Goal: Task Accomplishment & Management: Manage account settings

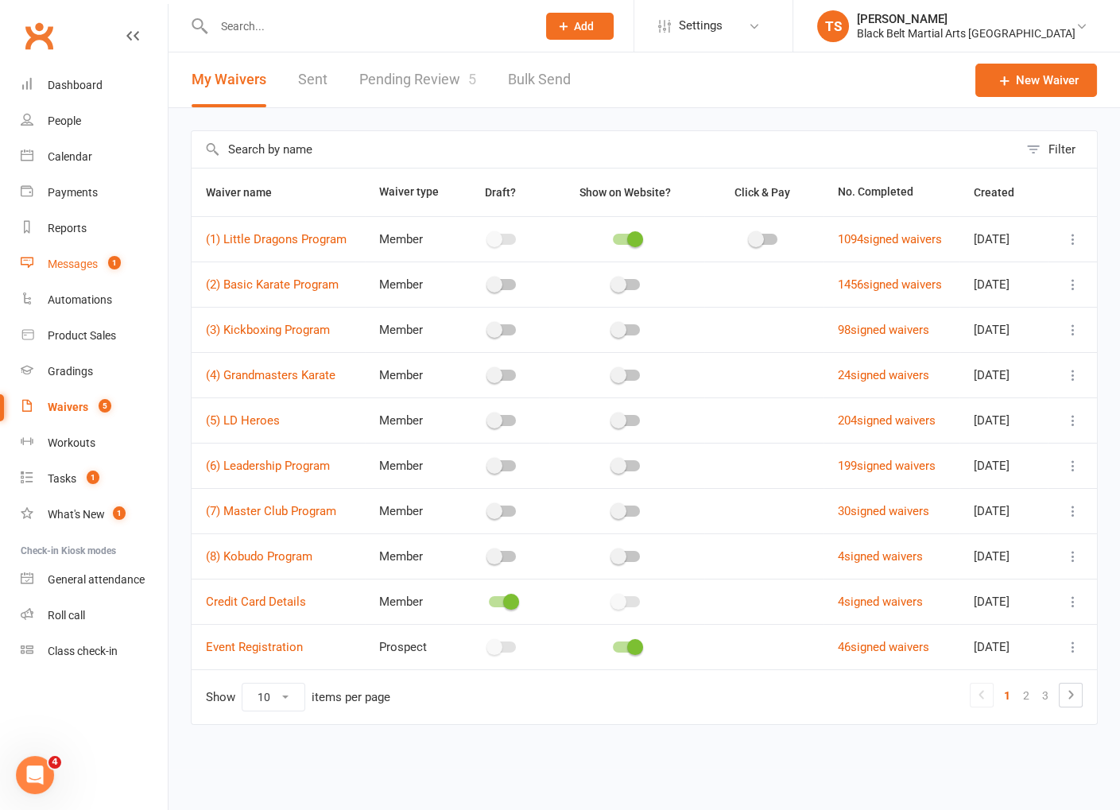
click at [77, 264] on div "Messages" at bounding box center [73, 263] width 50 height 13
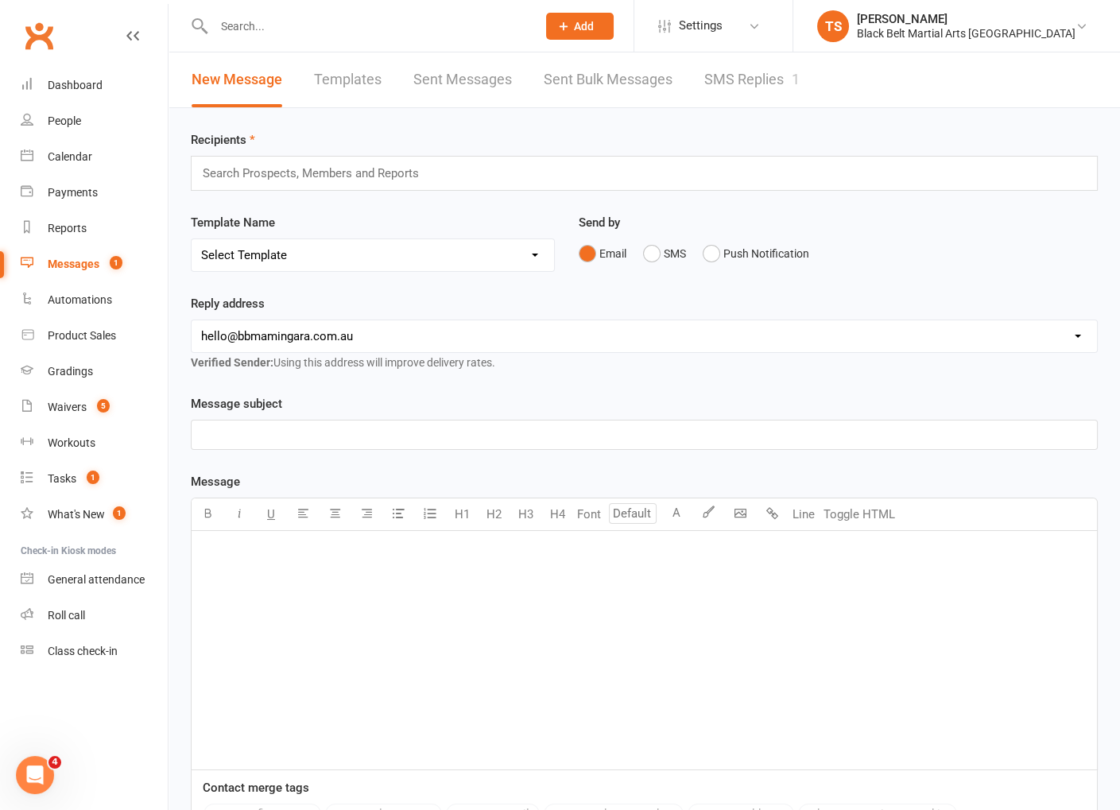
click at [752, 78] on link "SMS Replies 1" at bounding box center [751, 79] width 95 height 55
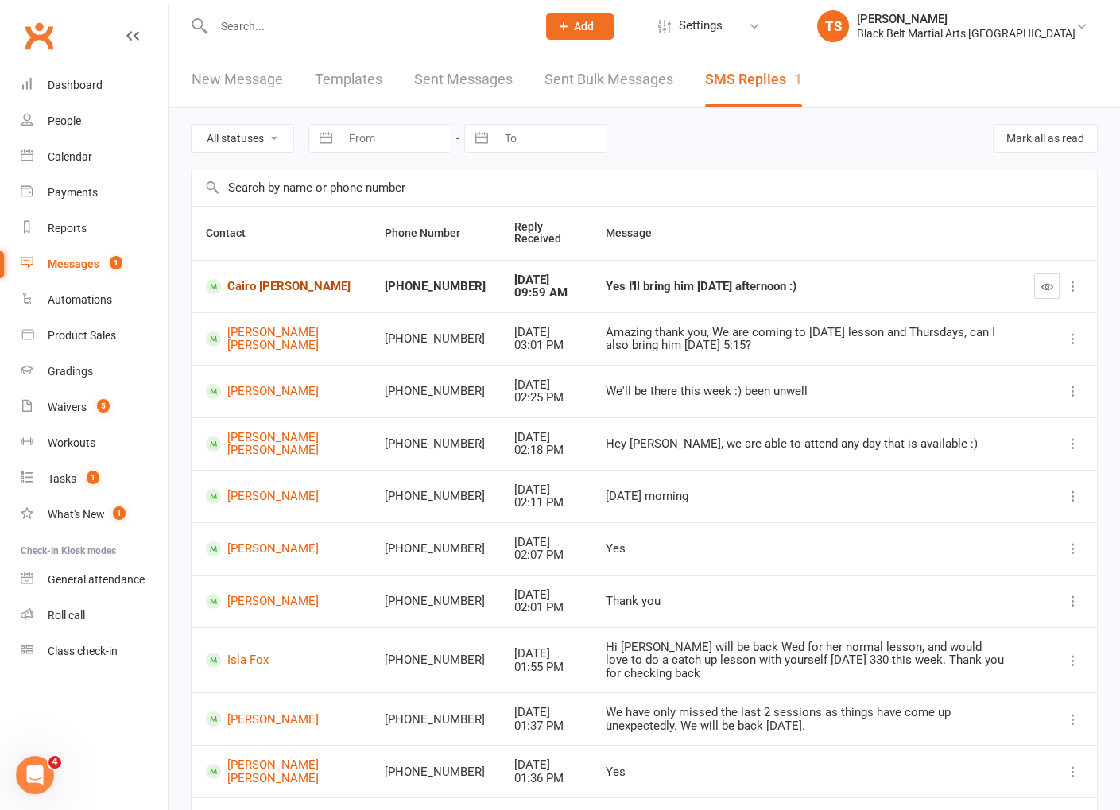
click at [245, 283] on link "Cairo Coulter- Borg" at bounding box center [281, 286] width 150 height 15
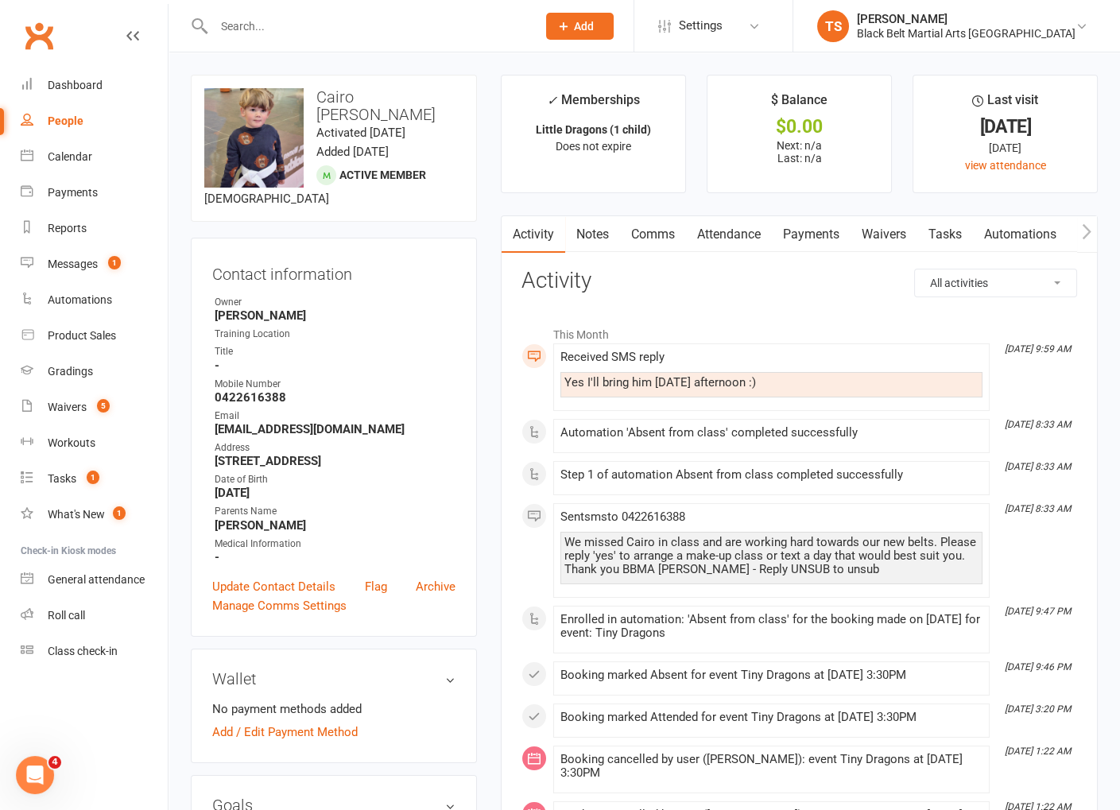
drag, startPoint x: 655, startPoint y: 232, endPoint x: 755, endPoint y: 231, distance: 100.1
click at [658, 231] on link "Comms" at bounding box center [653, 234] width 66 height 37
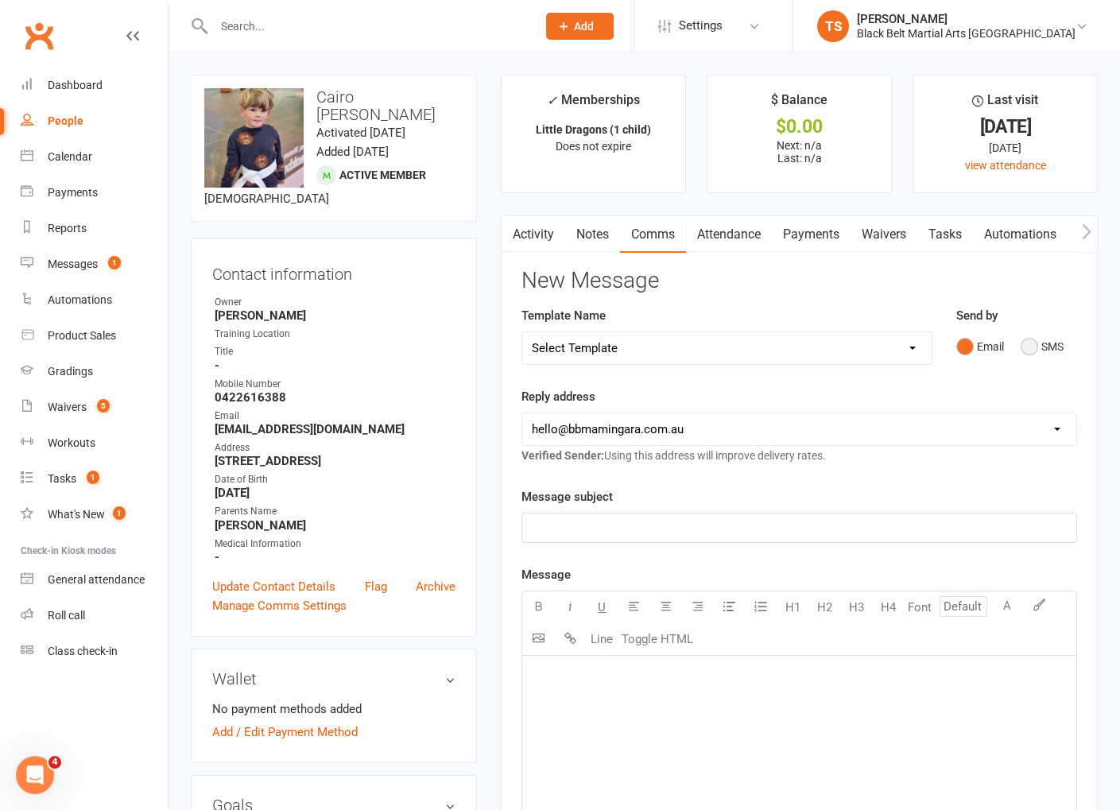
click at [1030, 346] on button "SMS" at bounding box center [1041, 346] width 43 height 30
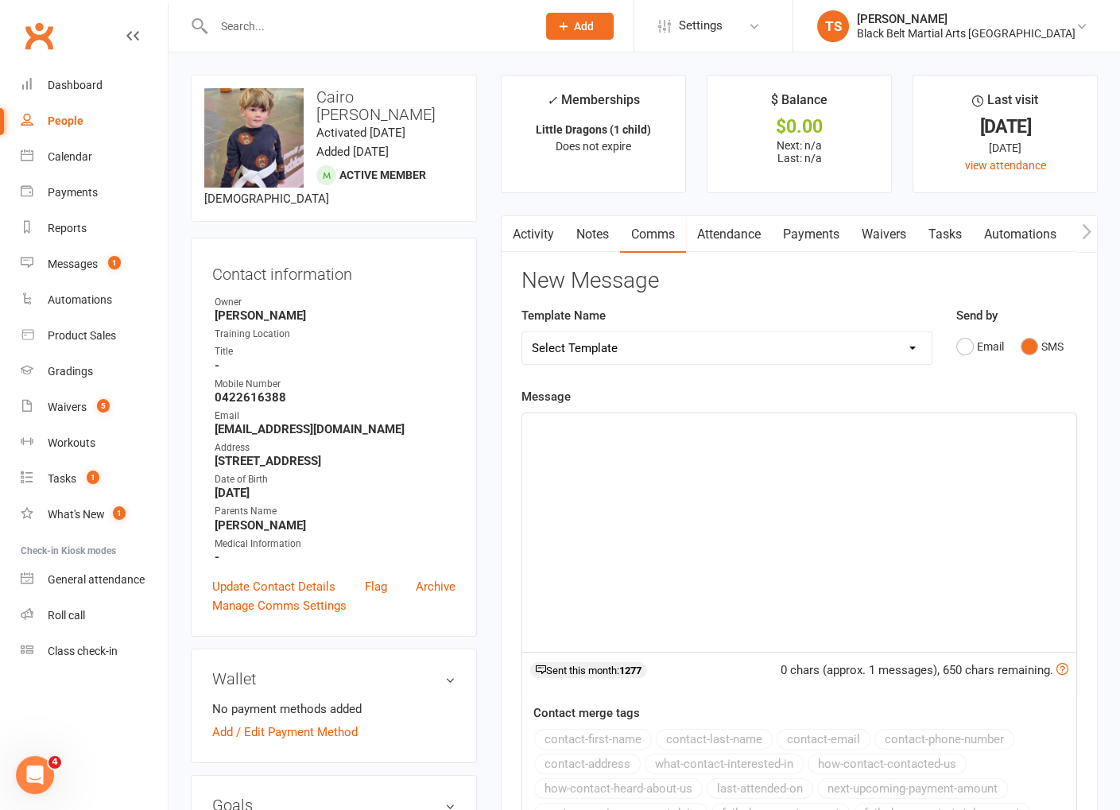
click at [667, 488] on div "﻿" at bounding box center [799, 532] width 554 height 238
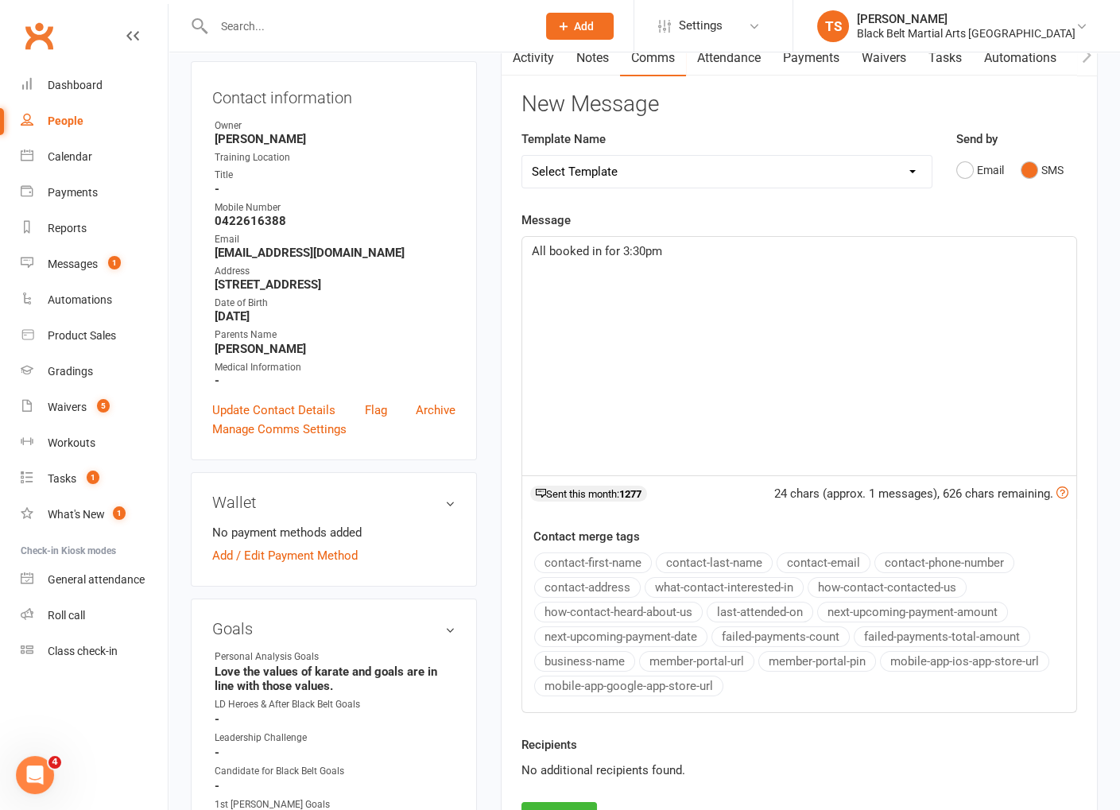
scroll to position [199, 0]
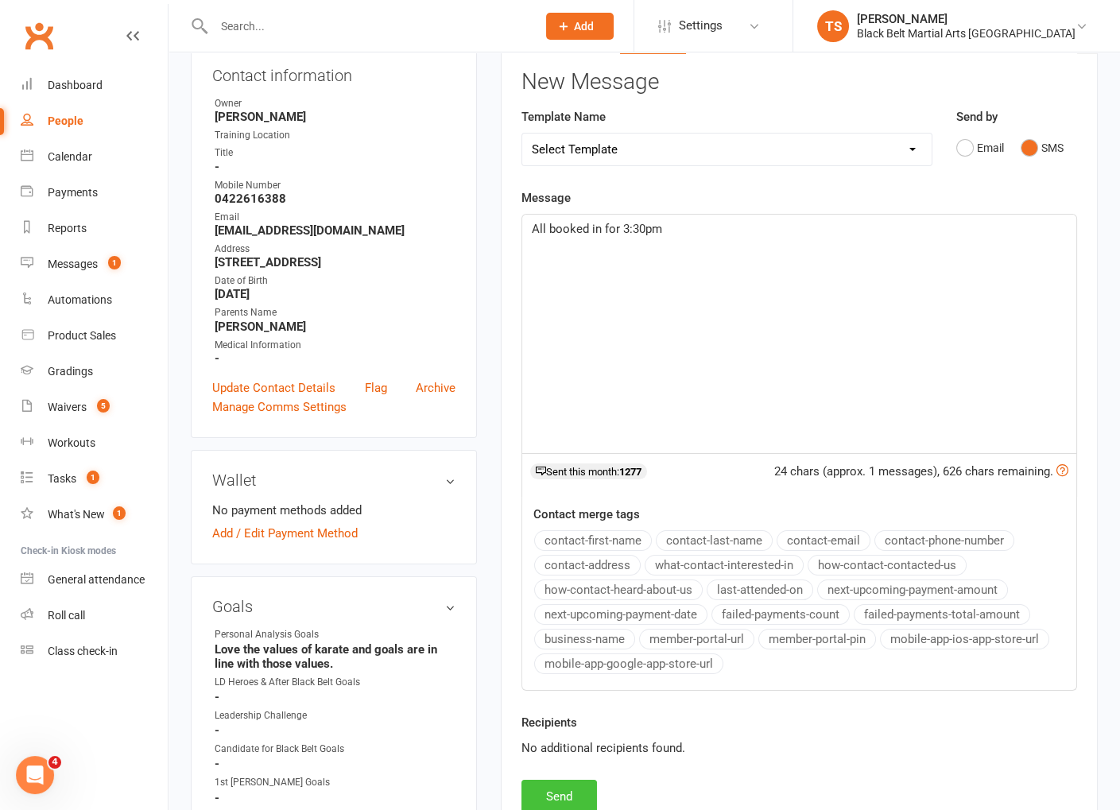
click at [565, 789] on button "Send" at bounding box center [558, 796] width 75 height 33
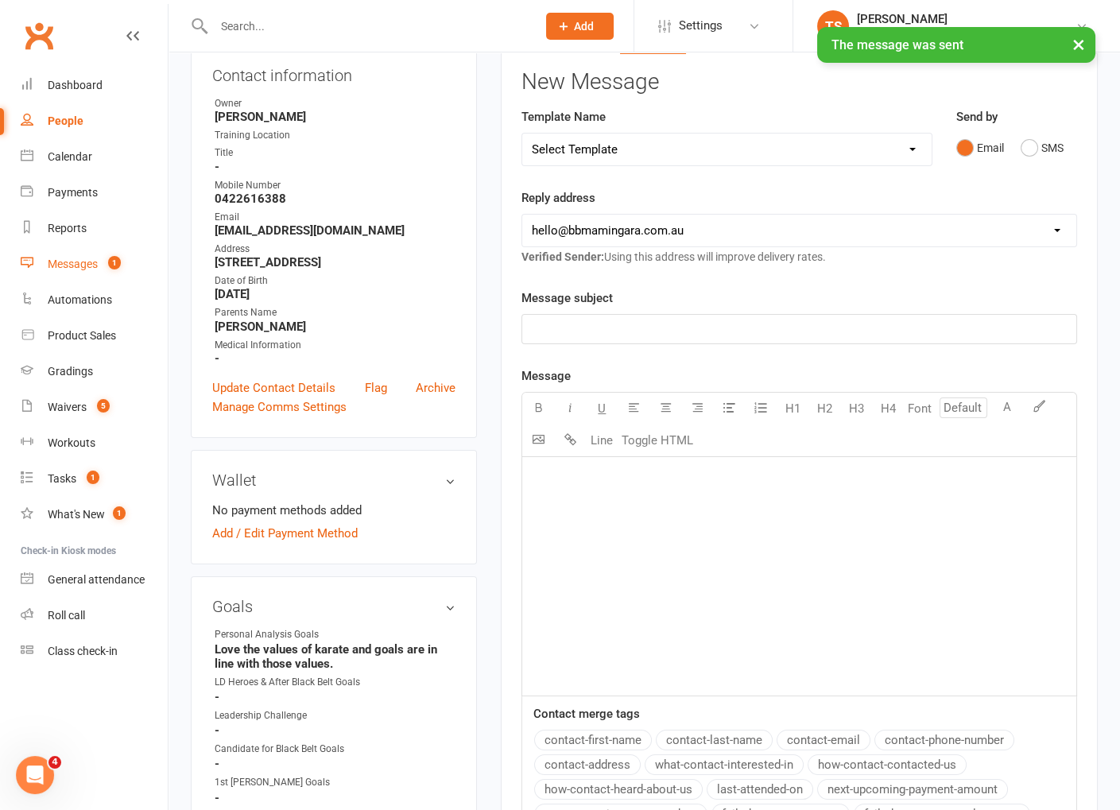
drag, startPoint x: 76, startPoint y: 267, endPoint x: 627, endPoint y: 305, distance: 552.1
click at [76, 267] on div "Messages" at bounding box center [73, 263] width 50 height 13
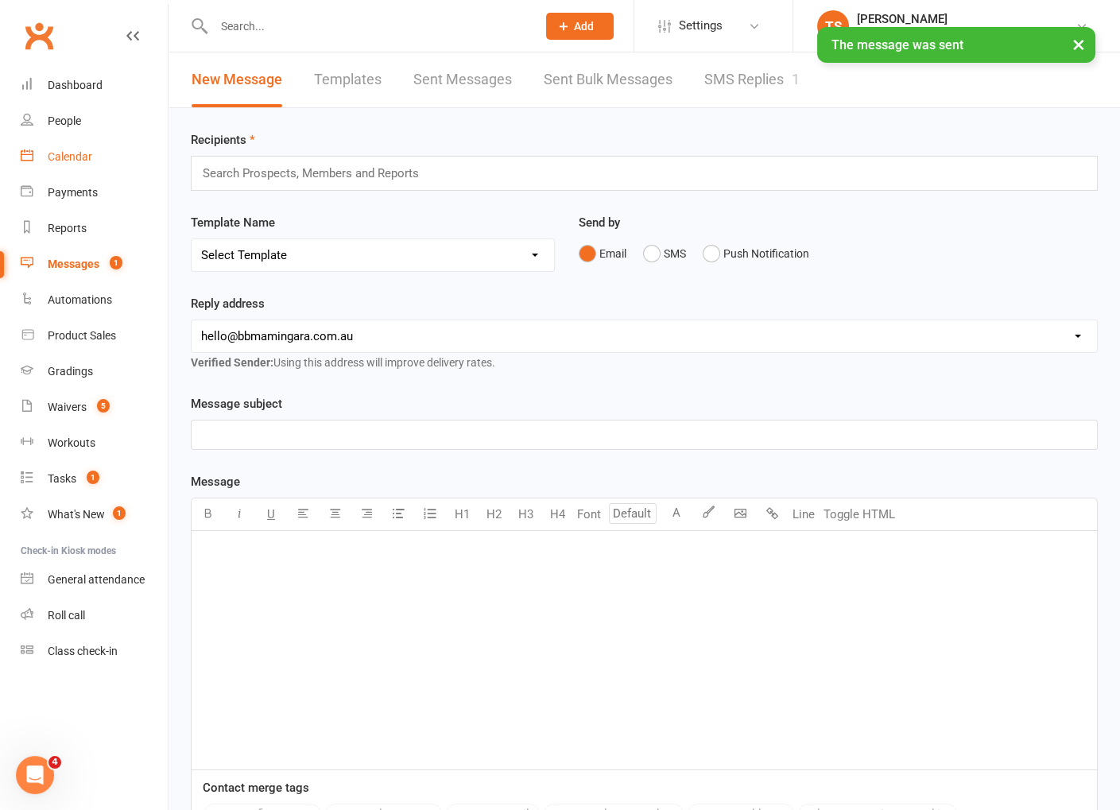
drag, startPoint x: 63, startPoint y: 157, endPoint x: 548, endPoint y: 320, distance: 512.4
click at [63, 157] on div "Calendar" at bounding box center [70, 156] width 45 height 13
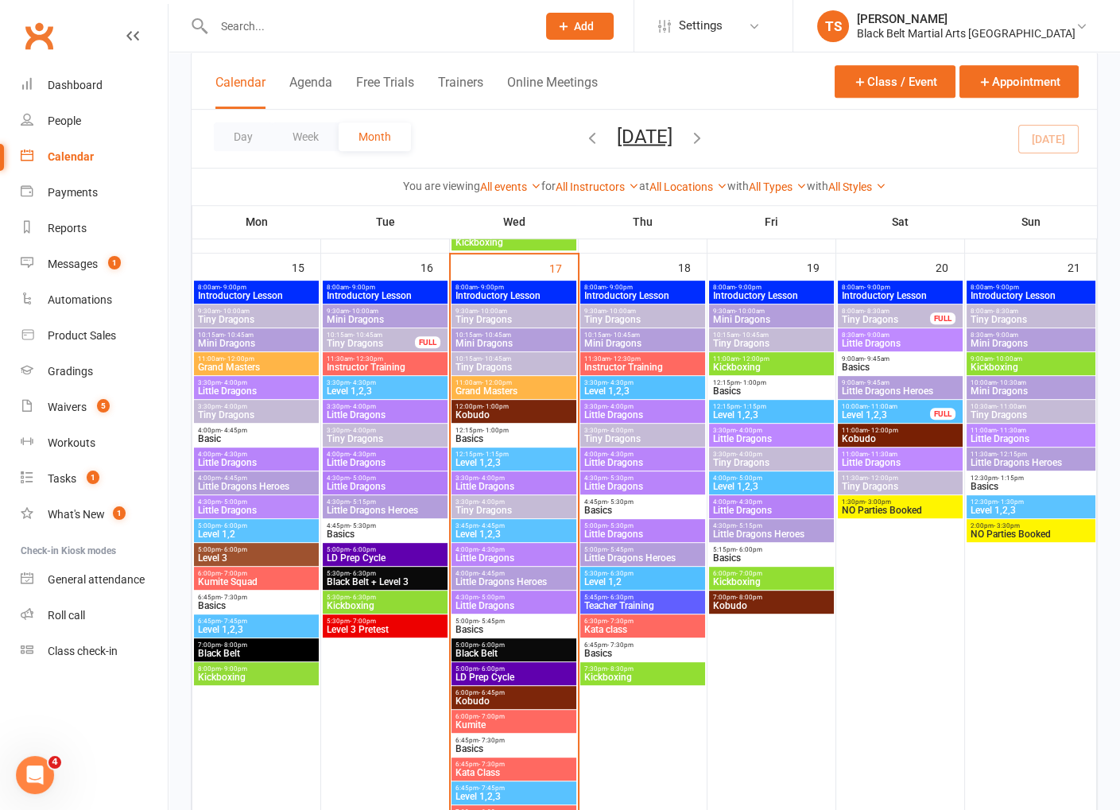
scroll to position [1316, 0]
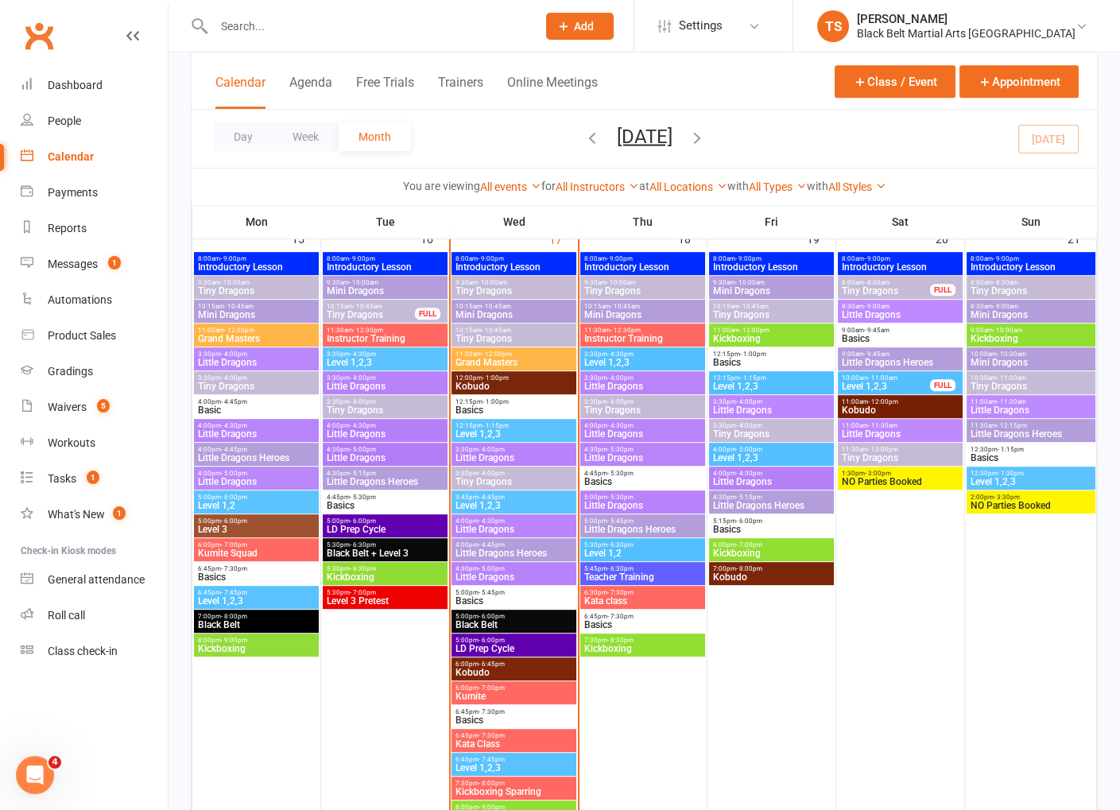
click at [615, 409] on span "Tiny Dragons" at bounding box center [642, 410] width 118 height 10
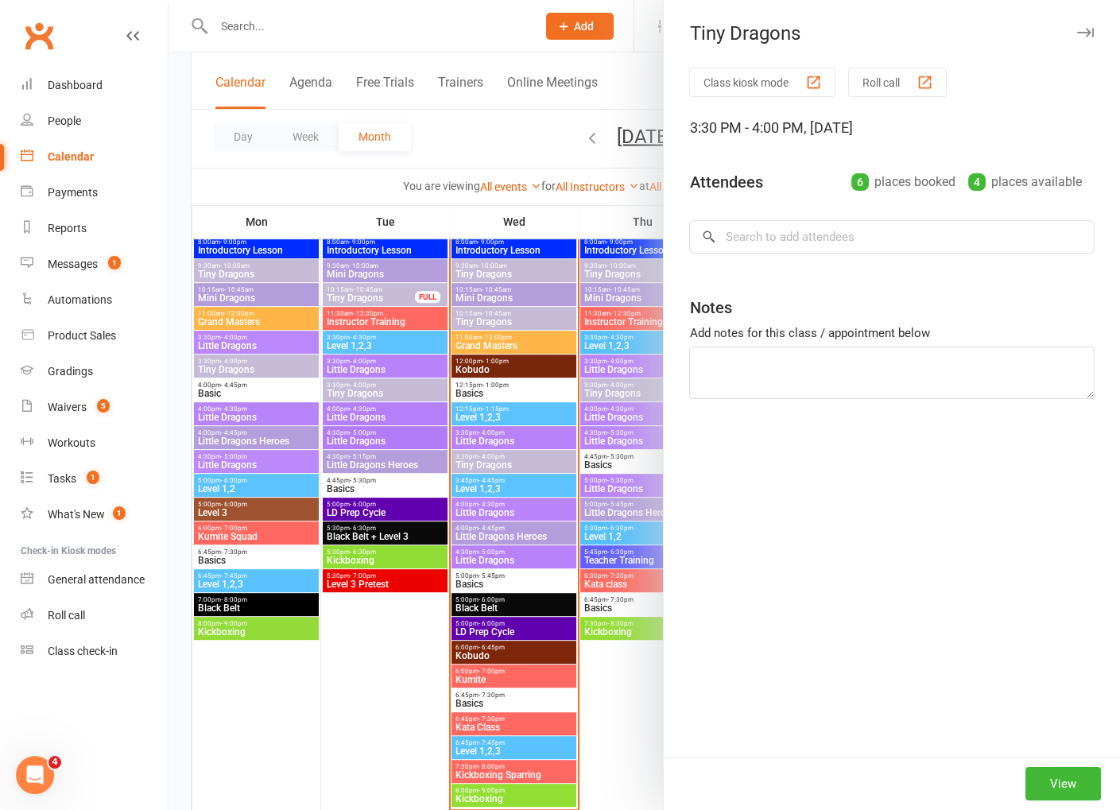
scroll to position [1339, 0]
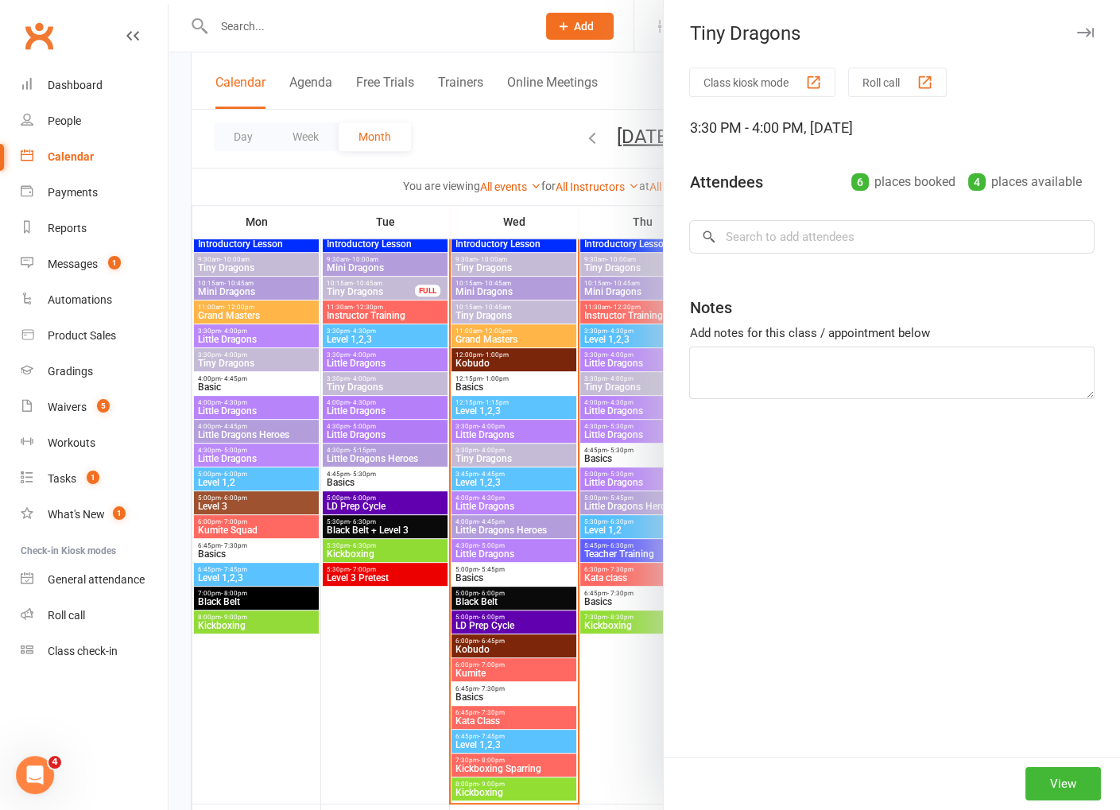
click at [556, 46] on div at bounding box center [643, 405] width 951 height 810
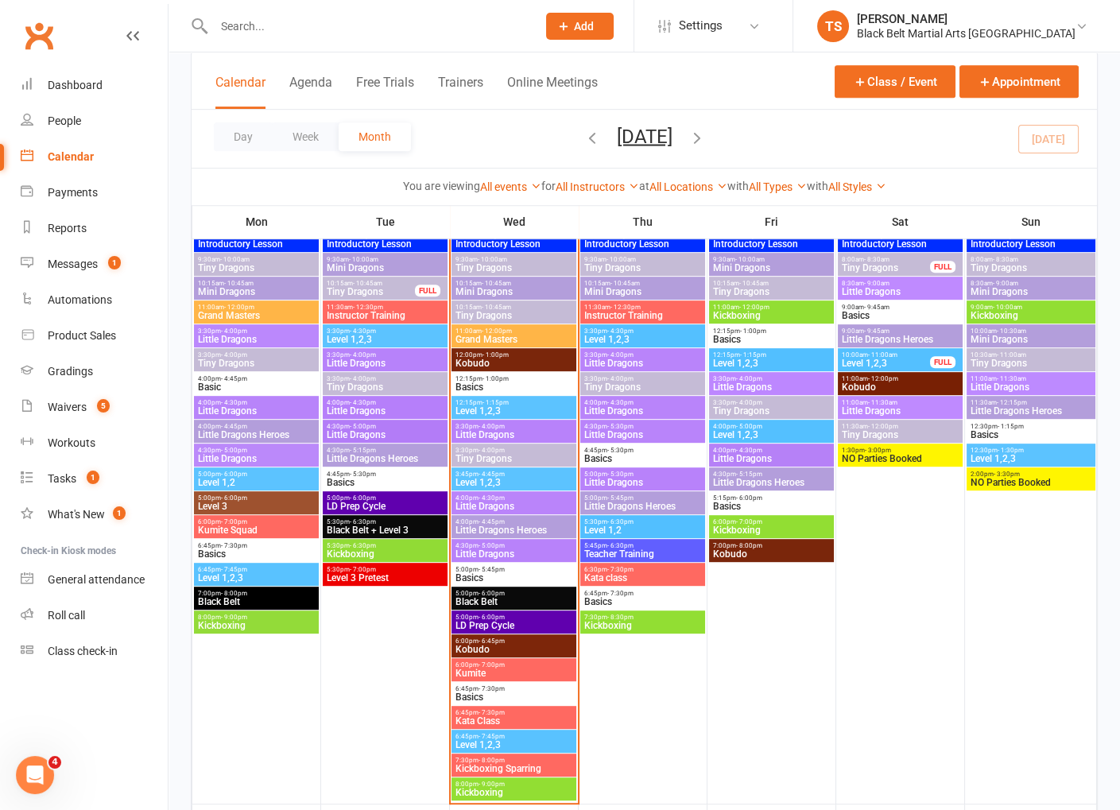
click at [591, 384] on span "Tiny Dragons" at bounding box center [642, 387] width 118 height 10
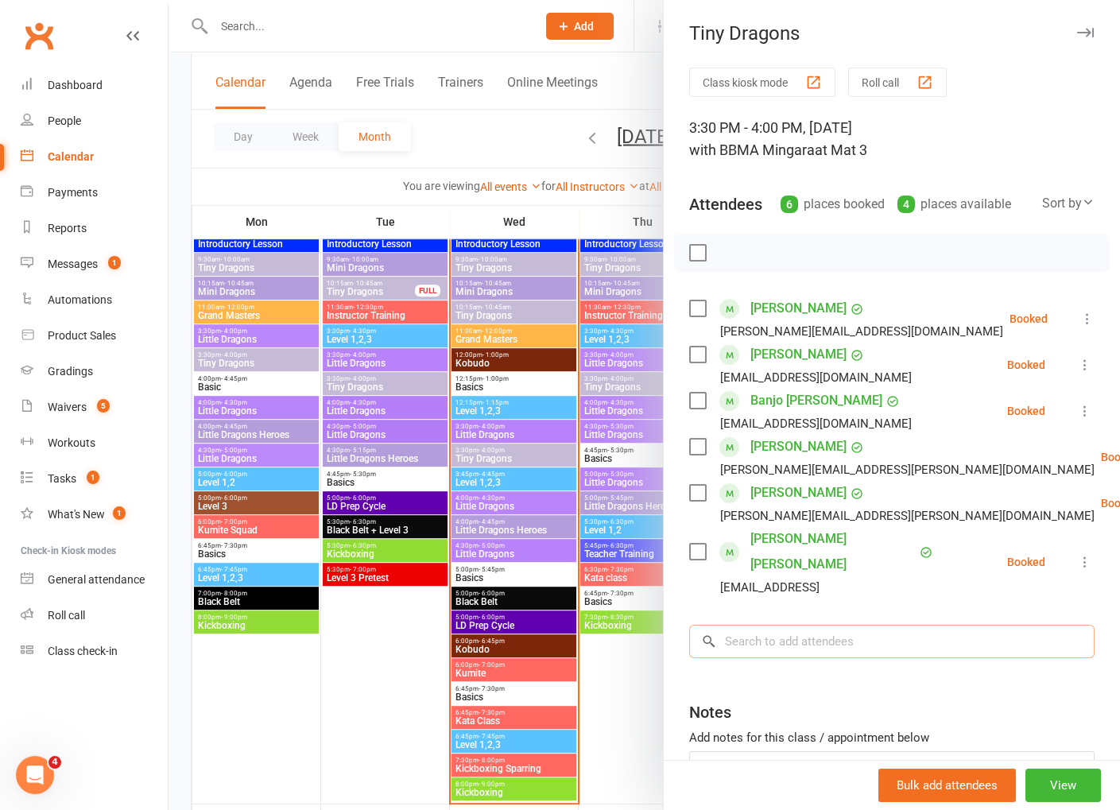
click at [859, 625] on input "search" at bounding box center [891, 641] width 405 height 33
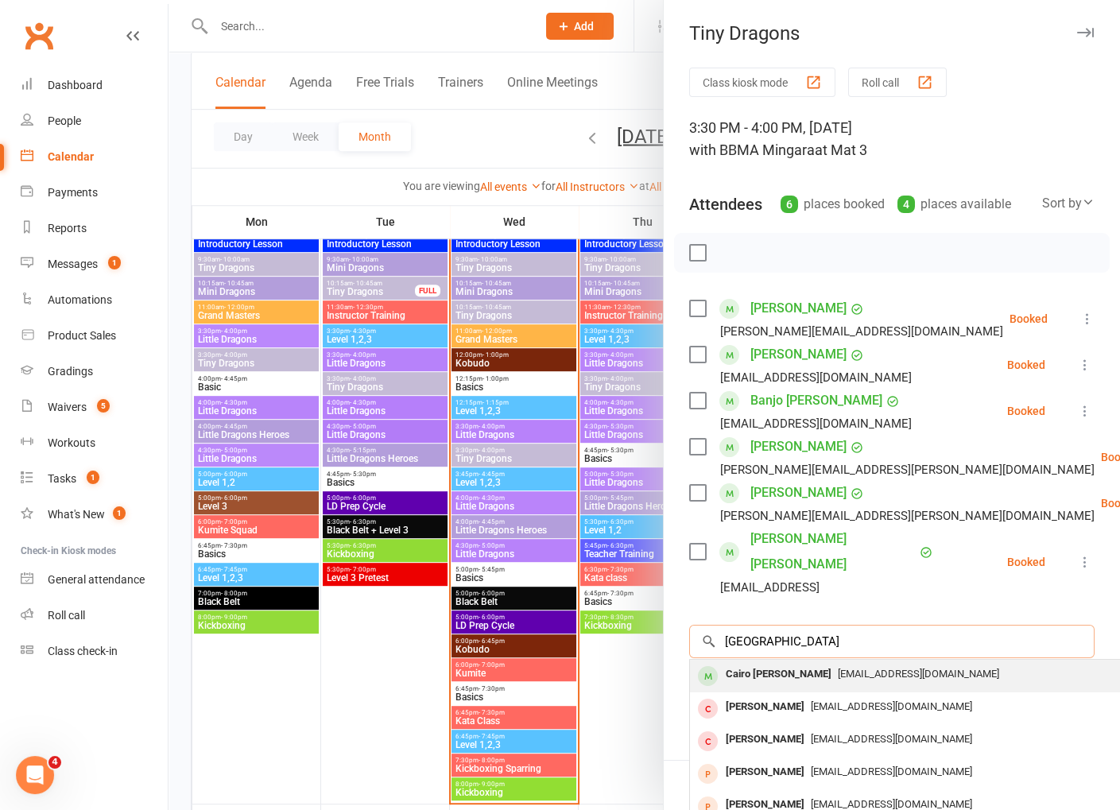
type input "cairo"
click at [847, 668] on span "taracoulter@live.com" at bounding box center [918, 674] width 161 height 12
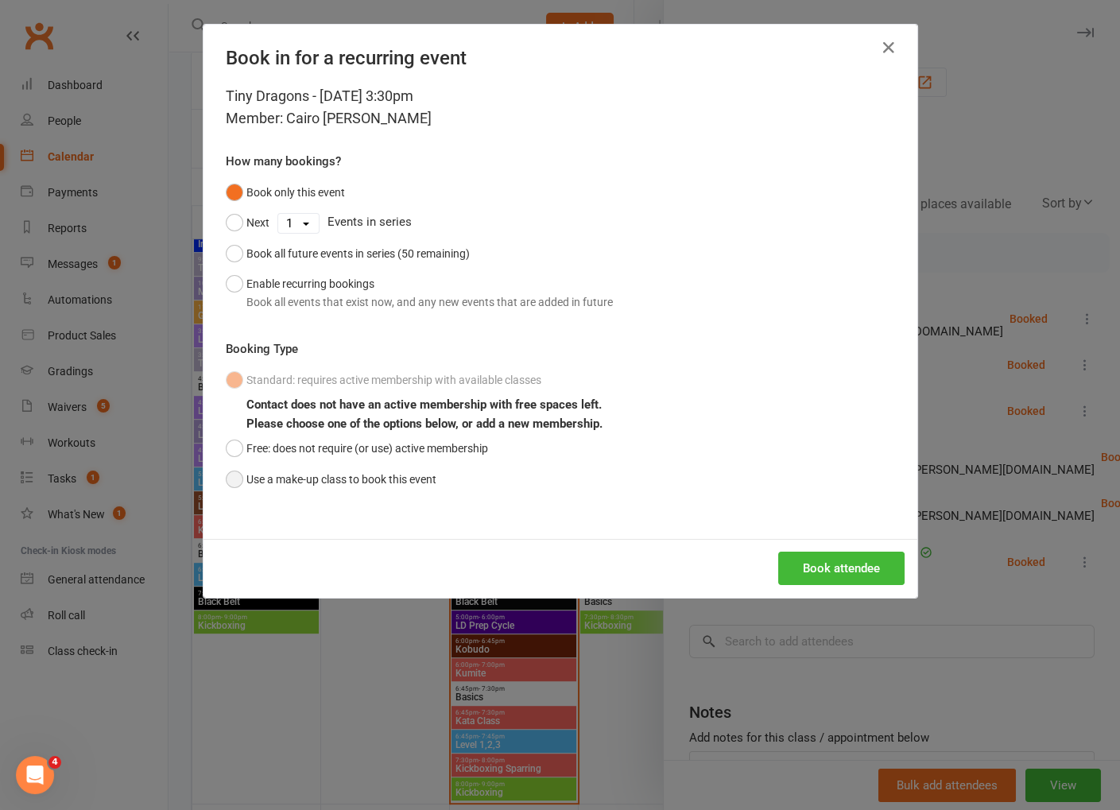
drag, startPoint x: 312, startPoint y: 475, endPoint x: 366, endPoint y: 482, distance: 53.6
click at [316, 475] on button "Use a make-up class to book this event" at bounding box center [331, 479] width 211 height 30
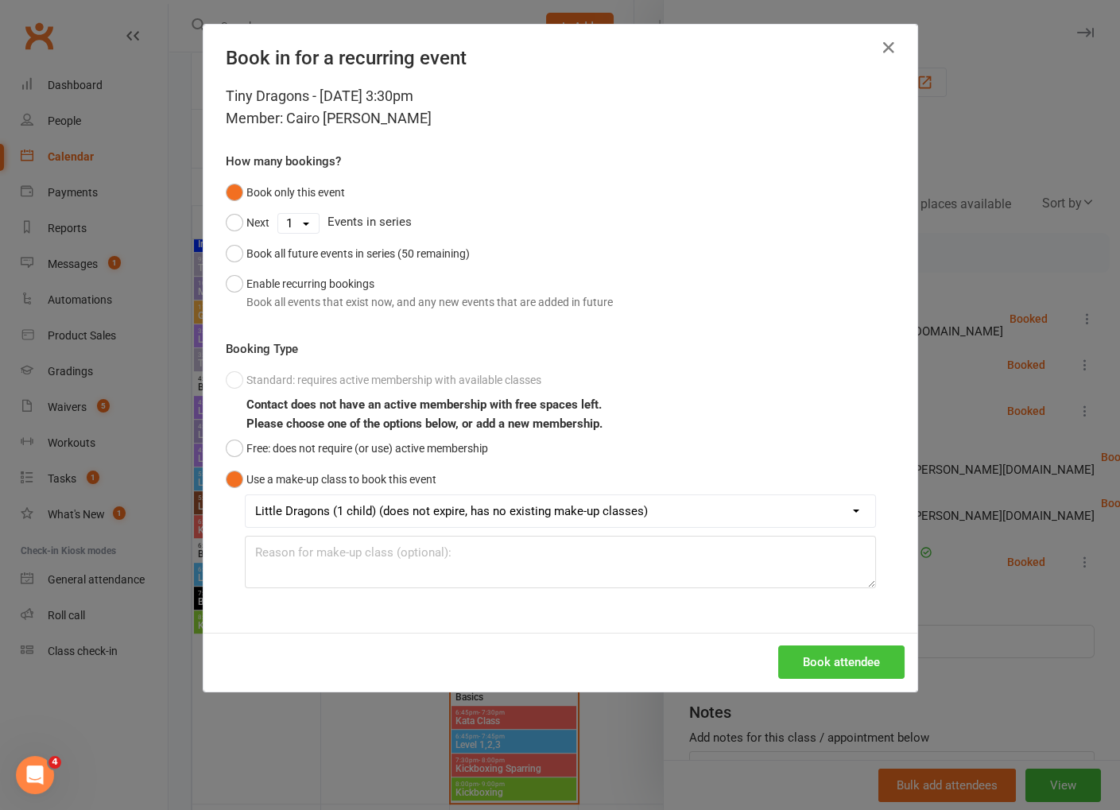
click at [854, 669] on button "Book attendee" at bounding box center [841, 661] width 126 height 33
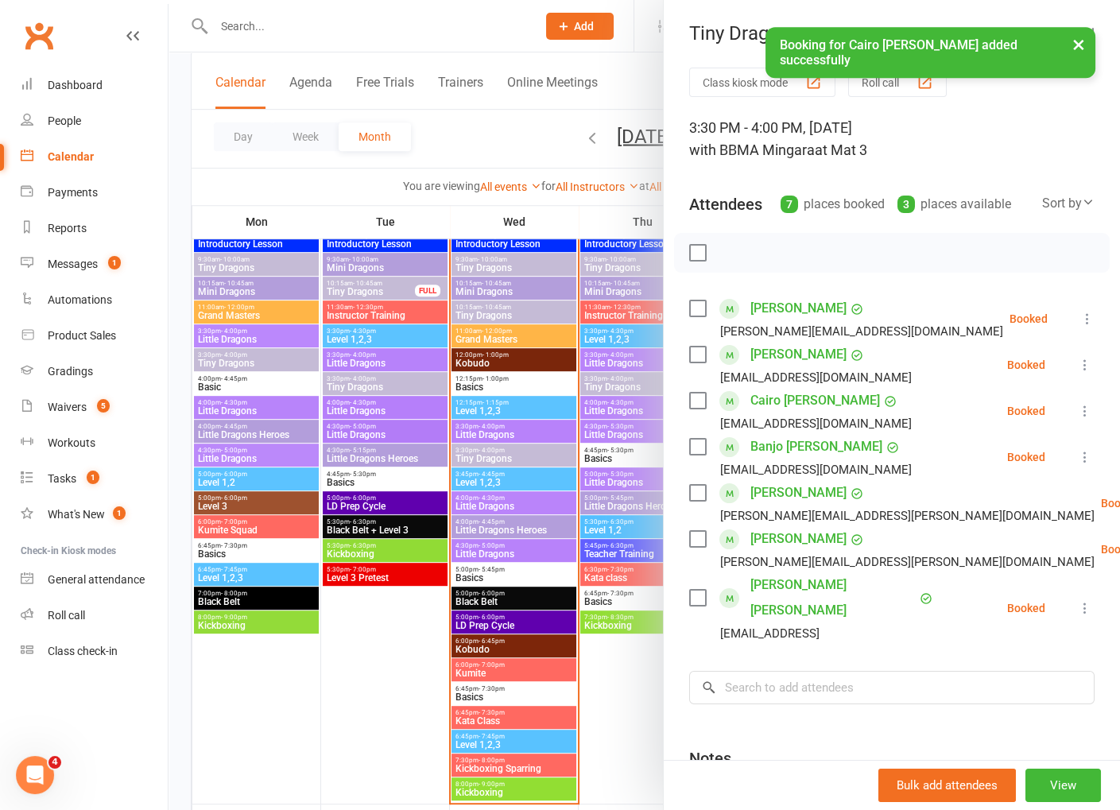
click at [323, 27] on div "× Booking for Cairo Coulter- Borg added successfully" at bounding box center [549, 27] width 1099 height 0
click at [395, 27] on div "× Booking for Cairo Coulter- Borg added successfully" at bounding box center [549, 27] width 1099 height 0
click at [307, 27] on div "× Booking for Cairo Coulter- Borg added successfully" at bounding box center [549, 27] width 1099 height 0
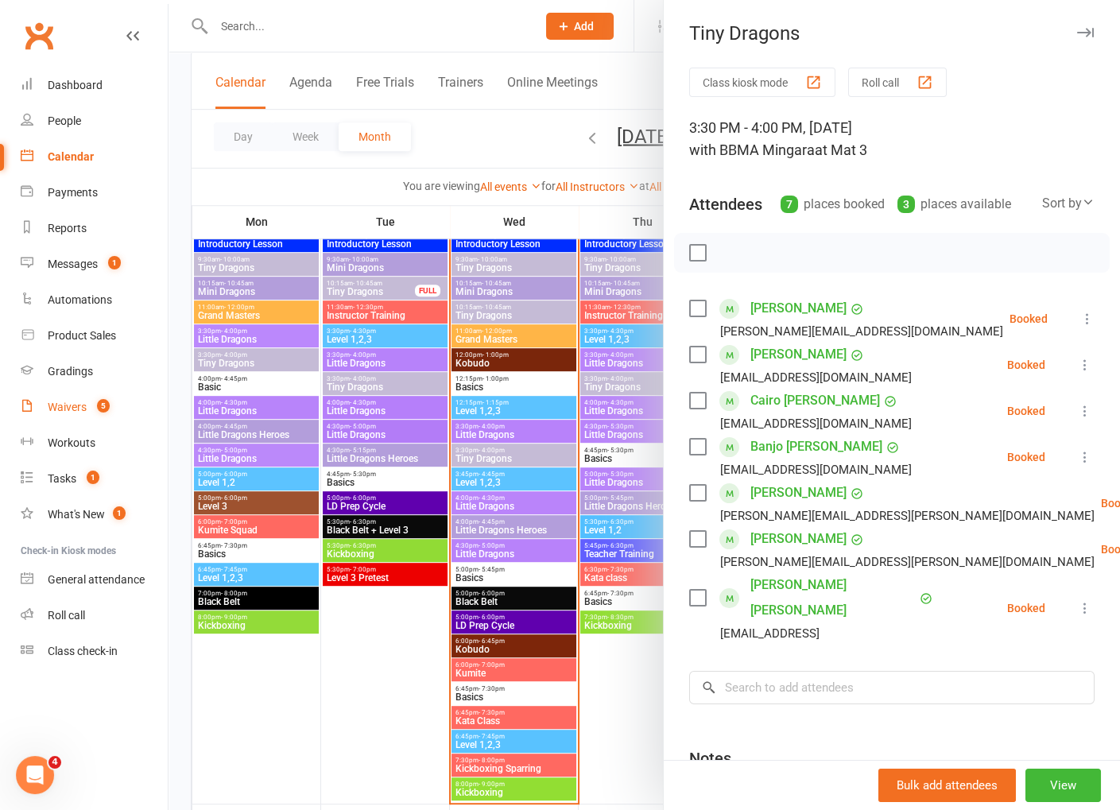
click at [71, 410] on div "Waivers" at bounding box center [67, 407] width 39 height 13
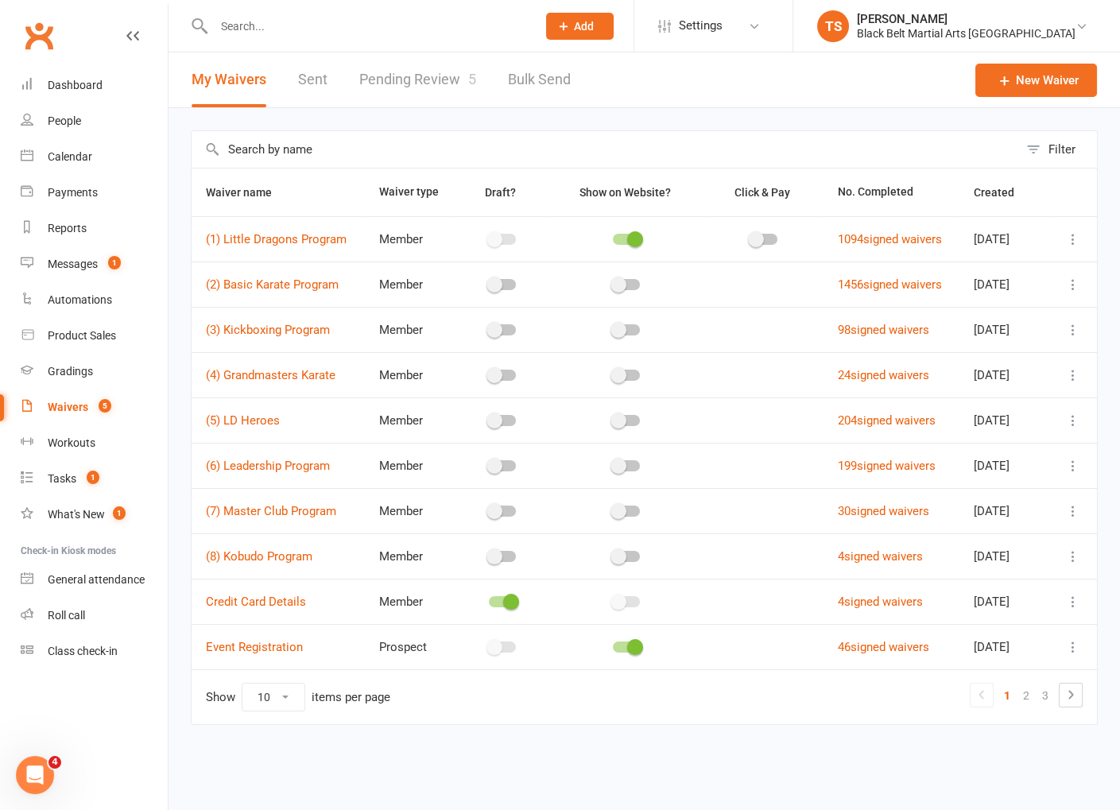
click at [435, 82] on link "Pending Review 5" at bounding box center [417, 79] width 117 height 55
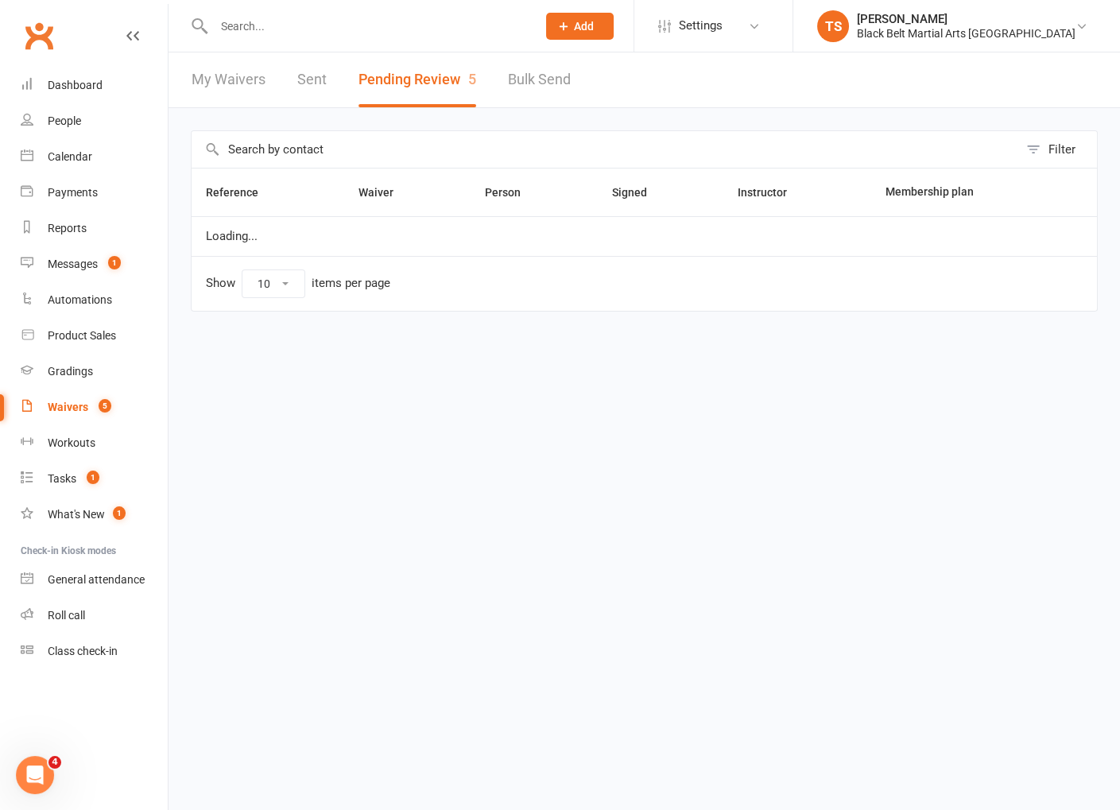
select select "50"
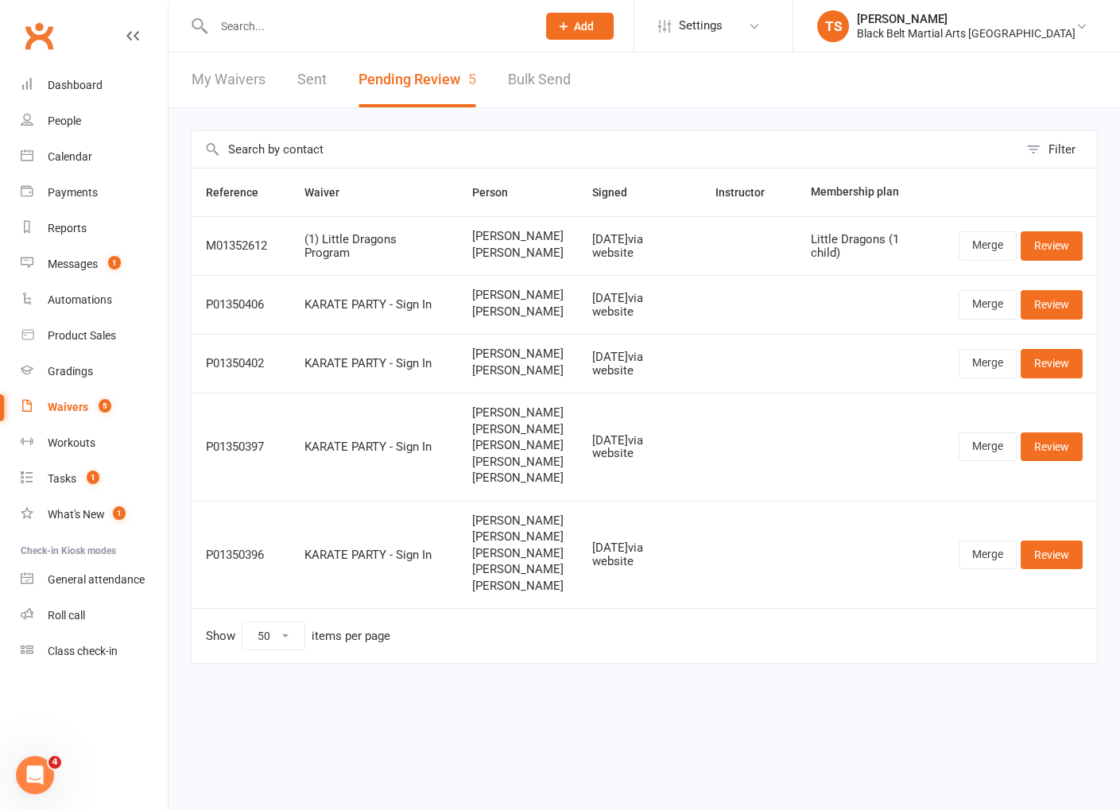
click at [276, 25] on input "text" at bounding box center [367, 26] width 316 height 22
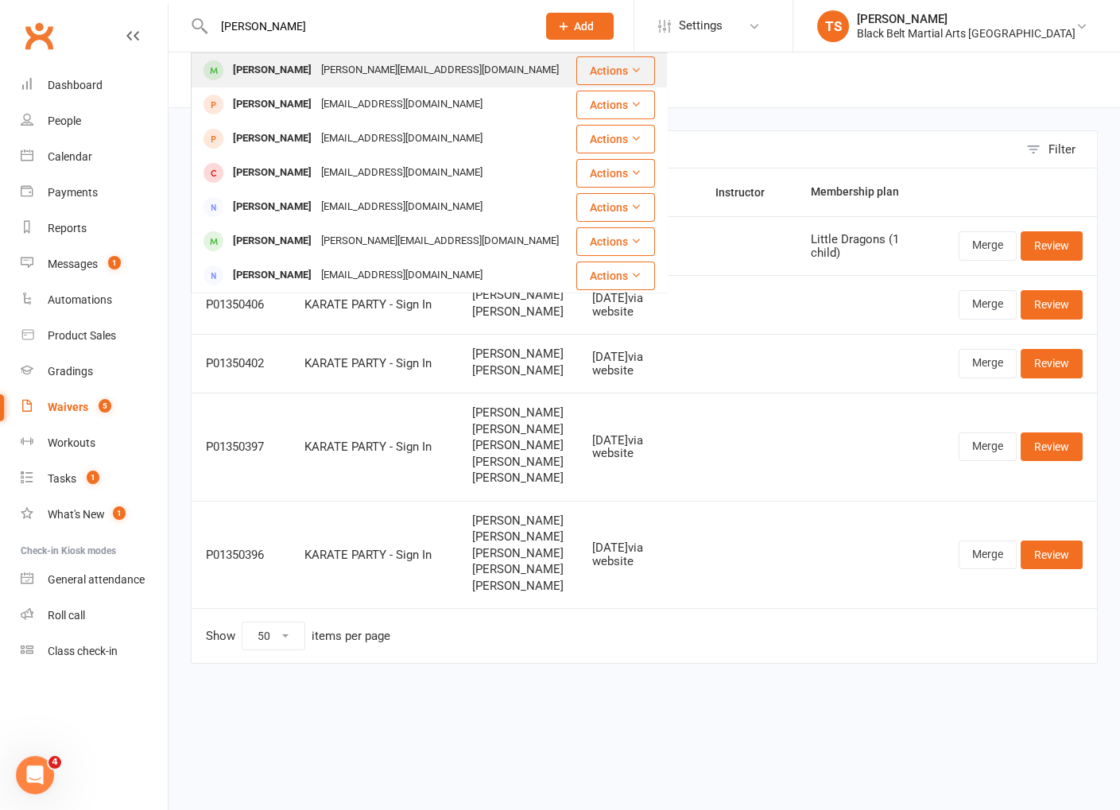
type input "dan james"
click at [277, 69] on div "Daniel James" at bounding box center [272, 70] width 88 height 23
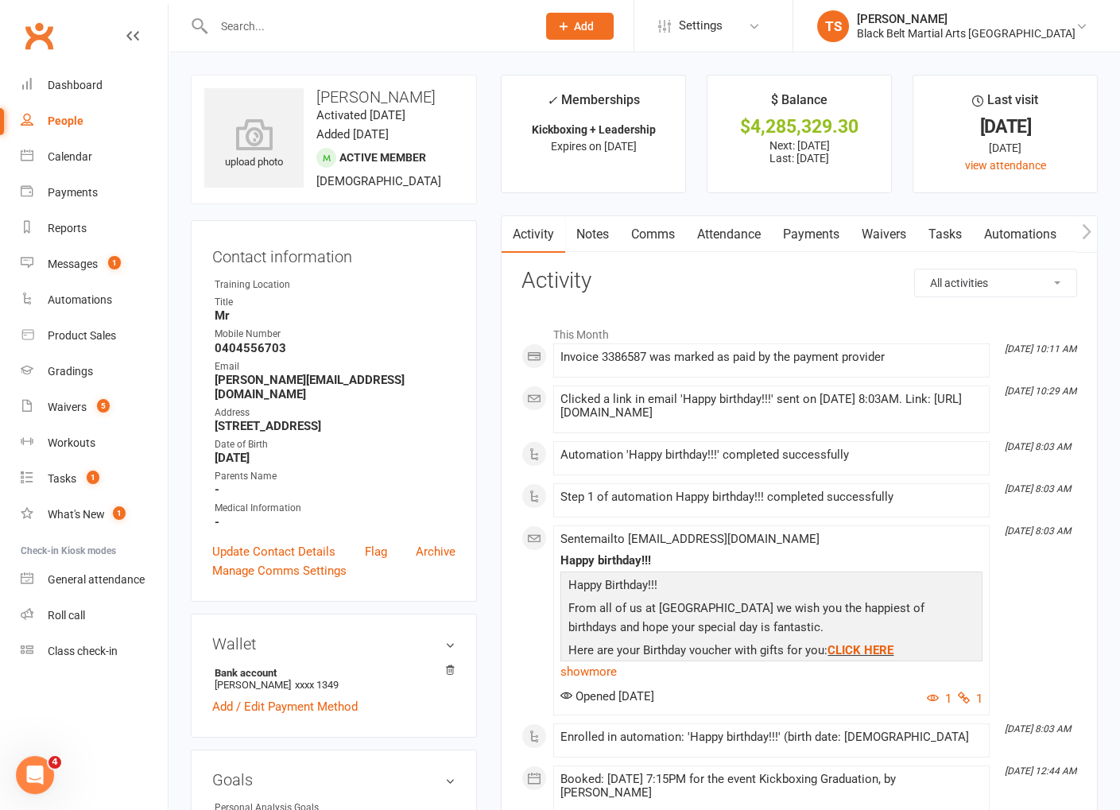
click at [645, 236] on link "Comms" at bounding box center [653, 234] width 66 height 37
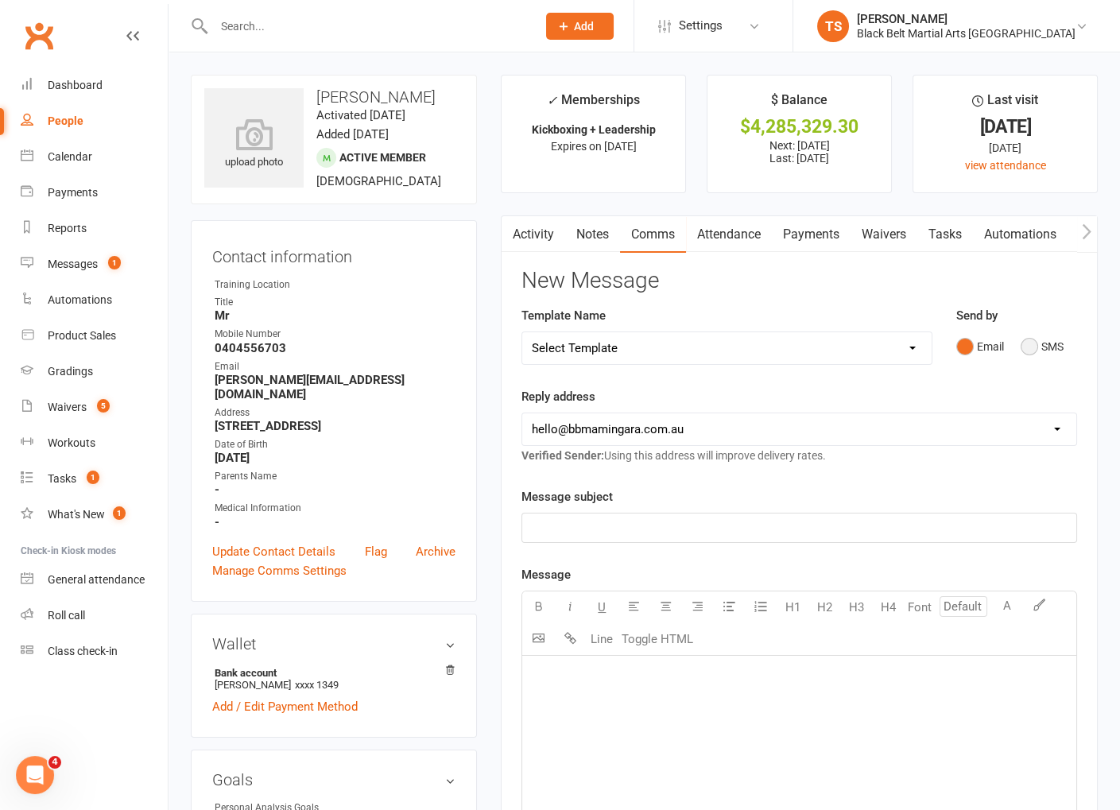
drag, startPoint x: 1027, startPoint y: 347, endPoint x: 1011, endPoint y: 358, distance: 19.0
click at [1027, 347] on button "SMS" at bounding box center [1041, 346] width 43 height 30
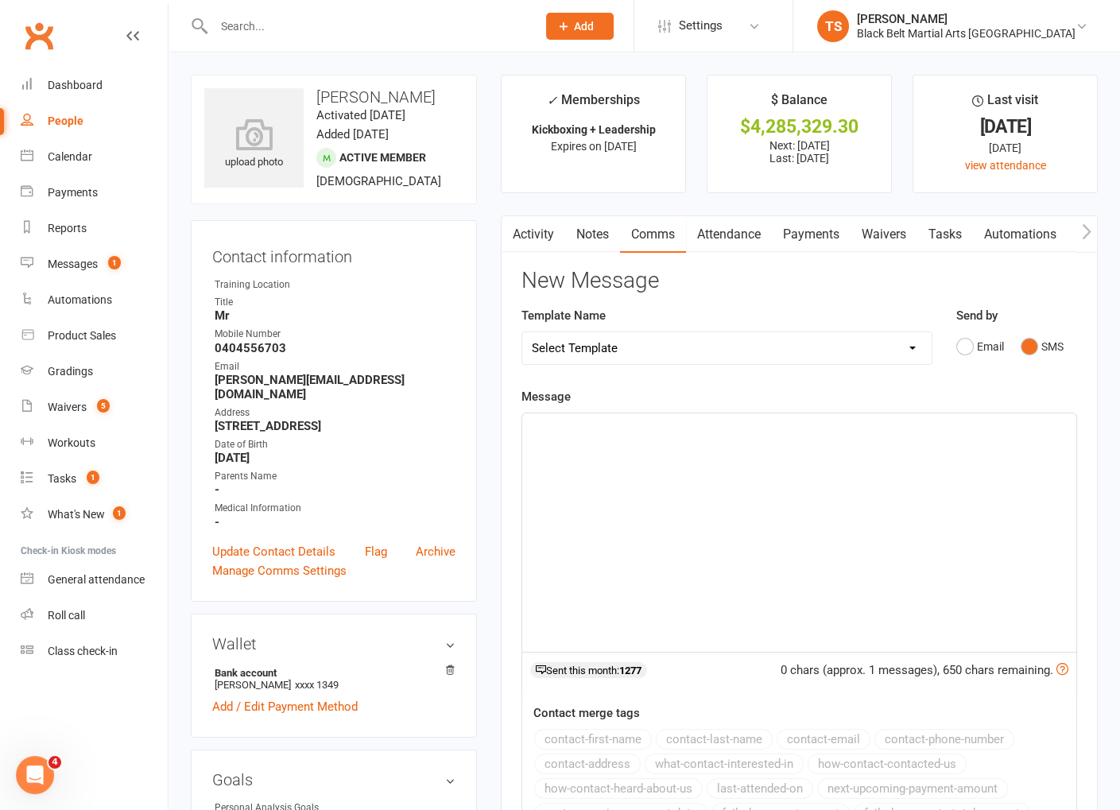
click at [845, 436] on div "﻿" at bounding box center [799, 532] width 554 height 238
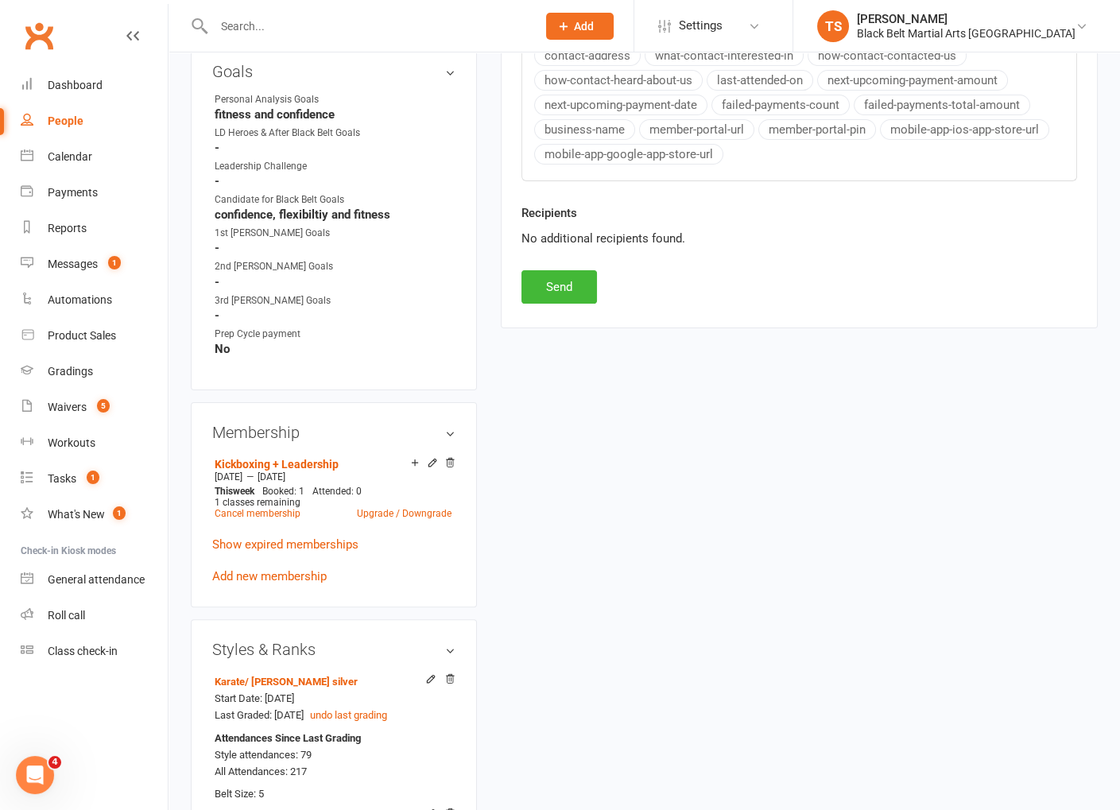
scroll to position [734, 0]
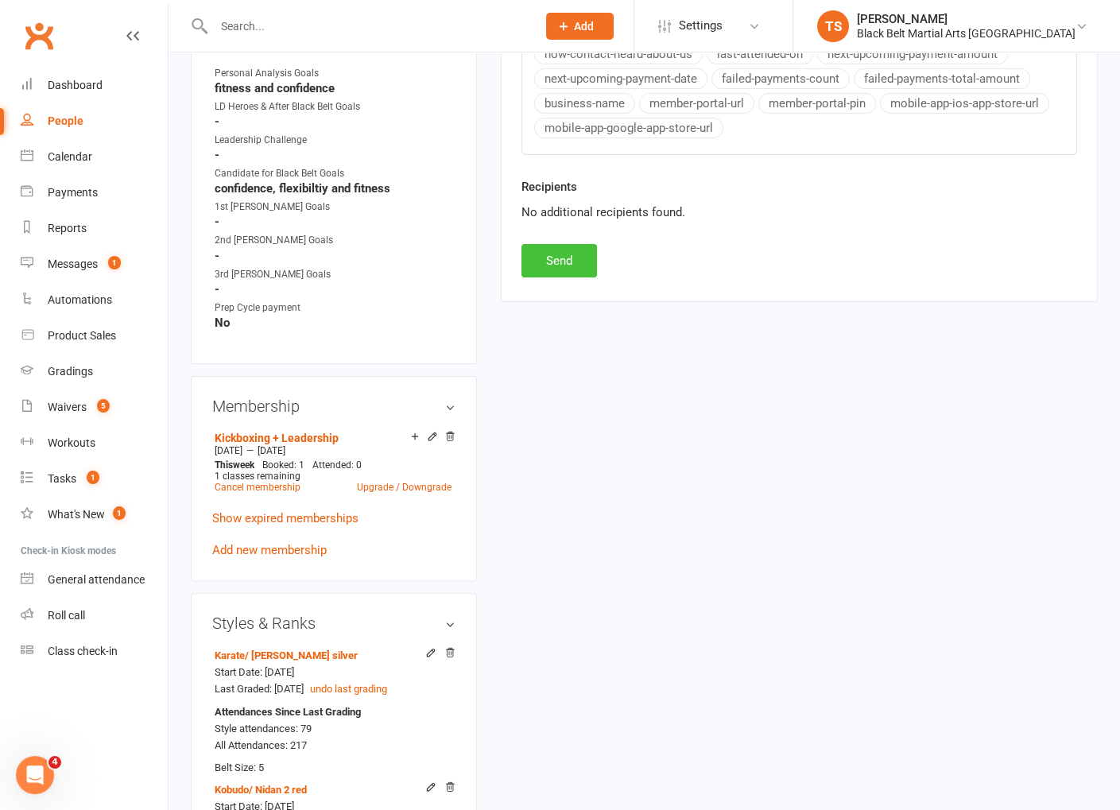
click at [574, 252] on button "Send" at bounding box center [558, 260] width 75 height 33
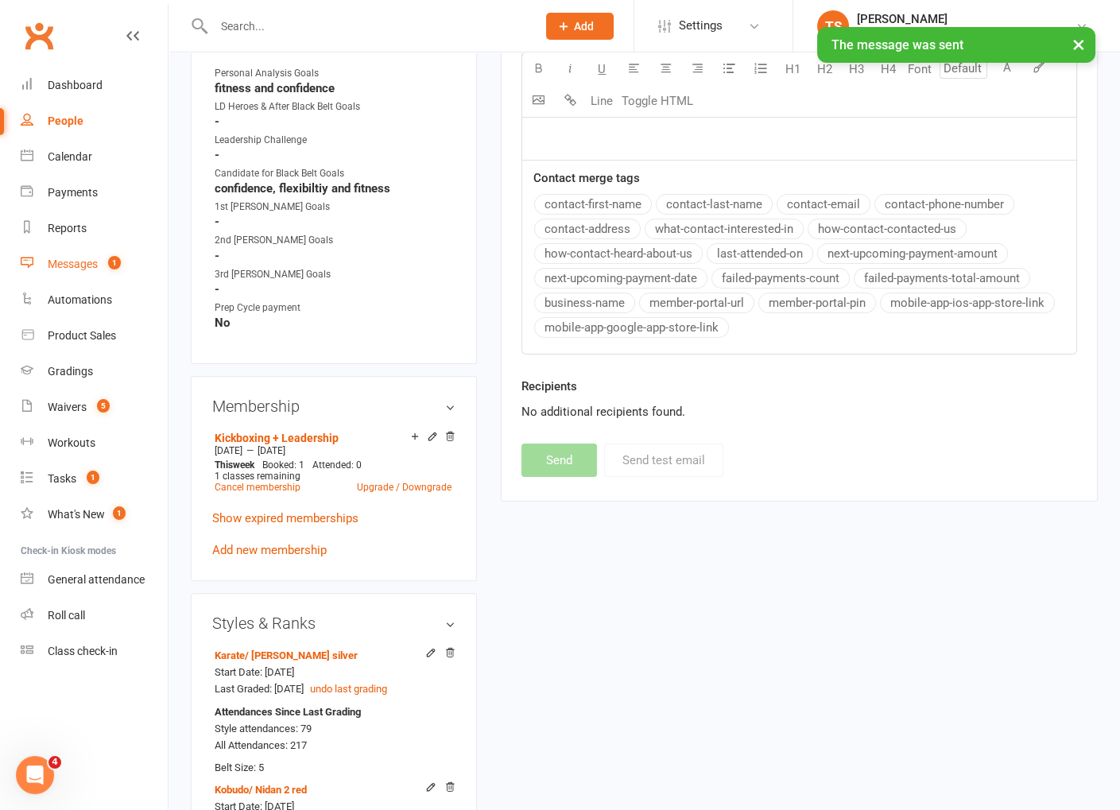
click at [79, 263] on div "Messages" at bounding box center [73, 263] width 50 height 13
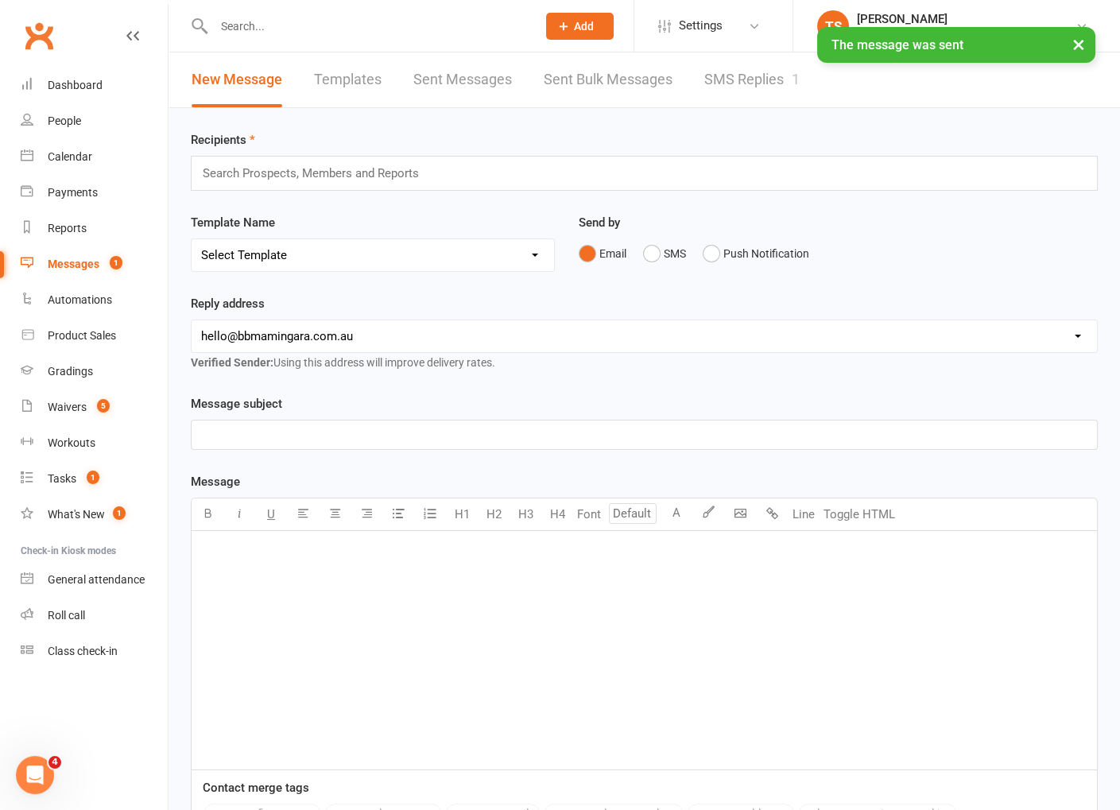
click at [730, 83] on link "SMS Replies 1" at bounding box center [751, 79] width 95 height 55
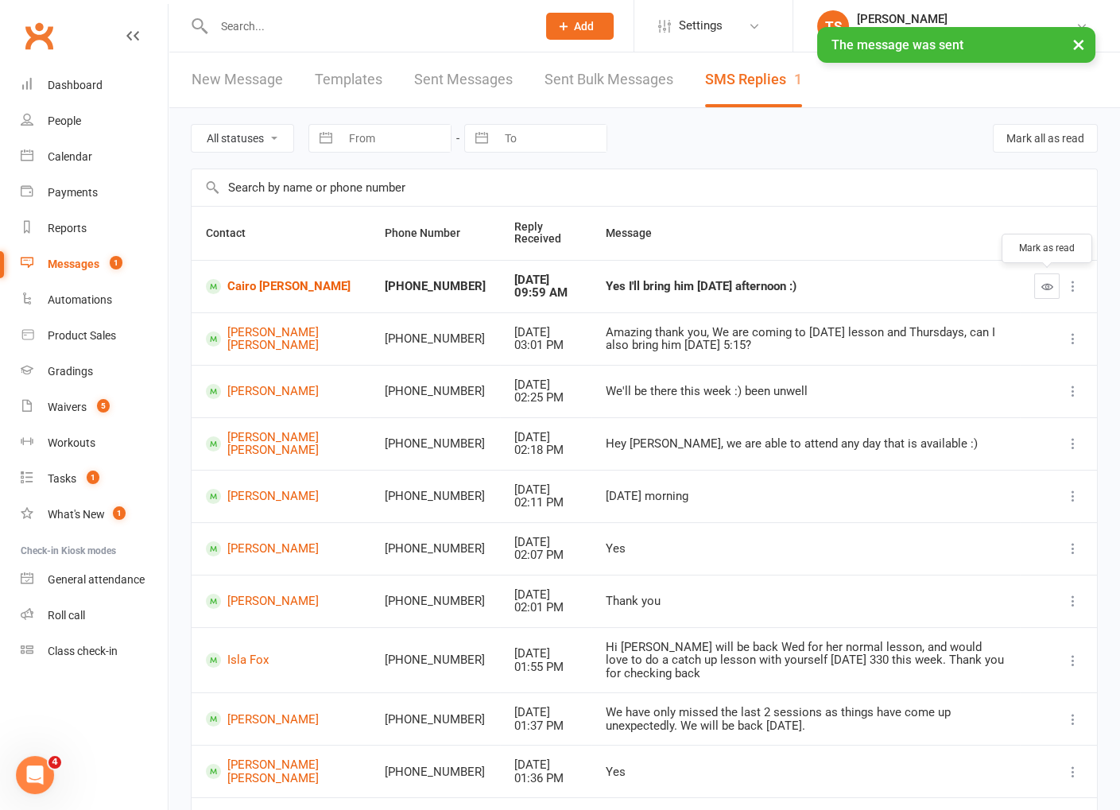
click at [1037, 289] on button "button" at bounding box center [1046, 285] width 25 height 25
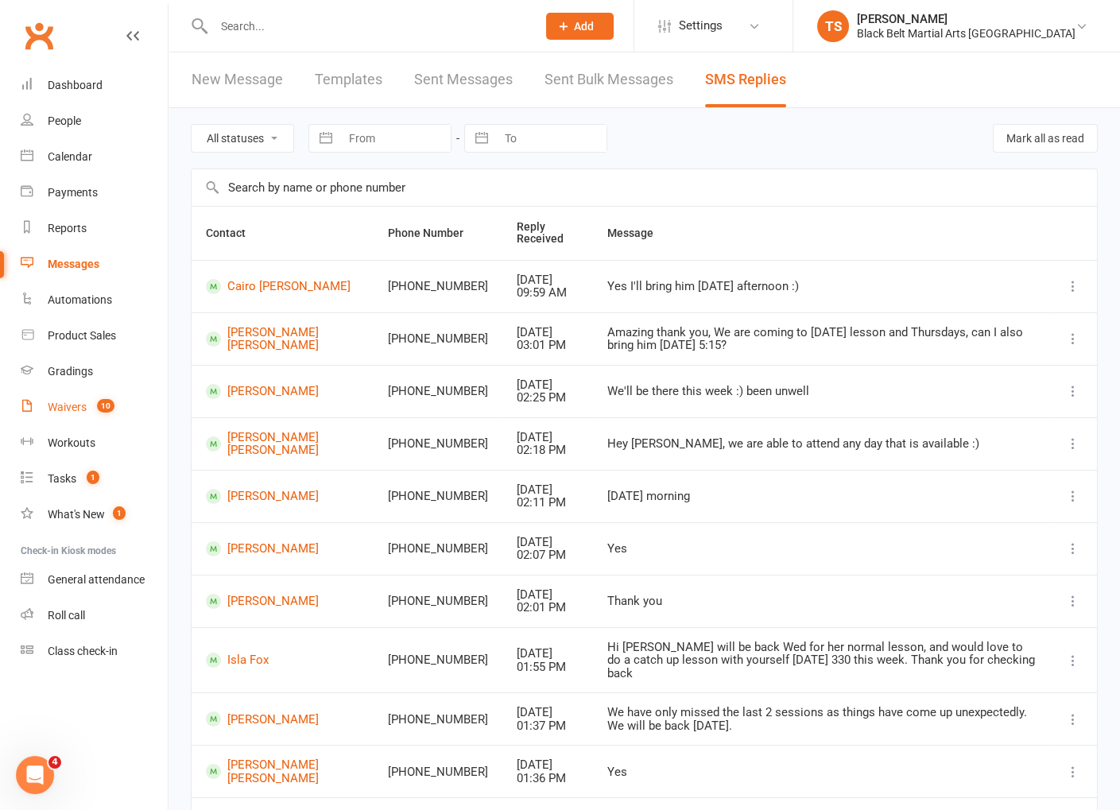
click at [67, 409] on div "Waivers" at bounding box center [67, 407] width 39 height 13
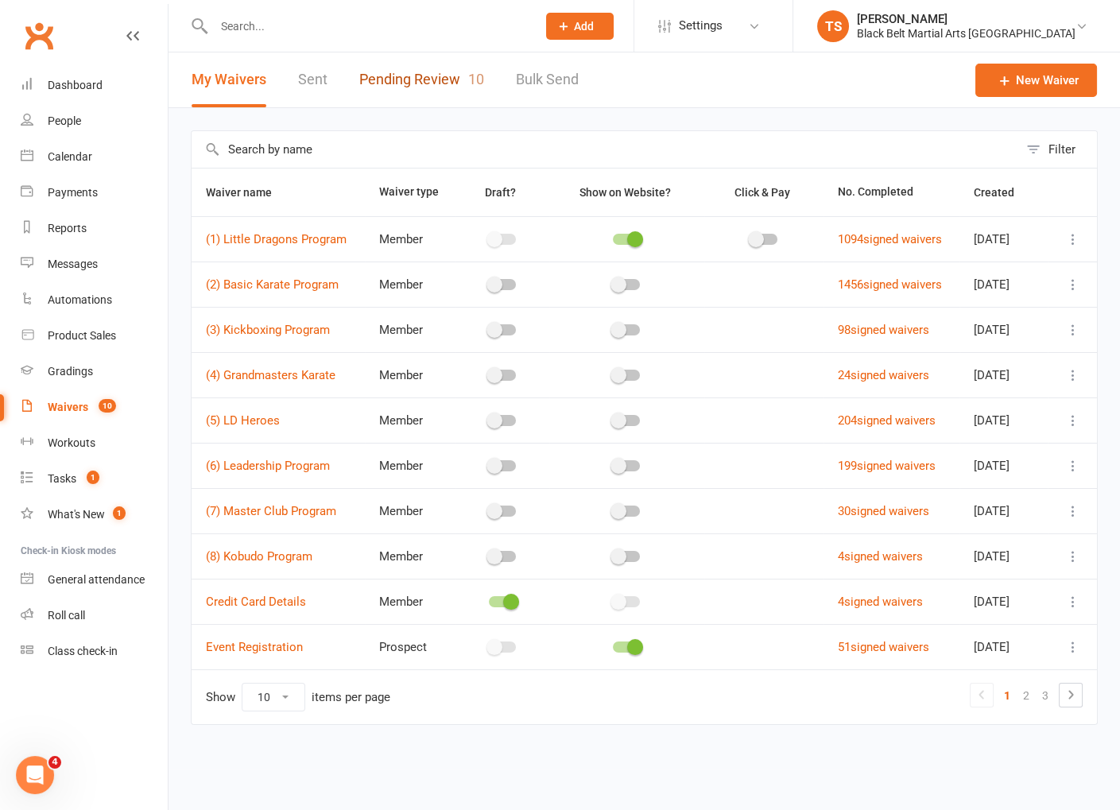
click at [417, 79] on link "Pending Review 10" at bounding box center [421, 79] width 125 height 55
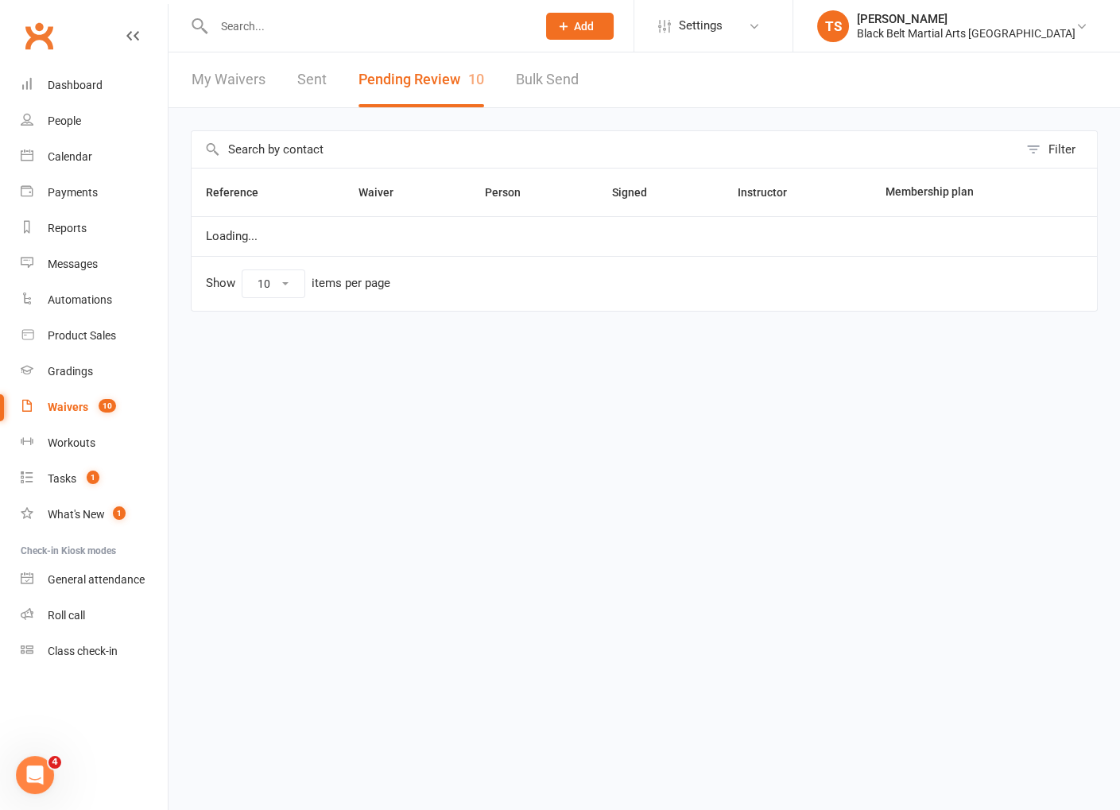
select select "50"
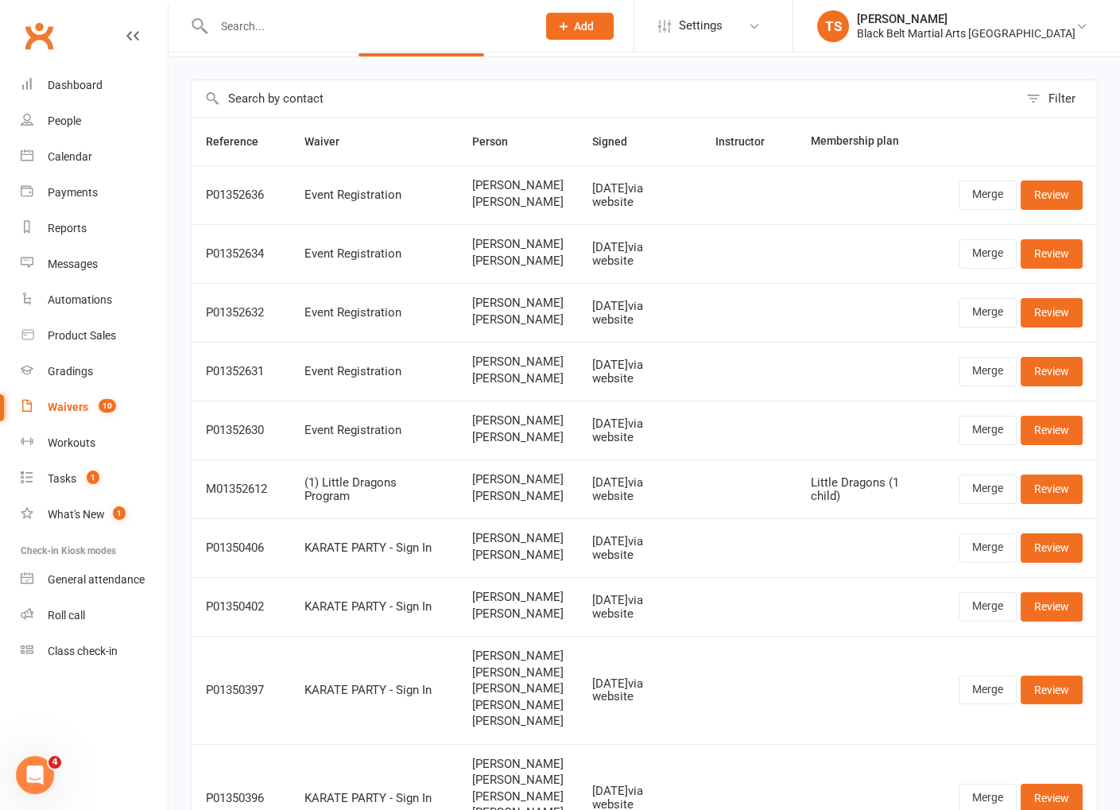
scroll to position [52, 0]
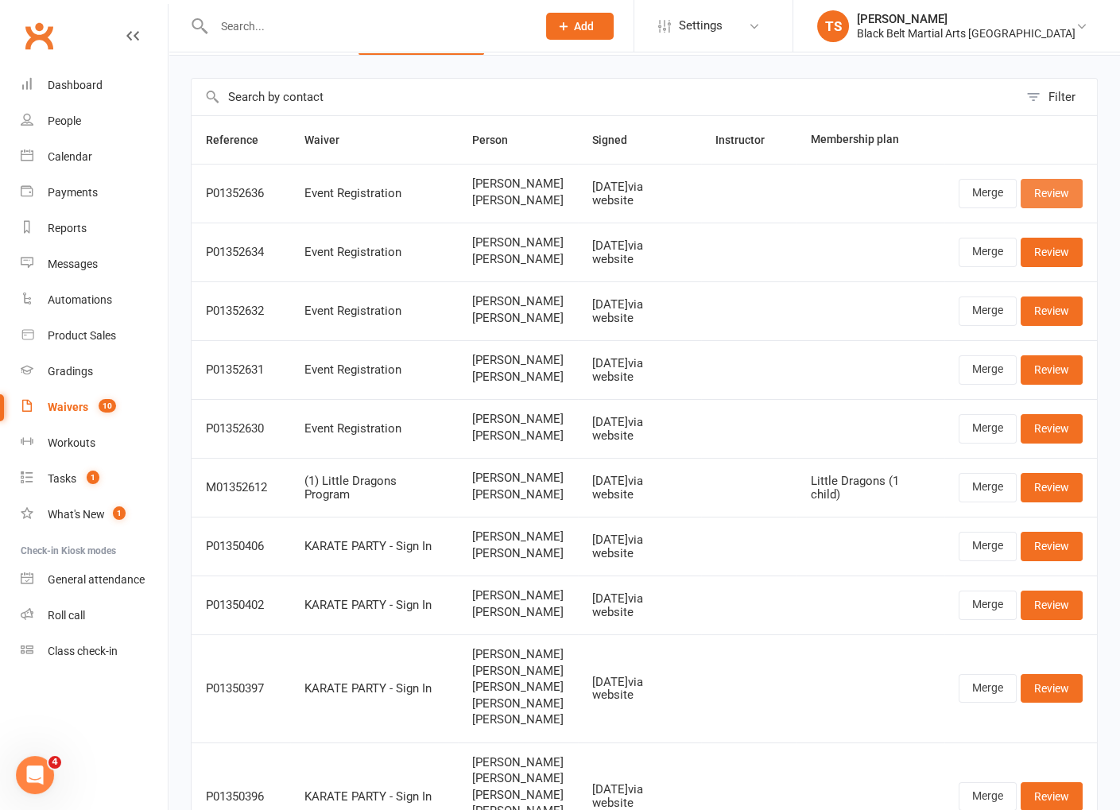
drag, startPoint x: 1070, startPoint y: 192, endPoint x: 1054, endPoint y: 259, distance: 69.6
click at [1070, 192] on link "Review" at bounding box center [1051, 193] width 62 height 29
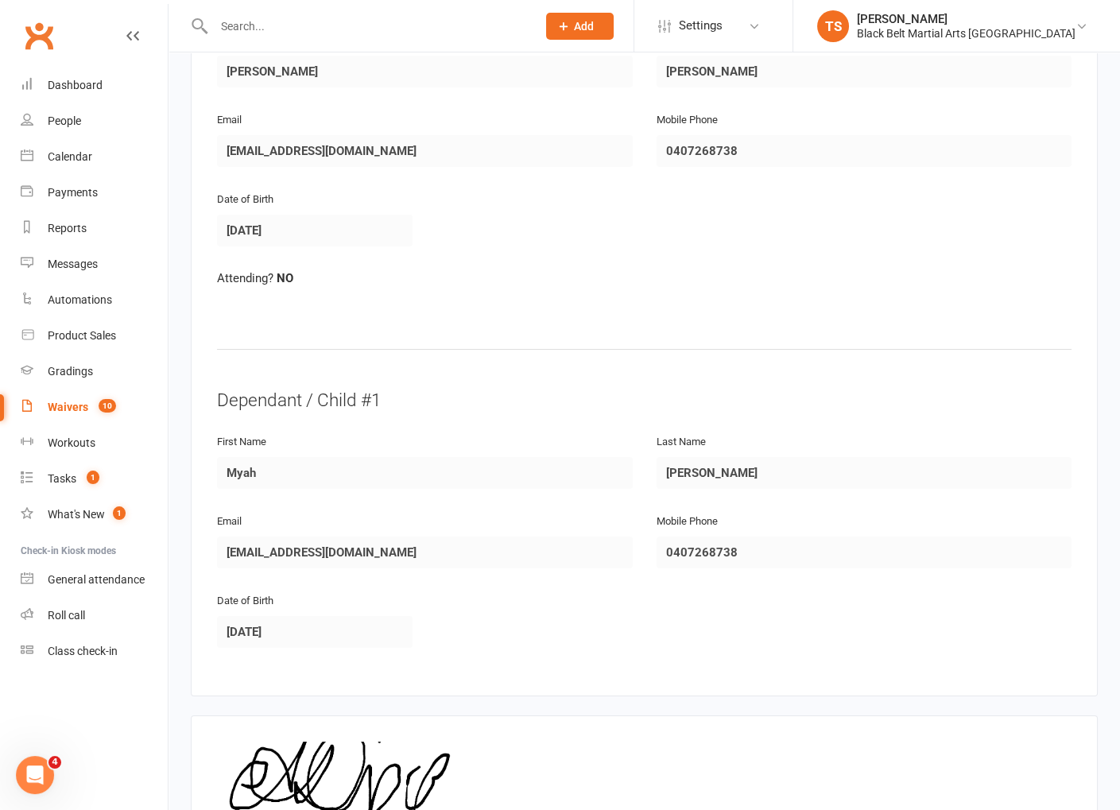
scroll to position [533, 0]
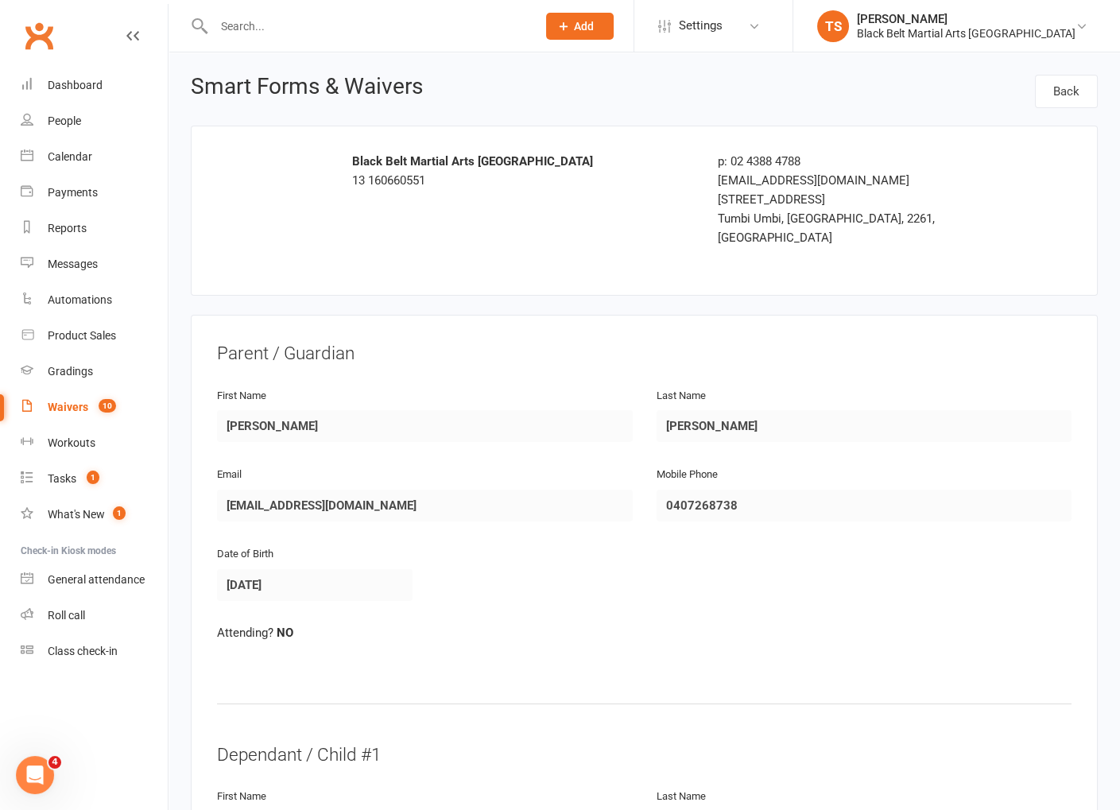
select select "50"
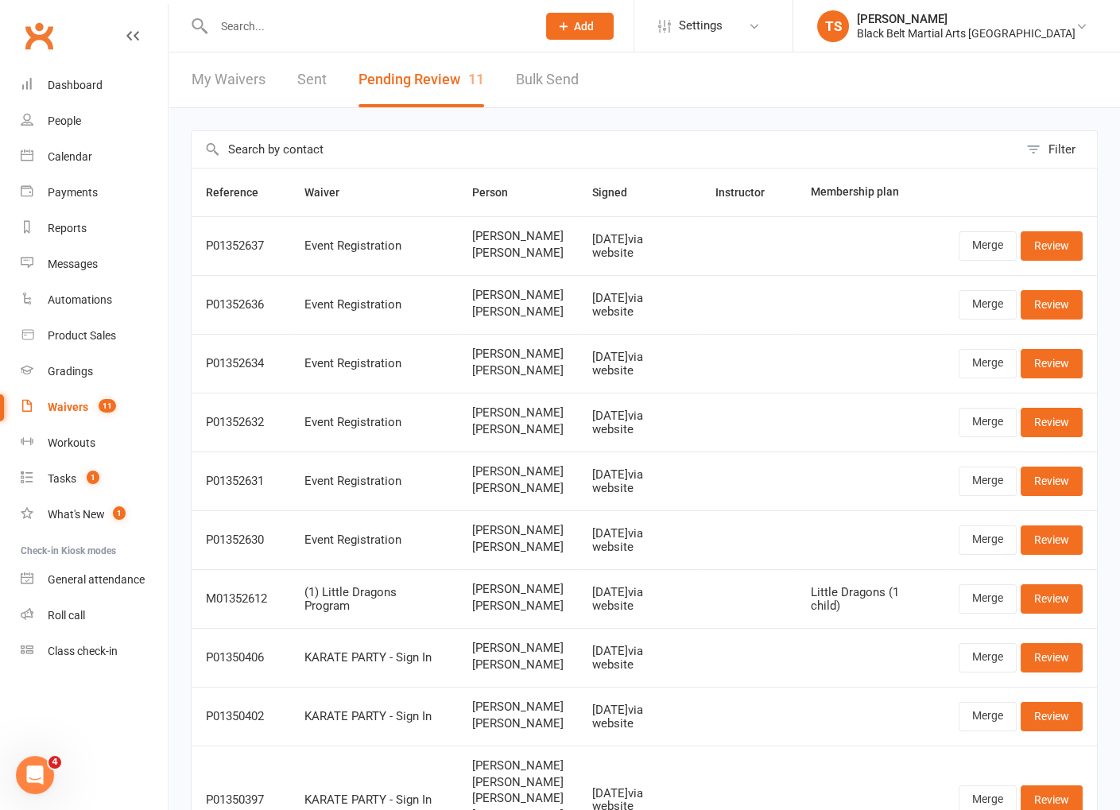
click at [66, 407] on div "Waivers" at bounding box center [68, 407] width 41 height 13
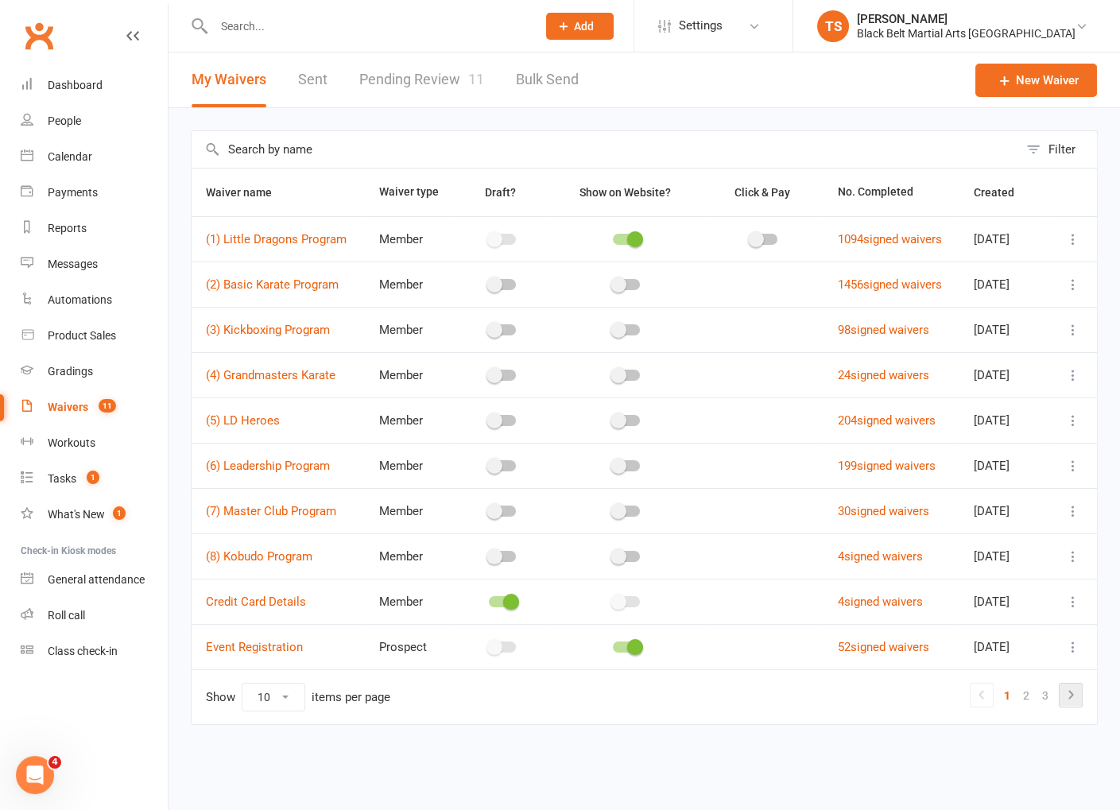
click at [1076, 689] on icon at bounding box center [1070, 694] width 19 height 19
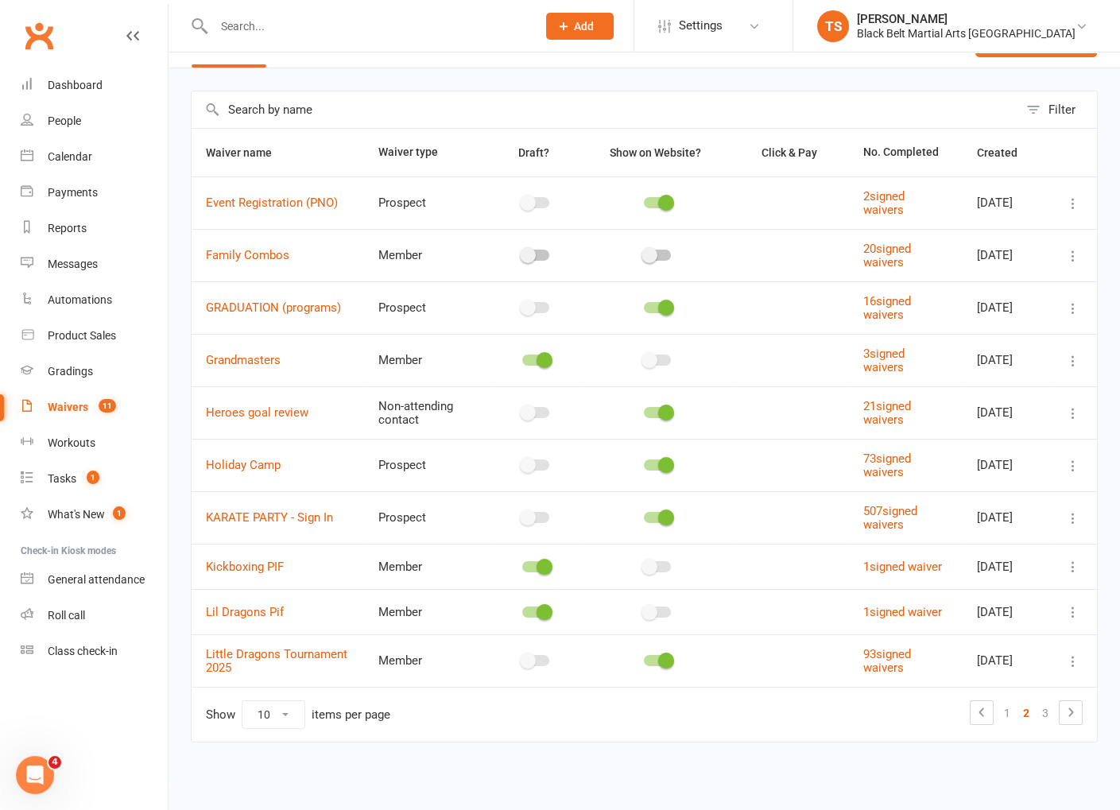
scroll to position [48, 0]
click at [1068, 711] on icon at bounding box center [1070, 712] width 19 height 19
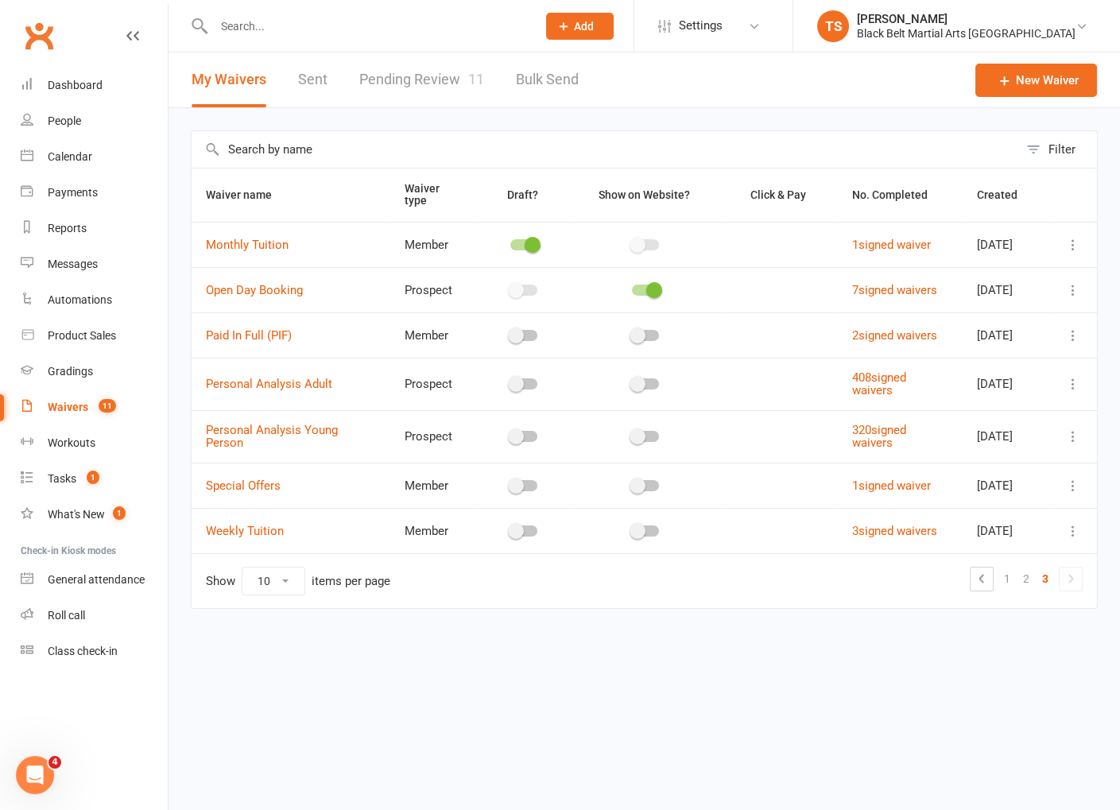
scroll to position [0, 0]
click at [1030, 590] on link "2" at bounding box center [1025, 578] width 19 height 22
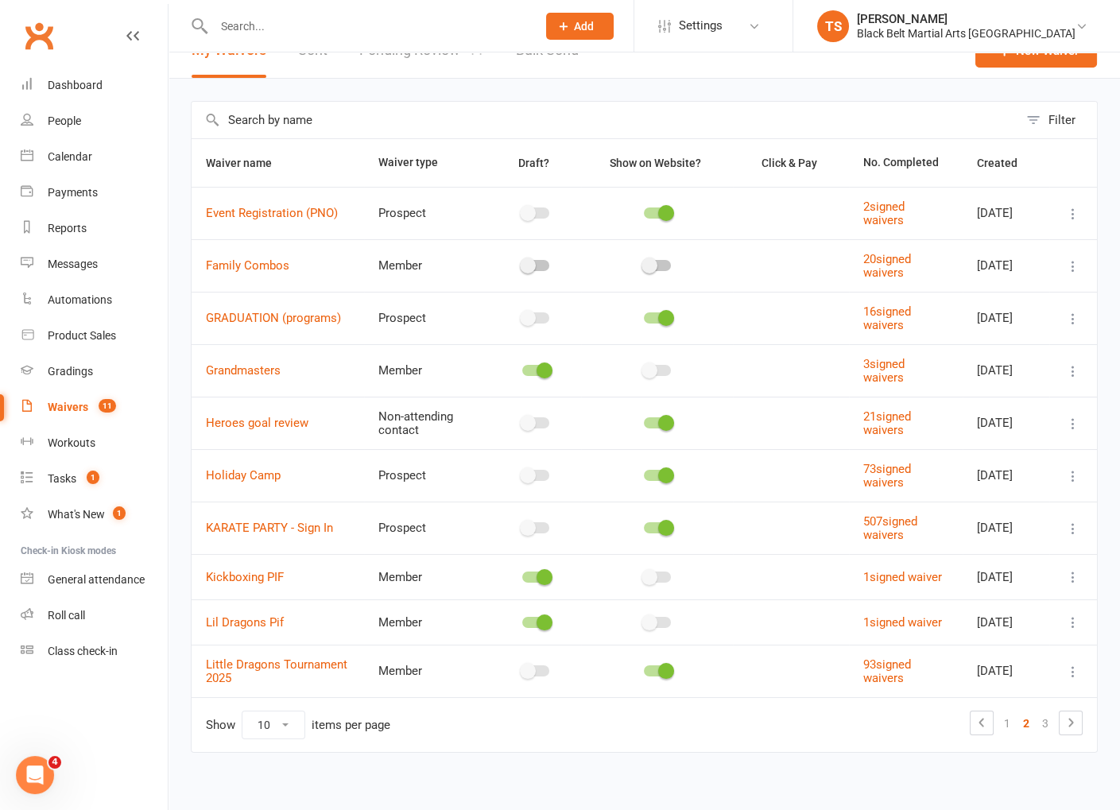
scroll to position [48, 0]
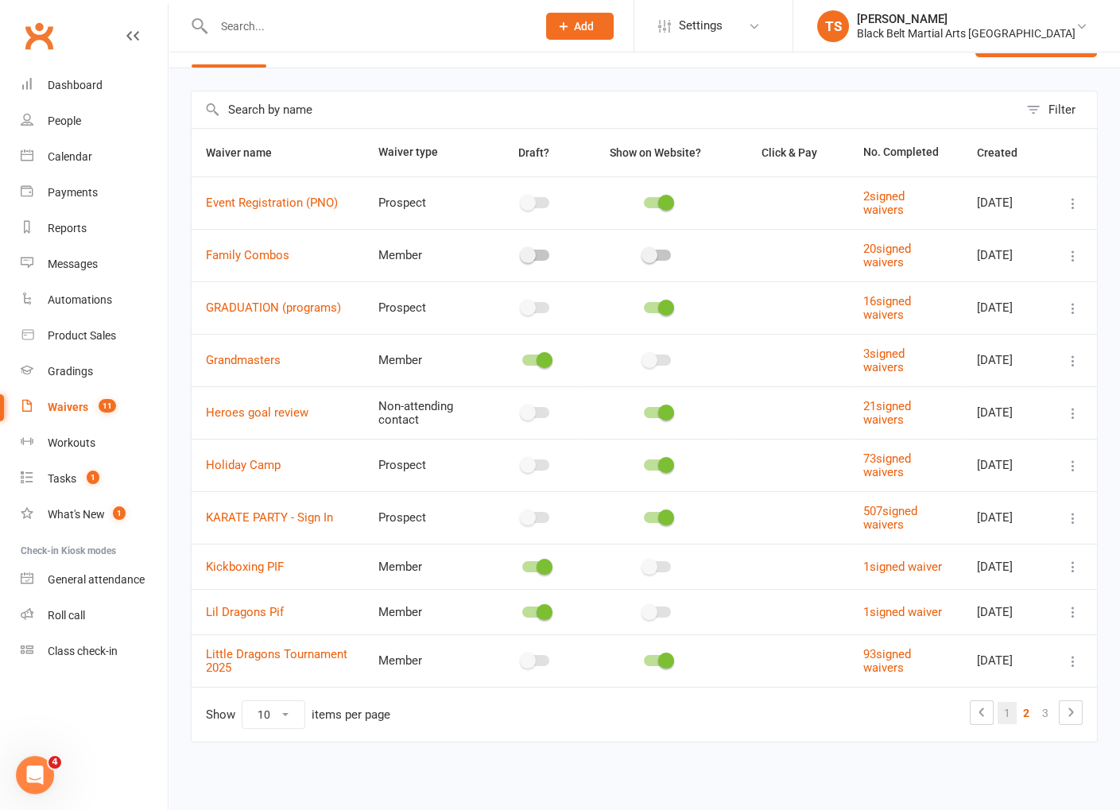
click at [1012, 714] on link "1" at bounding box center [1006, 713] width 19 height 22
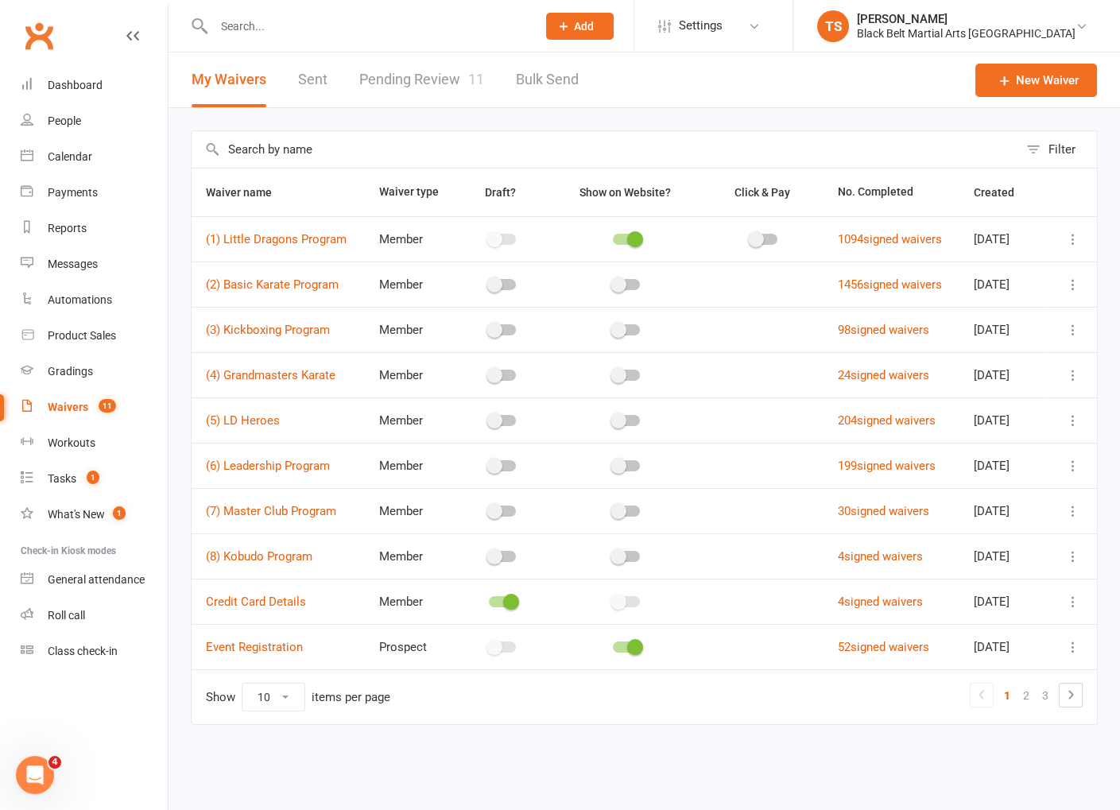
scroll to position [0, 0]
click at [277, 643] on link "Event Registration" at bounding box center [254, 647] width 97 height 14
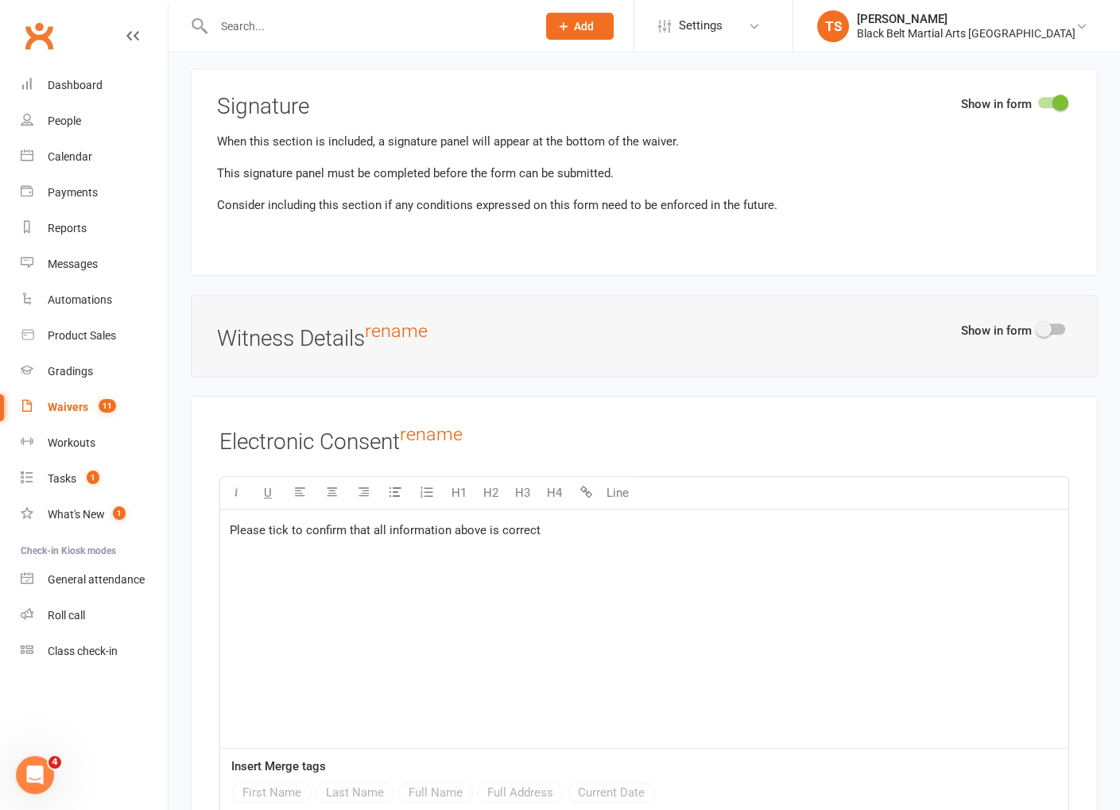
scroll to position [2676, 0]
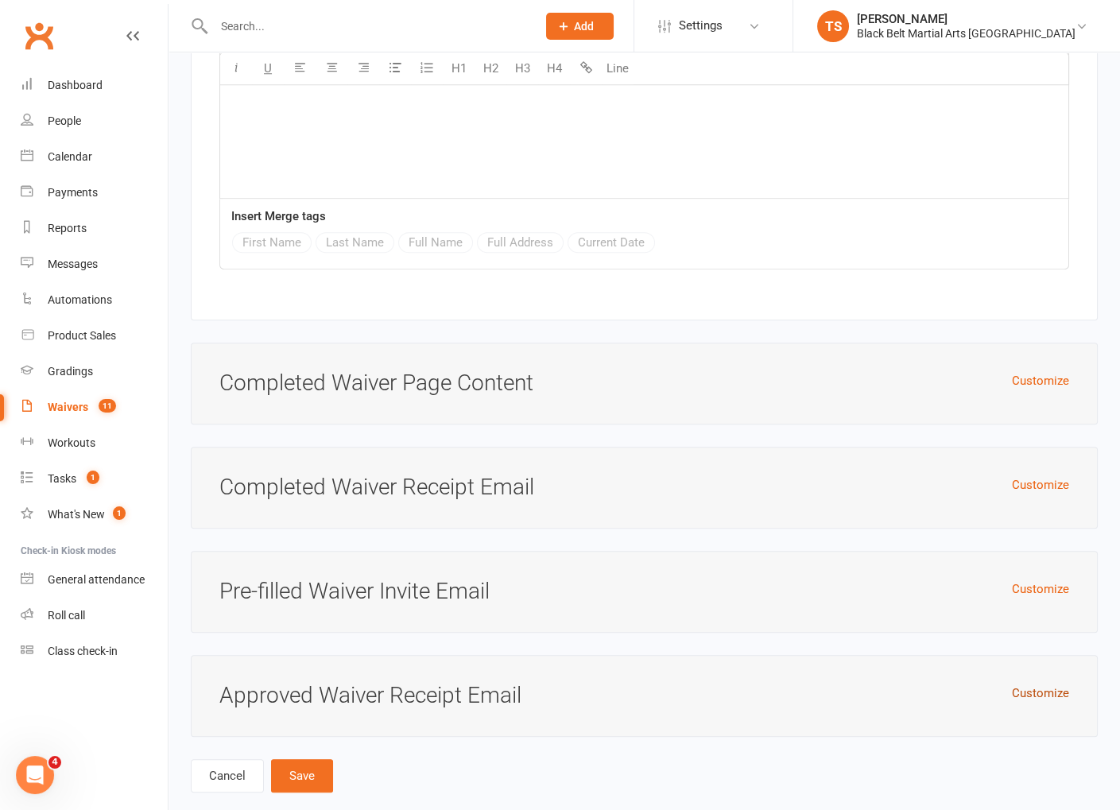
click at [1039, 683] on button "Customize" at bounding box center [1040, 692] width 57 height 19
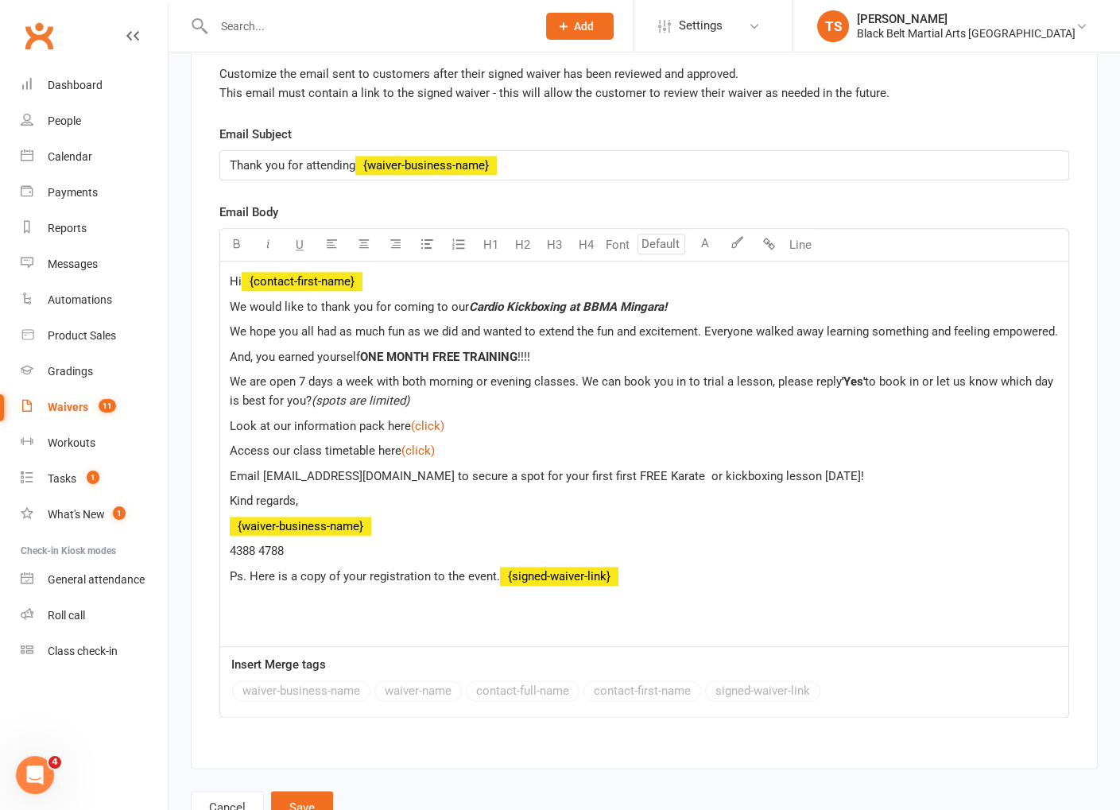
scroll to position [3362, 0]
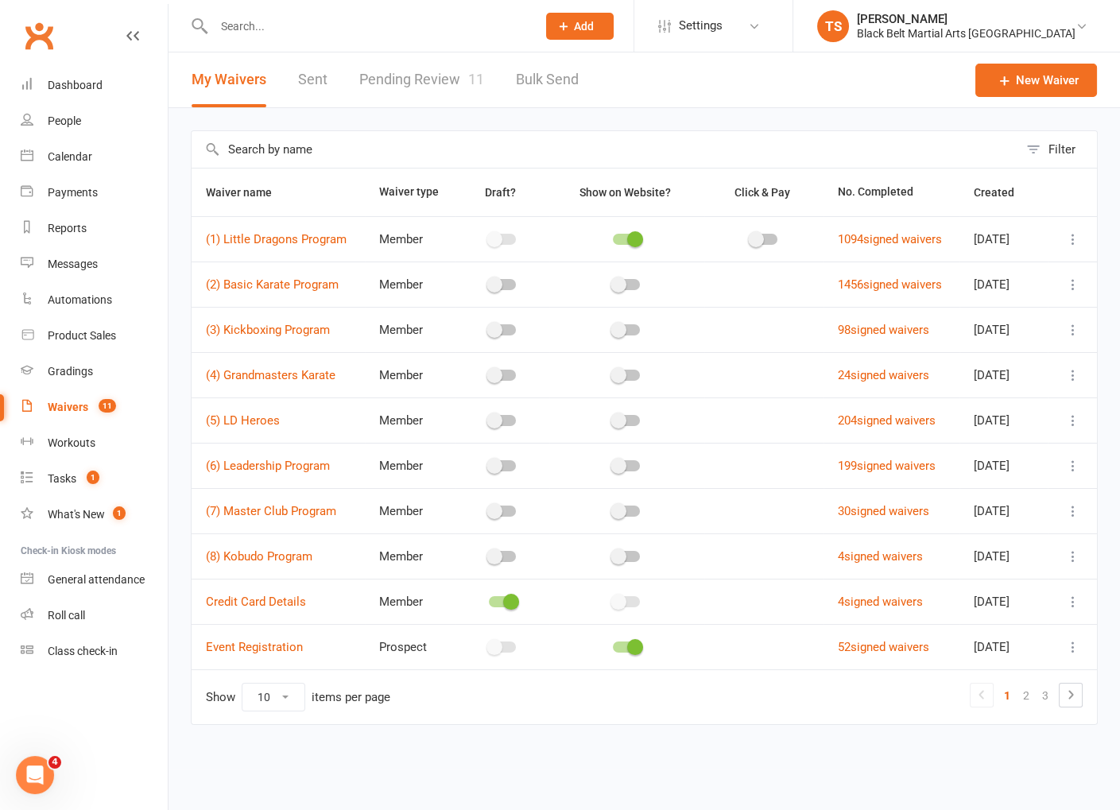
click at [386, 82] on link "Pending Review 11" at bounding box center [421, 79] width 125 height 55
select select "50"
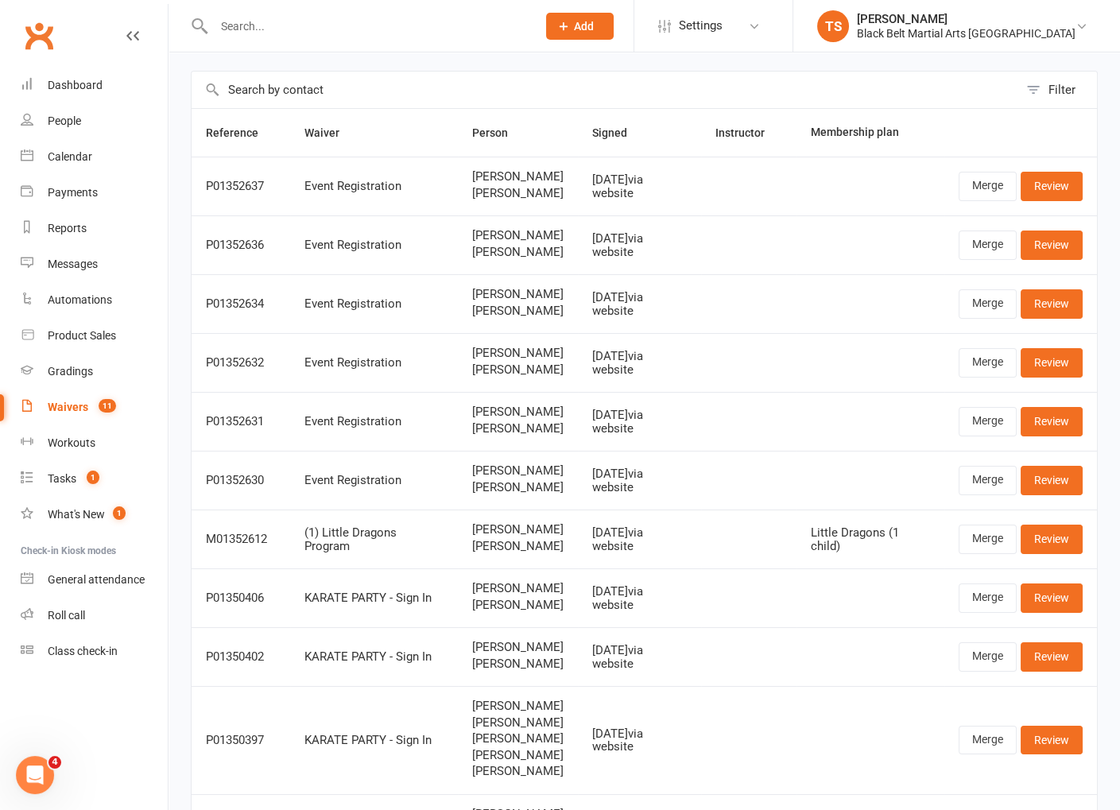
scroll to position [61, 0]
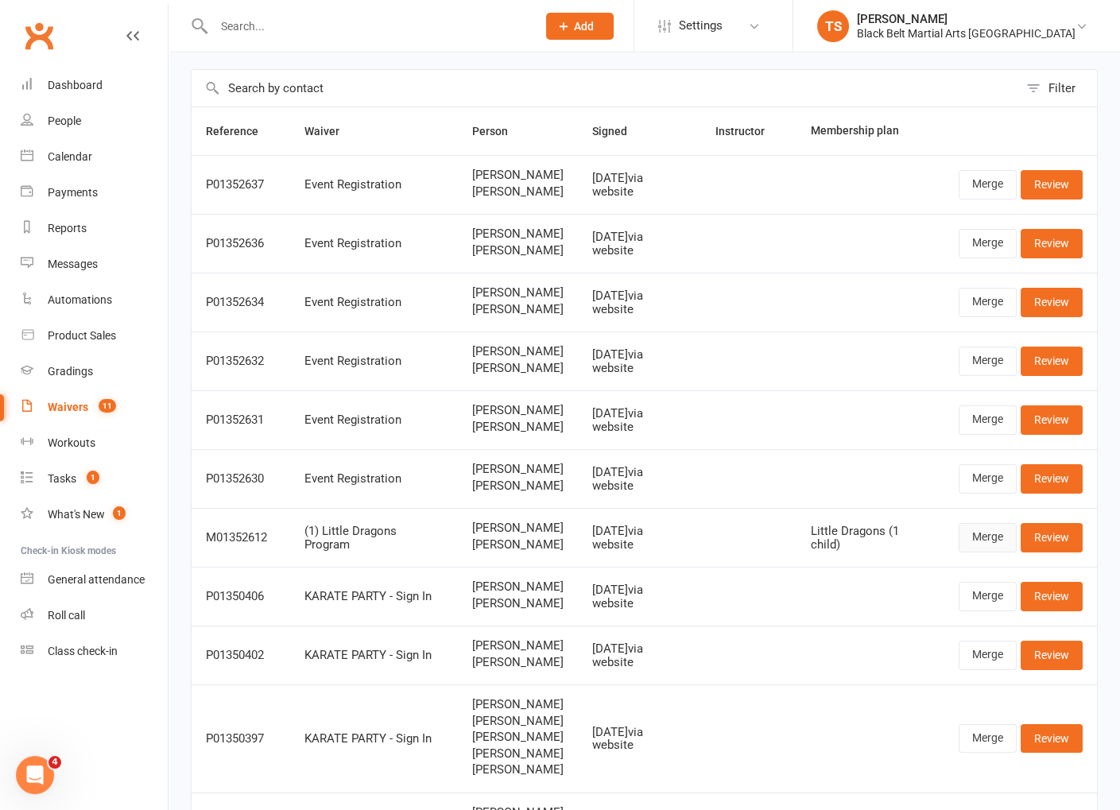
click at [991, 552] on link "Merge" at bounding box center [987, 537] width 58 height 29
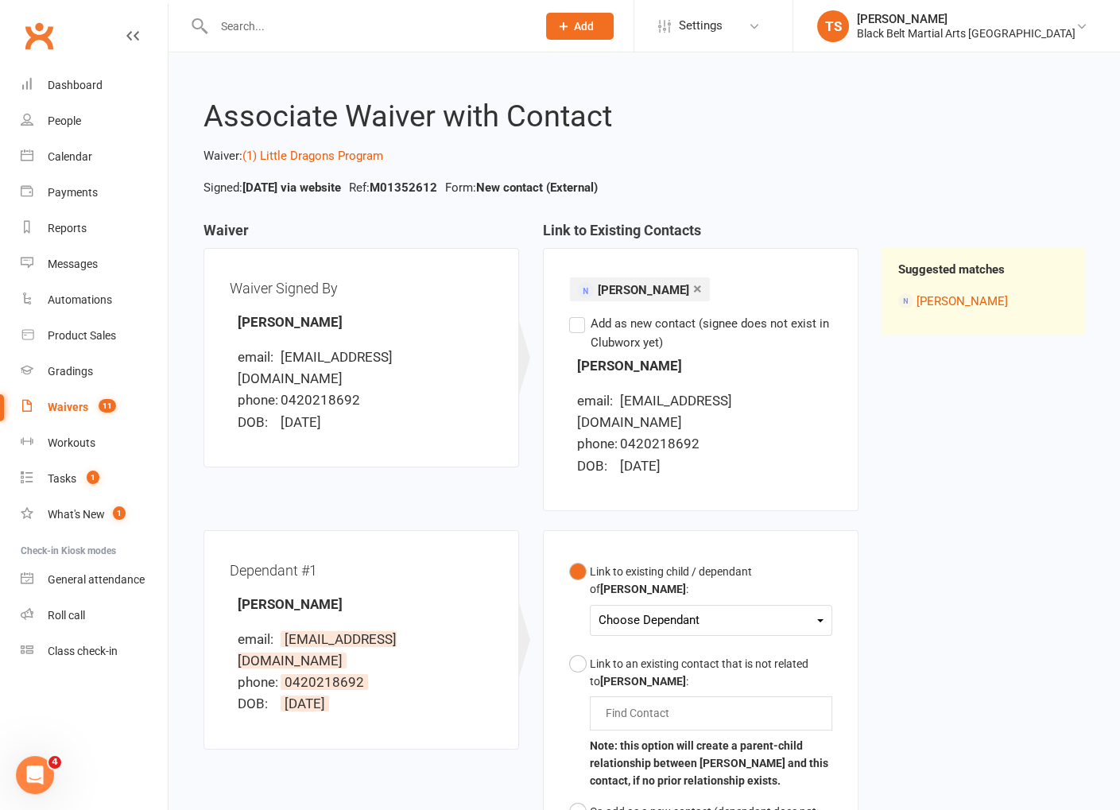
click at [621, 610] on div "Choose Dependant" at bounding box center [710, 620] width 225 height 21
click at [665, 647] on link "[PERSON_NAME]" at bounding box center [677, 658] width 157 height 34
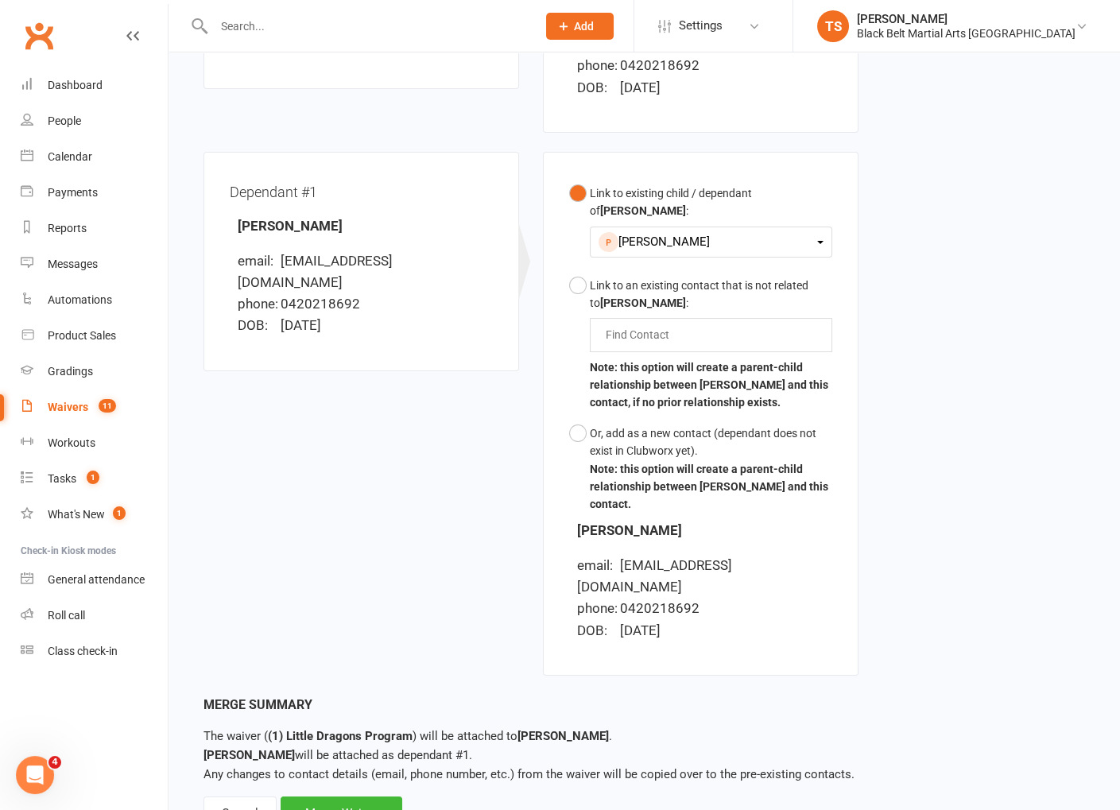
scroll to position [401, 0]
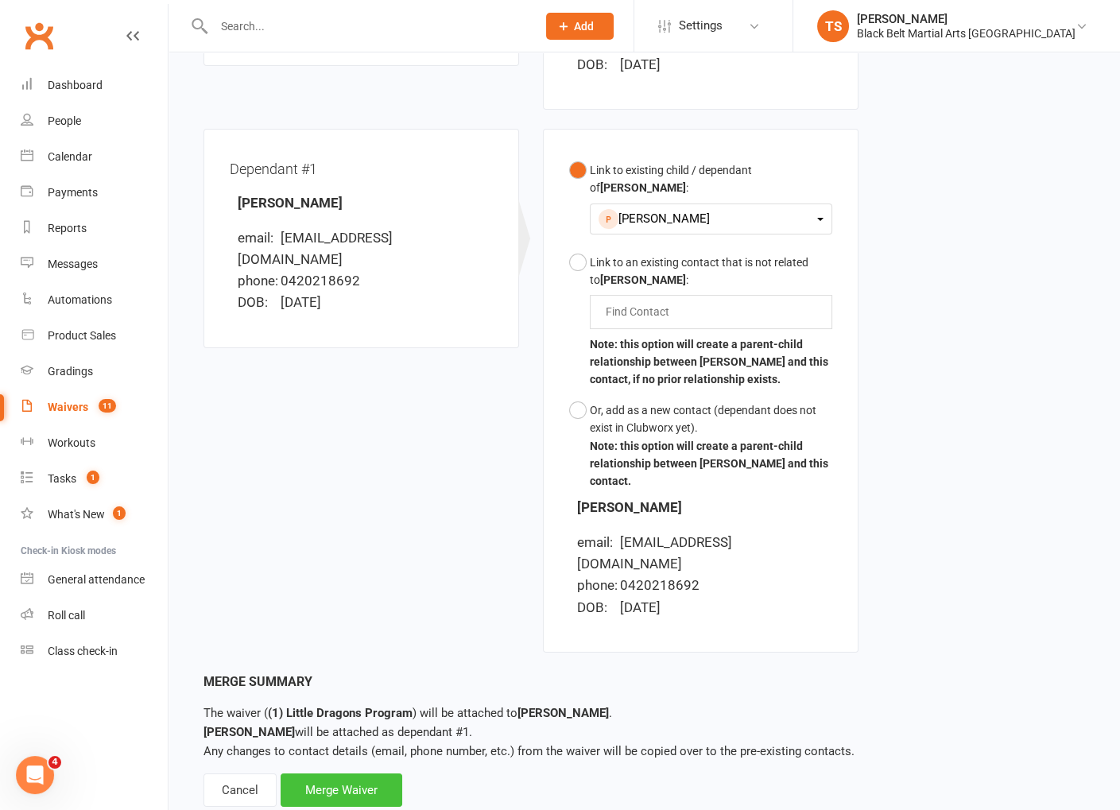
click at [350, 773] on div "Merge Waiver" at bounding box center [342, 789] width 122 height 33
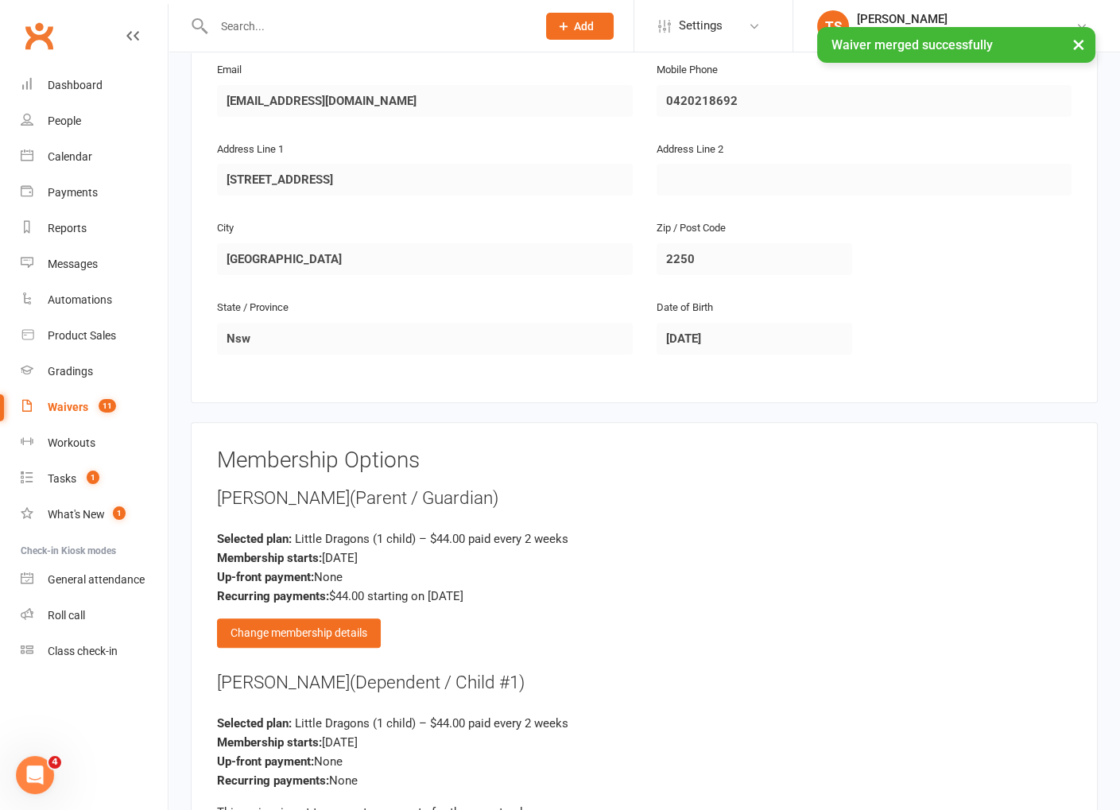
scroll to position [992, 0]
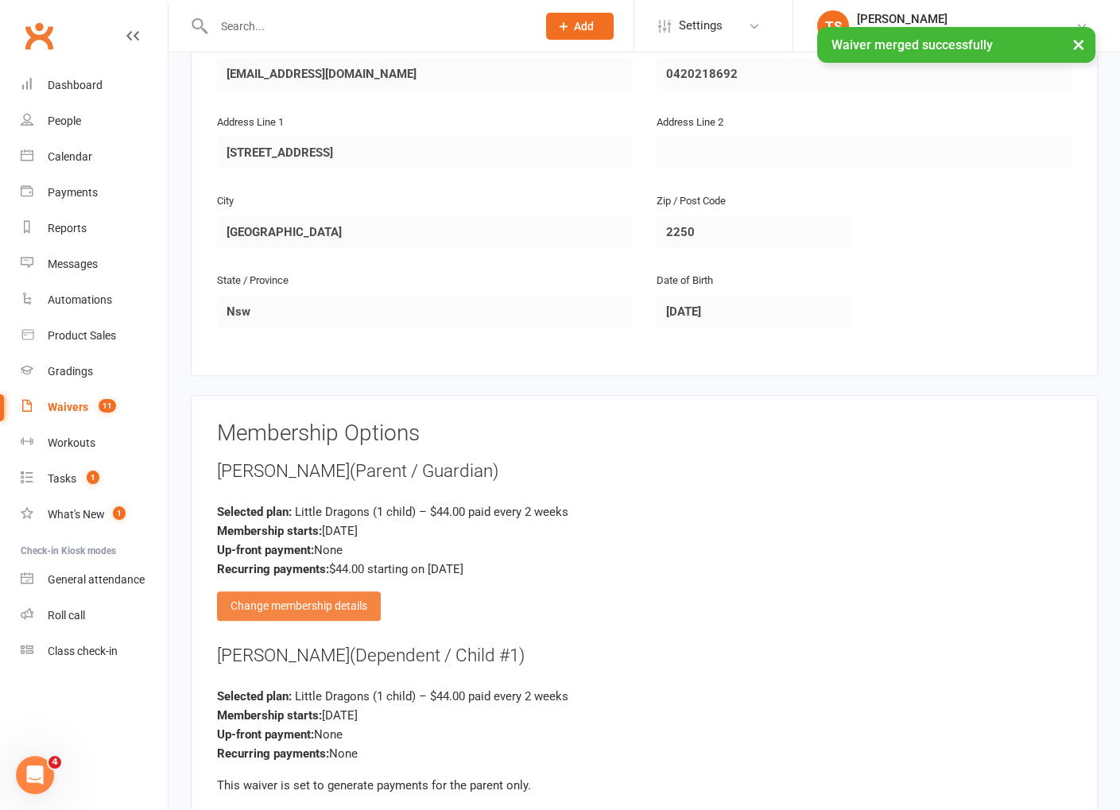
click at [292, 591] on div "Change membership details" at bounding box center [299, 605] width 164 height 29
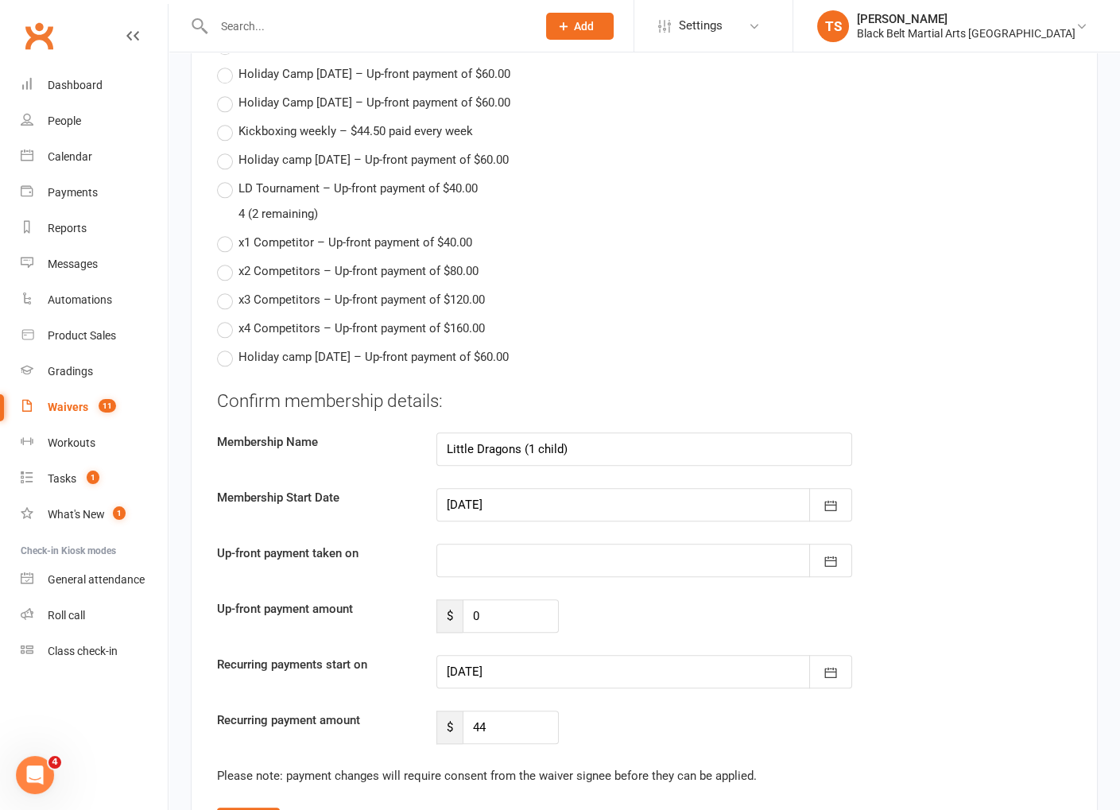
scroll to position [2966, 0]
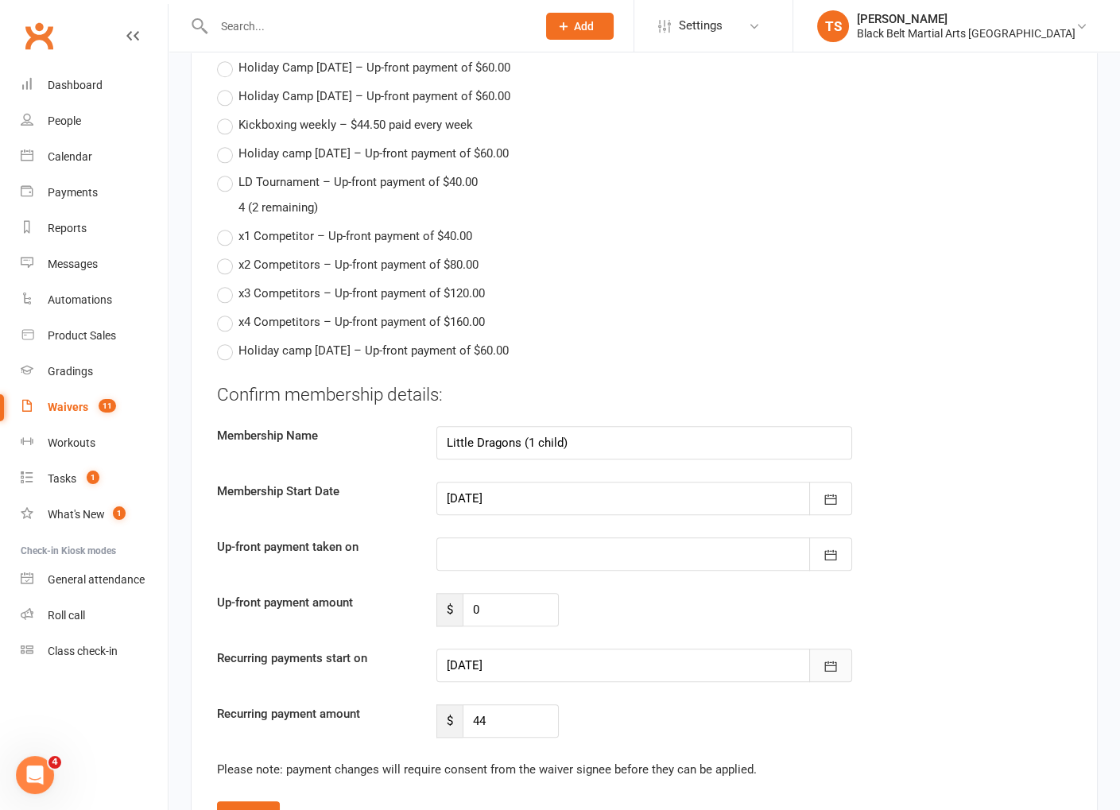
click at [842, 648] on button "button" at bounding box center [830, 664] width 43 height 33
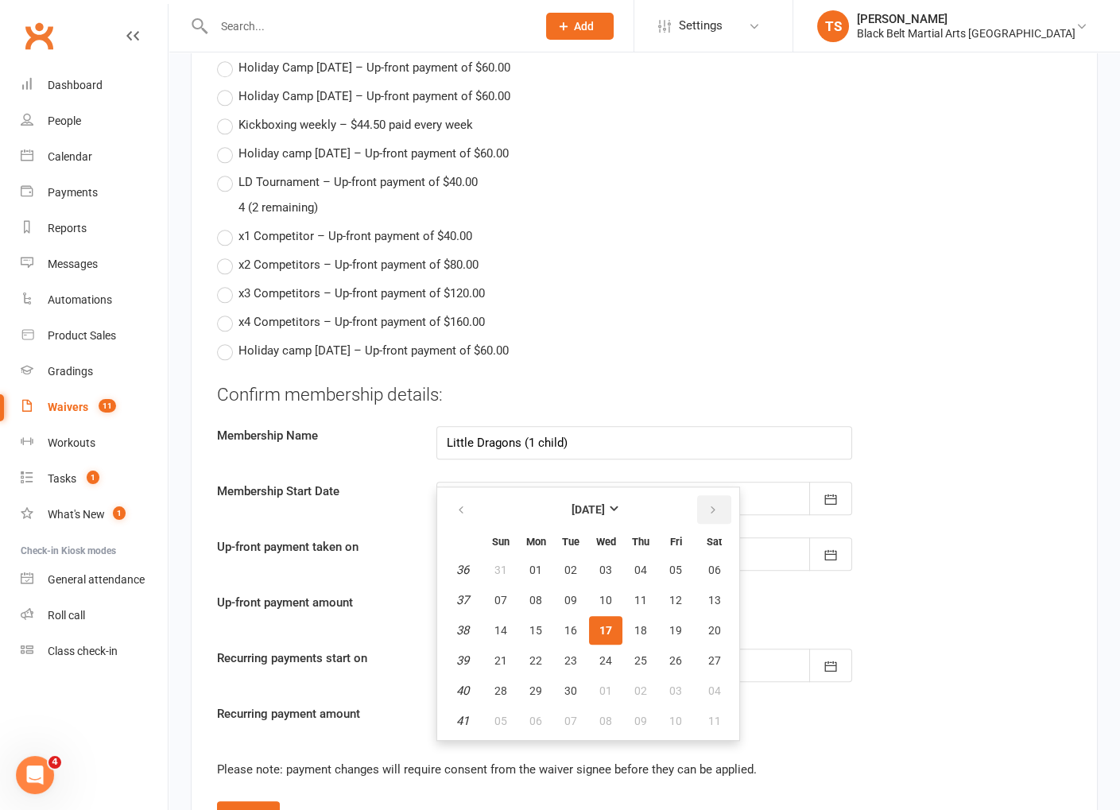
drag, startPoint x: 706, startPoint y: 482, endPoint x: 742, endPoint y: 500, distance: 40.5
click at [707, 504] on icon "button" at bounding box center [712, 510] width 11 height 13
click at [675, 624] on span "17" at bounding box center [675, 630] width 13 height 13
type input "17 Oct 2025"
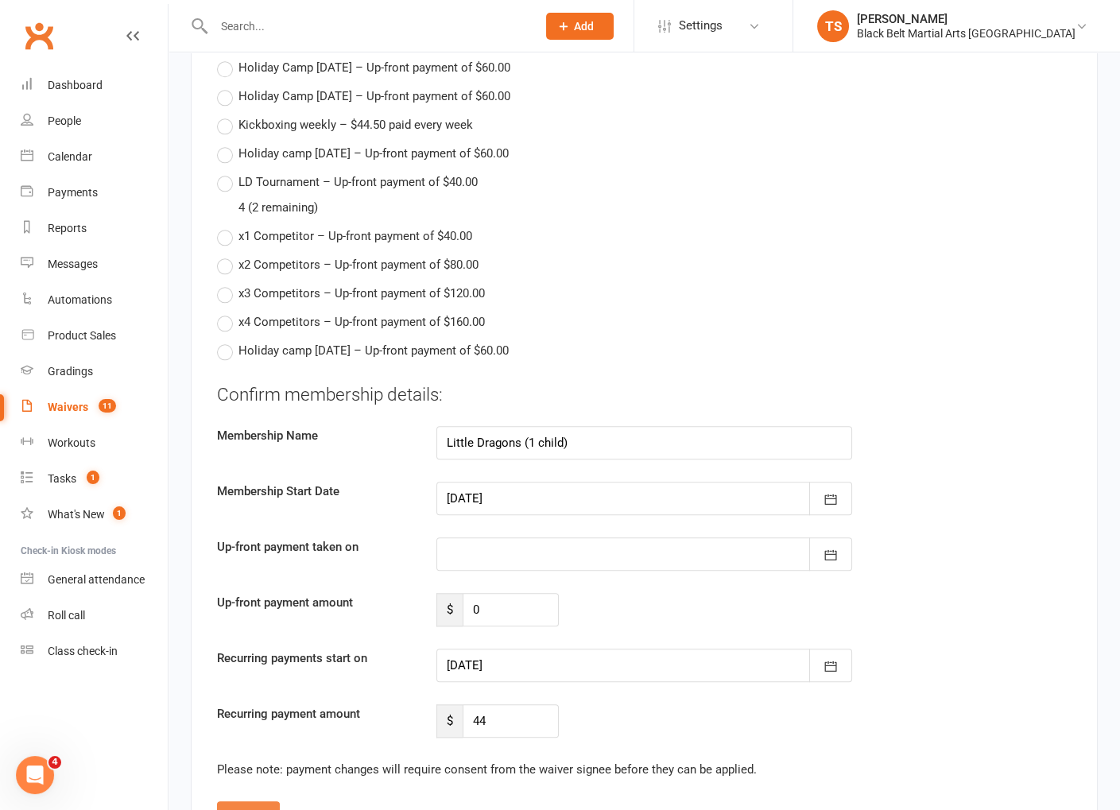
click at [250, 801] on button "Update" at bounding box center [248, 815] width 63 height 29
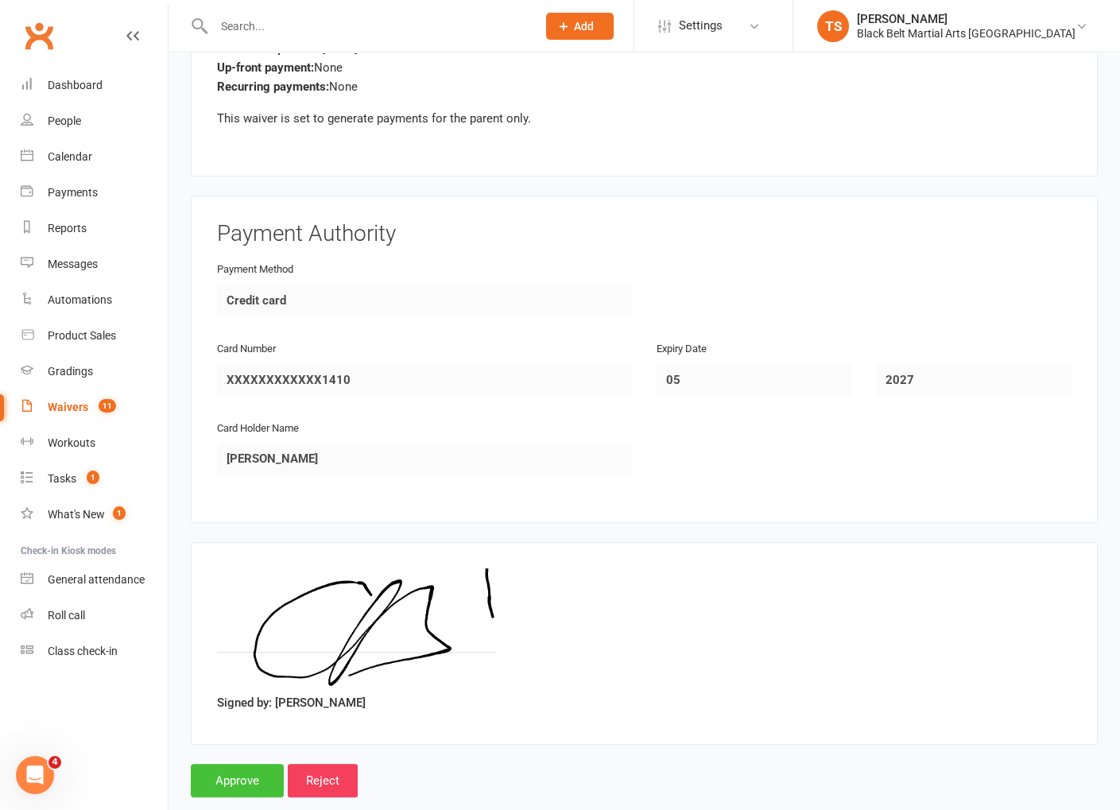
click at [243, 764] on input "Approve" at bounding box center [237, 780] width 93 height 33
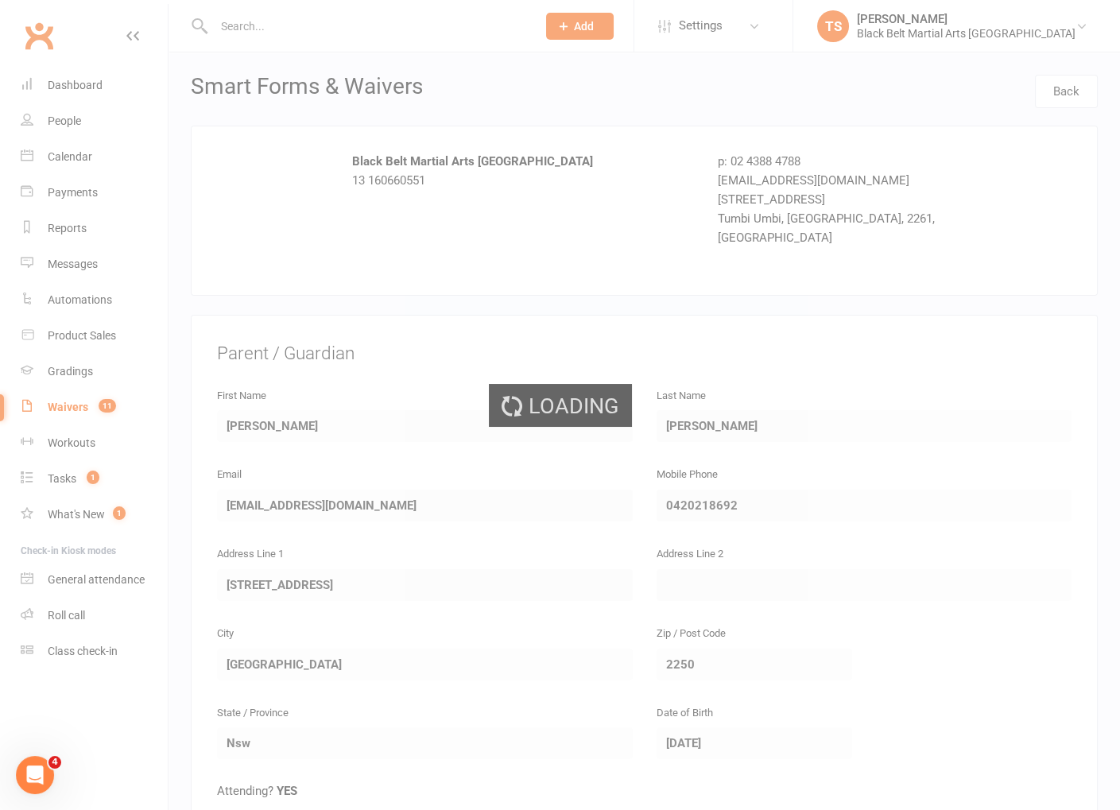
select select "50"
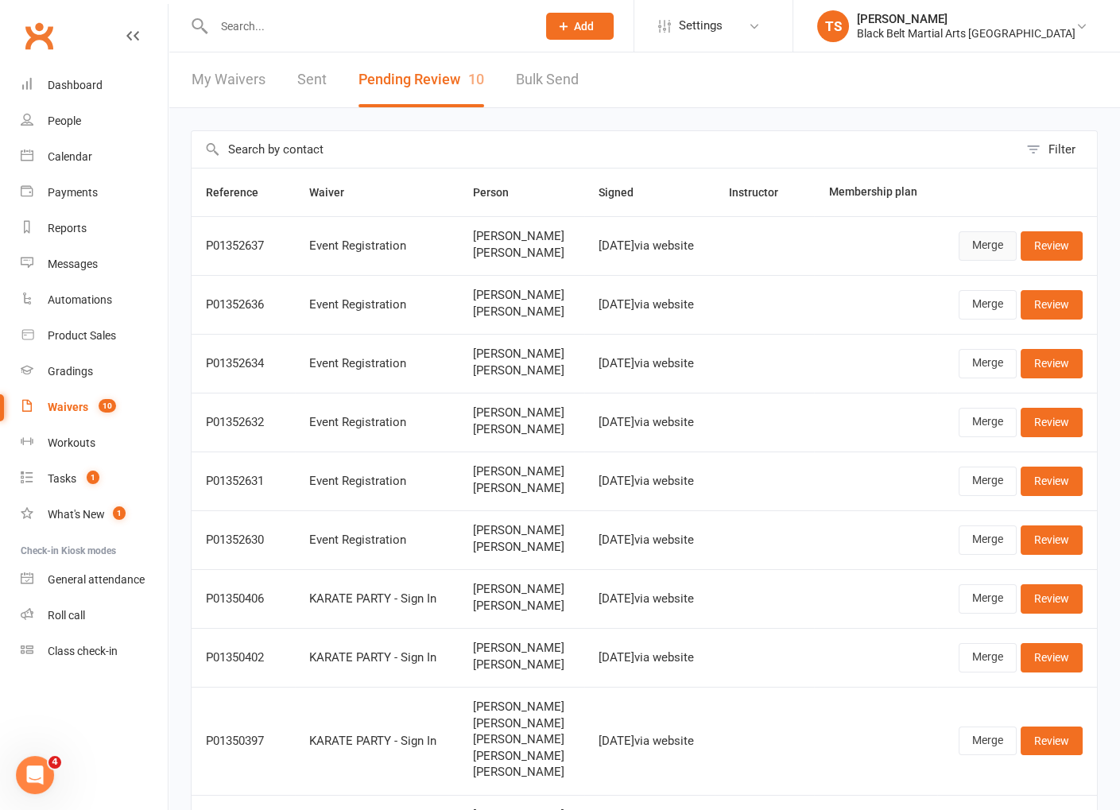
click at [966, 250] on link "Merge" at bounding box center [987, 245] width 58 height 29
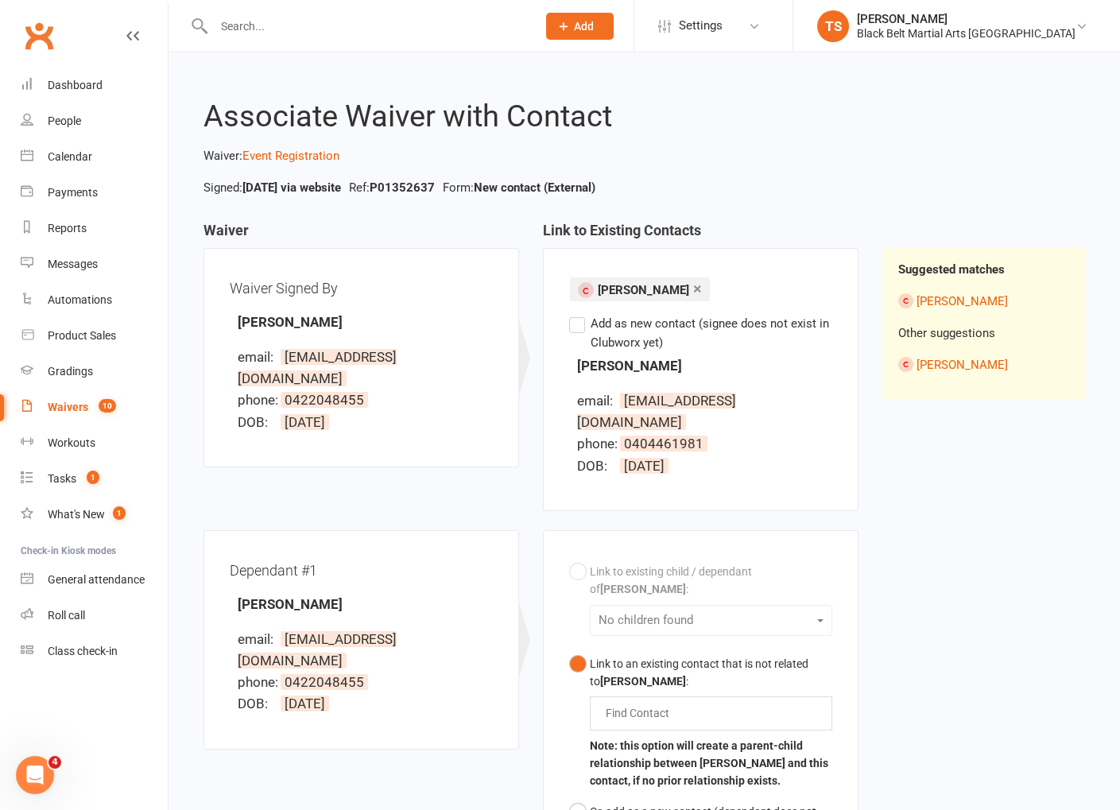
select select "50"
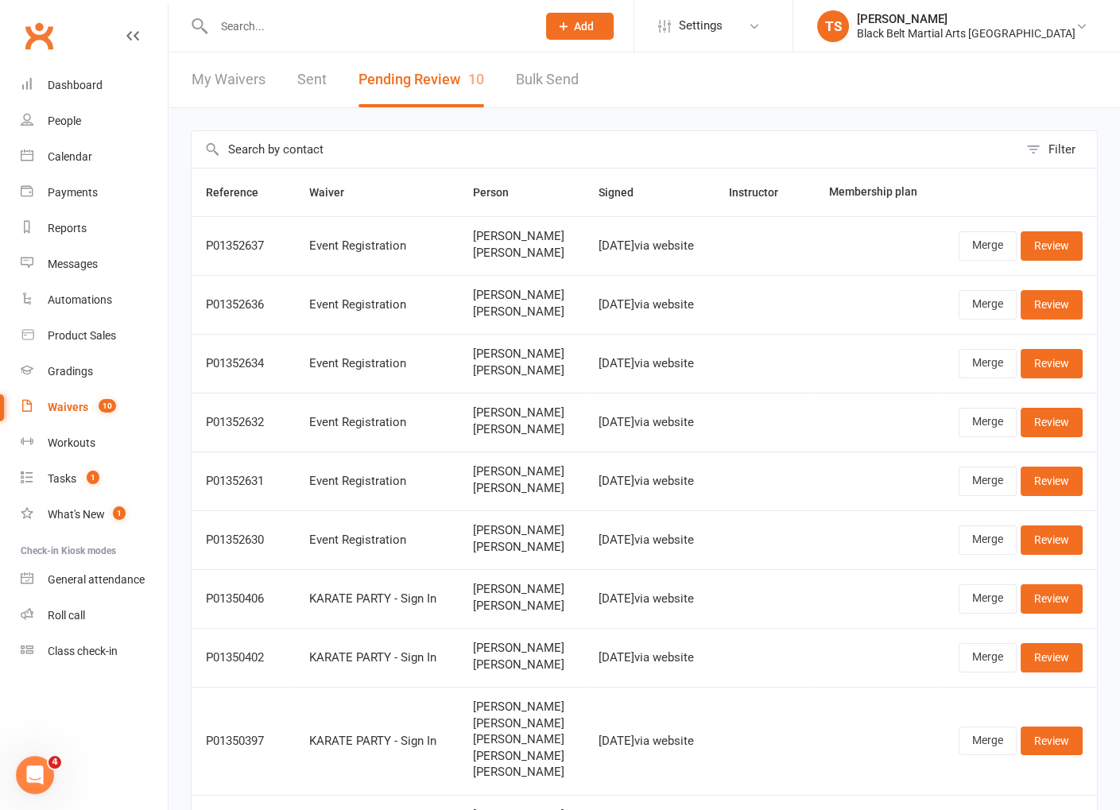
click at [299, 37] on div at bounding box center [358, 26] width 335 height 52
click at [288, 21] on input "text" at bounding box center [367, 26] width 316 height 22
type input "raya sutherland"
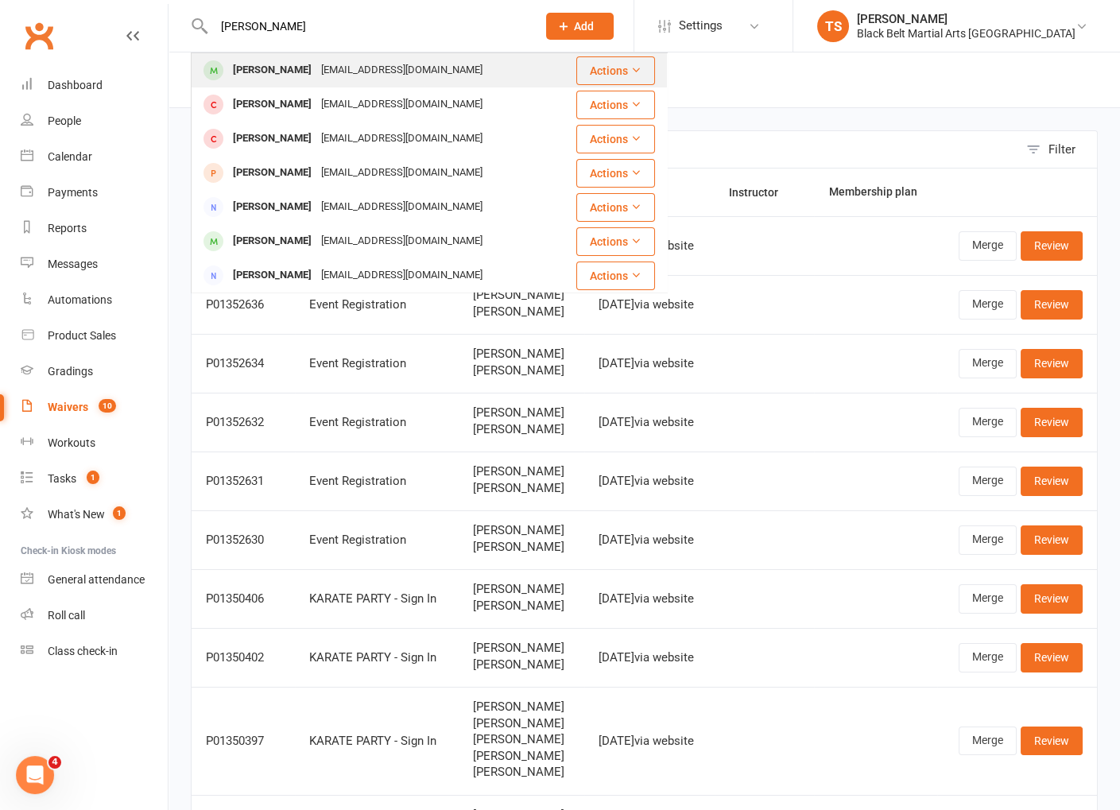
click at [285, 71] on div "Raya Sutherland" at bounding box center [272, 70] width 88 height 23
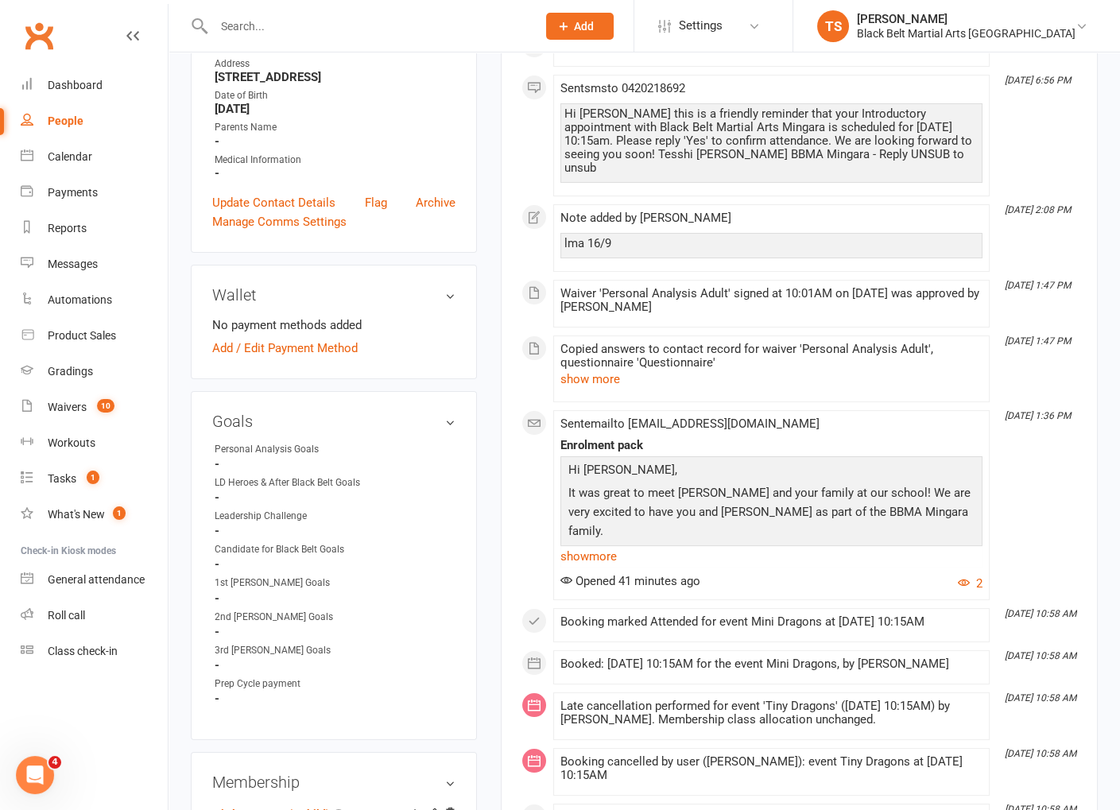
scroll to position [432, 0]
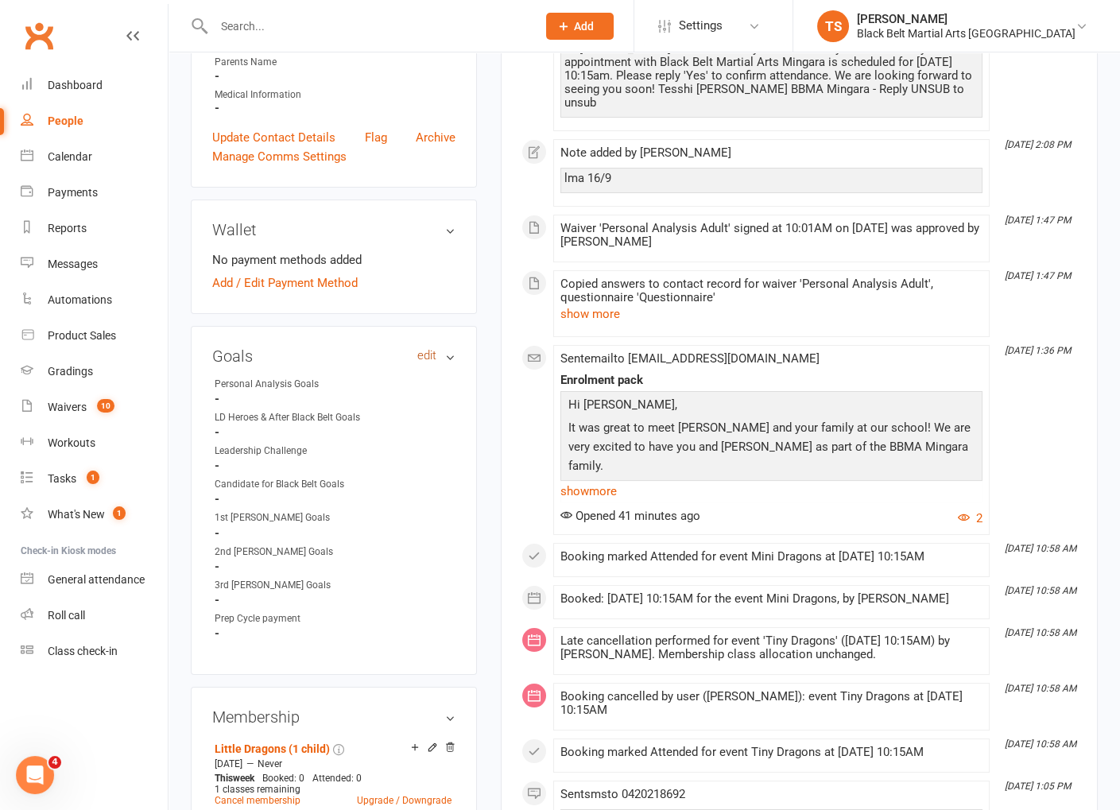
click at [431, 362] on link "edit" at bounding box center [426, 356] width 19 height 14
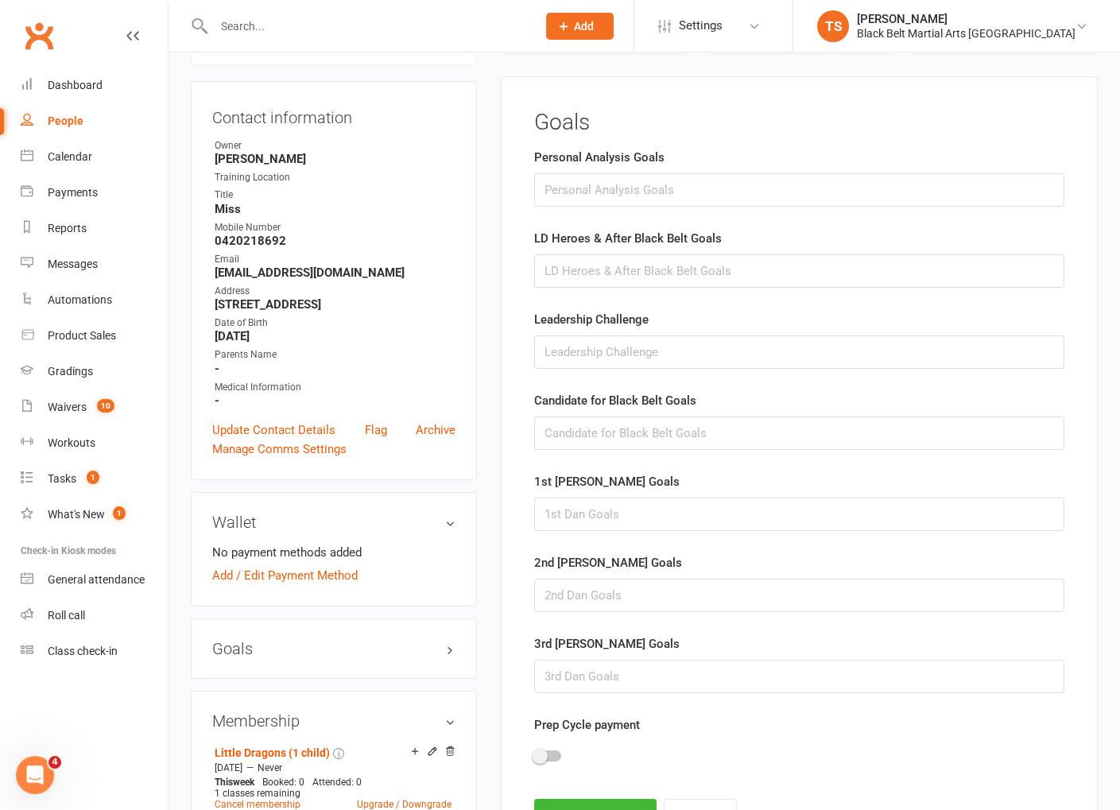
scroll to position [135, 0]
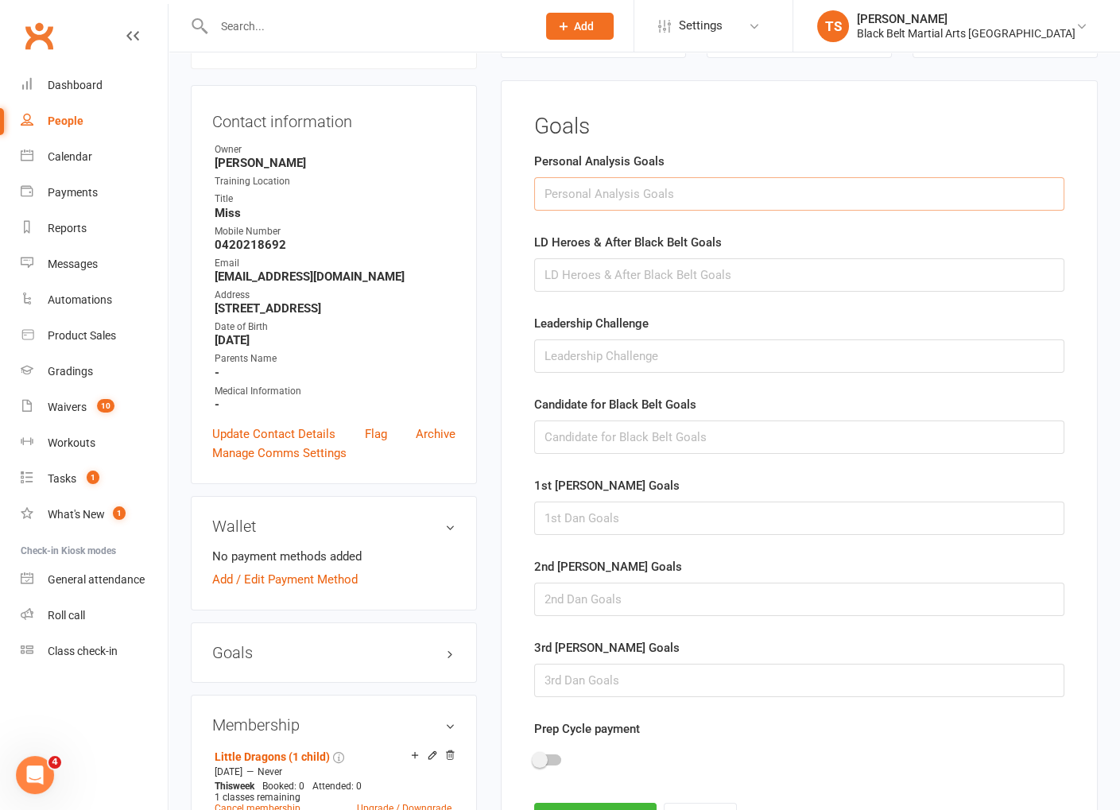
click at [617, 193] on input "text" at bounding box center [799, 193] width 530 height 33
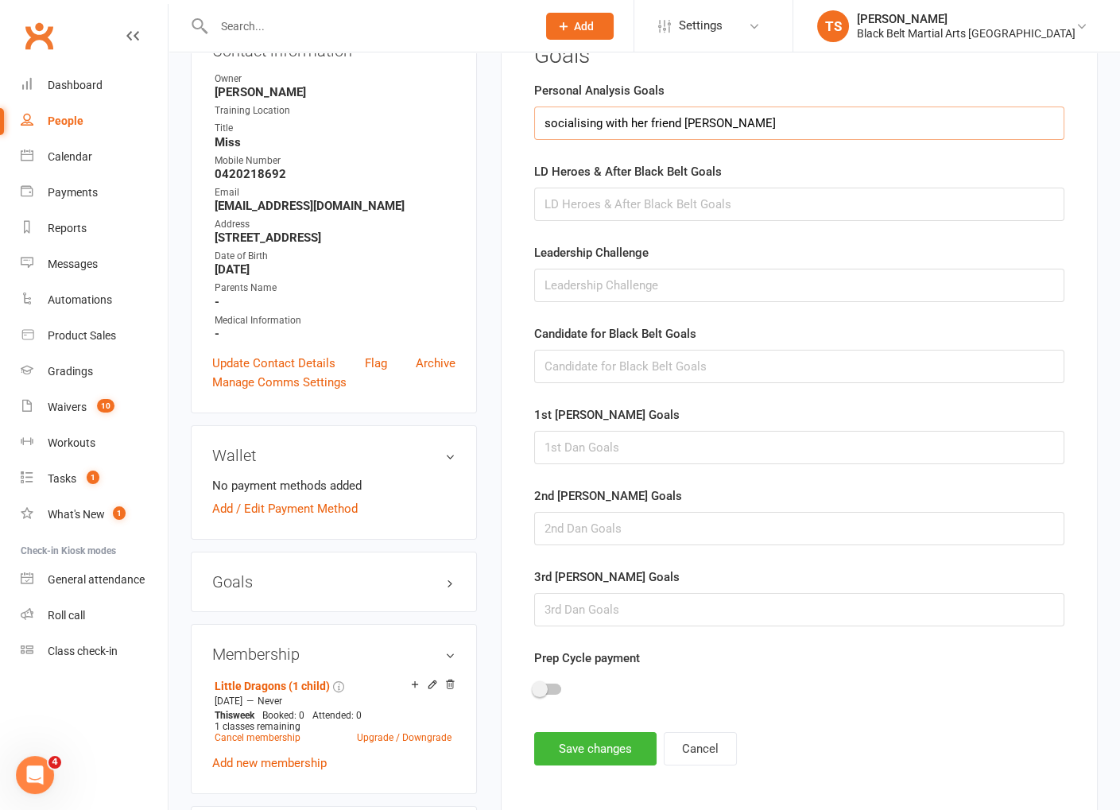
scroll to position [335, 0]
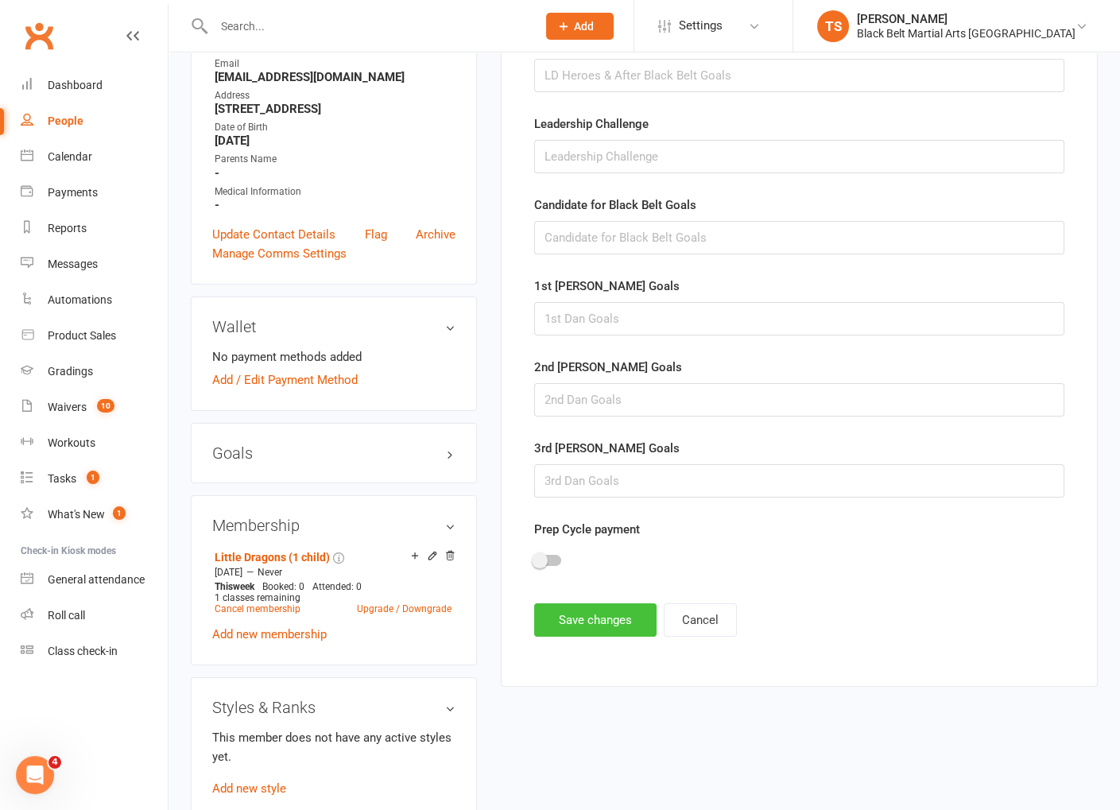
type input "socialising with her friend Leo"
drag, startPoint x: 601, startPoint y: 611, endPoint x: 223, endPoint y: 620, distance: 378.4
click at [601, 611] on button "Save changes" at bounding box center [595, 619] width 122 height 33
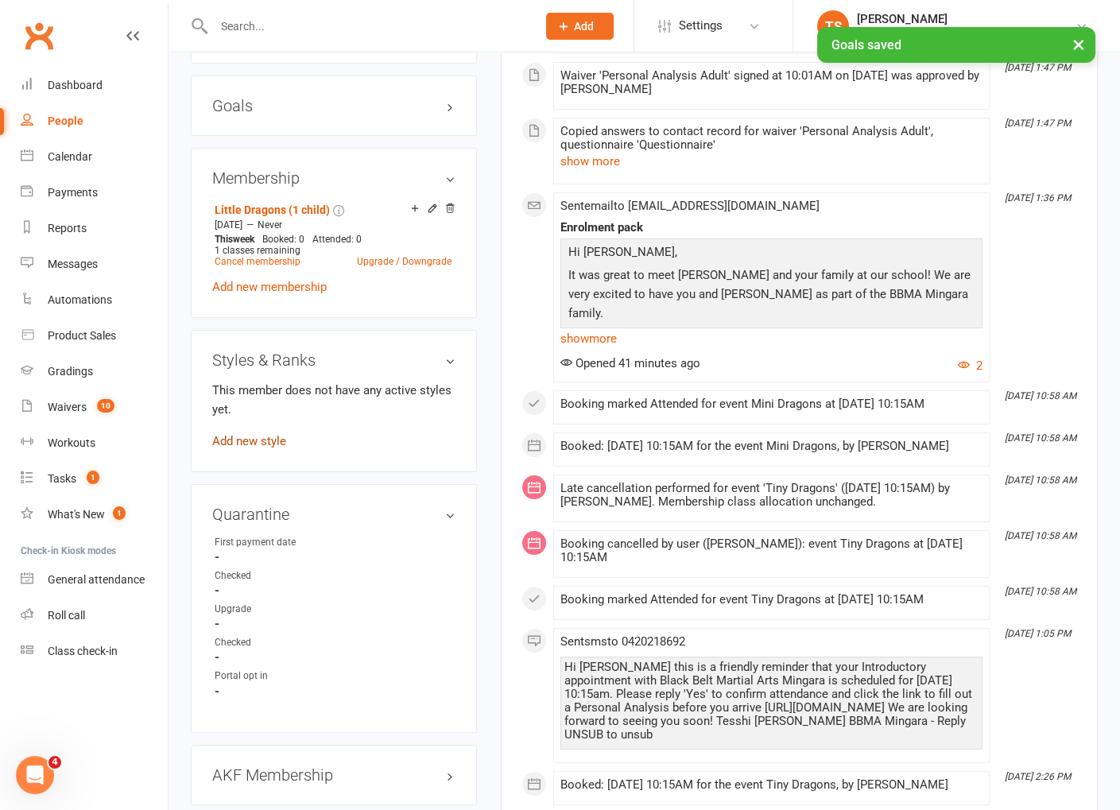
click at [259, 448] on link "Add new style" at bounding box center [249, 441] width 74 height 14
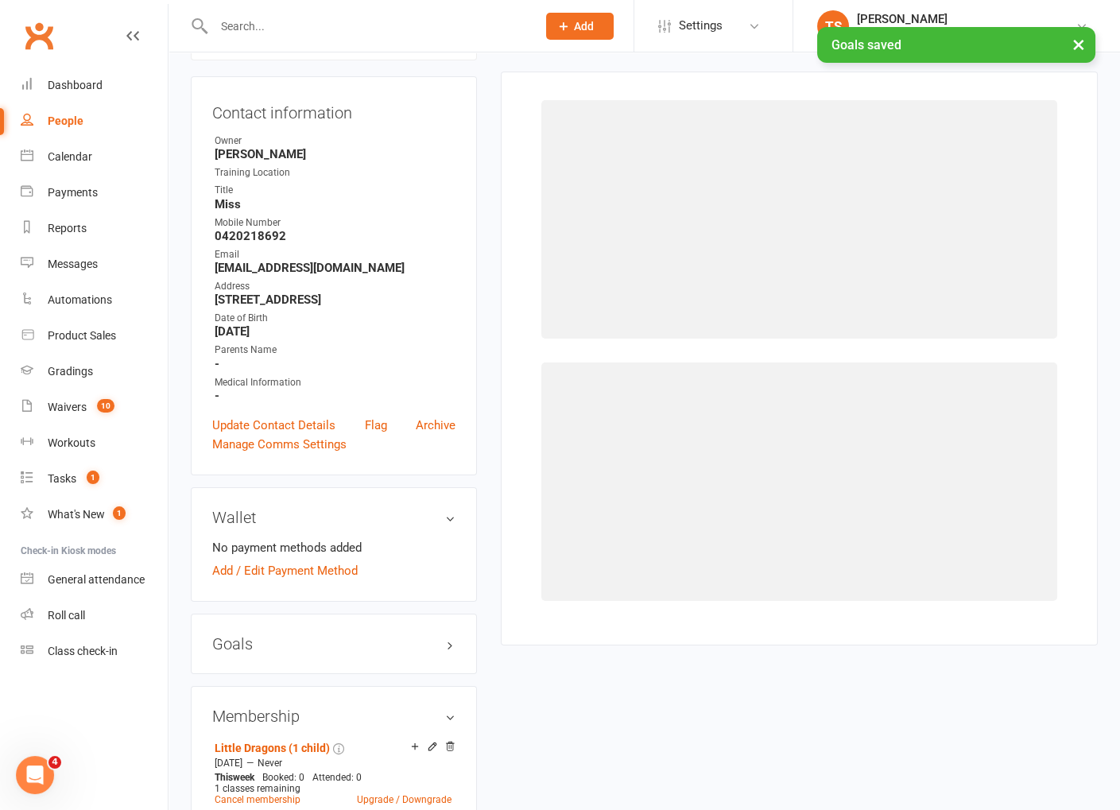
scroll to position [135, 0]
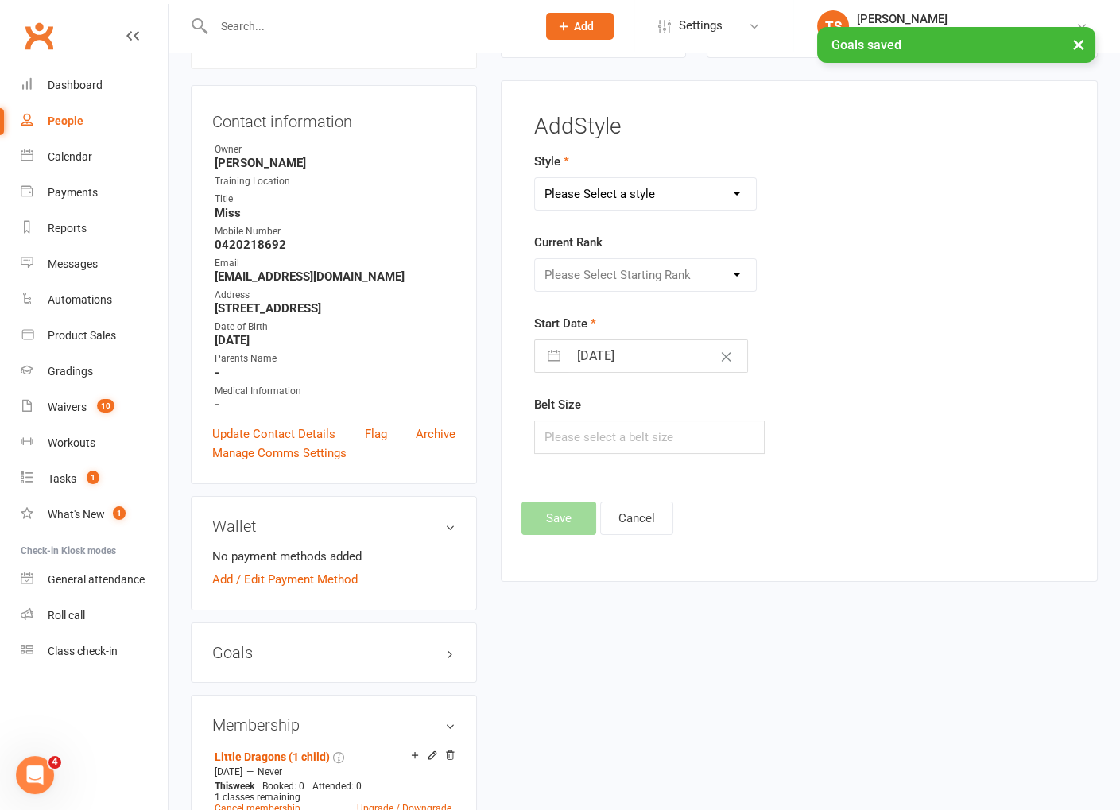
click at [613, 192] on select "Please Select a style Grandmasters Karate Kickboxing Kobudo Little Dragons Mini…" at bounding box center [645, 194] width 221 height 32
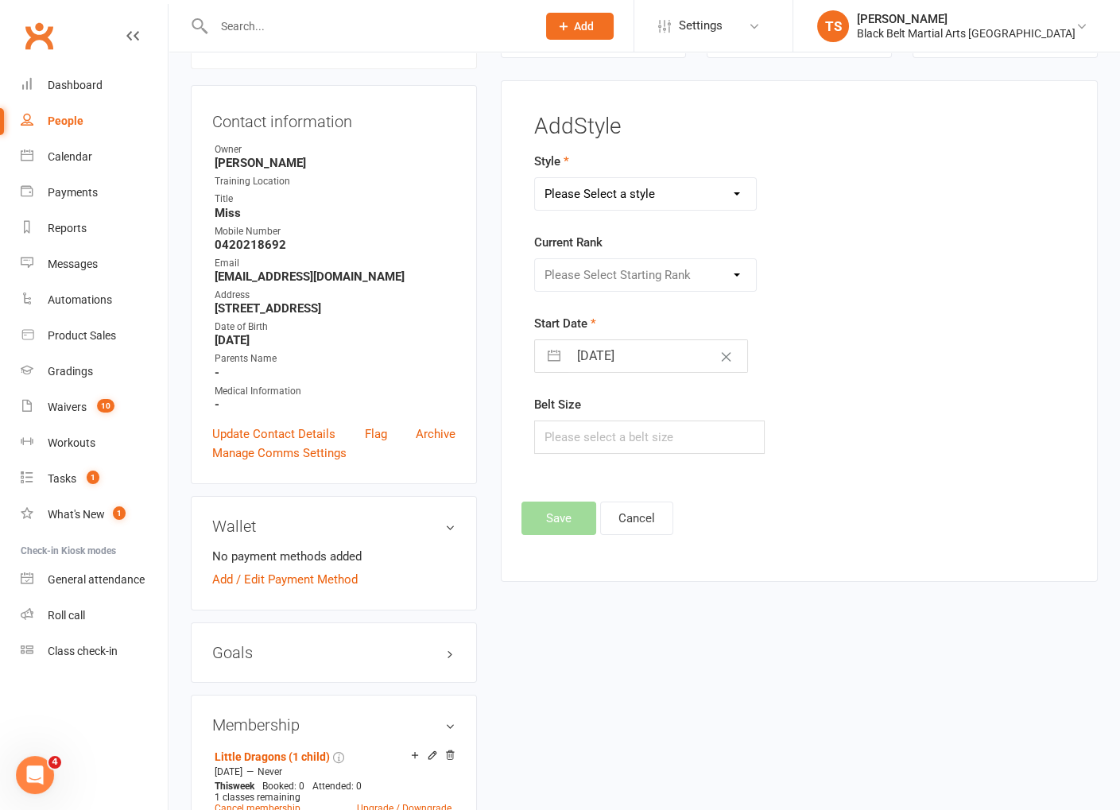
select select "770"
click at [535, 178] on select "Please Select a style Grandmasters Karate Kickboxing Kobudo Little Dragons Mini…" at bounding box center [645, 194] width 221 height 32
click at [575, 272] on select "Please Select Starting Rank White belt Green blue belt Green belt Yellow orange…" at bounding box center [645, 275] width 221 height 32
select select "6962"
click at [535, 259] on select "Please Select Starting Rank White belt Green blue belt Green belt Yellow orange…" at bounding box center [645, 275] width 221 height 32
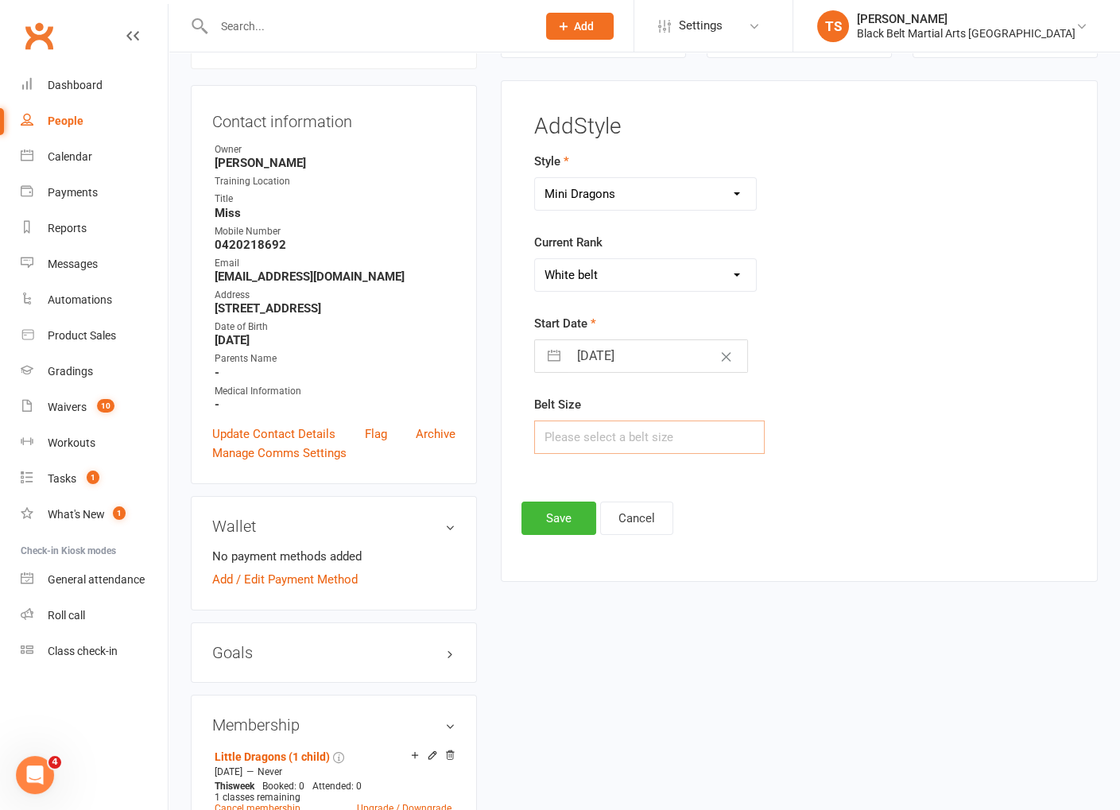
click at [576, 439] on input "text" at bounding box center [649, 436] width 230 height 33
type input "0"
drag, startPoint x: 563, startPoint y: 512, endPoint x: 305, endPoint y: 546, distance: 260.5
click at [563, 512] on button "Save" at bounding box center [558, 517] width 75 height 33
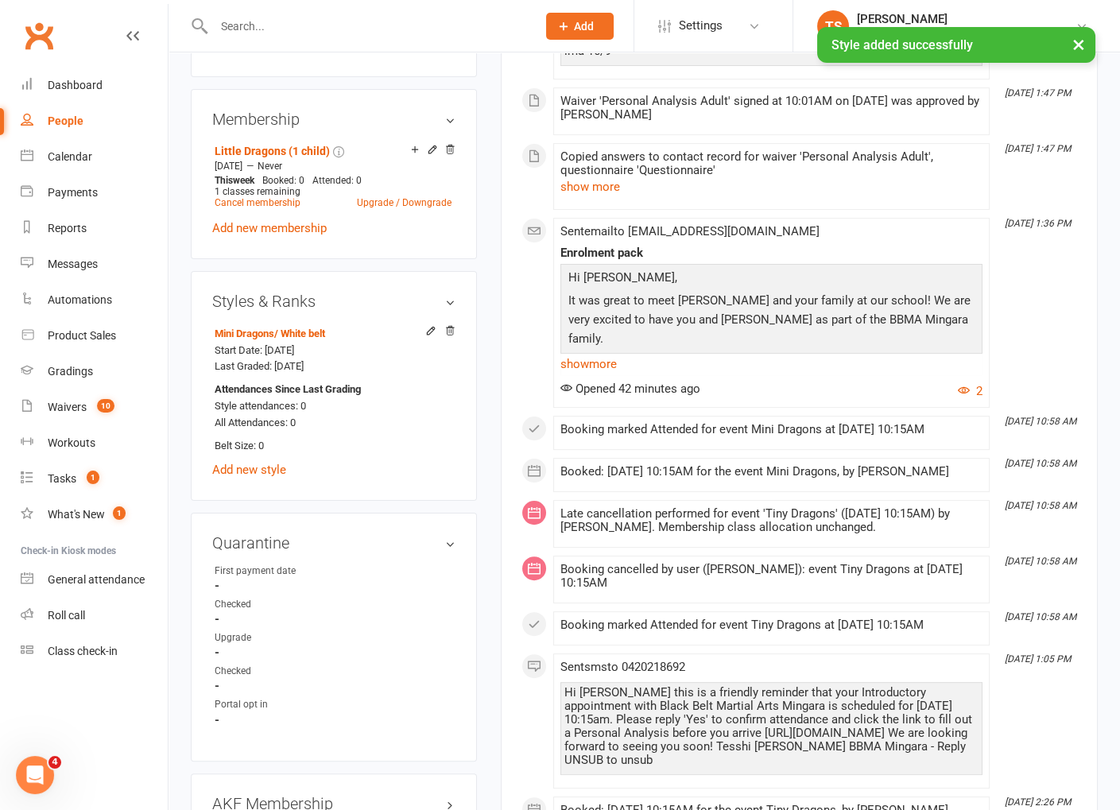
scroll to position [873, 0]
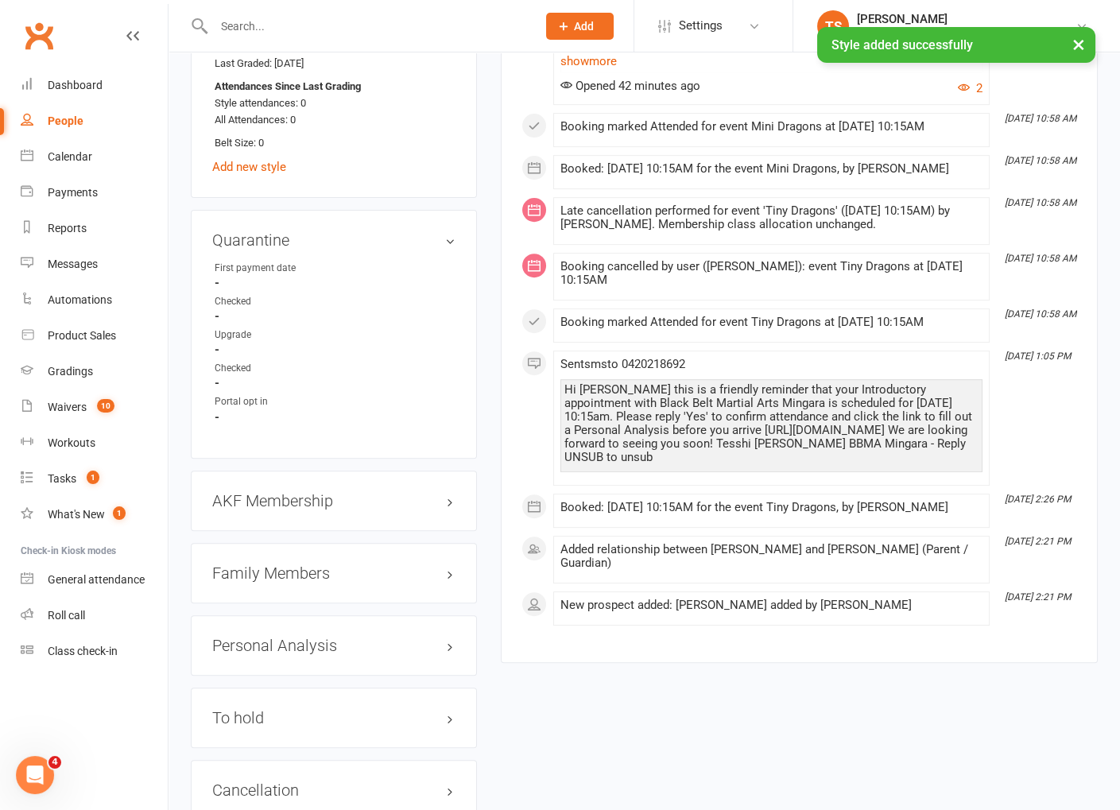
drag, startPoint x: 430, startPoint y: 512, endPoint x: 401, endPoint y: 366, distance: 148.4
click at [0, 0] on link "edit" at bounding box center [0, 0] width 0 height 0
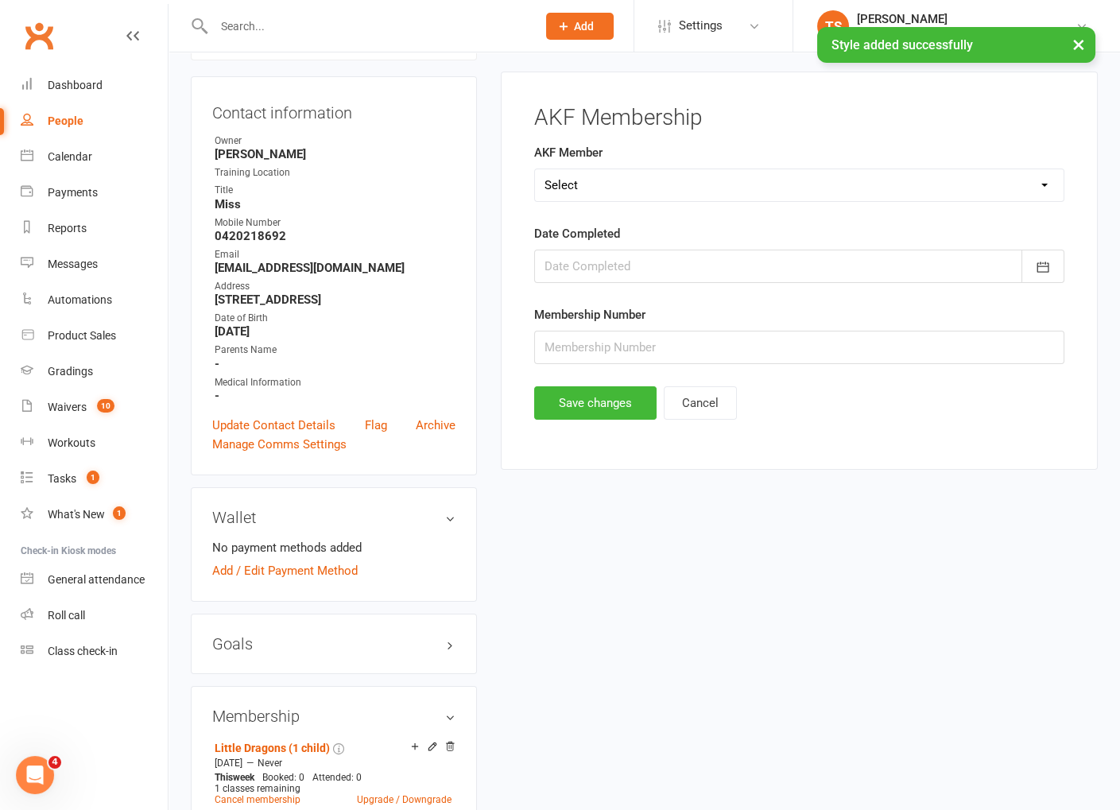
scroll to position [135, 0]
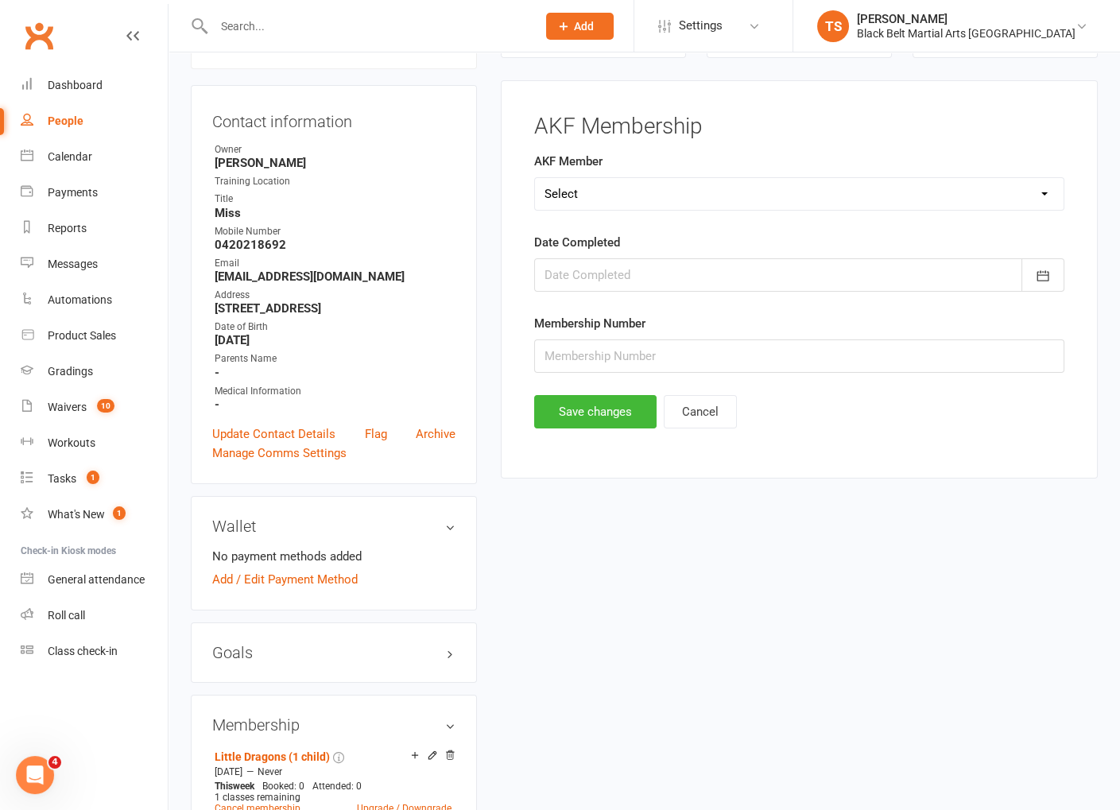
click at [574, 194] on select "Select Yes No Cancelled Transfered" at bounding box center [799, 194] width 528 height 32
select select "No"
click at [535, 178] on select "Select Yes No Cancelled Transfered" at bounding box center [799, 194] width 528 height 32
click at [599, 405] on button "Save changes" at bounding box center [595, 411] width 122 height 33
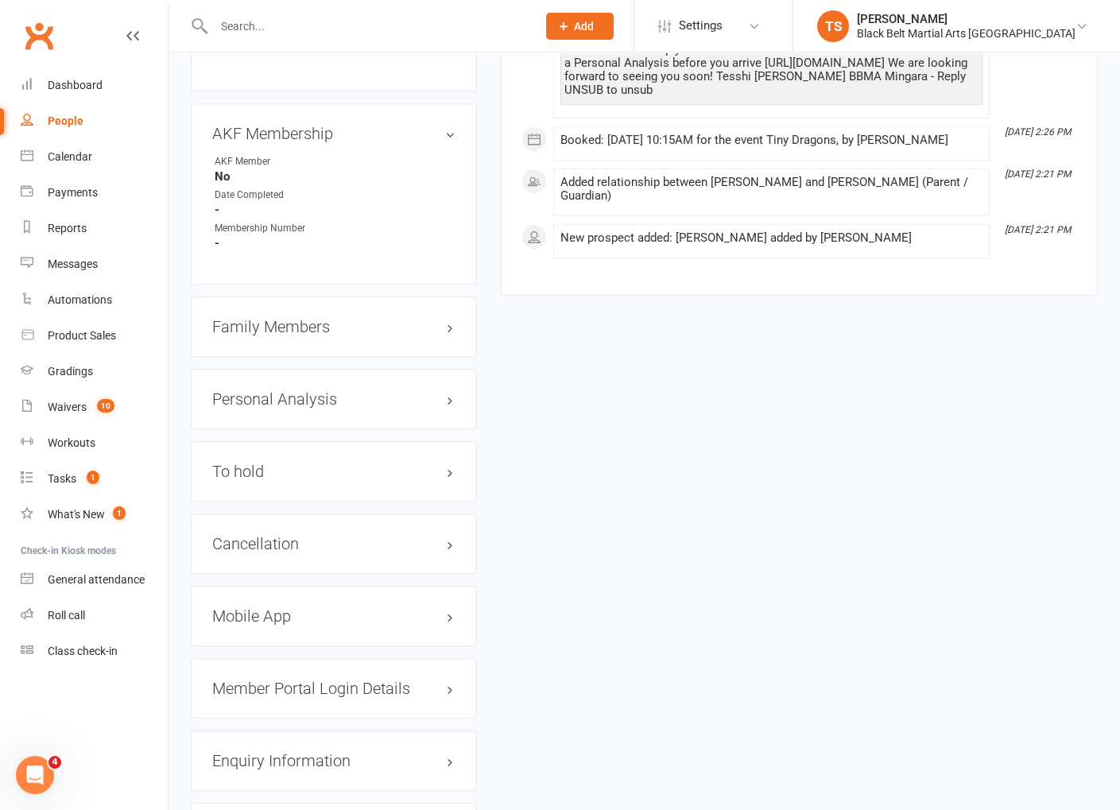
scroll to position [1419, 0]
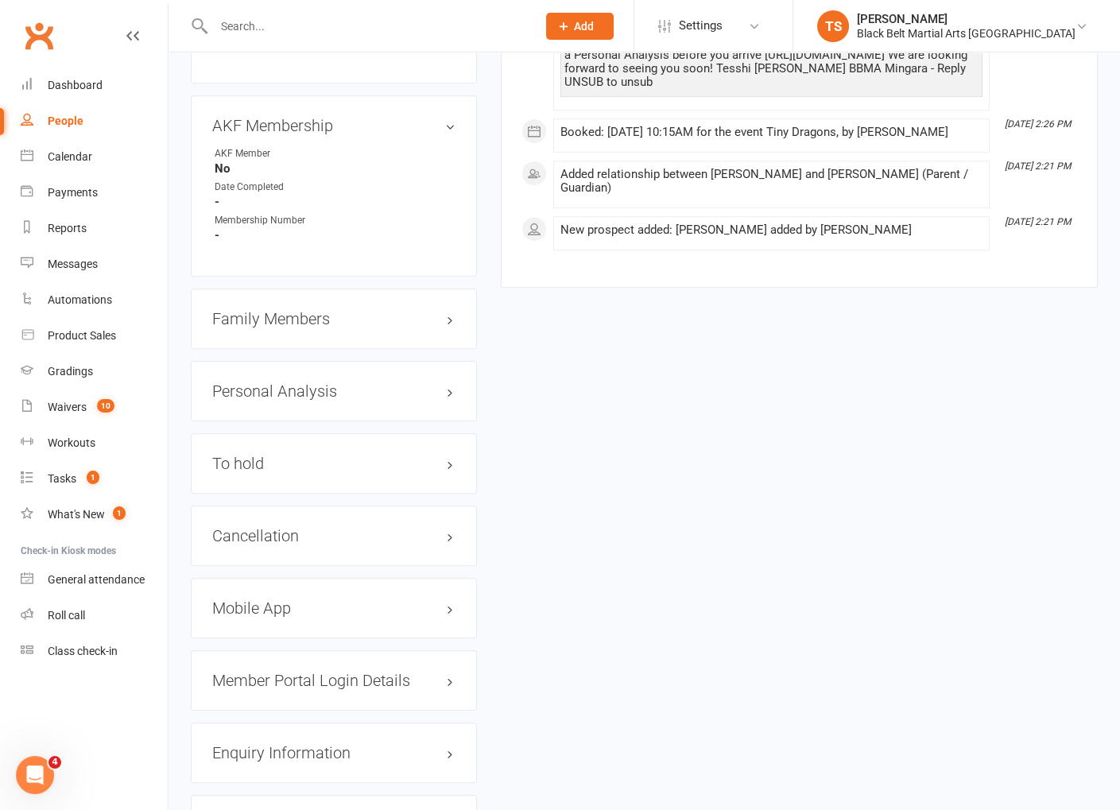
click at [250, 327] on h3 "Family Members" at bounding box center [333, 318] width 243 height 17
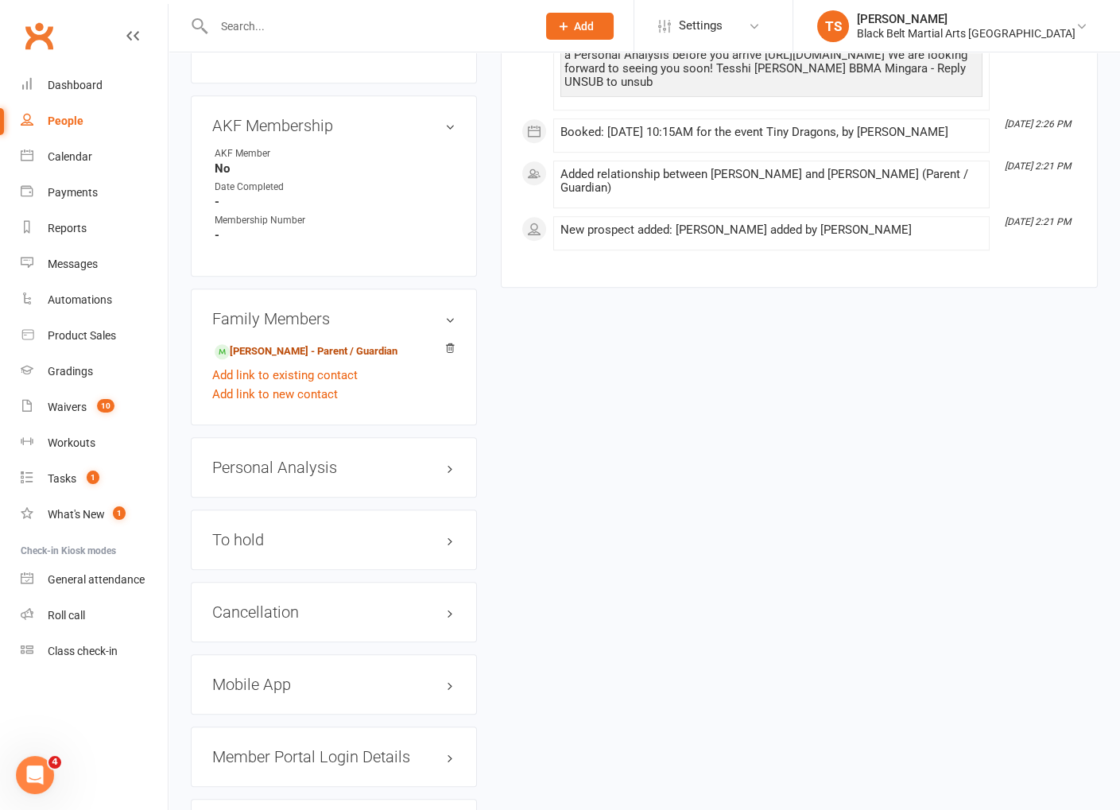
click at [262, 360] on link "Aimee Sutherland - Parent / Guardian" at bounding box center [306, 351] width 183 height 17
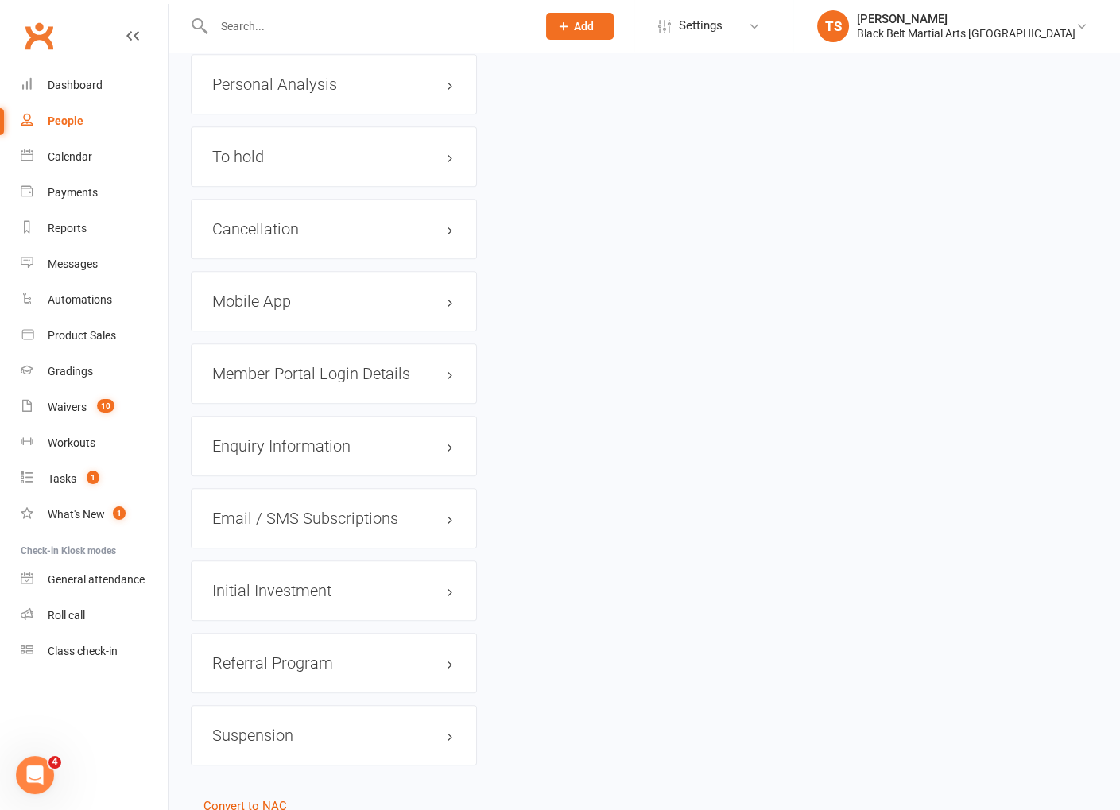
scroll to position [1886, 0]
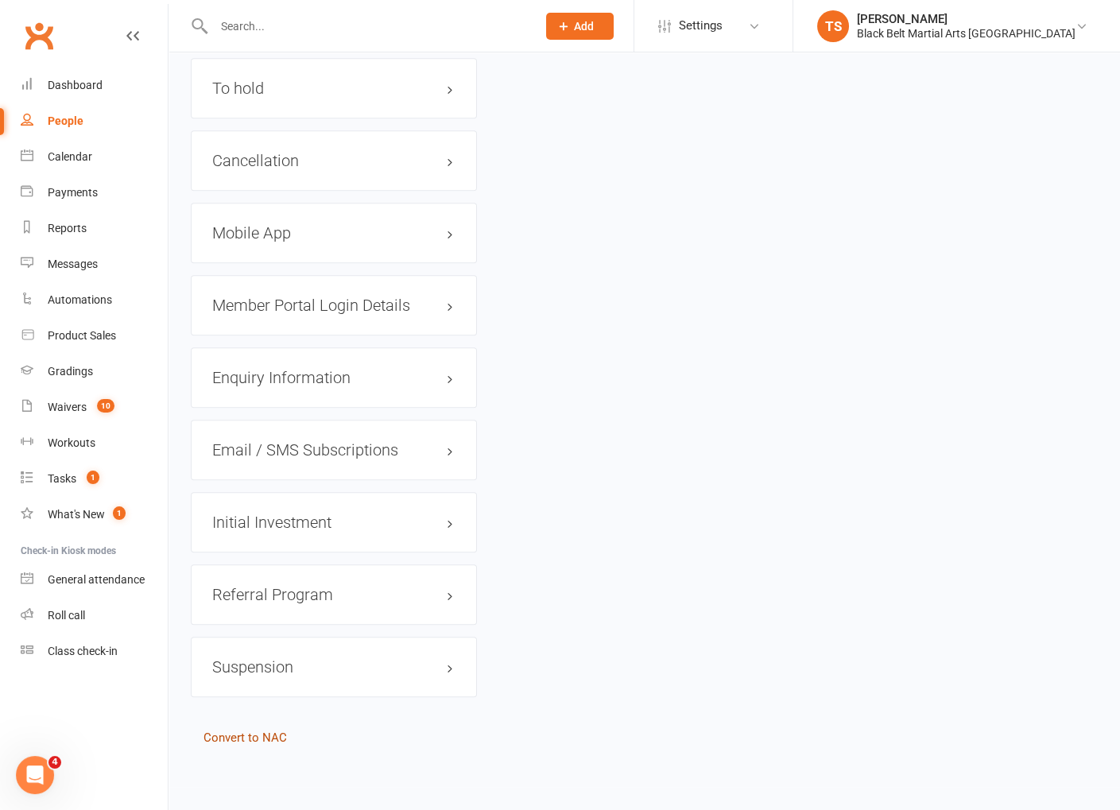
click at [261, 737] on link "Convert to NAC" at bounding box center [244, 737] width 83 height 14
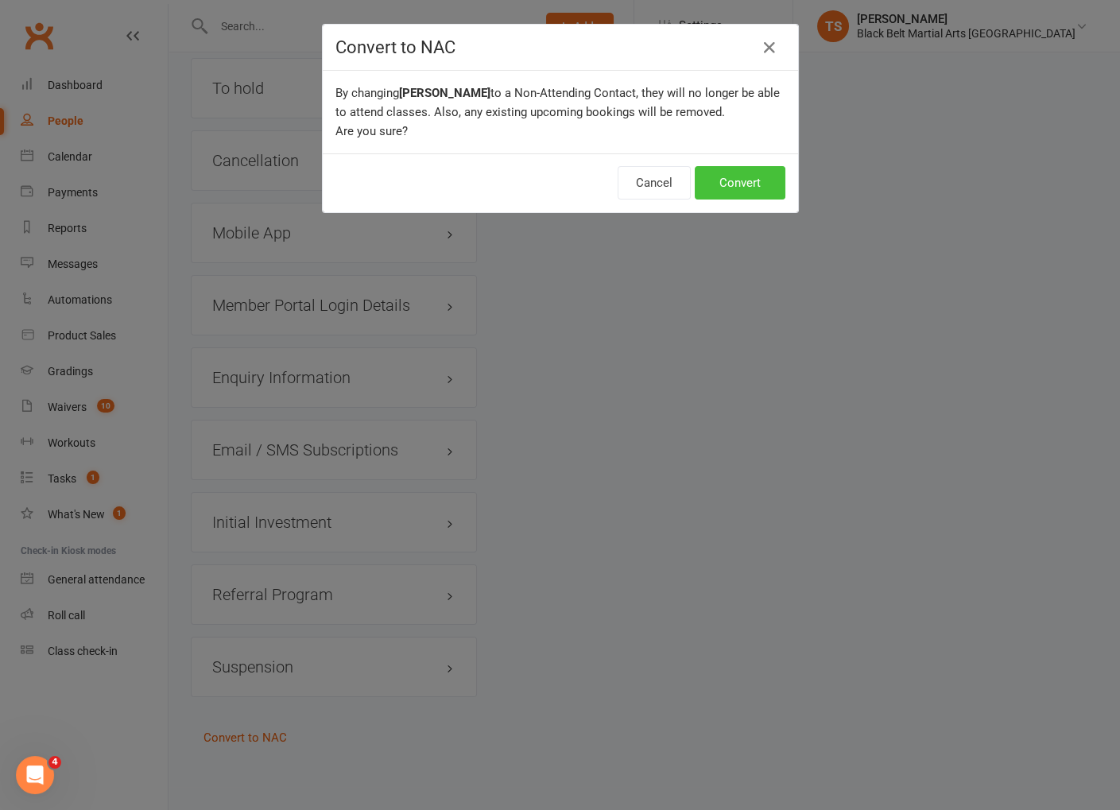
drag, startPoint x: 729, startPoint y: 190, endPoint x: 727, endPoint y: 199, distance: 8.9
click at [728, 190] on button "Convert" at bounding box center [740, 182] width 91 height 33
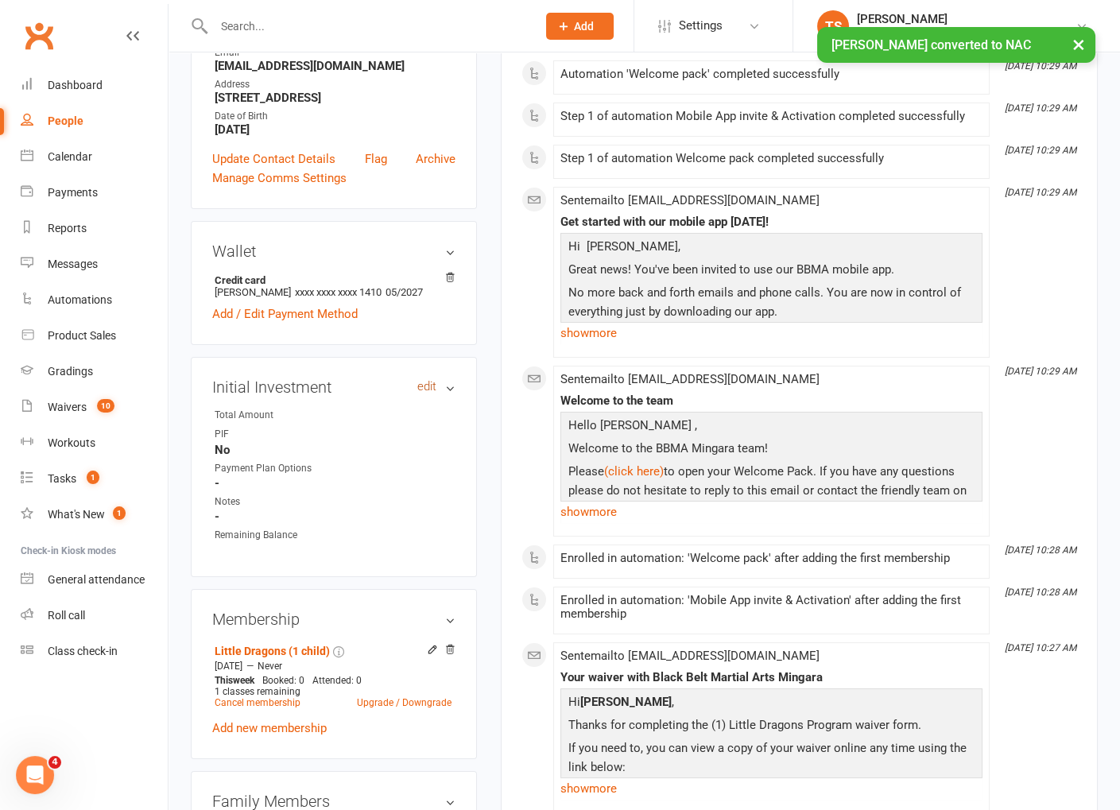
click at [433, 389] on link "edit" at bounding box center [426, 387] width 19 height 14
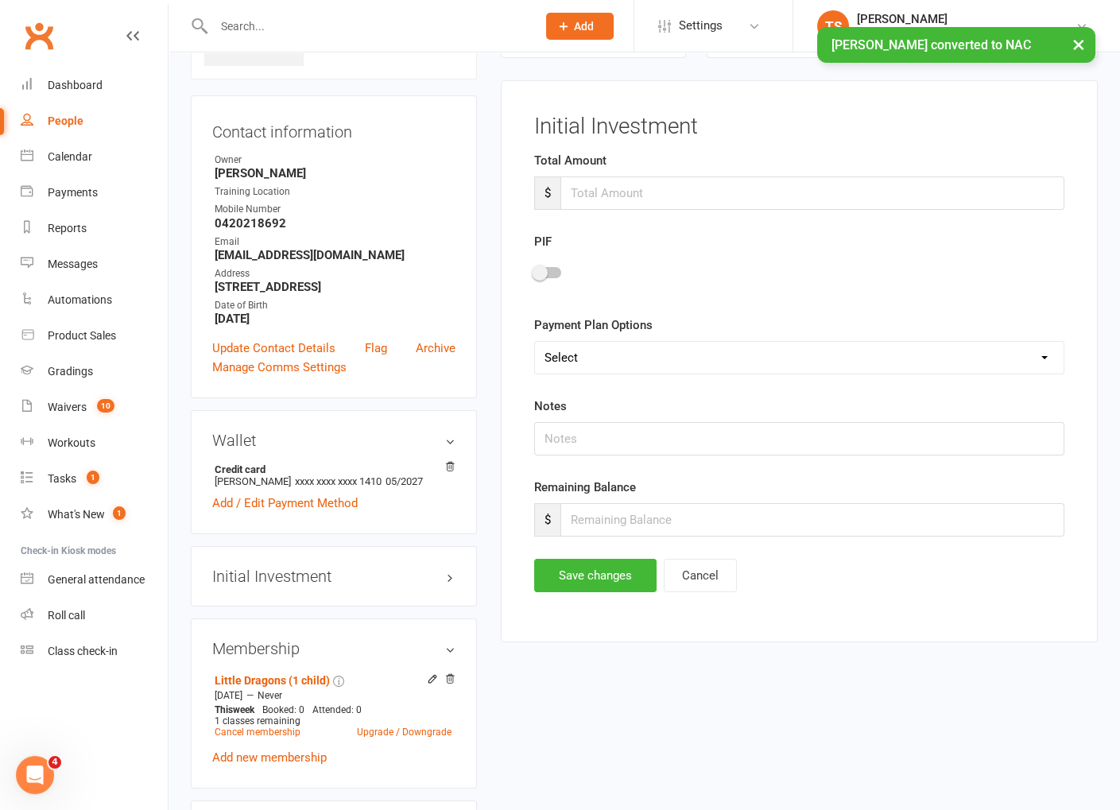
scroll to position [121, 0]
click at [628, 206] on input "number" at bounding box center [812, 193] width 504 height 33
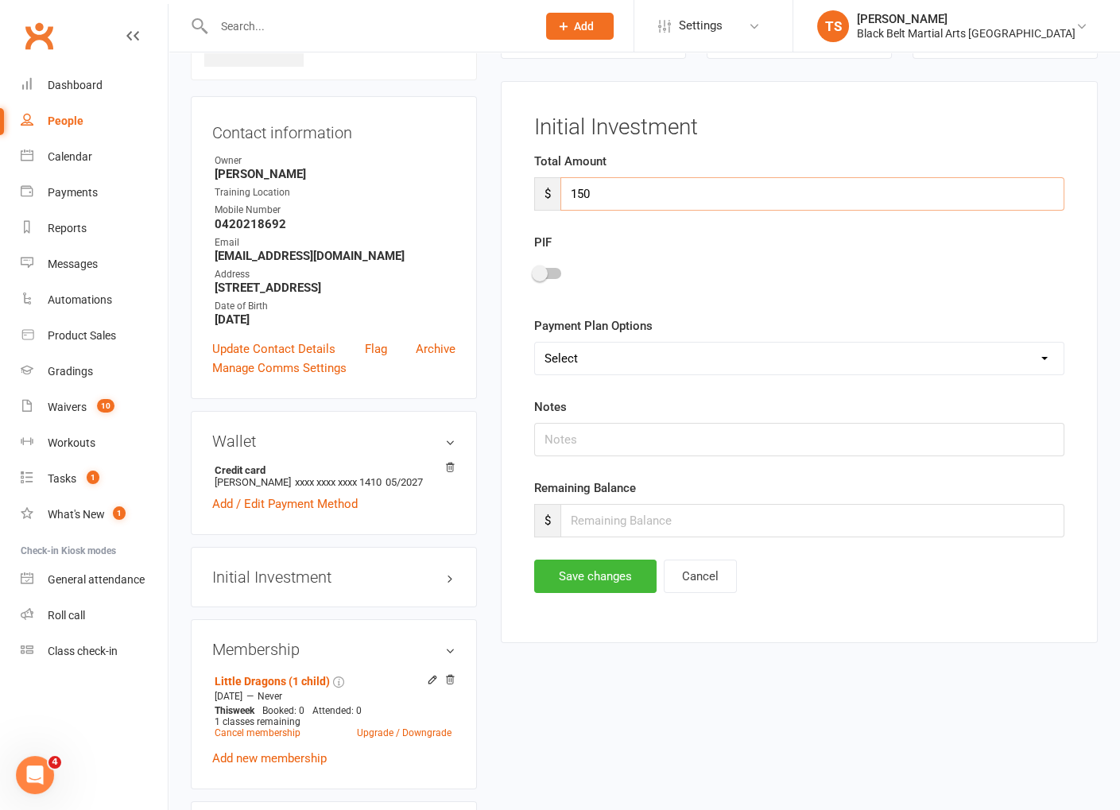
type input "150"
click at [554, 268] on div at bounding box center [547, 273] width 27 height 11
click at [534, 271] on input "checkbox" at bounding box center [534, 271] width 0 height 0
click at [601, 522] on input "number" at bounding box center [812, 520] width 504 height 33
type input "0"
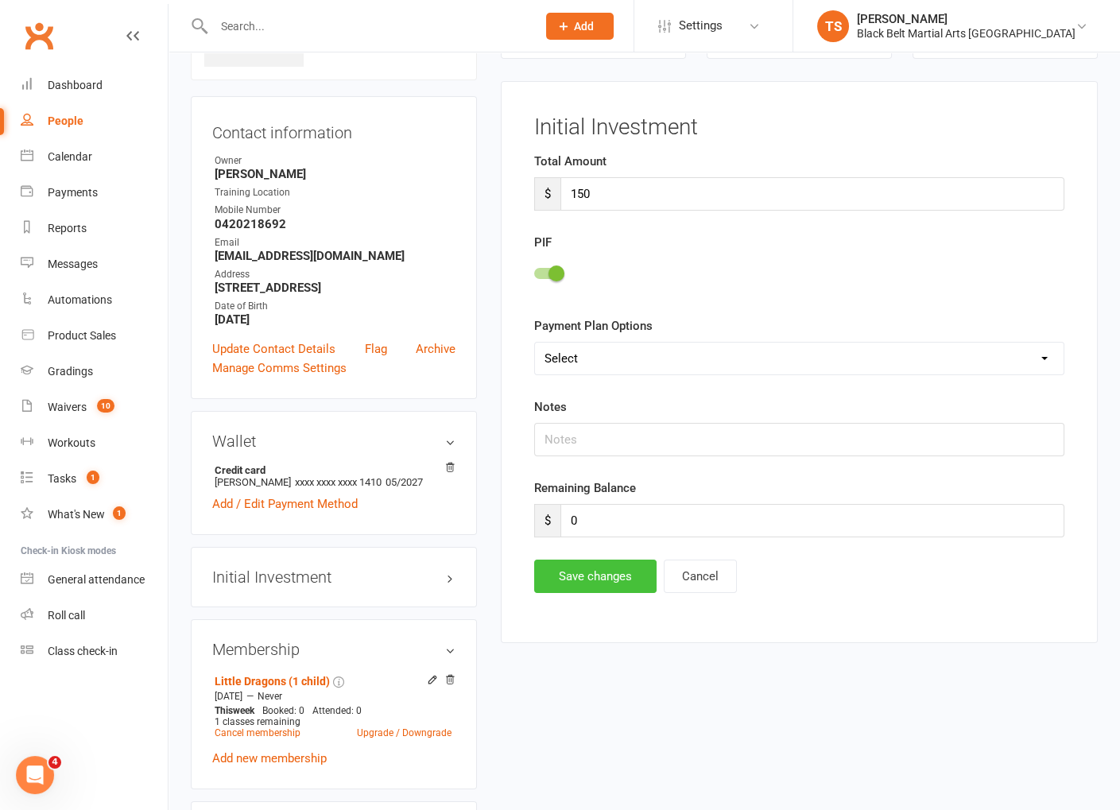
drag, startPoint x: 583, startPoint y: 585, endPoint x: 585, endPoint y: 577, distance: 8.1
click at [583, 584] on button "Save changes" at bounding box center [595, 575] width 122 height 33
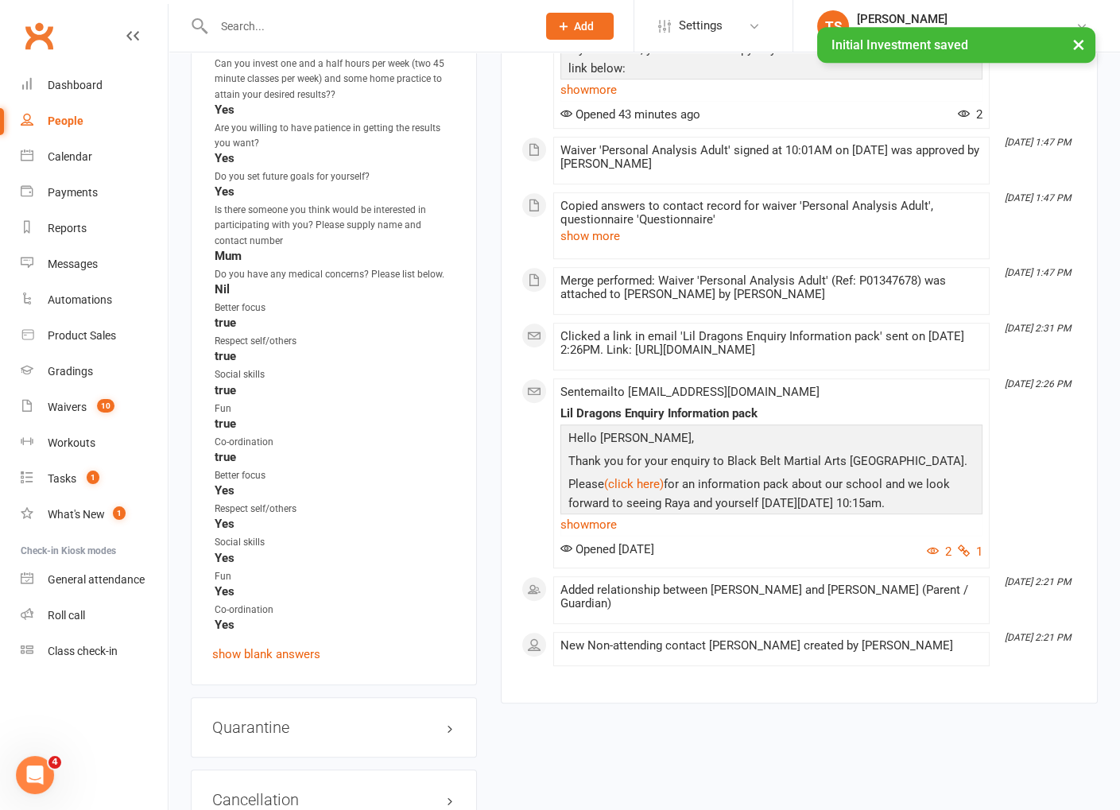
scroll to position [1643, 0]
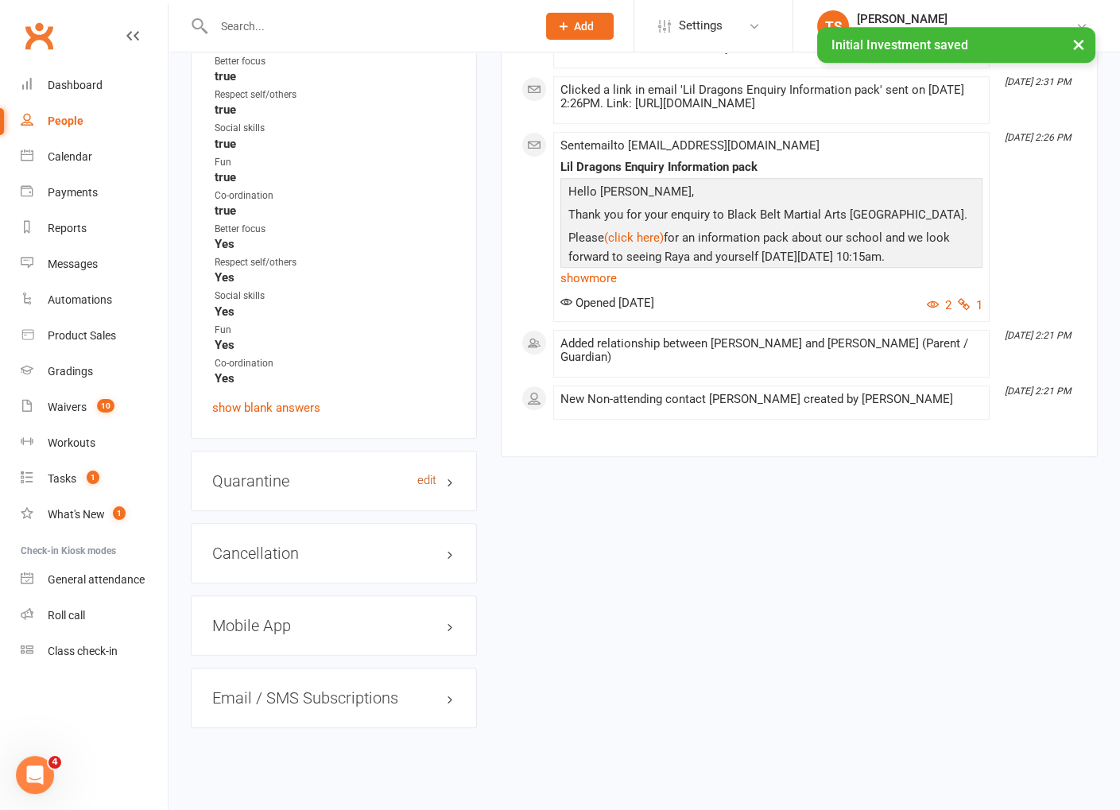
click at [428, 474] on link "edit" at bounding box center [426, 481] width 19 height 14
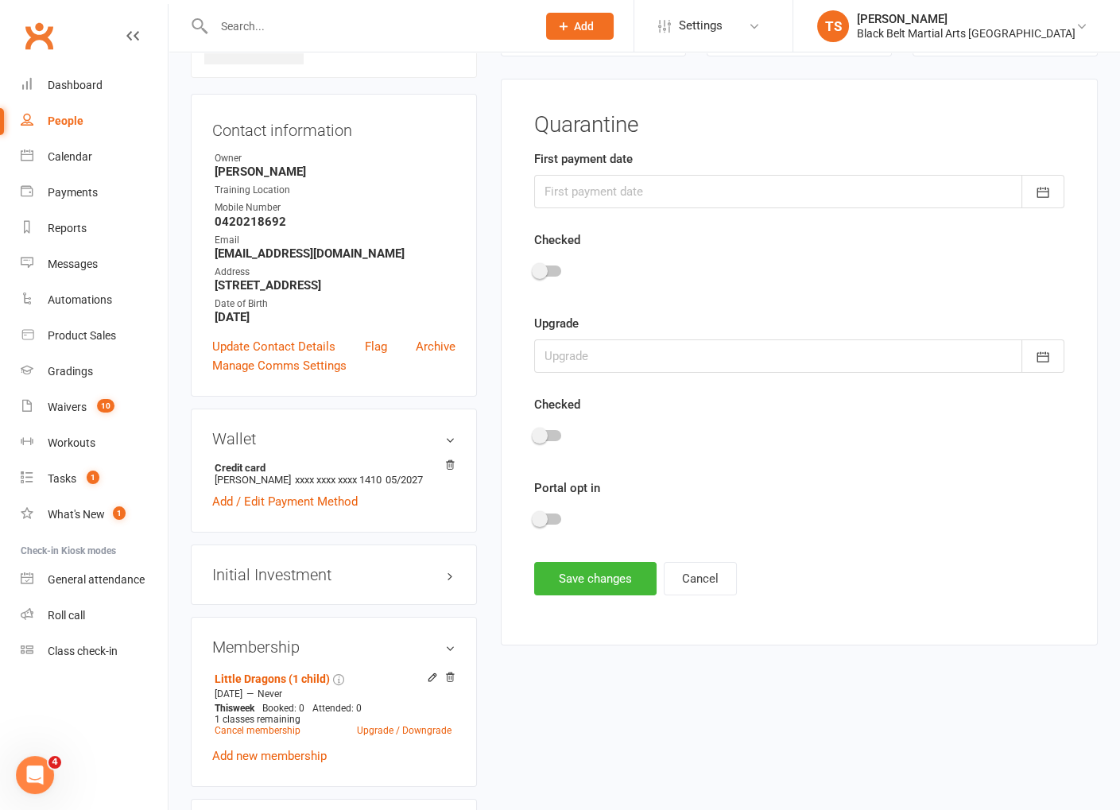
scroll to position [121, 0]
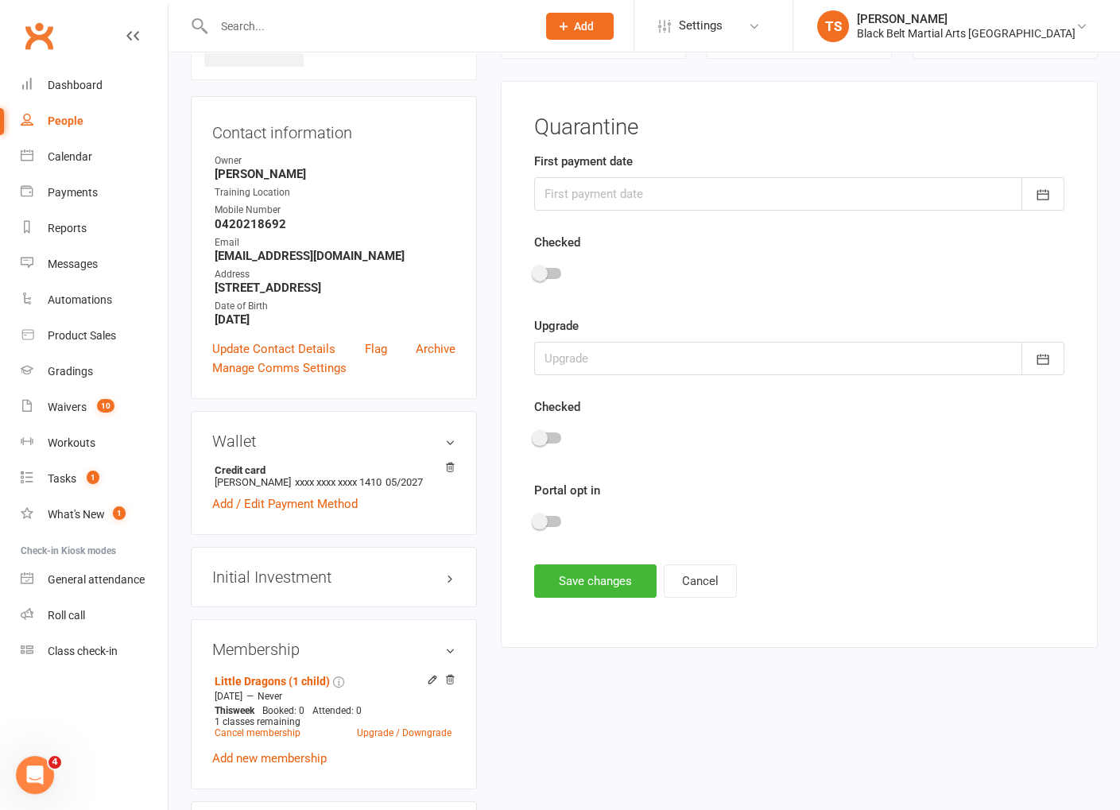
click at [608, 193] on div at bounding box center [799, 193] width 530 height 33
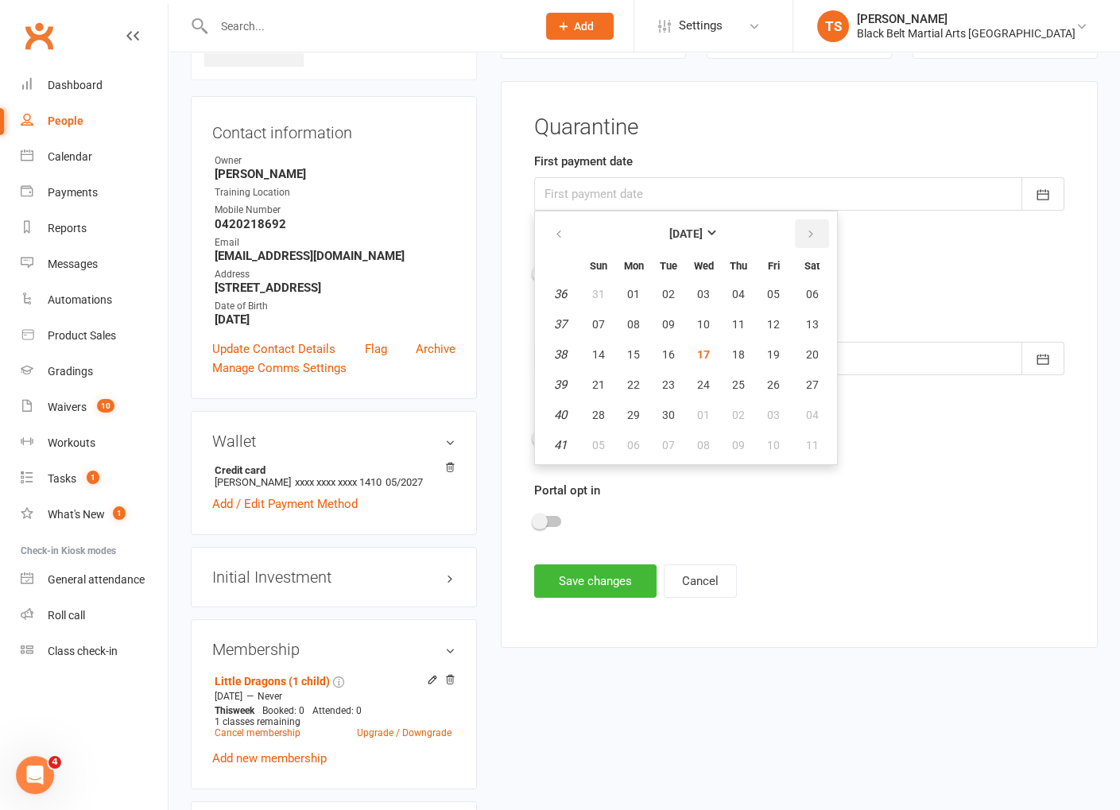
click at [811, 232] on icon "button" at bounding box center [810, 234] width 11 height 13
click at [772, 350] on span "17" at bounding box center [773, 354] width 13 height 13
type input "17 Oct 2025"
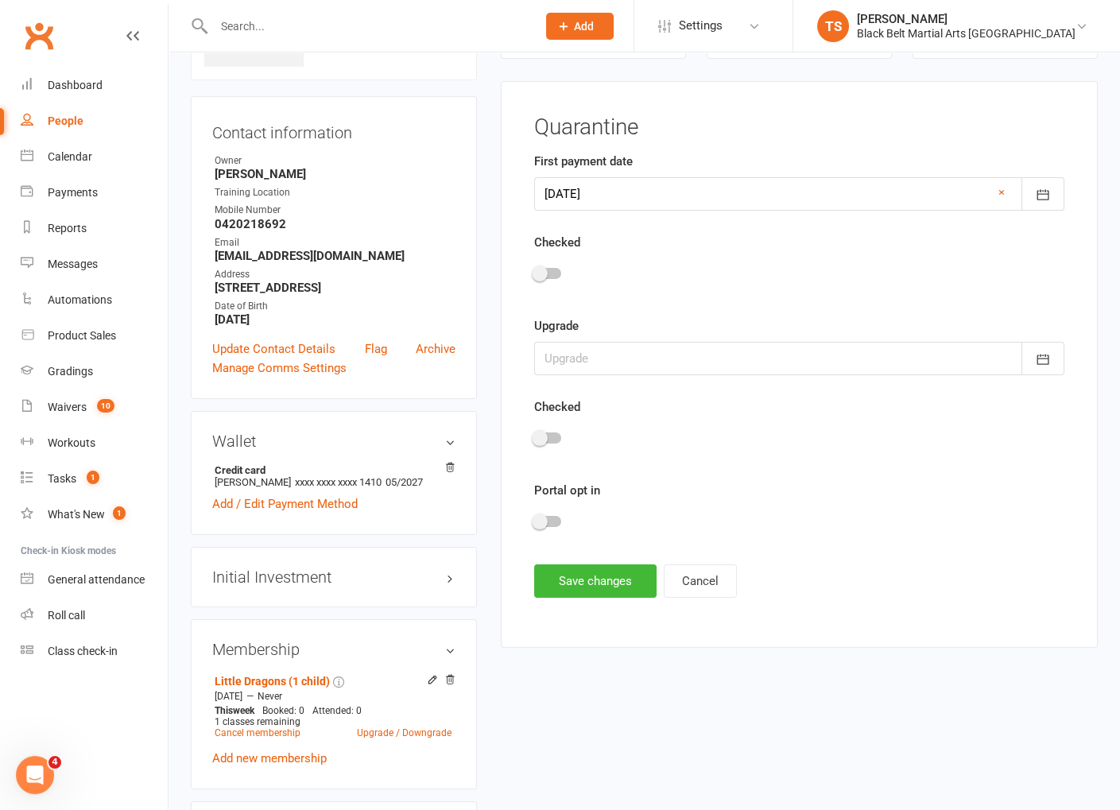
drag, startPoint x: 552, startPoint y: 512, endPoint x: 563, endPoint y: 534, distance: 24.9
click at [553, 513] on div at bounding box center [799, 524] width 530 height 36
click at [554, 517] on div at bounding box center [547, 521] width 27 height 11
click at [534, 519] on input "checkbox" at bounding box center [534, 519] width 0 height 0
click at [612, 583] on button "Save changes" at bounding box center [595, 580] width 122 height 33
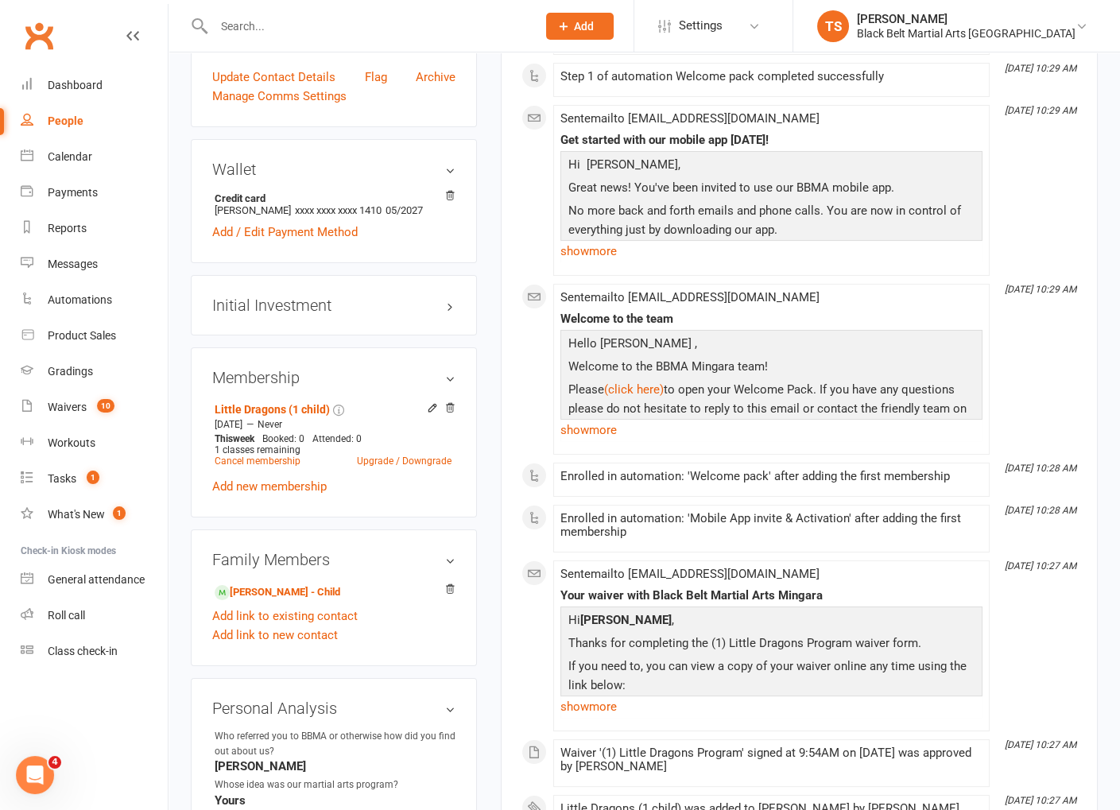
scroll to position [0, 0]
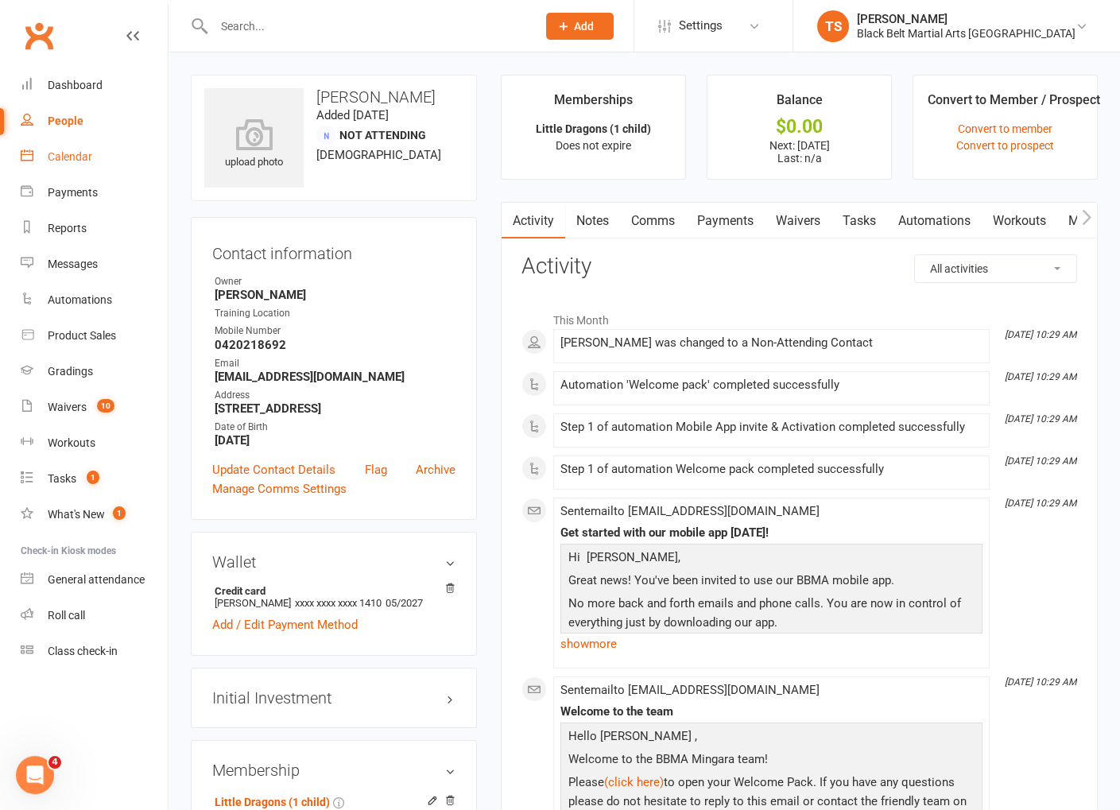
drag, startPoint x: 85, startPoint y: 161, endPoint x: 94, endPoint y: 161, distance: 8.7
click at [86, 161] on div "Calendar" at bounding box center [70, 156] width 45 height 13
drag, startPoint x: 393, startPoint y: 374, endPoint x: 207, endPoint y: 362, distance: 186.3
click at [207, 366] on div "Contact information Owner Tanya Smith Training Location Mobile Number 042021869…" at bounding box center [334, 368] width 286 height 303
copy li "Email aimeejanetspratt@outlook.com"
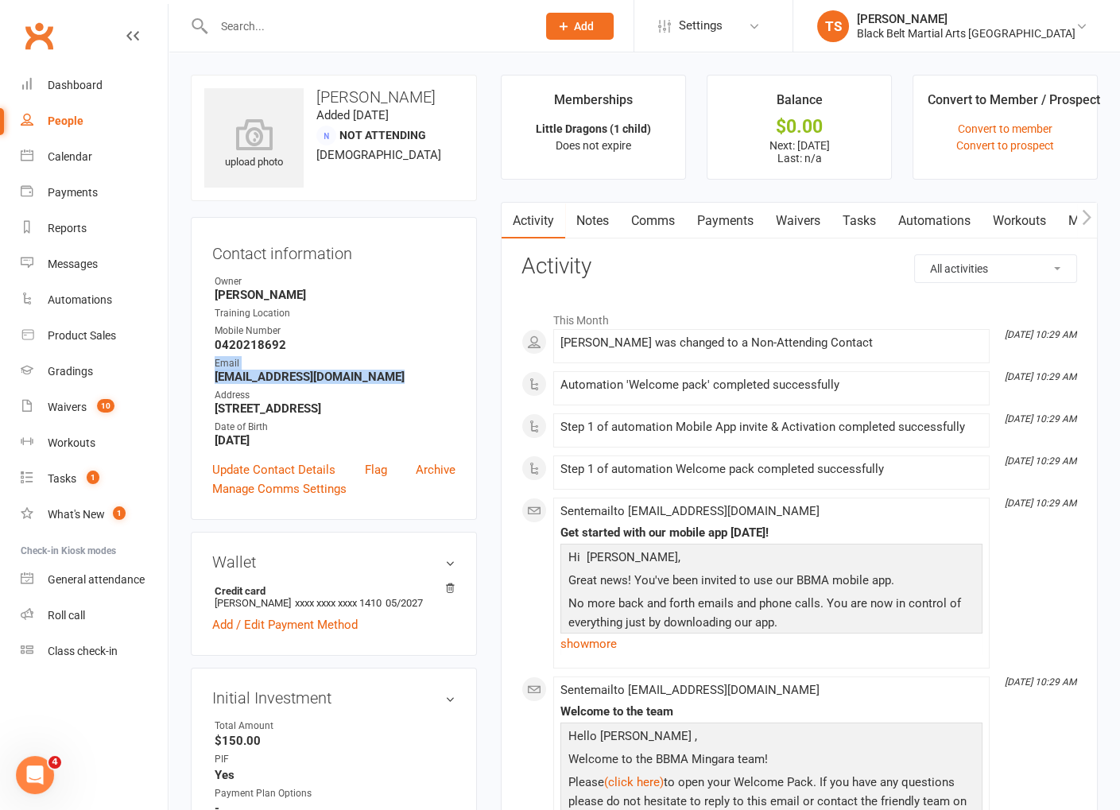
drag, startPoint x: 417, startPoint y: 379, endPoint x: 284, endPoint y: 331, distance: 142.0
click at [417, 379] on strong "aimeejanetspratt@outlook.com" at bounding box center [335, 377] width 241 height 14
click at [64, 157] on div "Calendar" at bounding box center [70, 156] width 45 height 13
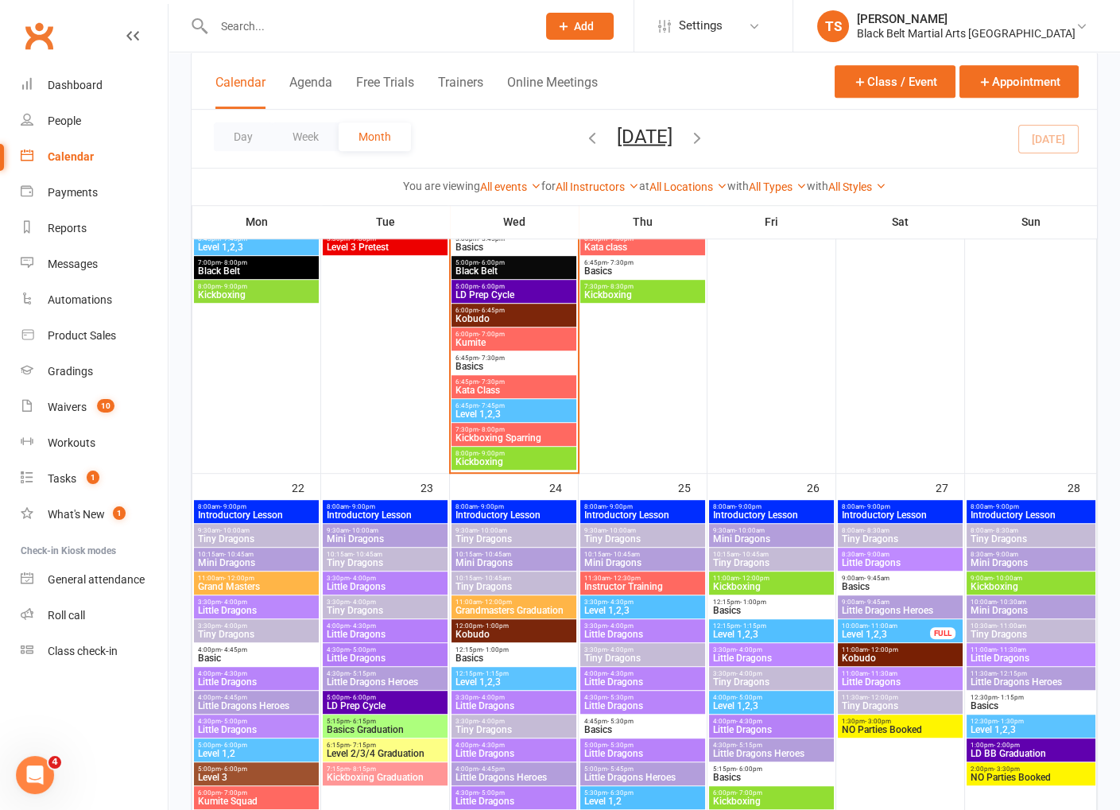
scroll to position [1671, 0]
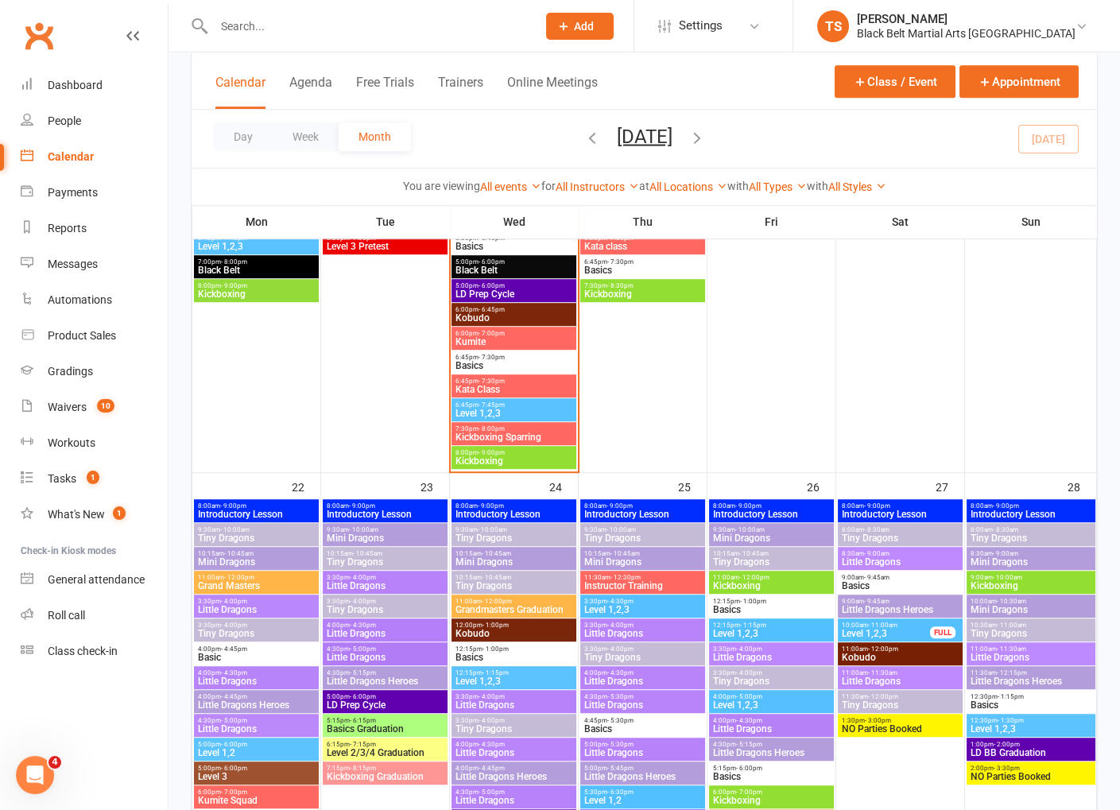
click at [482, 559] on span "Mini Dragons" at bounding box center [514, 562] width 118 height 10
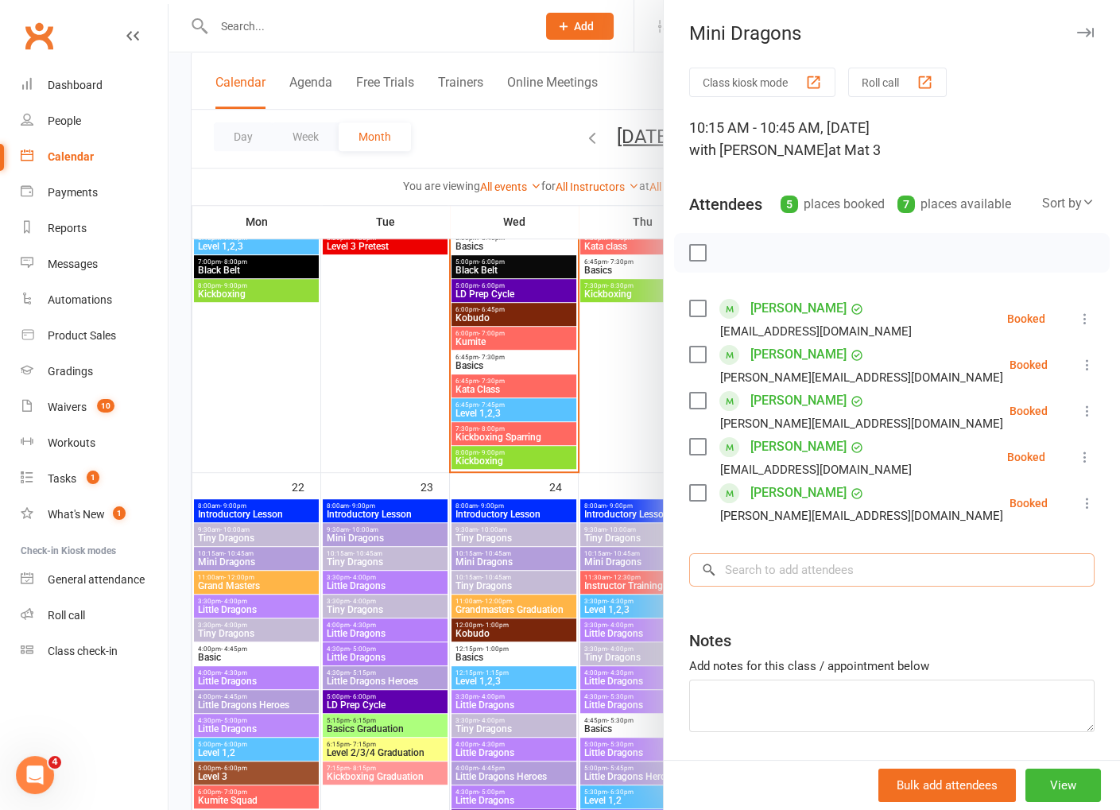
click at [766, 576] on input "search" at bounding box center [891, 569] width 405 height 33
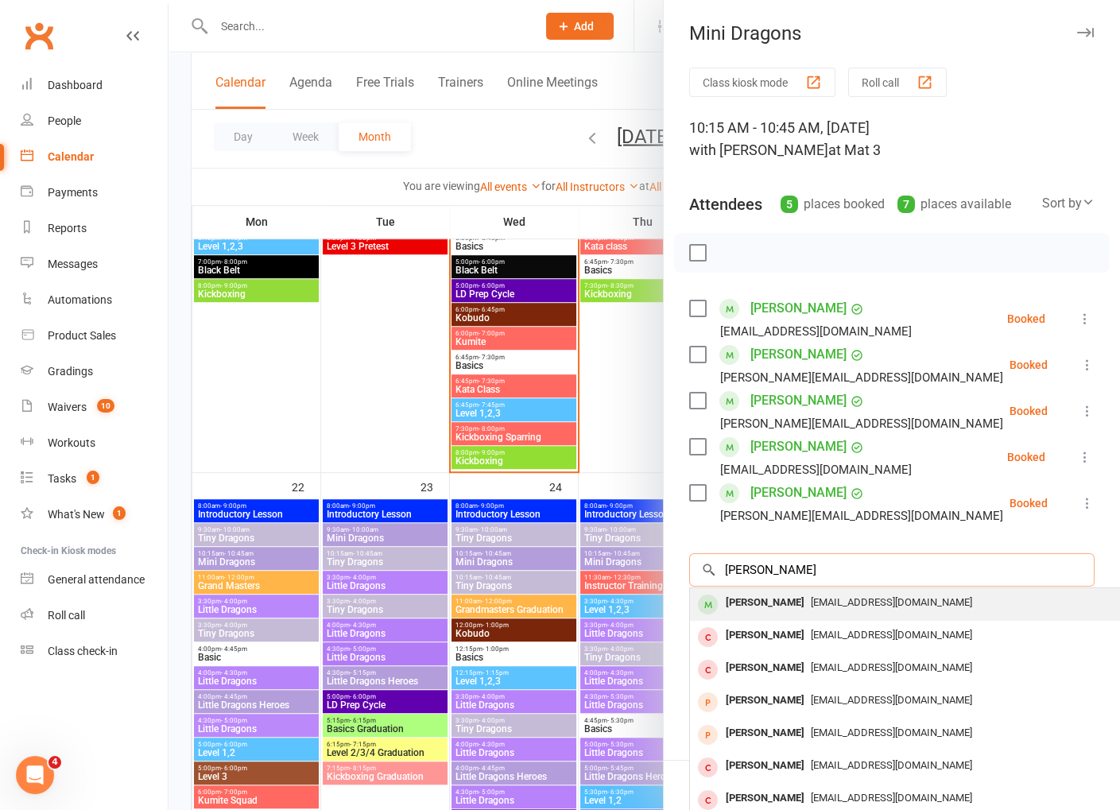
type input "raya sutherland"
click at [761, 606] on div "Raya Sutherland" at bounding box center [764, 602] width 91 height 23
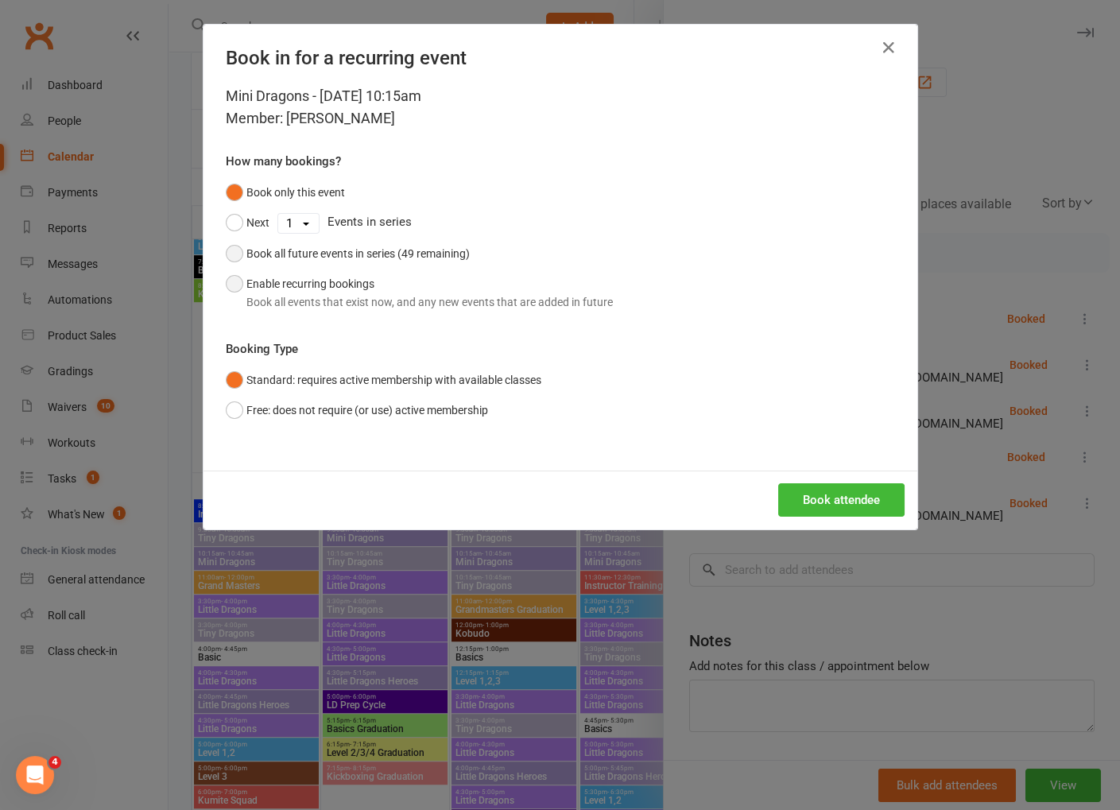
drag, startPoint x: 234, startPoint y: 255, endPoint x: 303, endPoint y: 273, distance: 70.7
click at [235, 255] on button "Book all future events in series (49 remaining)" at bounding box center [348, 253] width 244 height 30
click at [803, 497] on button "Book attendee" at bounding box center [841, 499] width 126 height 33
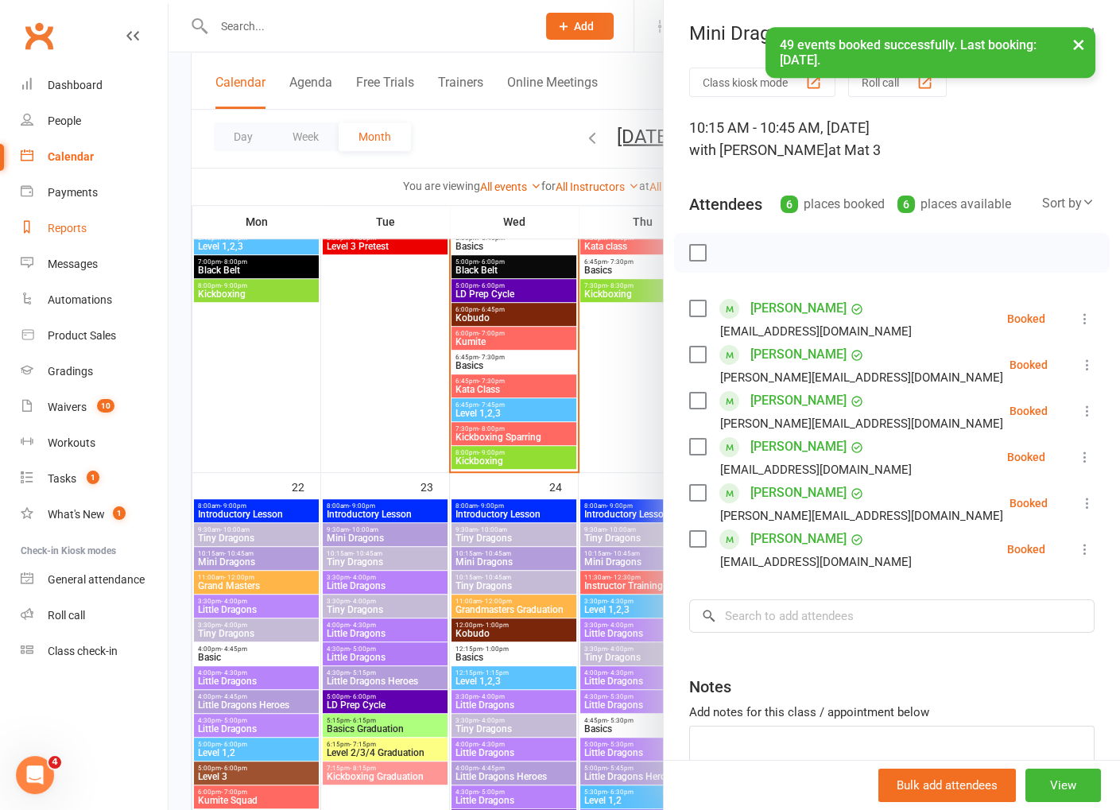
drag, startPoint x: 140, startPoint y: 214, endPoint x: 161, endPoint y: 223, distance: 23.2
click at [141, 214] on link "Reports" at bounding box center [94, 229] width 147 height 36
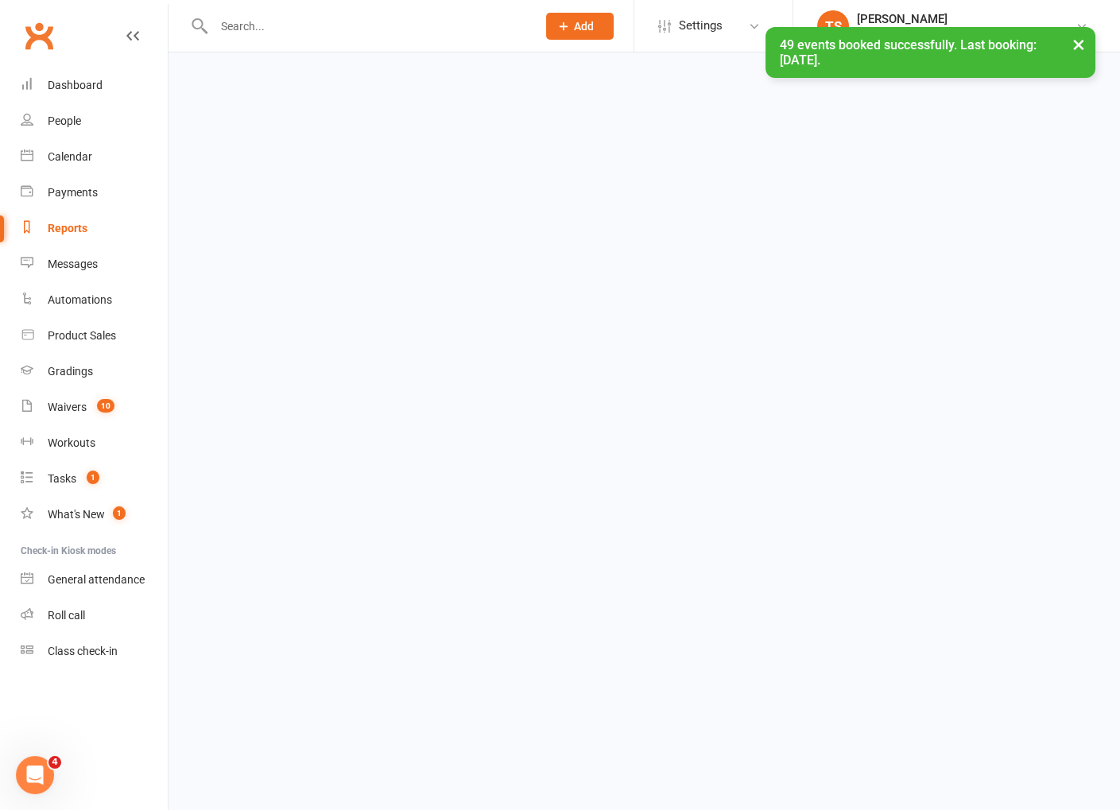
select select "100"
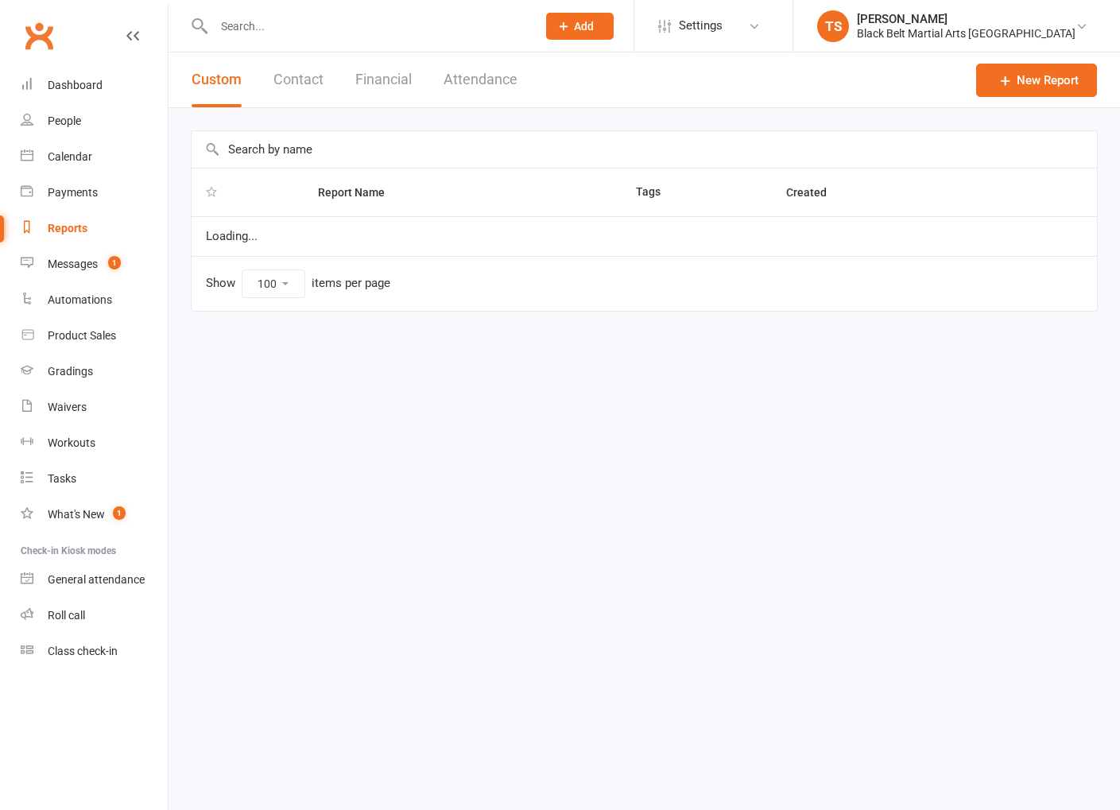
select select "100"
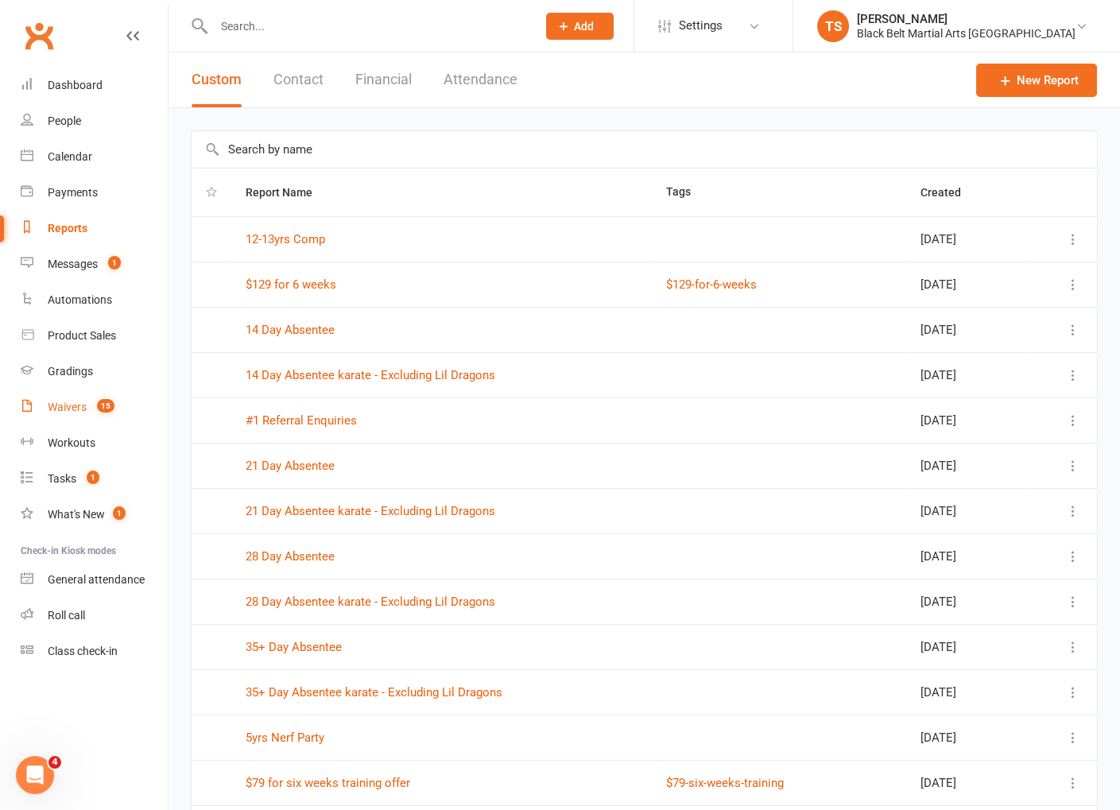
drag, startPoint x: 79, startPoint y: 407, endPoint x: 95, endPoint y: 408, distance: 15.9
click at [80, 407] on div "Waivers" at bounding box center [67, 407] width 39 height 13
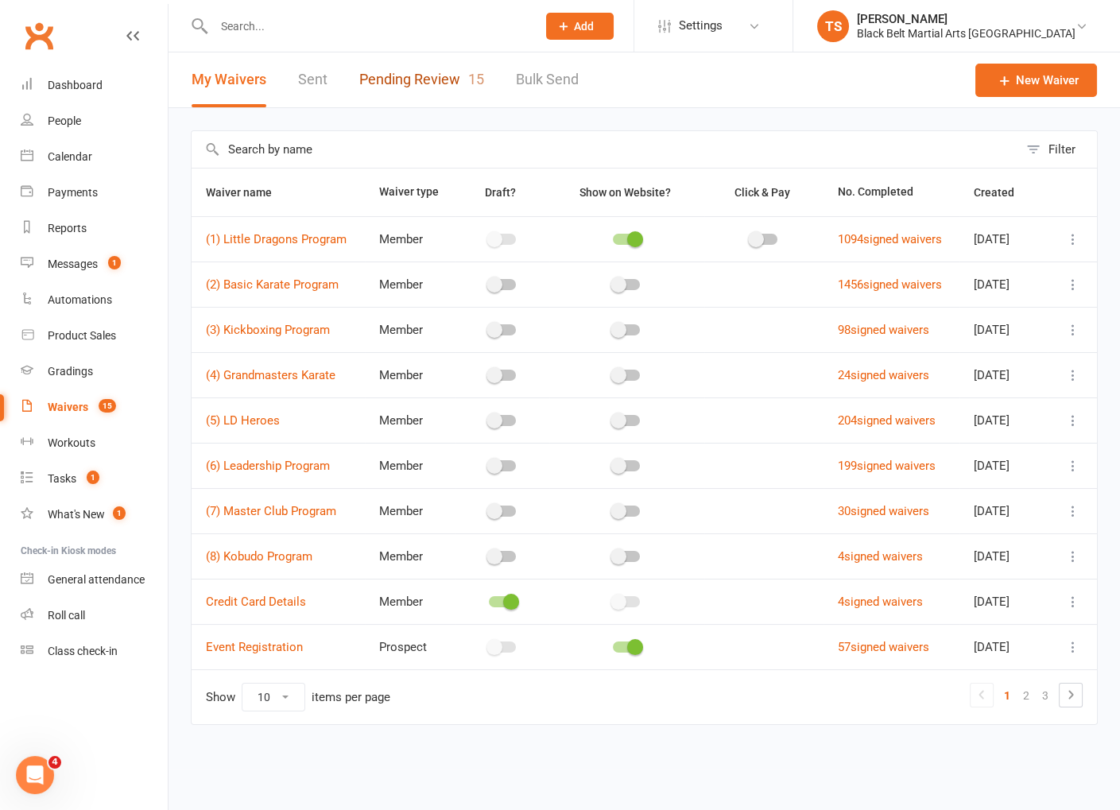
drag, startPoint x: 402, startPoint y: 83, endPoint x: 409, endPoint y: 91, distance: 10.7
click at [403, 84] on link "Pending Review 15" at bounding box center [421, 79] width 125 height 55
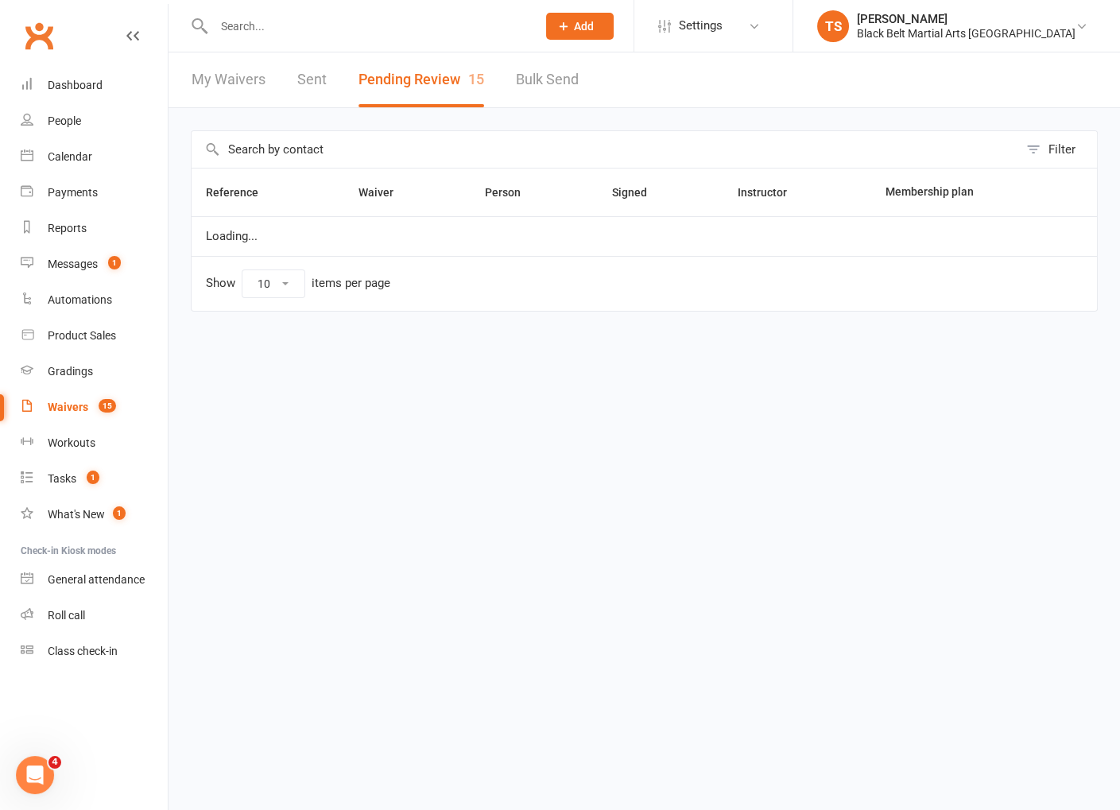
select select "50"
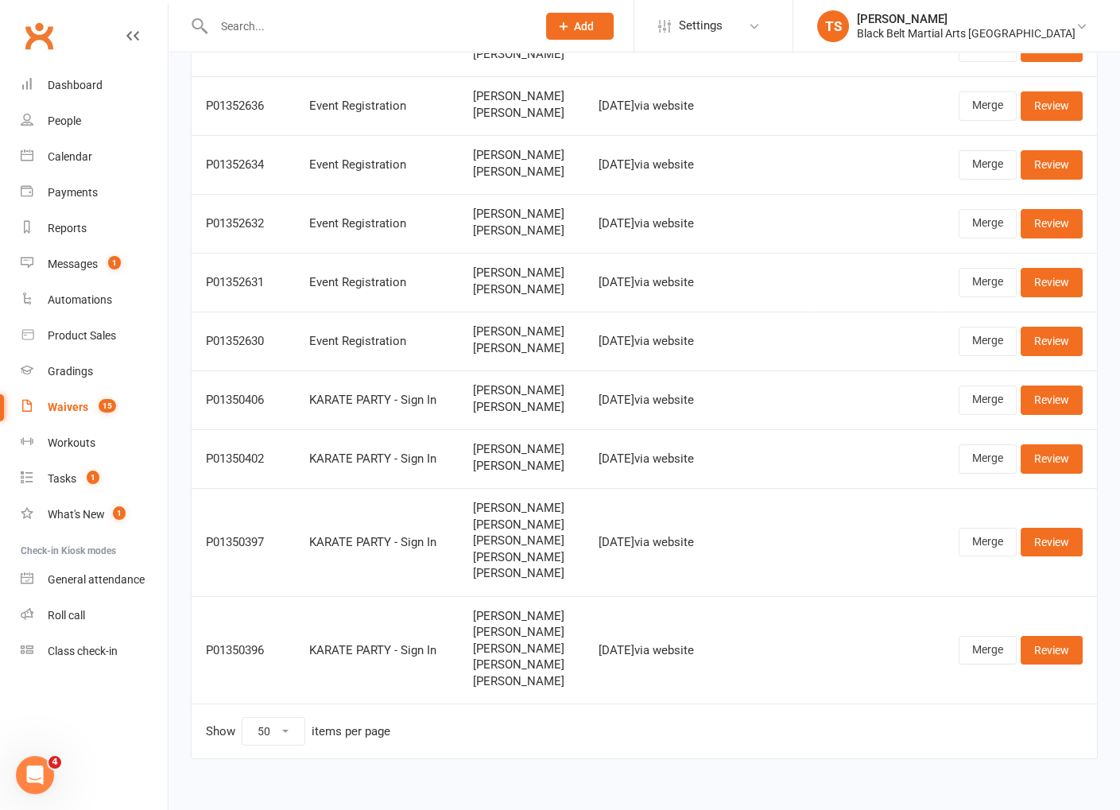
scroll to position [520, 0]
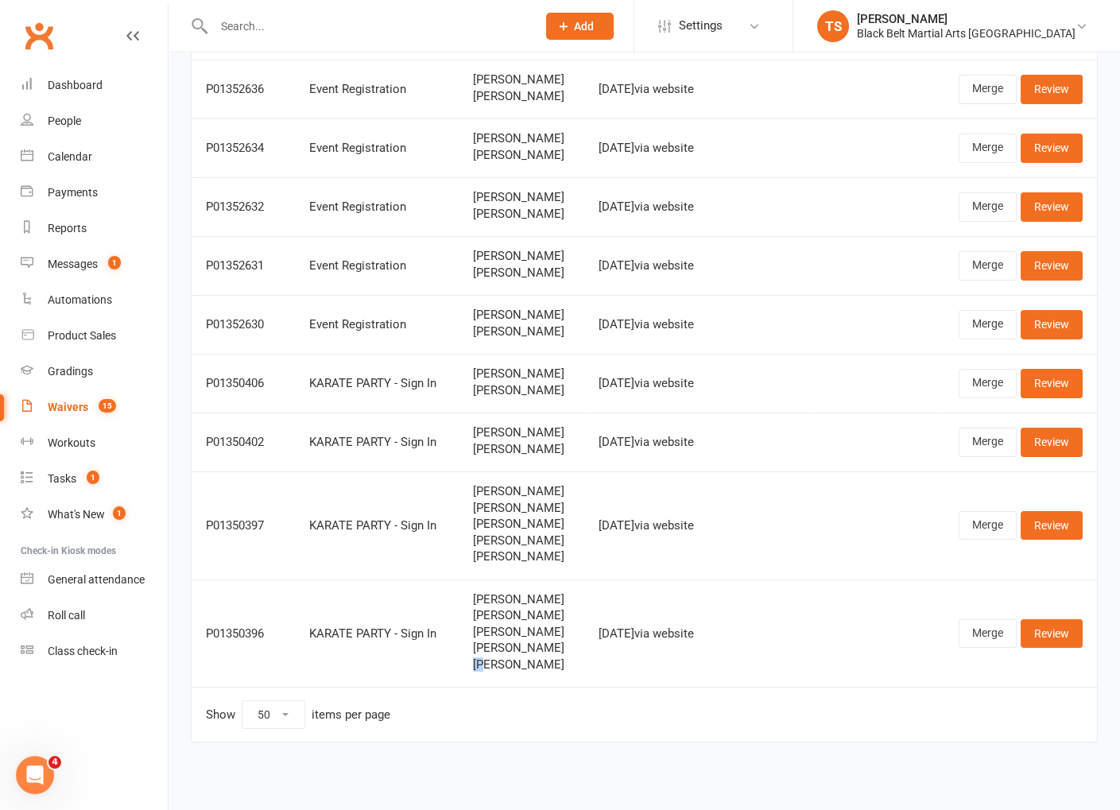
drag, startPoint x: 529, startPoint y: 667, endPoint x: 473, endPoint y: 668, distance: 56.4
click at [473, 668] on span "Armani Whitty" at bounding box center [521, 665] width 97 height 14
drag, startPoint x: 540, startPoint y: 666, endPoint x: 530, endPoint y: 666, distance: 10.3
click at [540, 666] on span "Armani Whitty" at bounding box center [521, 665] width 97 height 14
drag, startPoint x: 536, startPoint y: 665, endPoint x: 475, endPoint y: 656, distance: 61.1
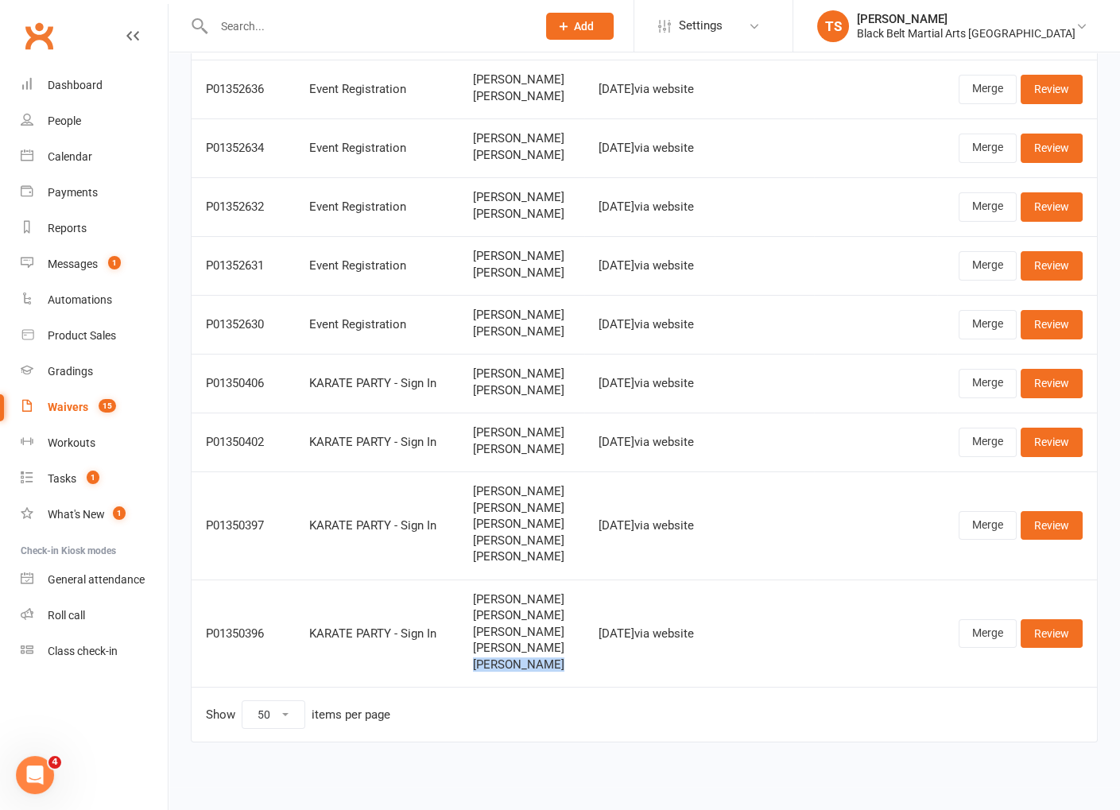
click at [473, 664] on span "Armani Whitty" at bounding box center [521, 665] width 97 height 14
copy span "[PERSON_NAME]"
click at [525, 603] on span "Tayla Ryan" at bounding box center [521, 600] width 97 height 14
drag, startPoint x: 989, startPoint y: 636, endPoint x: 675, endPoint y: 563, distance: 322.9
click at [989, 636] on link "Merge" at bounding box center [987, 633] width 58 height 29
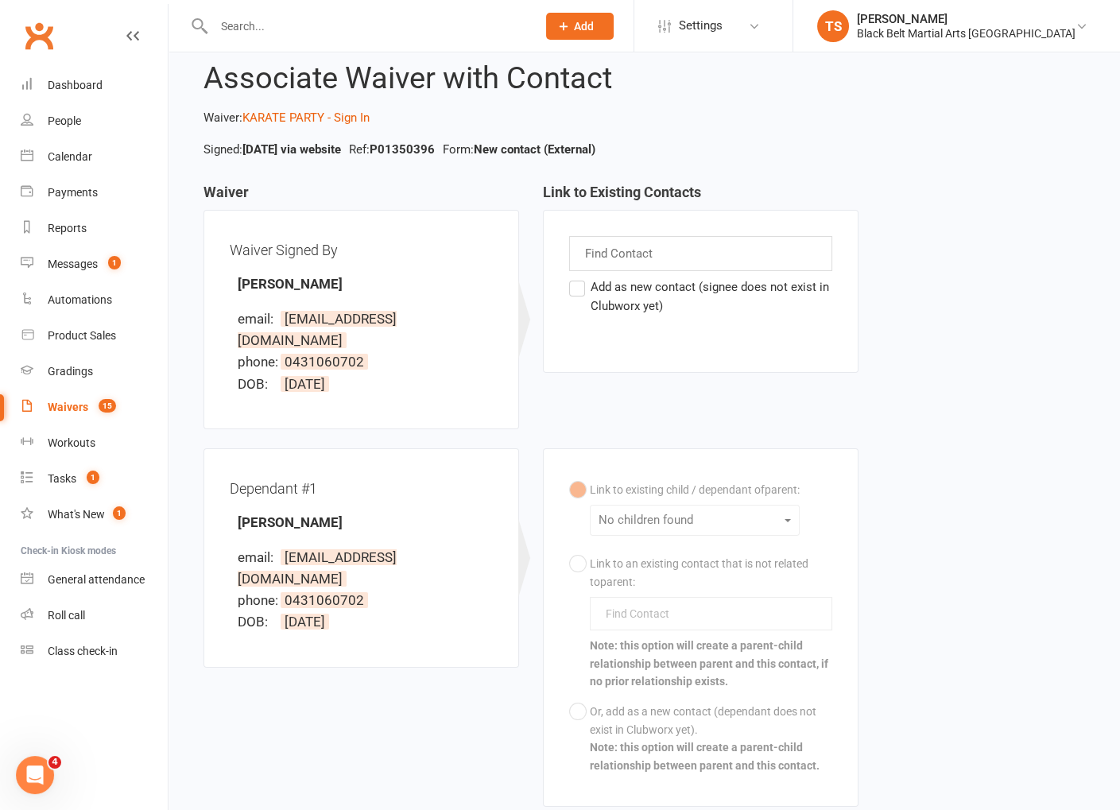
scroll to position [42, 0]
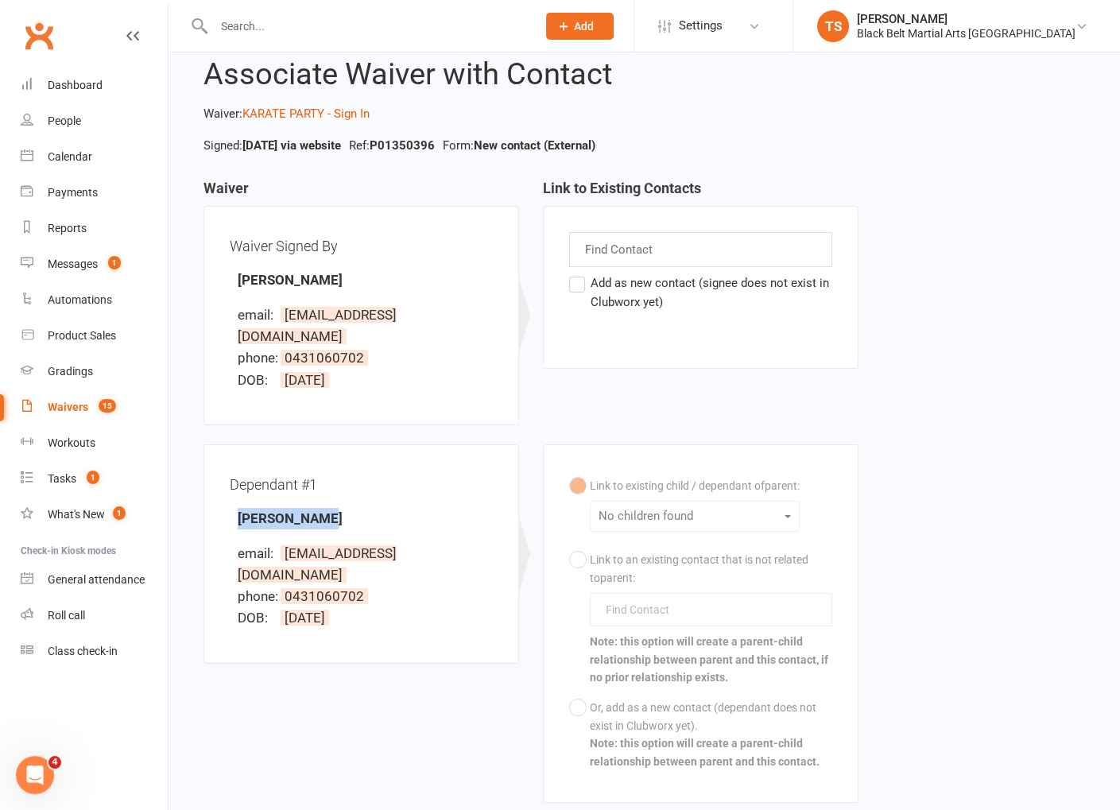
drag, startPoint x: 317, startPoint y: 496, endPoint x: 234, endPoint y: 494, distance: 82.7
click at [233, 495] on div "Dependant #1 Riley Whitty email: taylaryan233@gmail.com phone: 0431060702 DOB: …" at bounding box center [361, 553] width 263 height 167
copy strong "[PERSON_NAME]"
click at [331, 497] on div "Dependant #1 Riley Whitty email: taylaryan233@gmail.com phone: 0431060702 DOB: …" at bounding box center [361, 553] width 263 height 167
drag, startPoint x: 321, startPoint y: 493, endPoint x: 234, endPoint y: 497, distance: 86.8
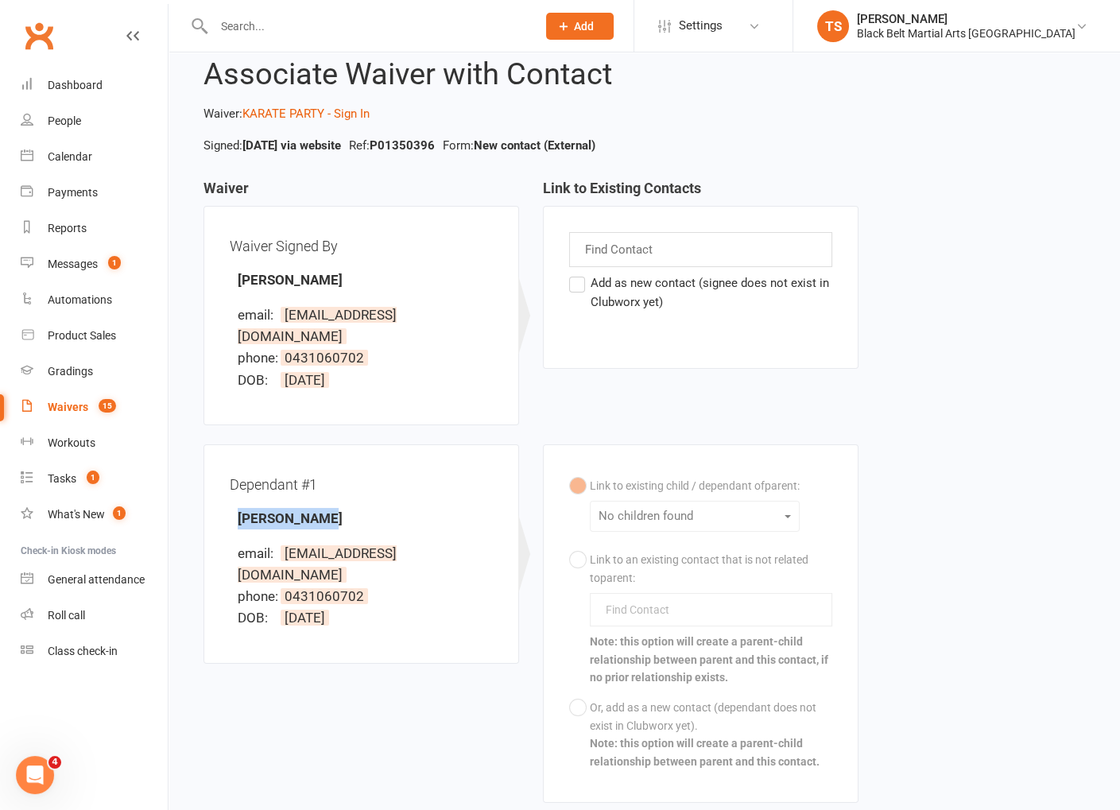
click at [230, 499] on div "Dependant #1 Riley Whitty email: taylaryan233@gmail.com phone: 0431060702 DOB: …" at bounding box center [361, 553] width 263 height 167
copy strong "[PERSON_NAME]"
drag, startPoint x: 368, startPoint y: 331, endPoint x: 285, endPoint y: 338, distance: 82.9
click at [285, 347] on li "phone: 0431060702" at bounding box center [365, 357] width 255 height 21
copy span "0431060702"
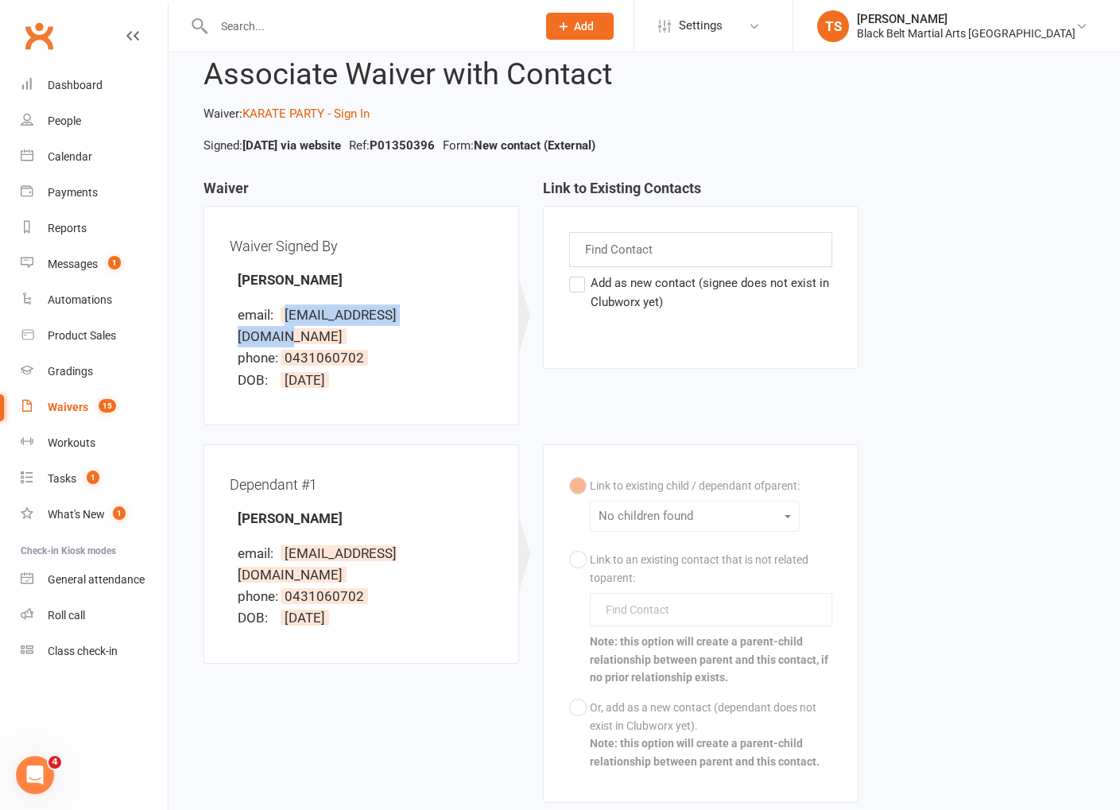
drag, startPoint x: 458, startPoint y: 305, endPoint x: 288, endPoint y: 318, distance: 169.8
click at [285, 319] on li "email: taylaryan233@gmail.com" at bounding box center [365, 325] width 255 height 43
copy span "taylaryan233@gmail.com"
drag, startPoint x: 575, startPoint y: 285, endPoint x: 608, endPoint y: 306, distance: 39.0
click at [580, 288] on label "Add as new contact (signee does not exist in Clubworx yet)" at bounding box center [700, 292] width 263 height 38
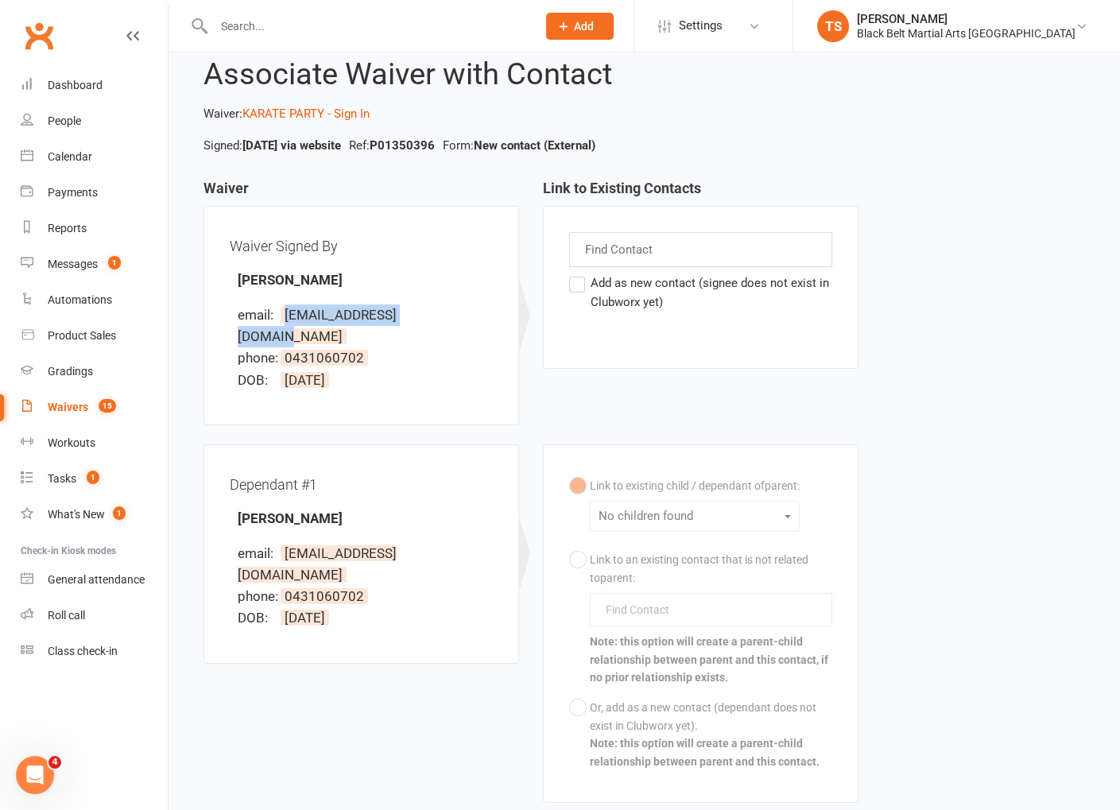
click at [579, 273] on input "Add as new contact (signee does not exist in Clubworx yet)" at bounding box center [574, 273] width 10 height 0
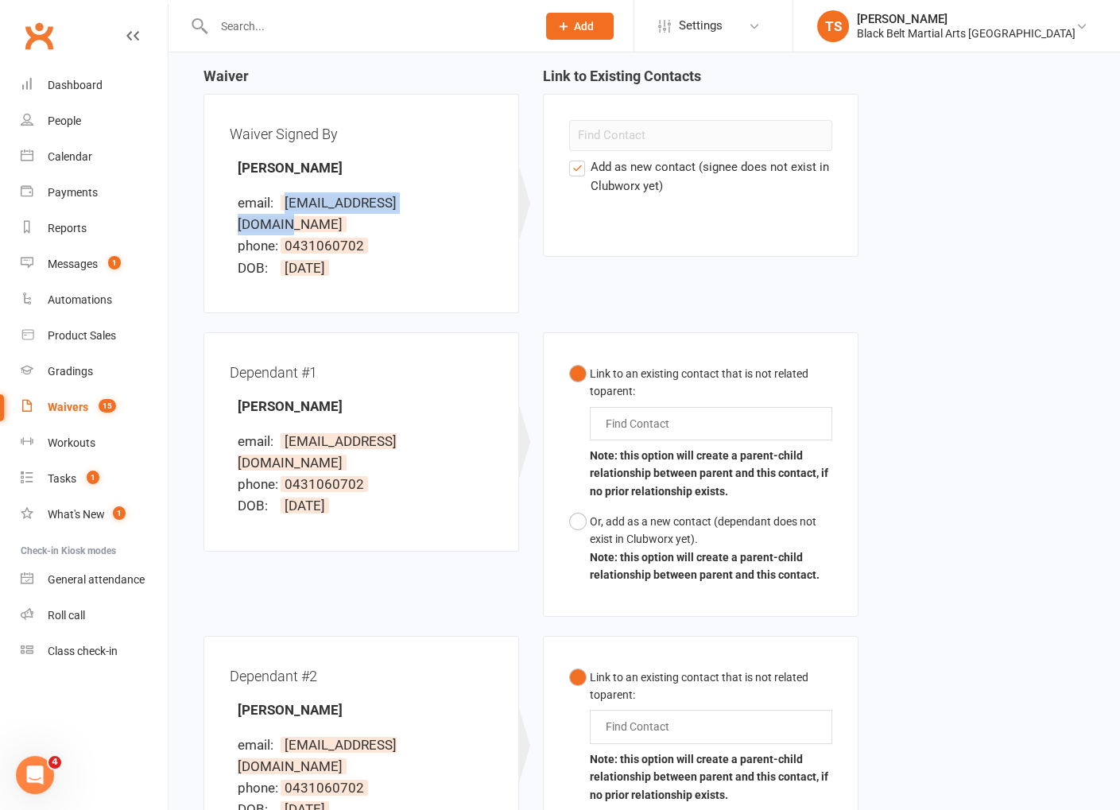
scroll to position [188, 0]
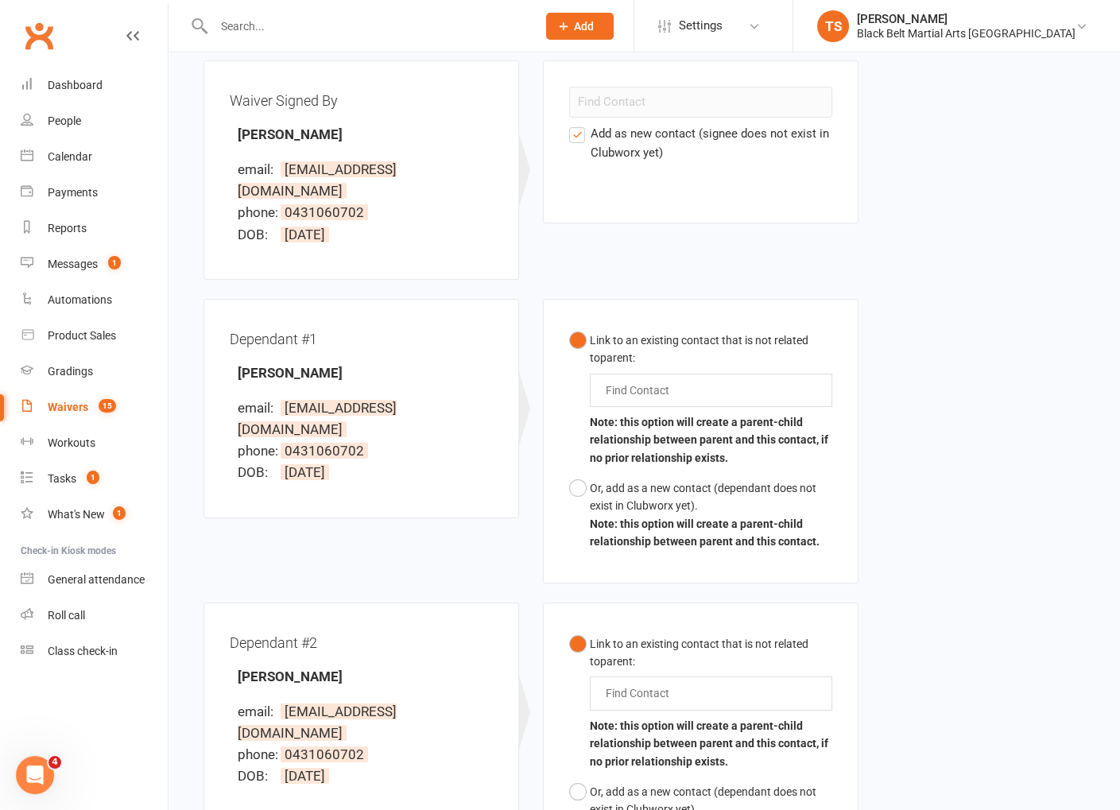
click at [664, 381] on input "text" at bounding box center [641, 390] width 74 height 19
click at [569, 325] on button "Link to an existing contact that is not related to parent : riley riley Note: t…" at bounding box center [700, 399] width 263 height 148
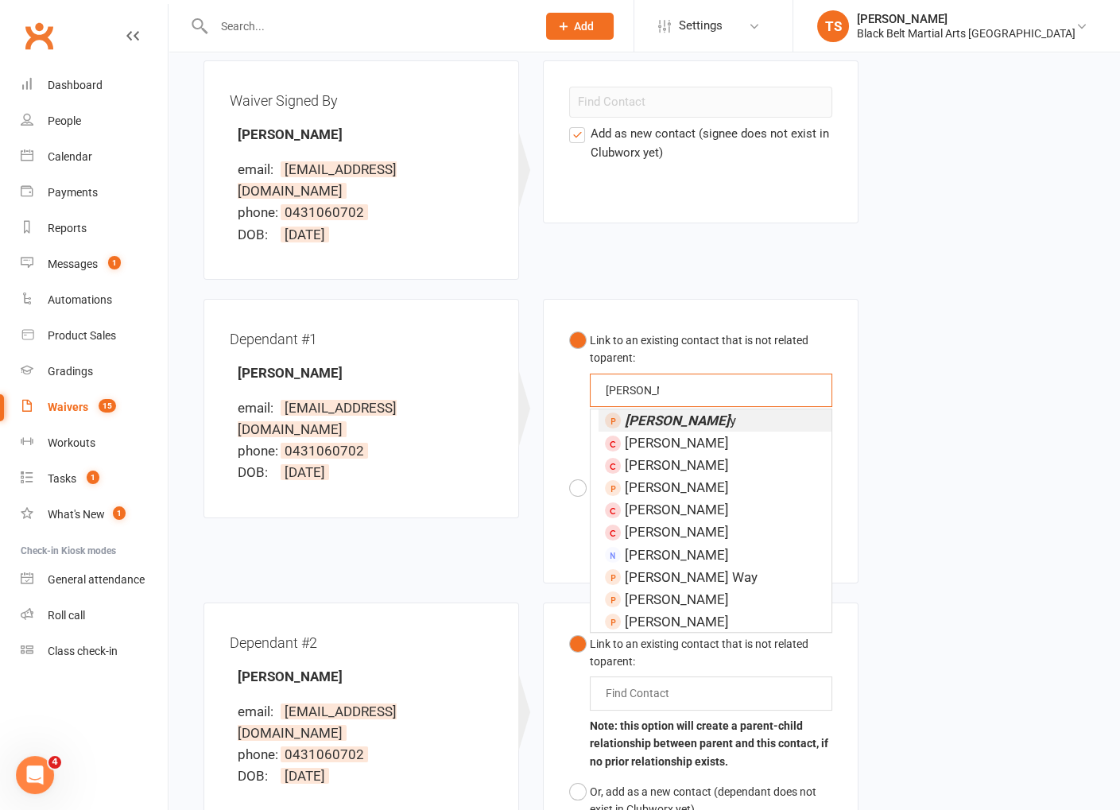
type input "riley whitt"
click at [700, 409] on li "Riley Whitt y" at bounding box center [714, 420] width 233 height 22
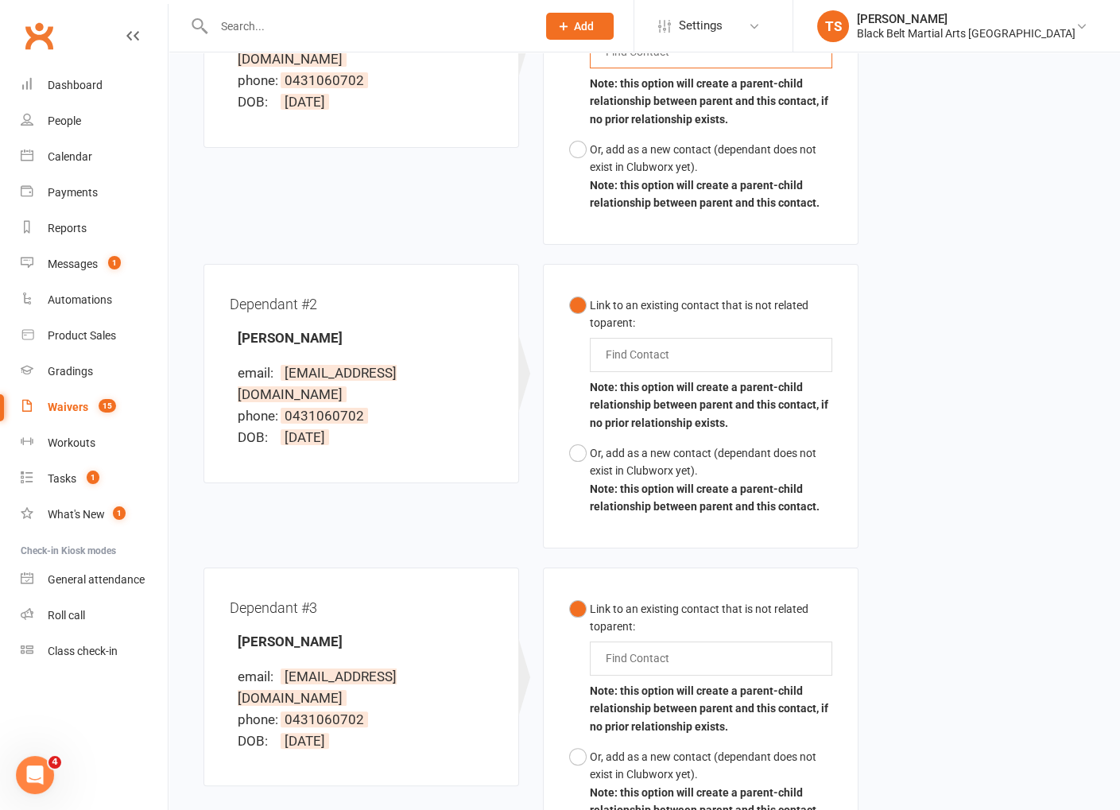
scroll to position [564, 0]
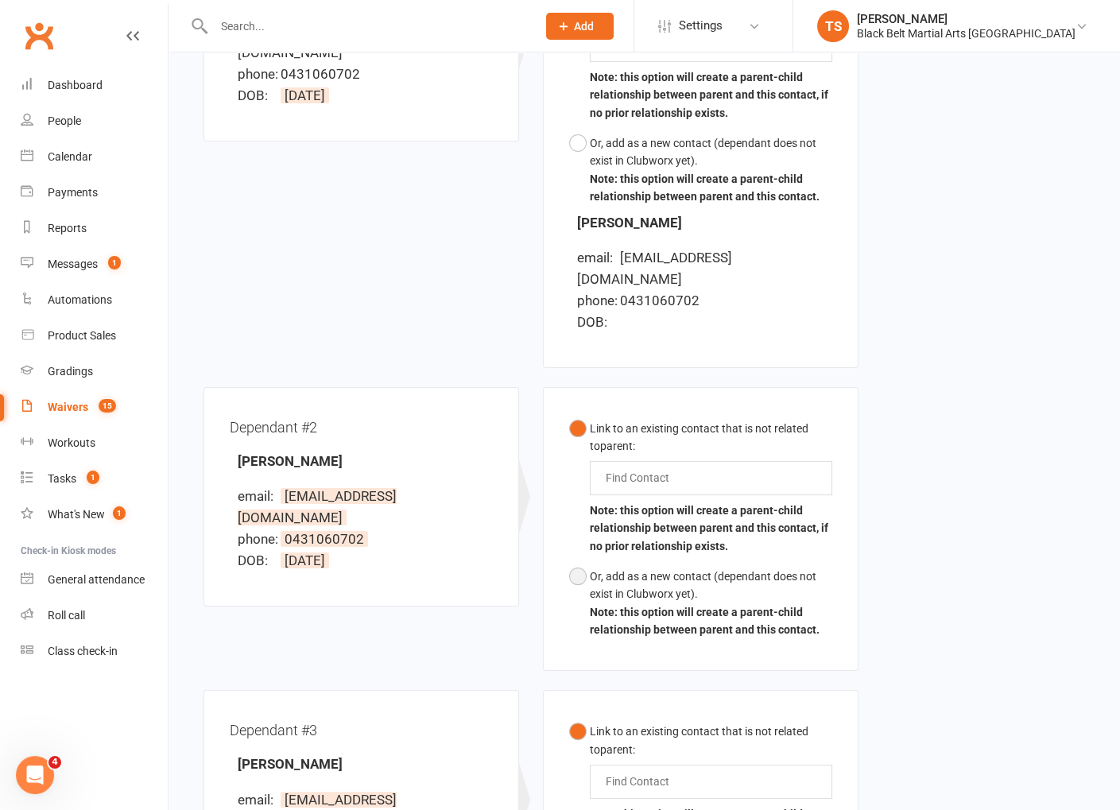
drag, startPoint x: 574, startPoint y: 501, endPoint x: 823, endPoint y: 555, distance: 255.3
click at [579, 561] on button "Or, add as a new contact (dependant does not exist in Clubworx yet). Note: this…" at bounding box center [700, 603] width 263 height 84
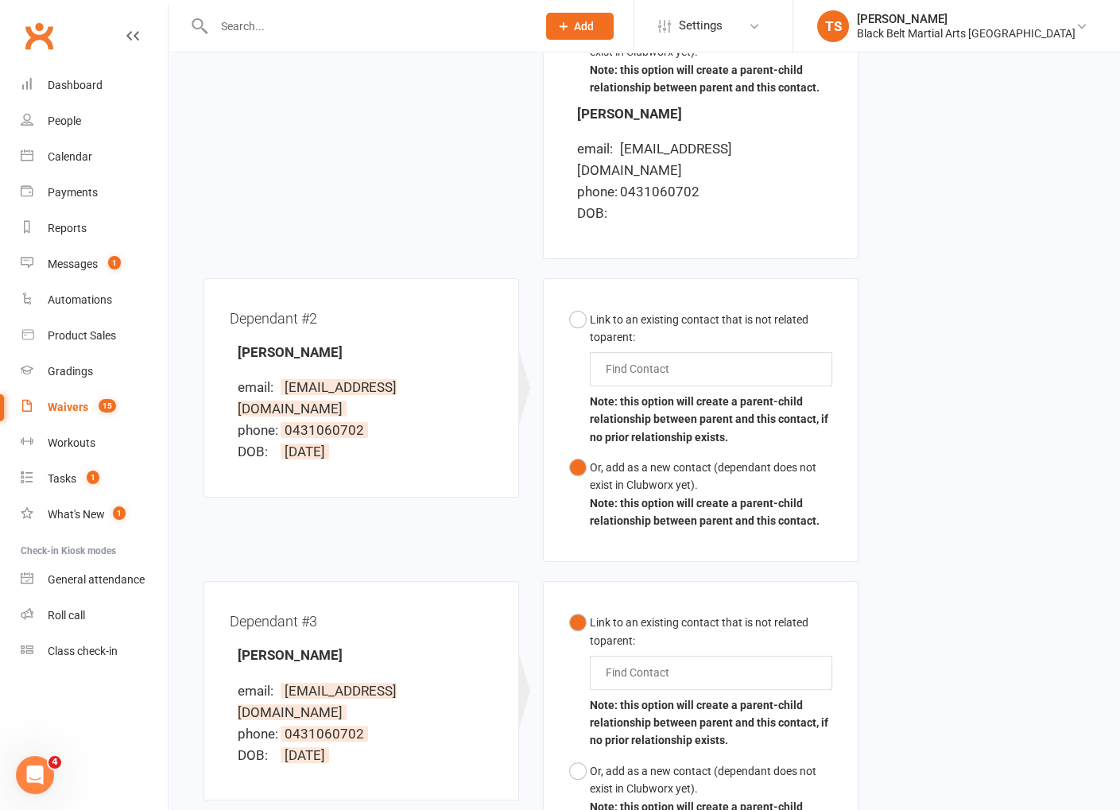
scroll to position [743, 0]
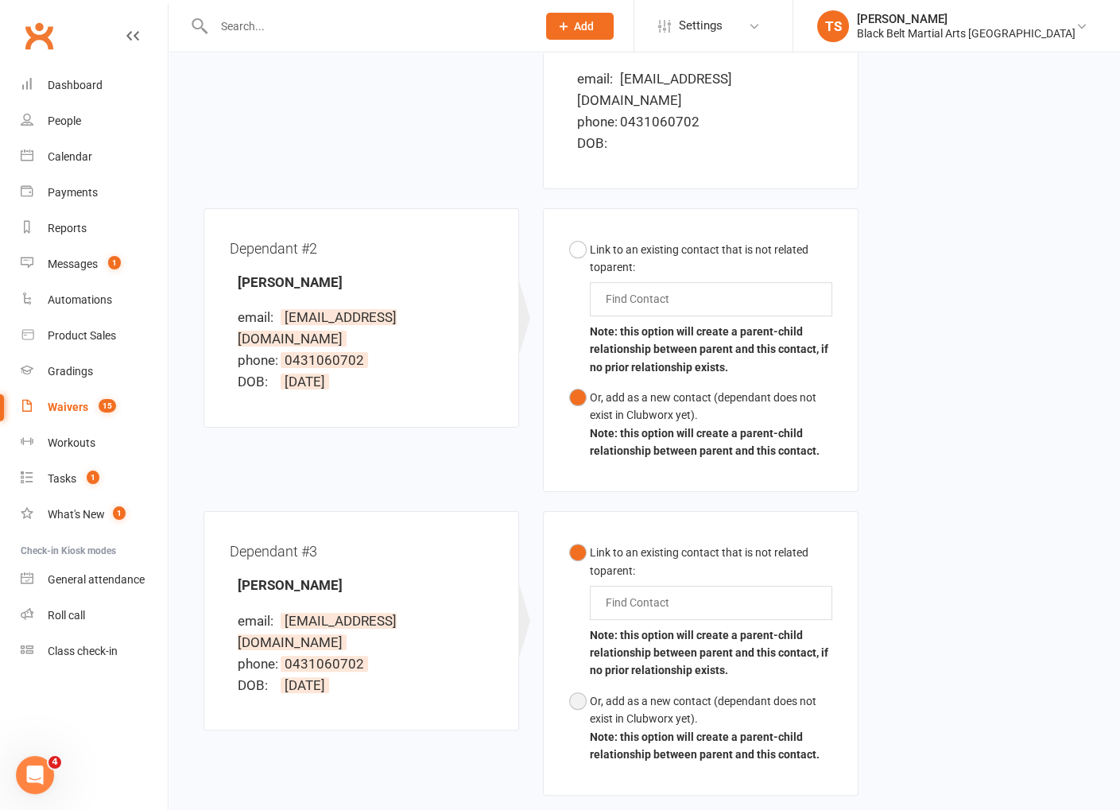
drag, startPoint x: 576, startPoint y: 629, endPoint x: 620, endPoint y: 633, distance: 43.8
click at [581, 686] on button "Or, add as a new contact (dependant does not exist in Clubworx yet). Note: this…" at bounding box center [700, 728] width 263 height 84
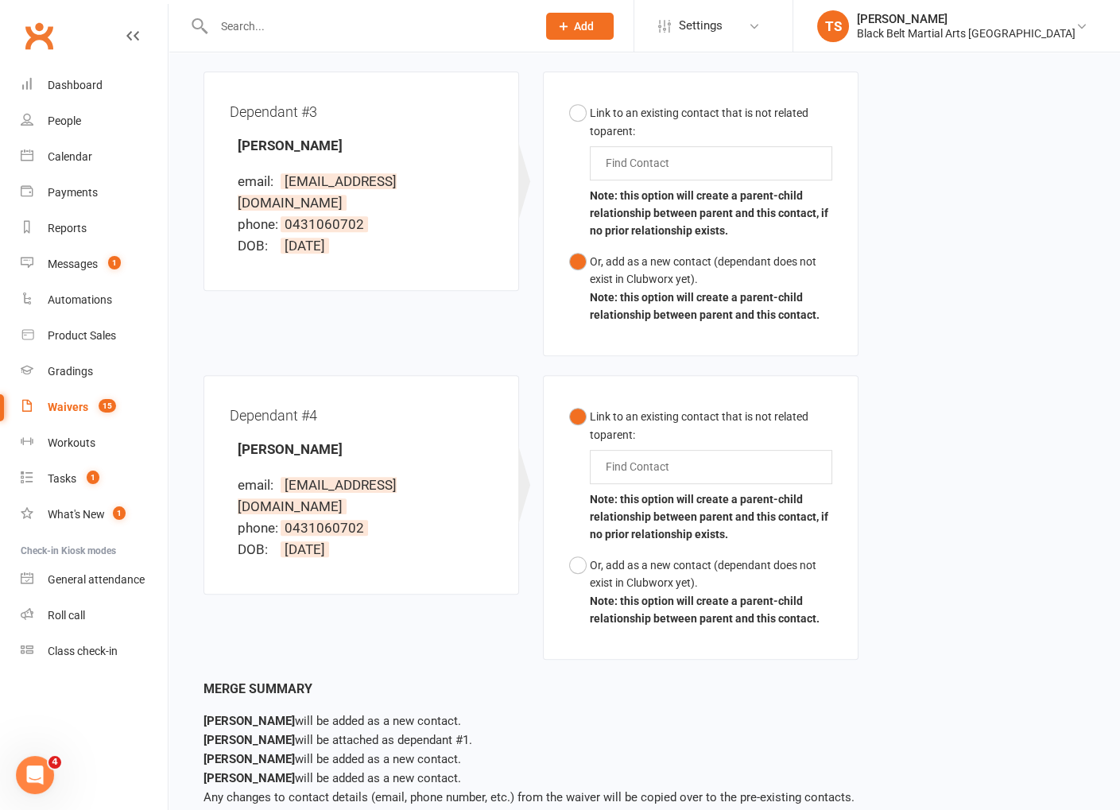
scroll to position [1186, 0]
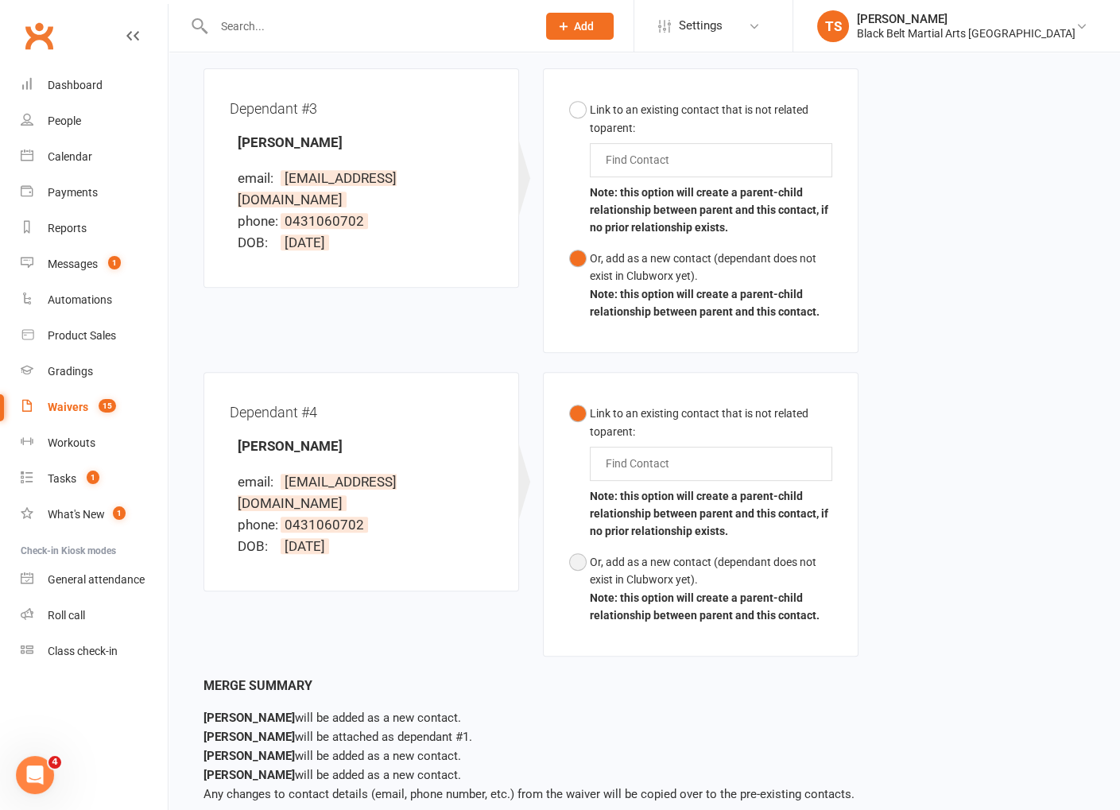
click at [575, 547] on button "Or, add as a new contact (dependant does not exist in Clubworx yet). Note: this…" at bounding box center [700, 589] width 263 height 84
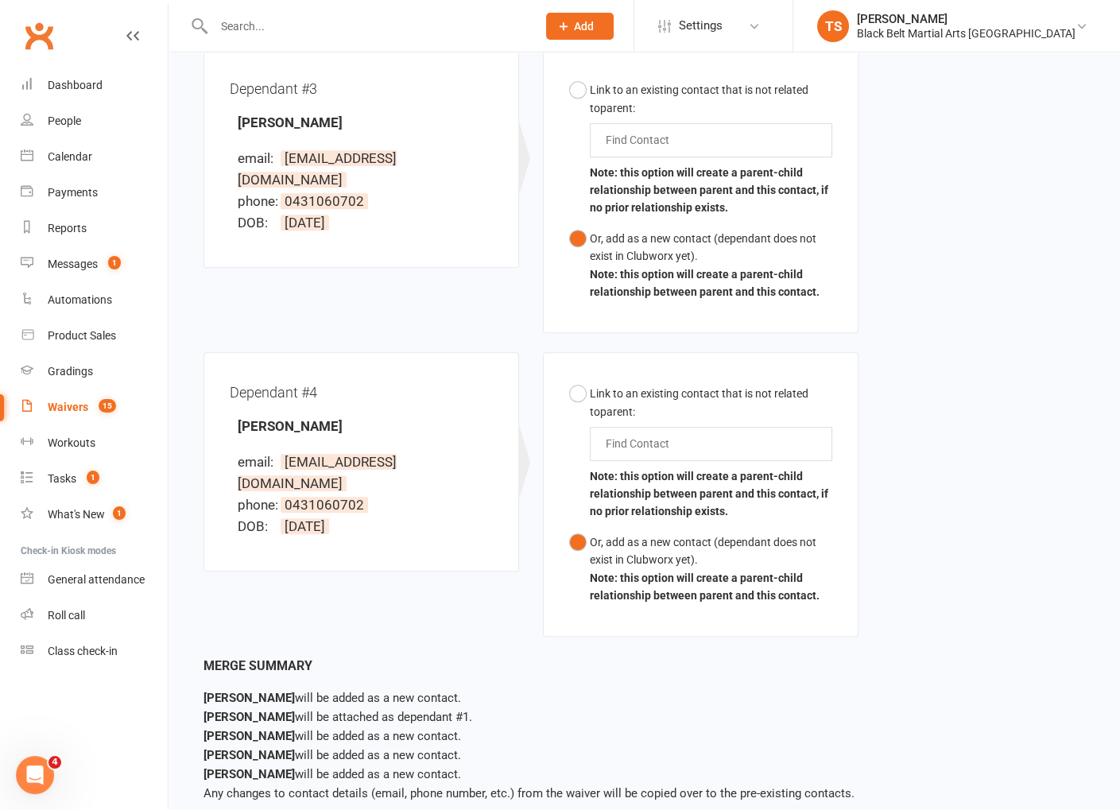
scroll to position [1218, 0]
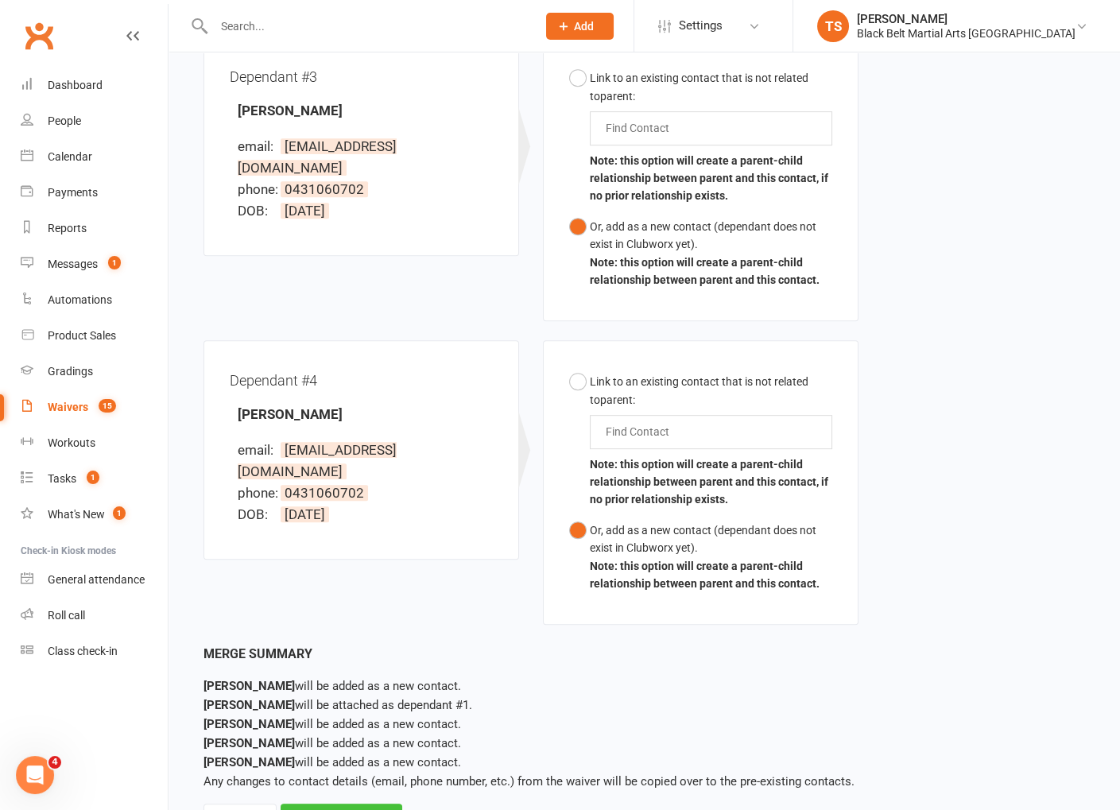
click at [343, 803] on div "Merge Waiver" at bounding box center [342, 819] width 122 height 33
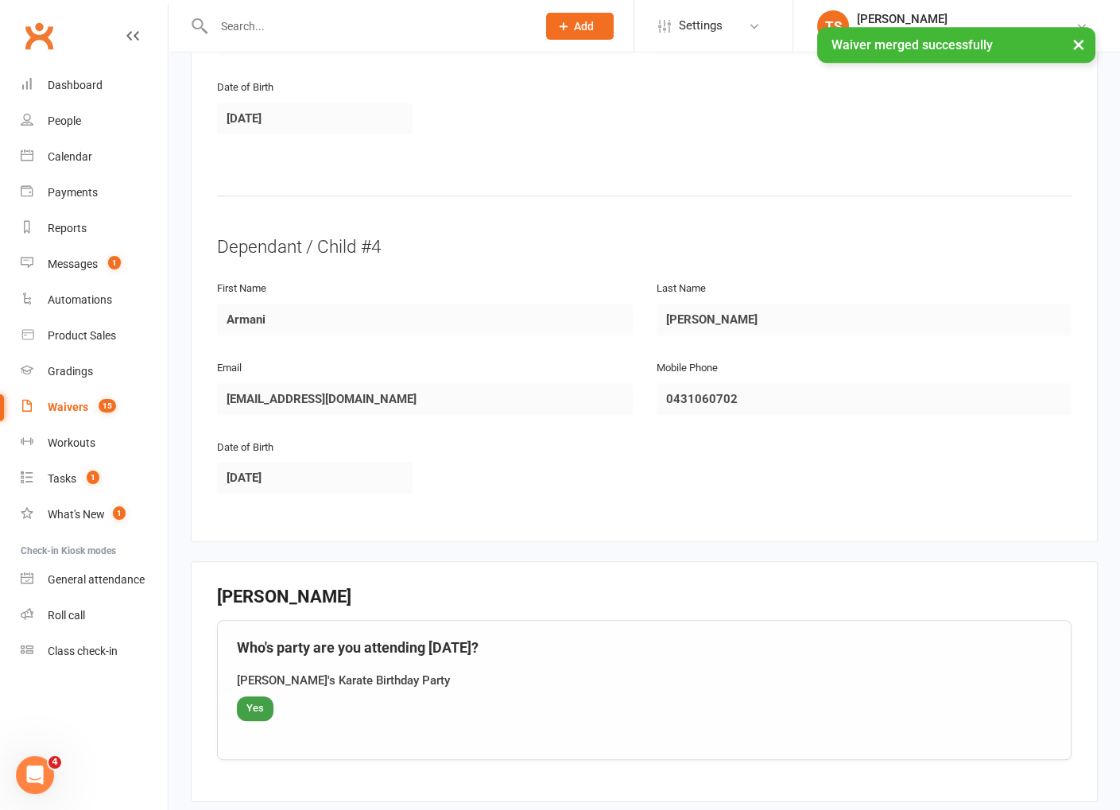
scroll to position [1866, 0]
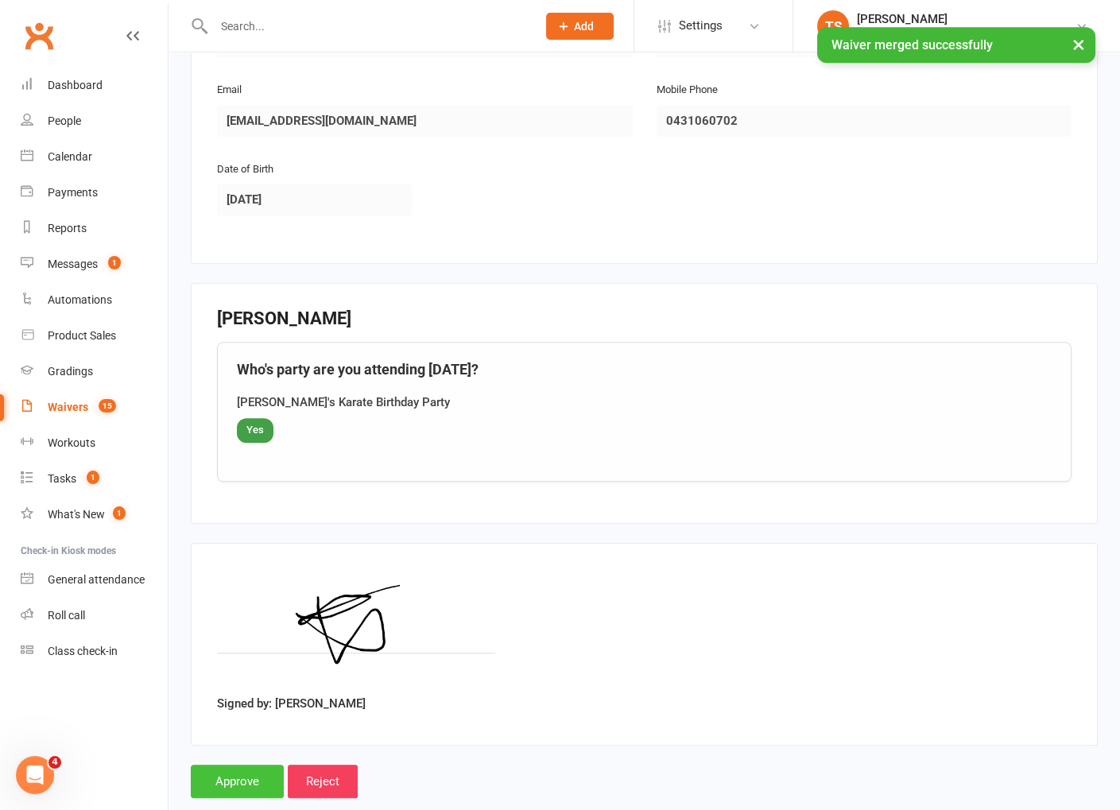
drag, startPoint x: 240, startPoint y: 742, endPoint x: 261, endPoint y: 737, distance: 22.2
click at [242, 765] on input "Approve" at bounding box center [237, 781] width 93 height 33
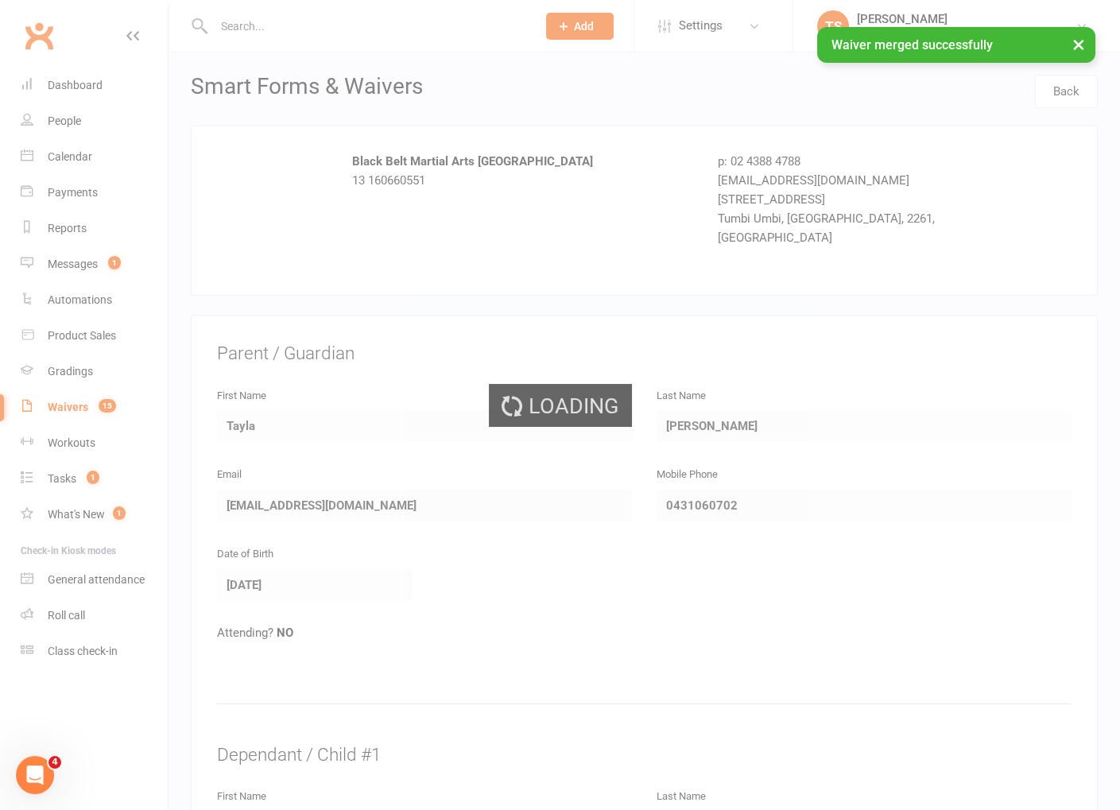
select select "50"
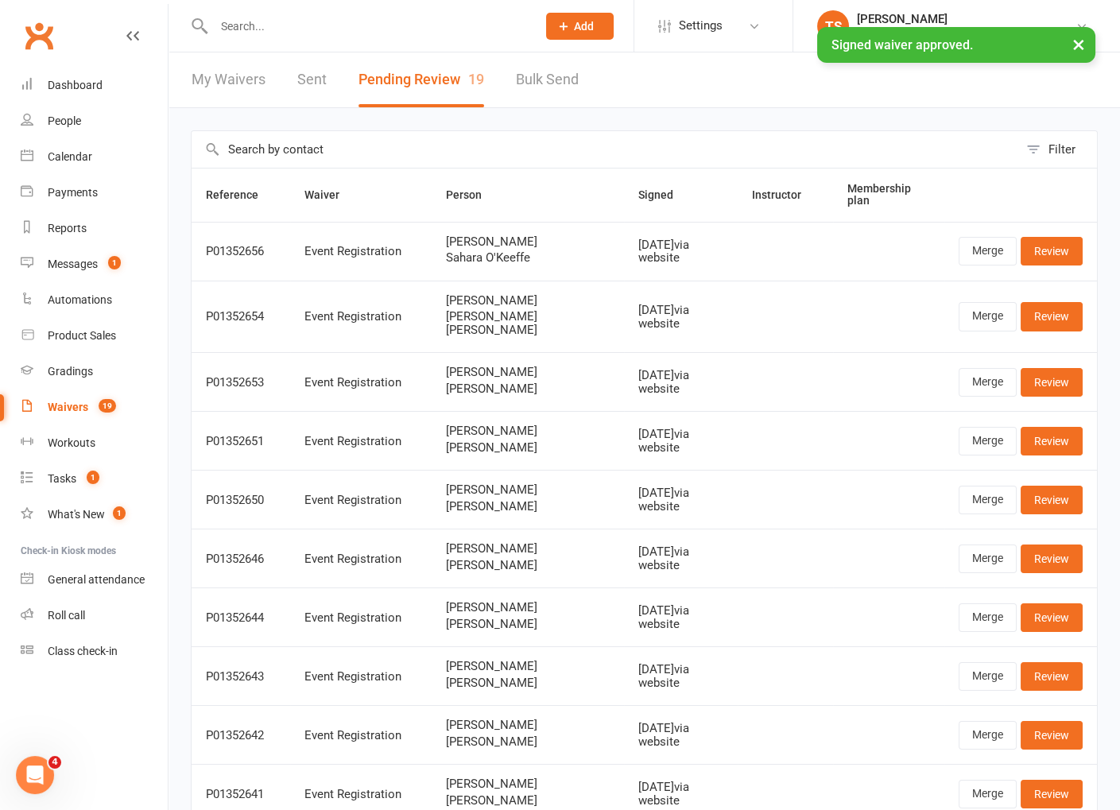
click at [236, 21] on input "text" at bounding box center [367, 26] width 316 height 22
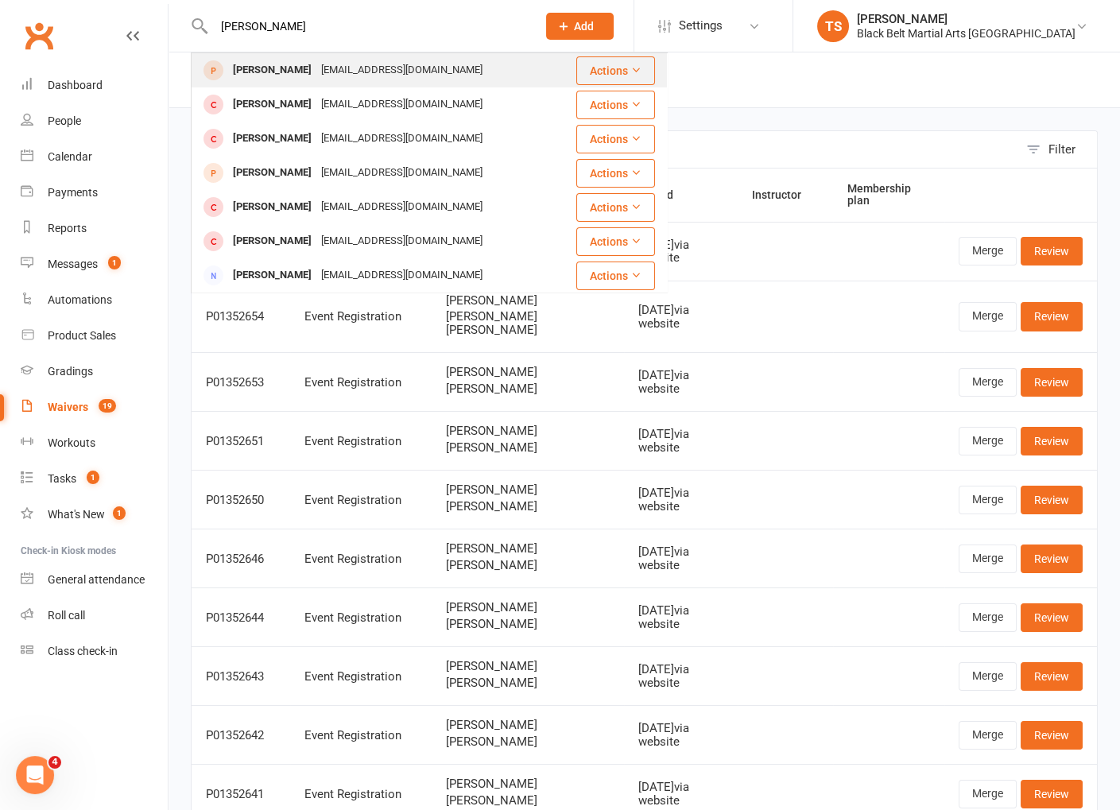
type input "riley whitt"
click at [245, 72] on div "[PERSON_NAME]" at bounding box center [272, 70] width 88 height 23
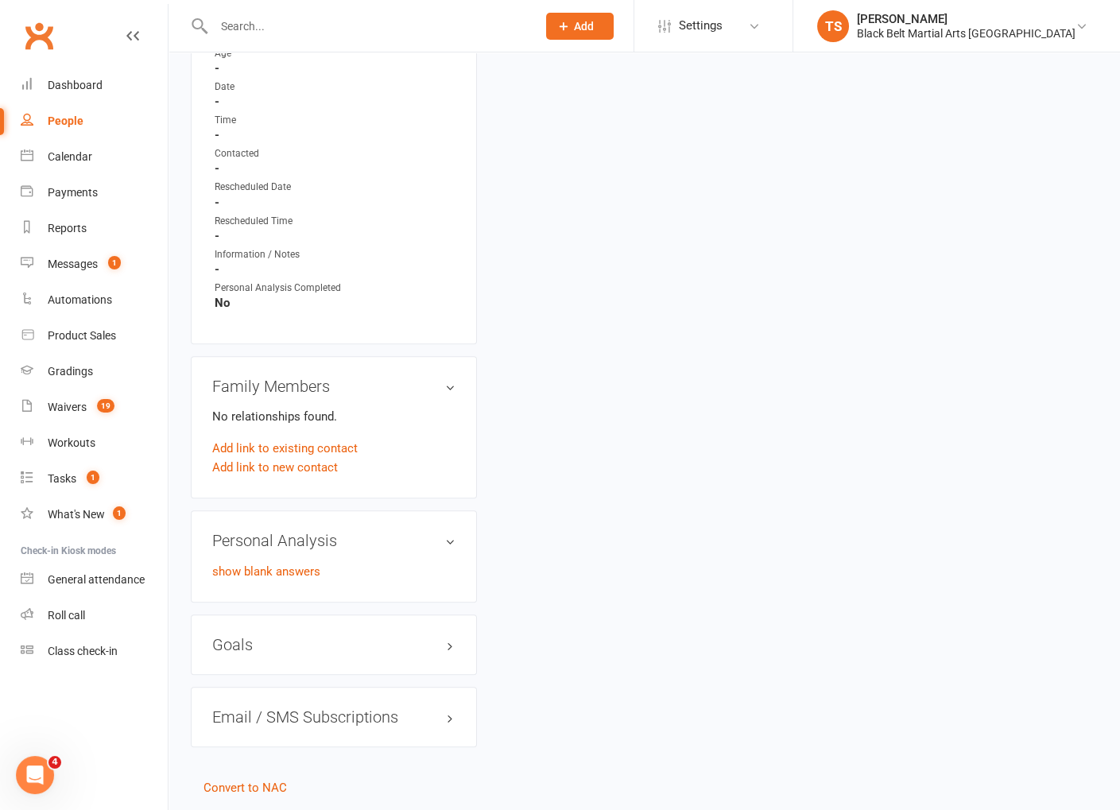
scroll to position [930, 0]
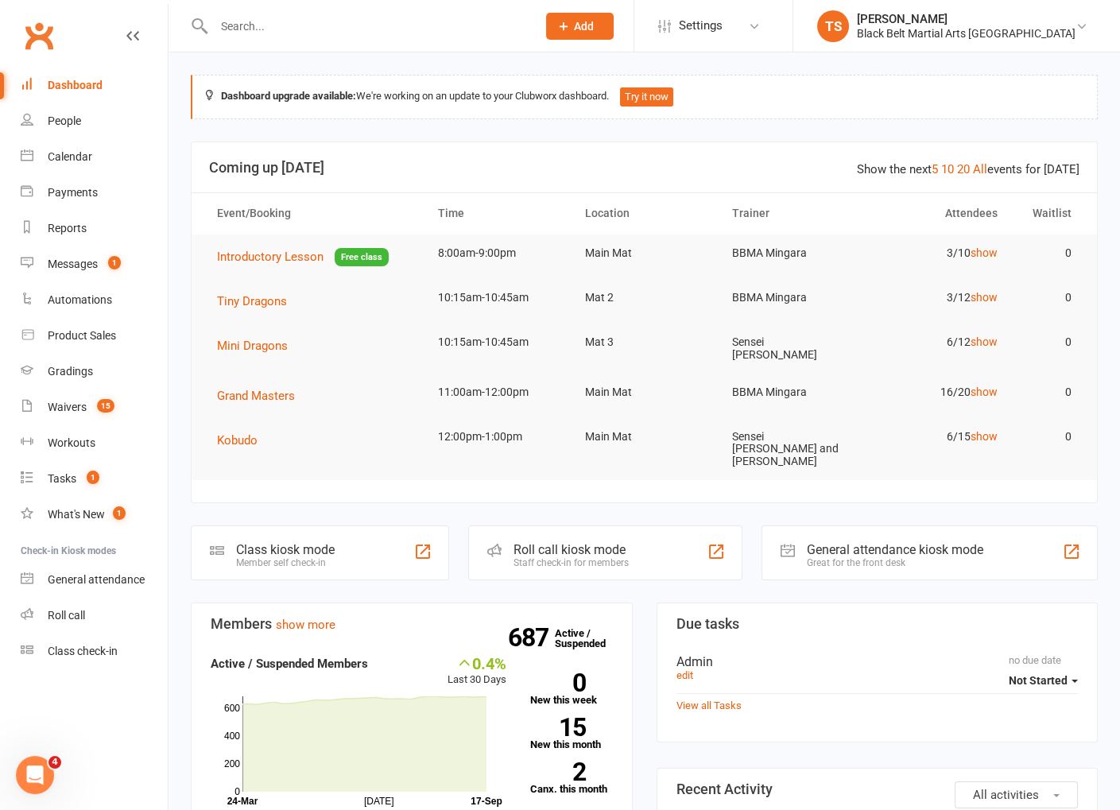
click at [227, 26] on input "text" at bounding box center [367, 26] width 316 height 22
paste input "[PERSON_NAME]"
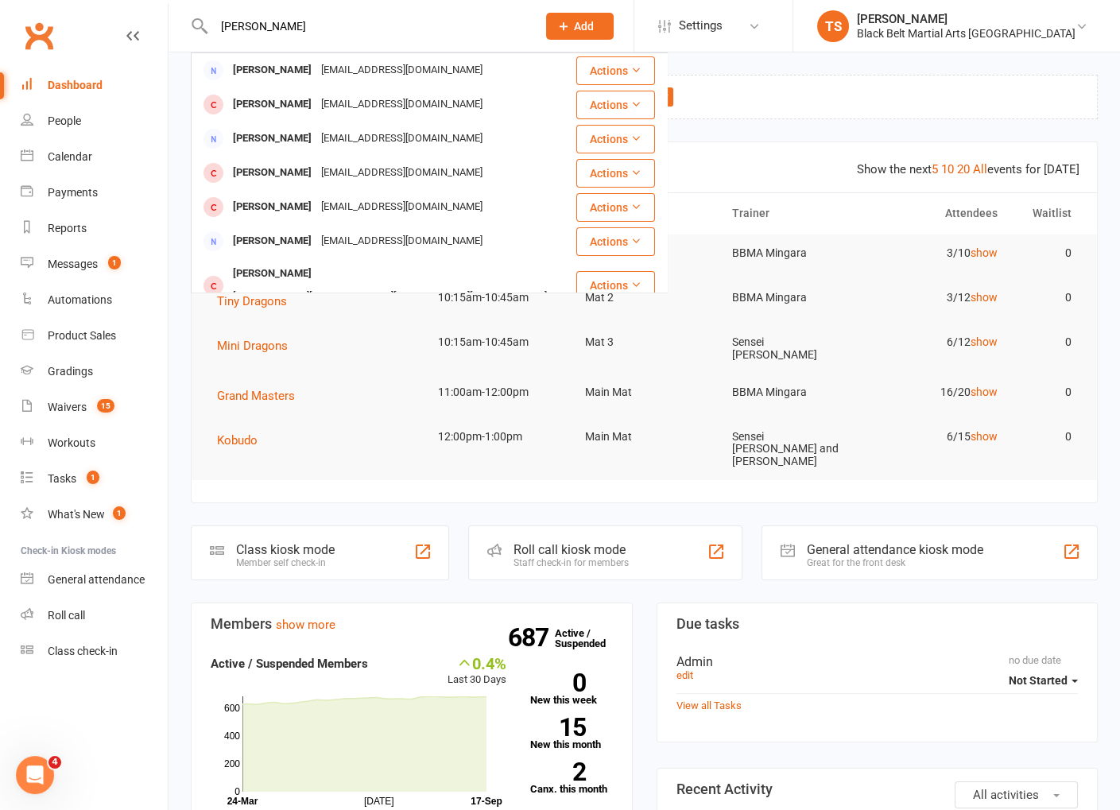
drag, startPoint x: 253, startPoint y: 25, endPoint x: 172, endPoint y: 22, distance: 81.1
click at [168, 23] on react-component "[PERSON_NAME] [PERSON_NAME] [EMAIL_ADDRESS][DOMAIN_NAME] Actions [PERSON_NAME] …" at bounding box center [262, 26] width 525 height 52
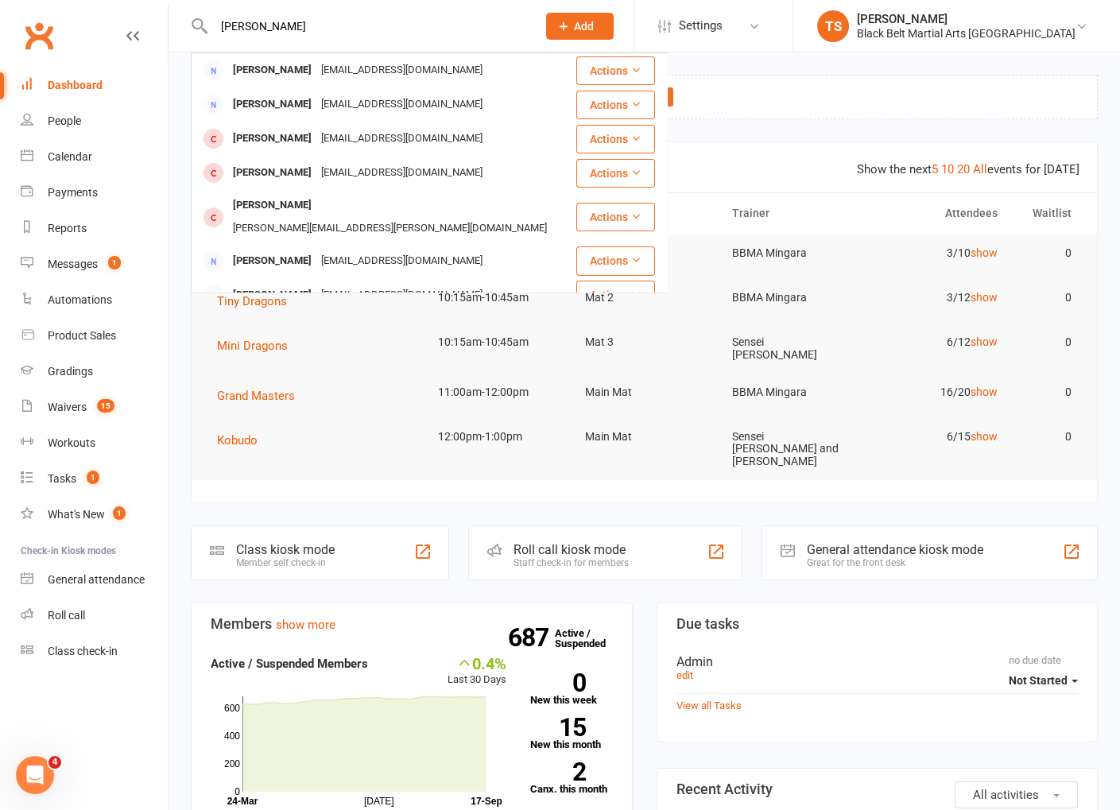
click at [402, 29] on input "[PERSON_NAME]" at bounding box center [367, 26] width 316 height 22
drag, startPoint x: 316, startPoint y: 29, endPoint x: 150, endPoint y: 6, distance: 166.8
click at [150, 4] on header "[PERSON_NAME] Whitty [EMAIL_ADDRESS][DOMAIN_NAME] Actions [PERSON_NAME] [EMAIL_…" at bounding box center [560, 4] width 1120 height 0
paste input "[PERSON_NAME]"
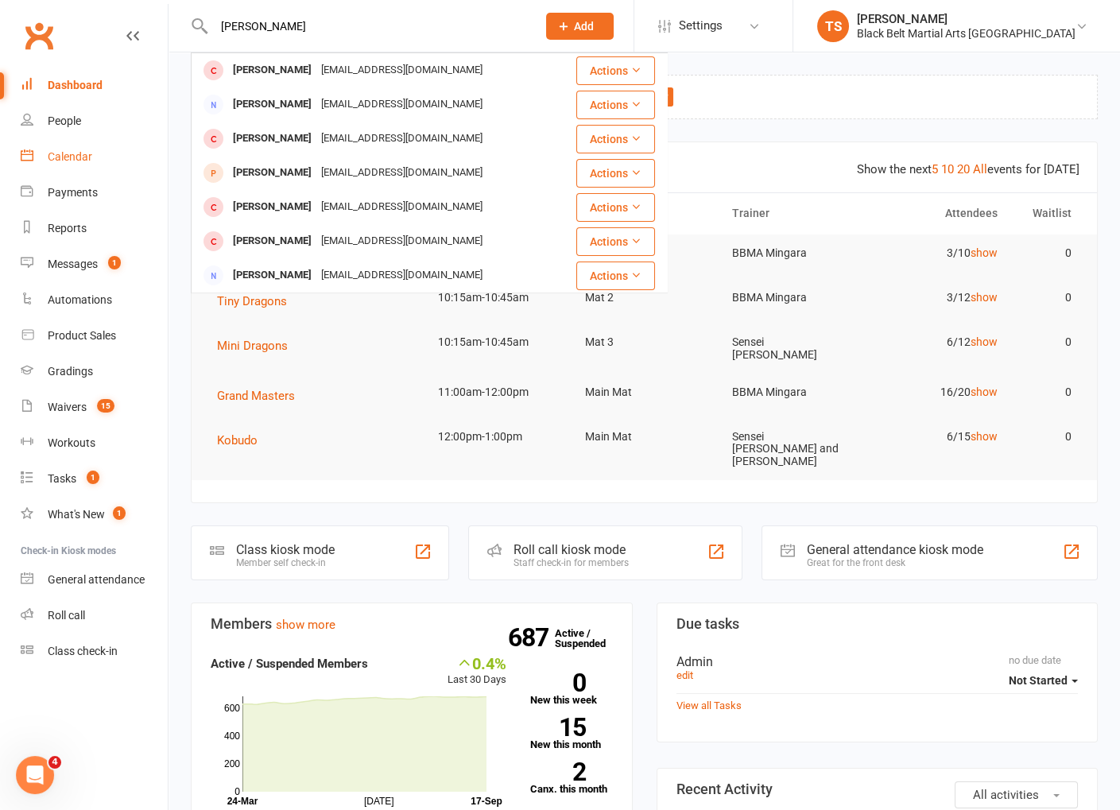
type input "[PERSON_NAME]"
click at [75, 159] on div "Calendar" at bounding box center [70, 156] width 45 height 13
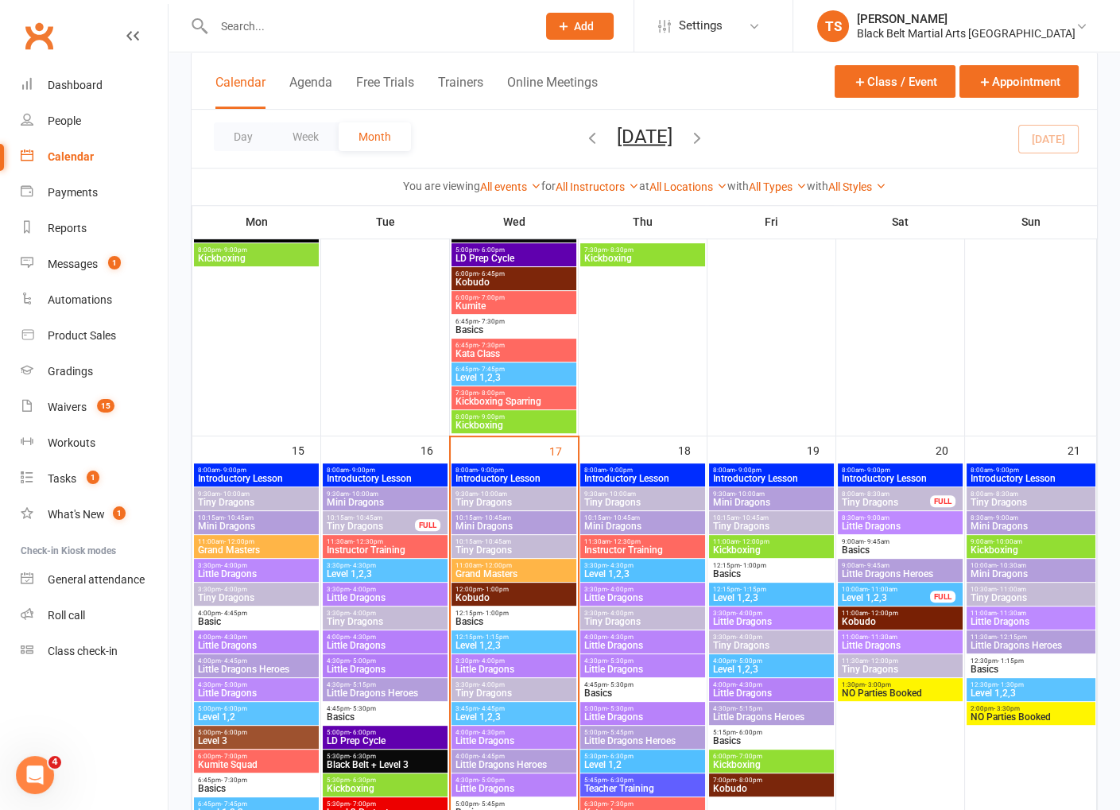
scroll to position [1107, 0]
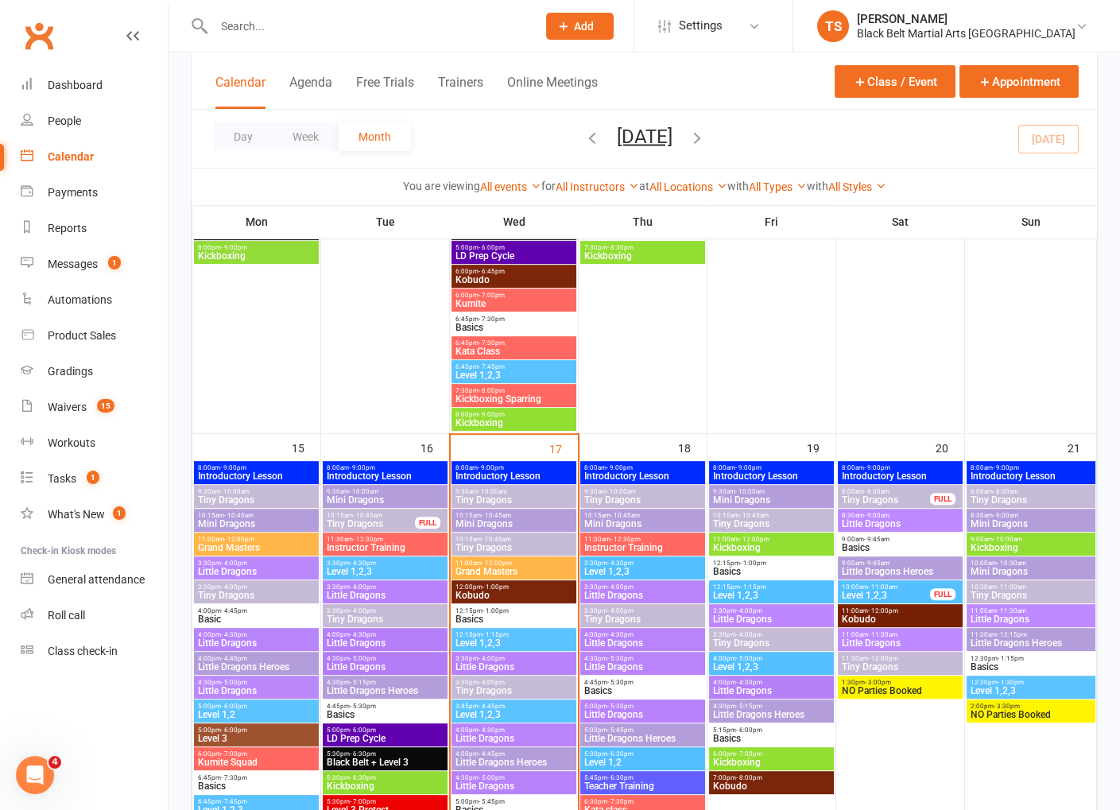
click at [745, 521] on span "Tiny Dragons" at bounding box center [771, 524] width 118 height 10
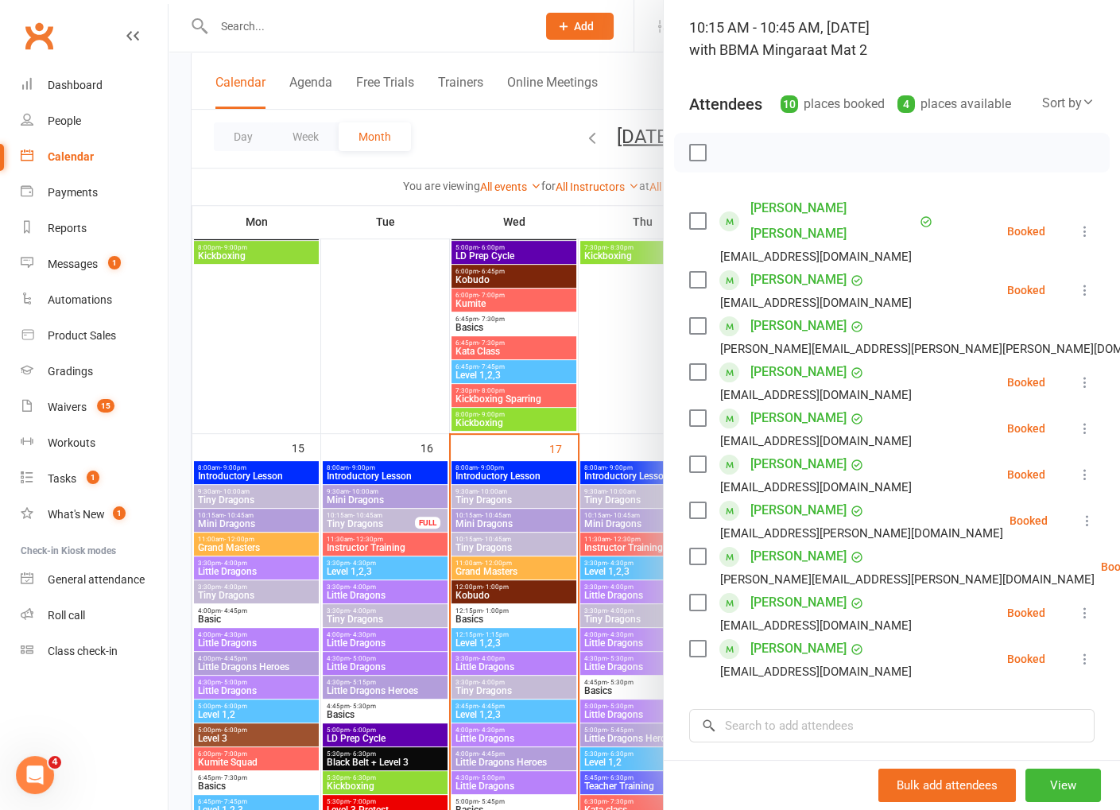
scroll to position [102, 0]
click at [1087, 511] on icon at bounding box center [1087, 519] width 16 height 16
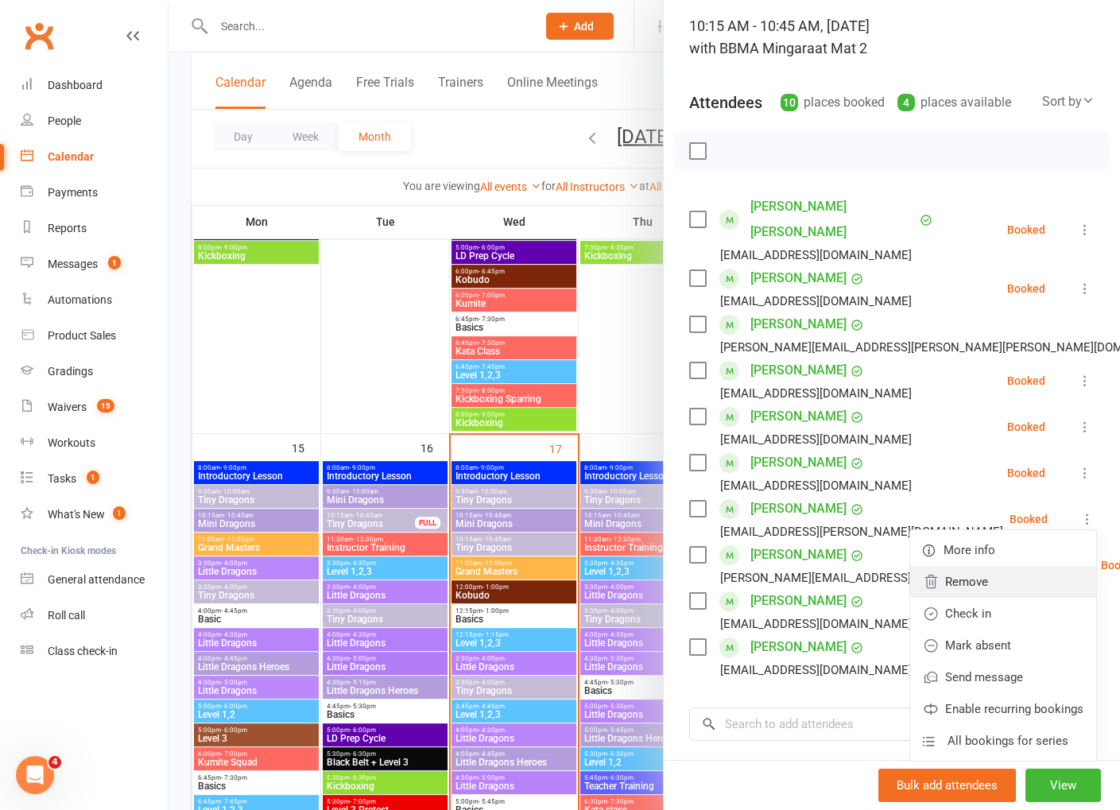
click at [1007, 566] on link "Remove" at bounding box center [1003, 582] width 186 height 32
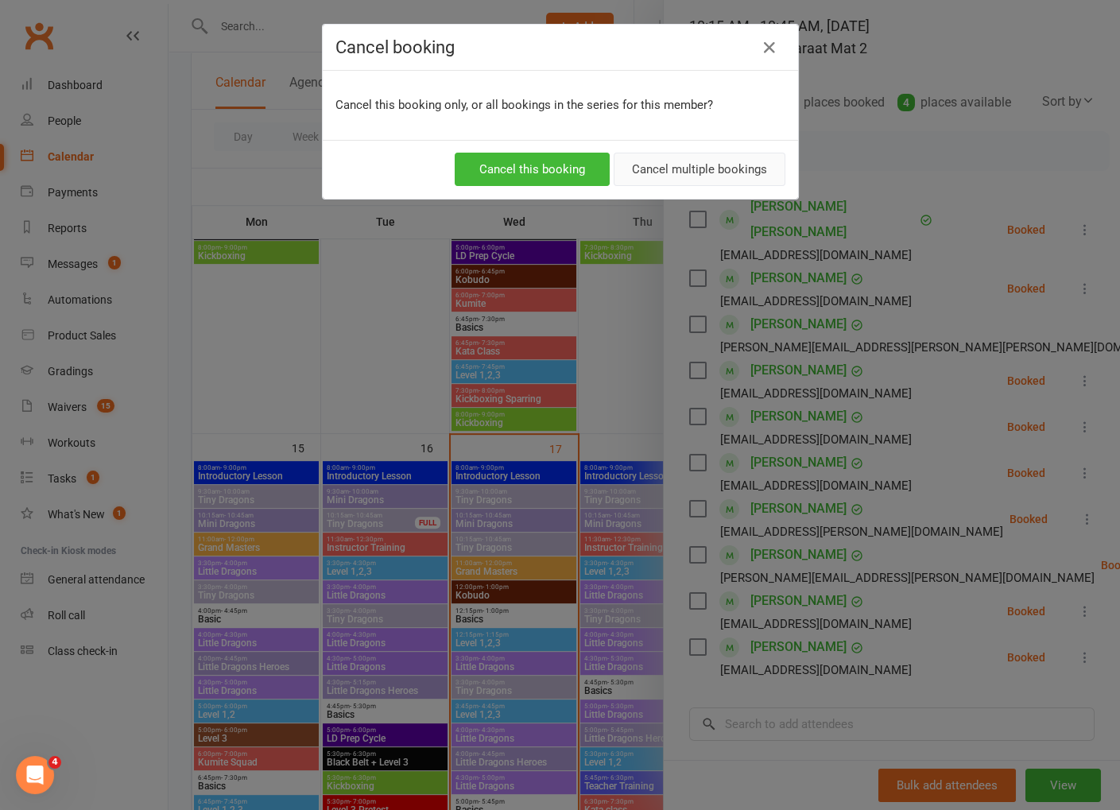
click at [651, 171] on button "Cancel multiple bookings" at bounding box center [700, 169] width 172 height 33
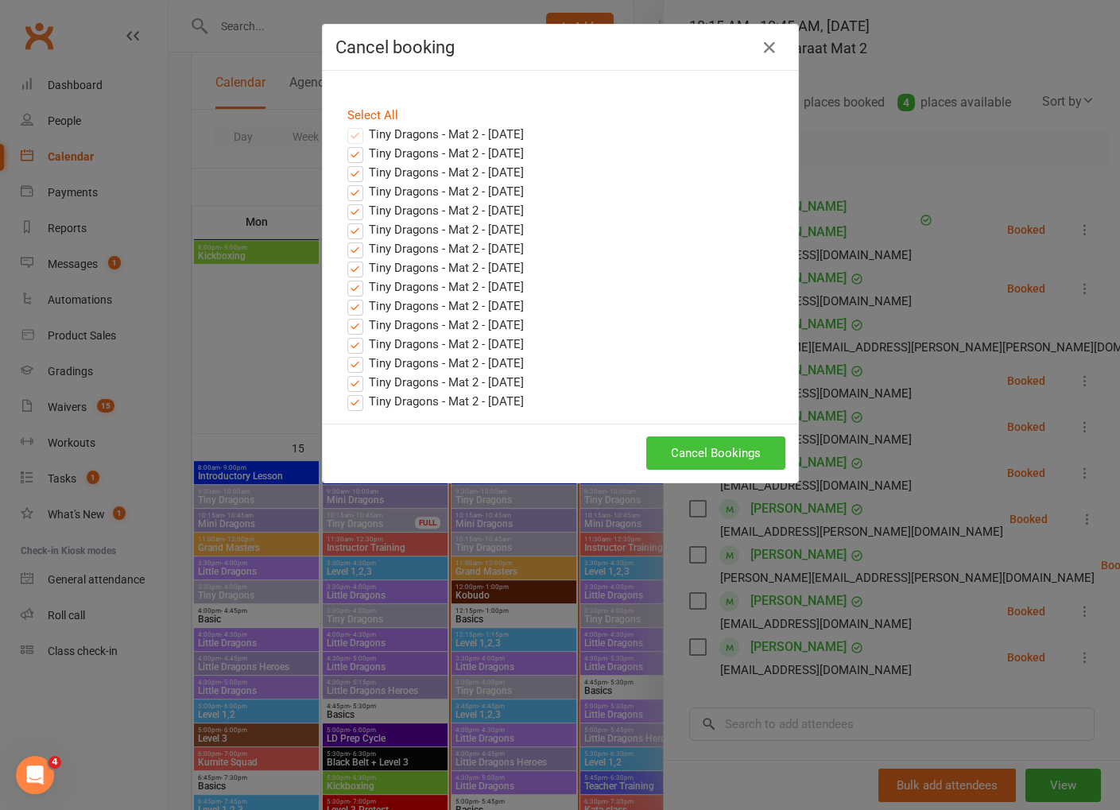
click at [707, 455] on button "Cancel Bookings" at bounding box center [715, 452] width 139 height 33
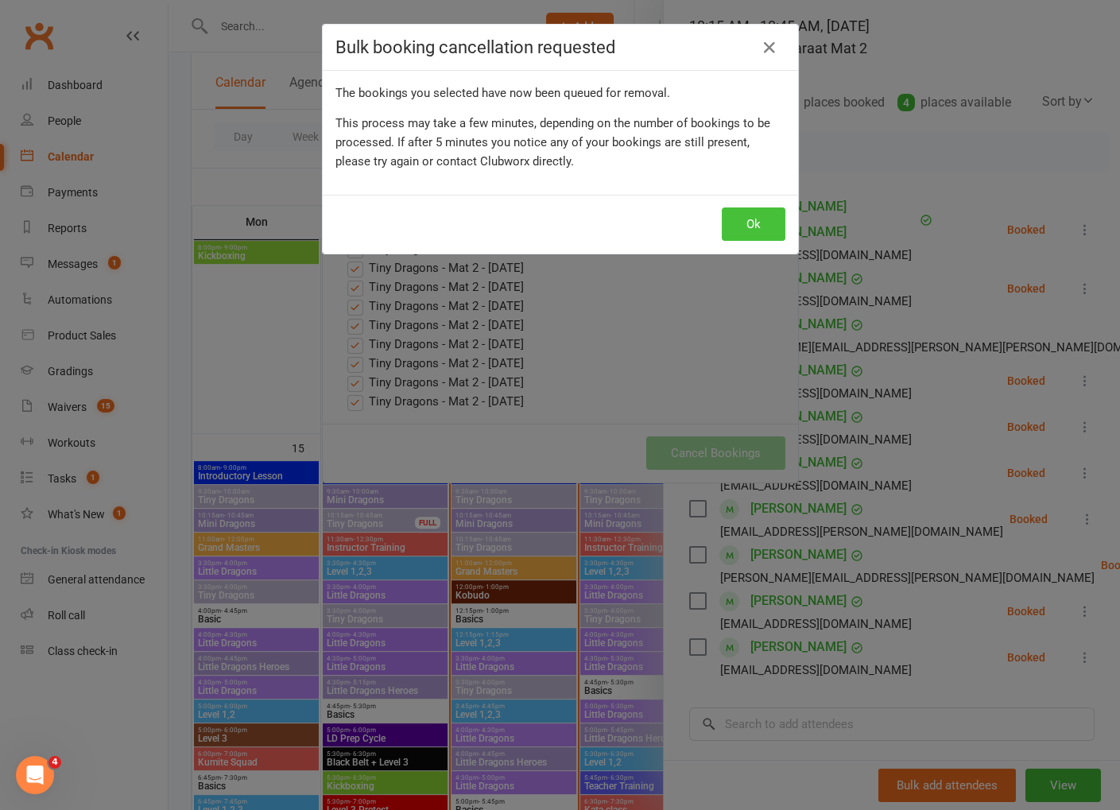
click at [761, 226] on button "Ok" at bounding box center [754, 223] width 64 height 33
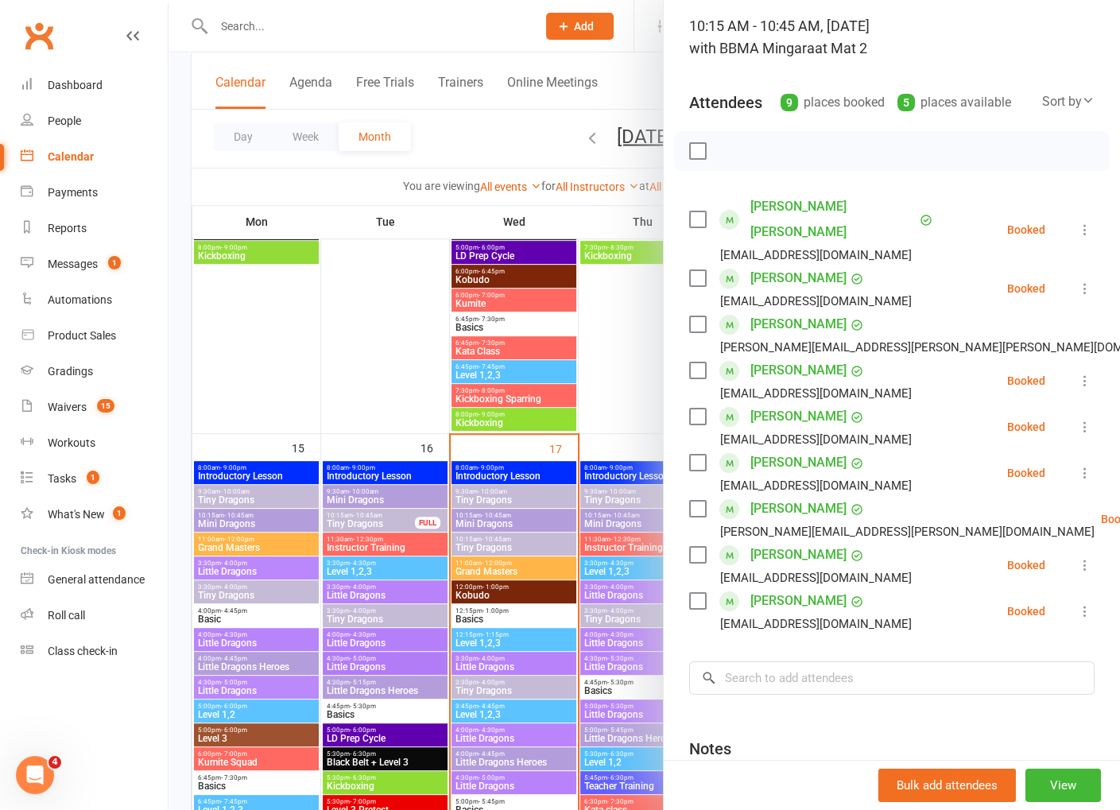
scroll to position [82, 0]
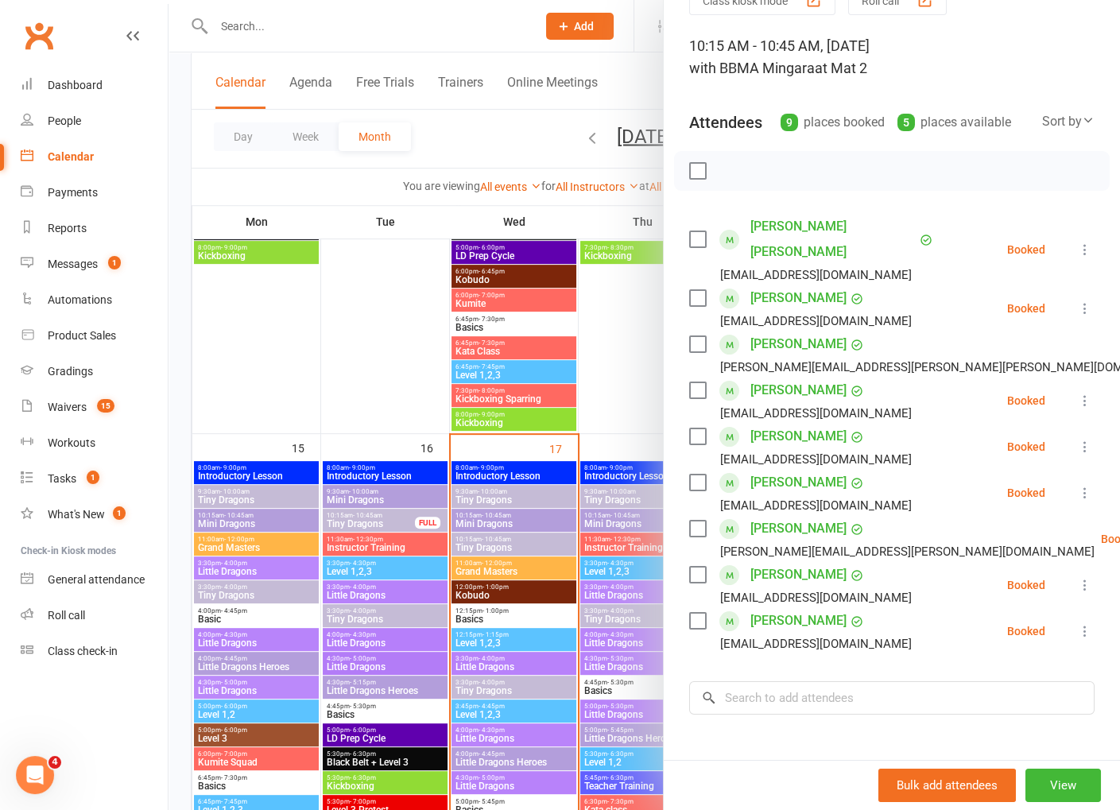
drag, startPoint x: 431, startPoint y: 125, endPoint x: 647, endPoint y: 282, distance: 267.4
click at [431, 125] on div at bounding box center [643, 405] width 951 height 810
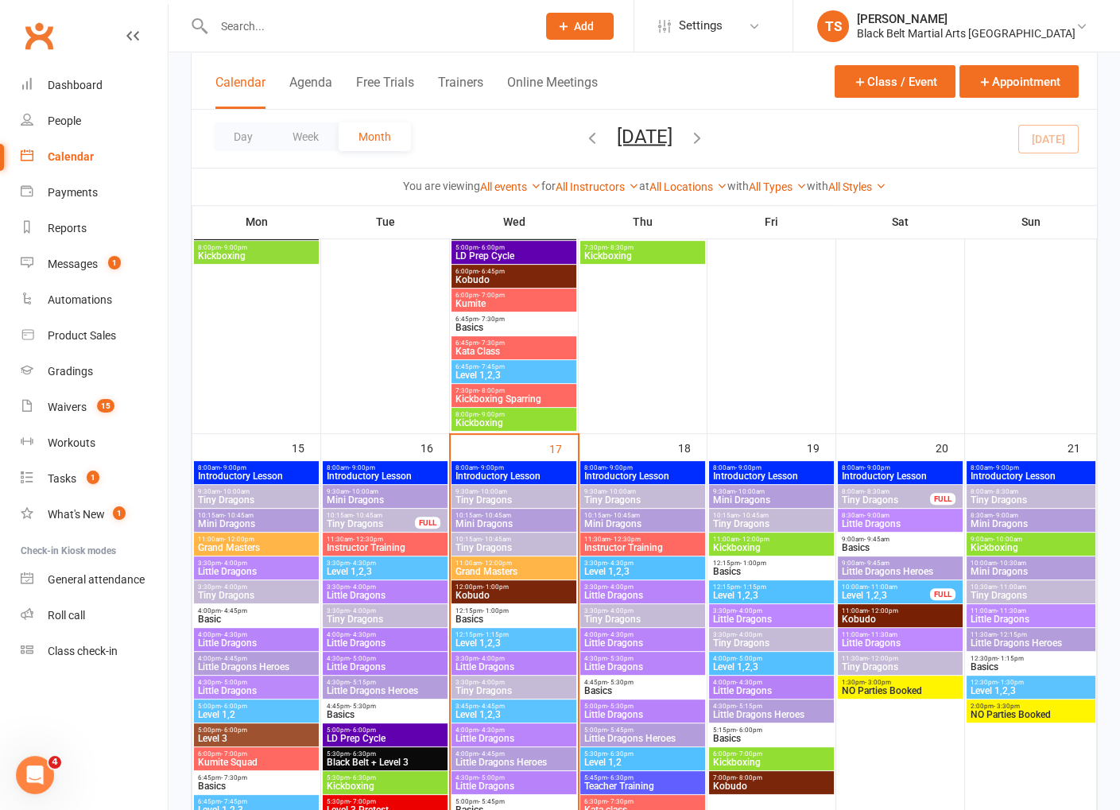
click at [989, 587] on span "10:30am - 11:00am" at bounding box center [1031, 586] width 123 height 7
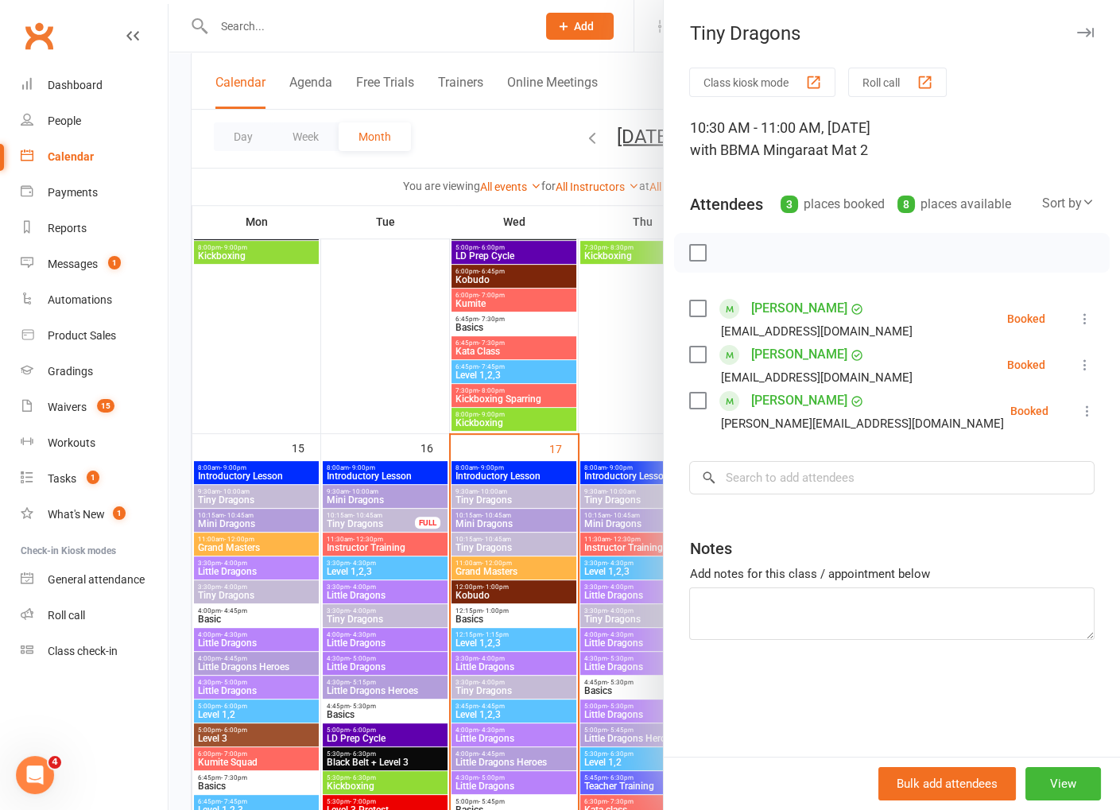
scroll to position [1081, 0]
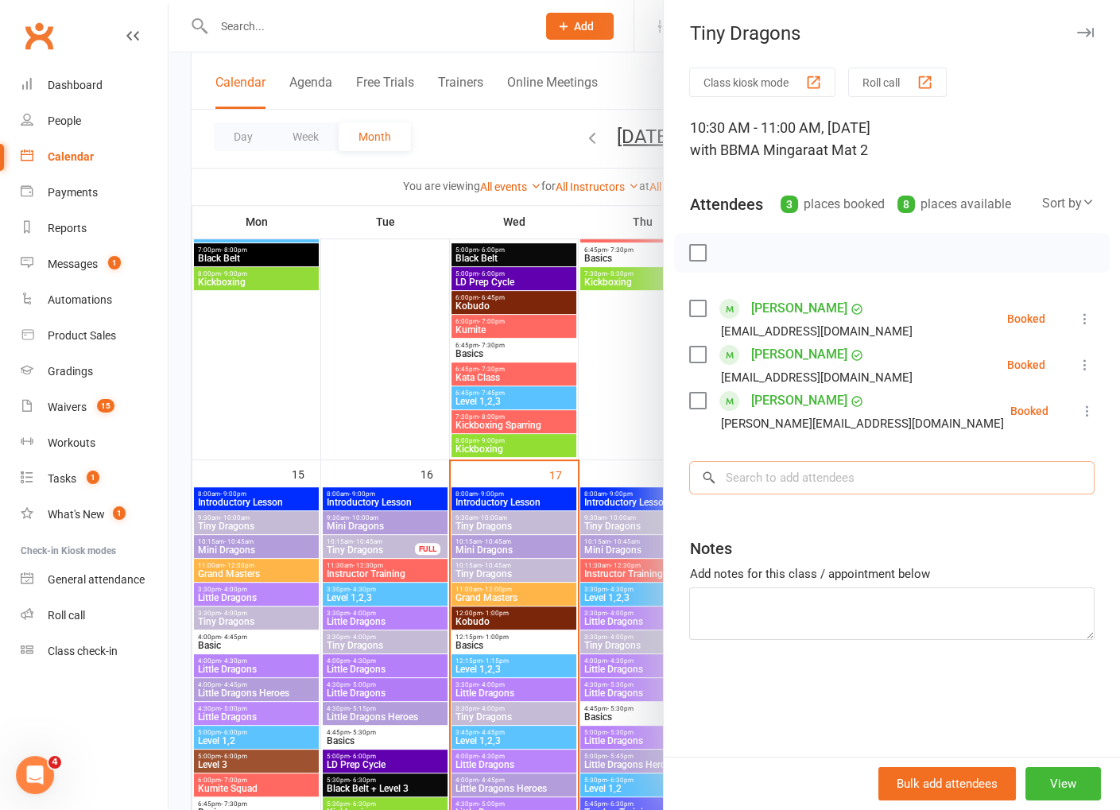
click at [916, 479] on input "search" at bounding box center [891, 477] width 405 height 33
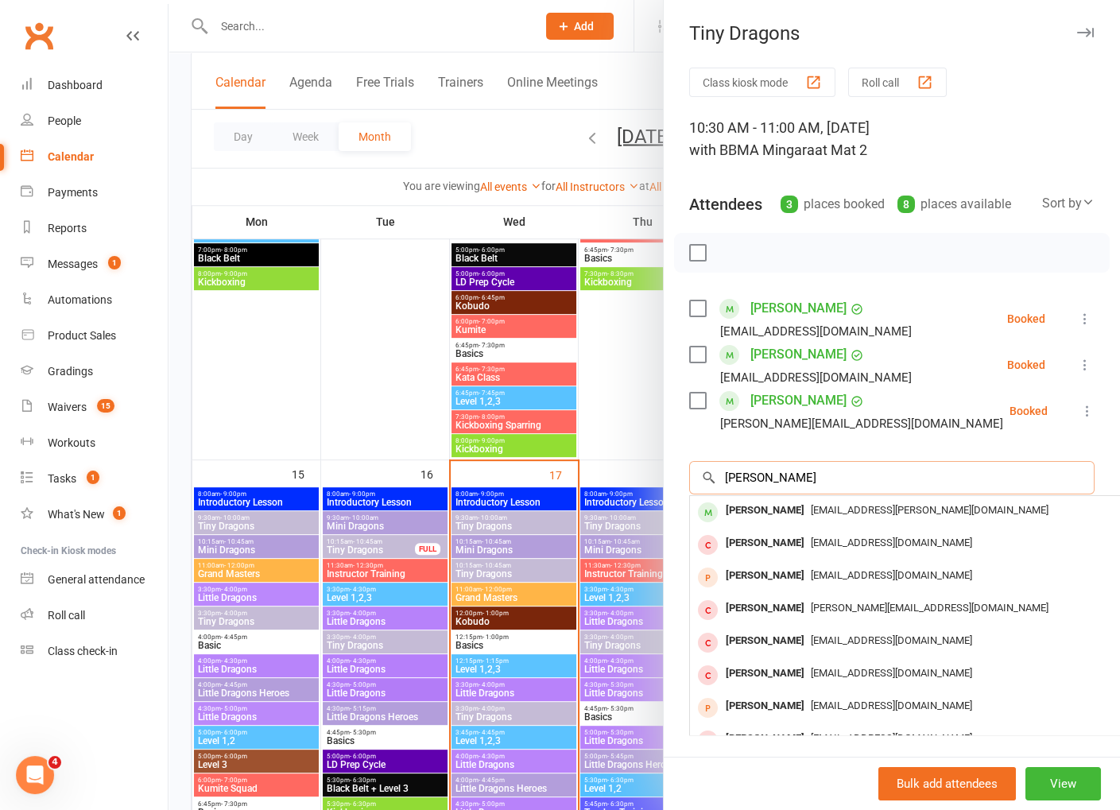
scroll to position [1073, 0]
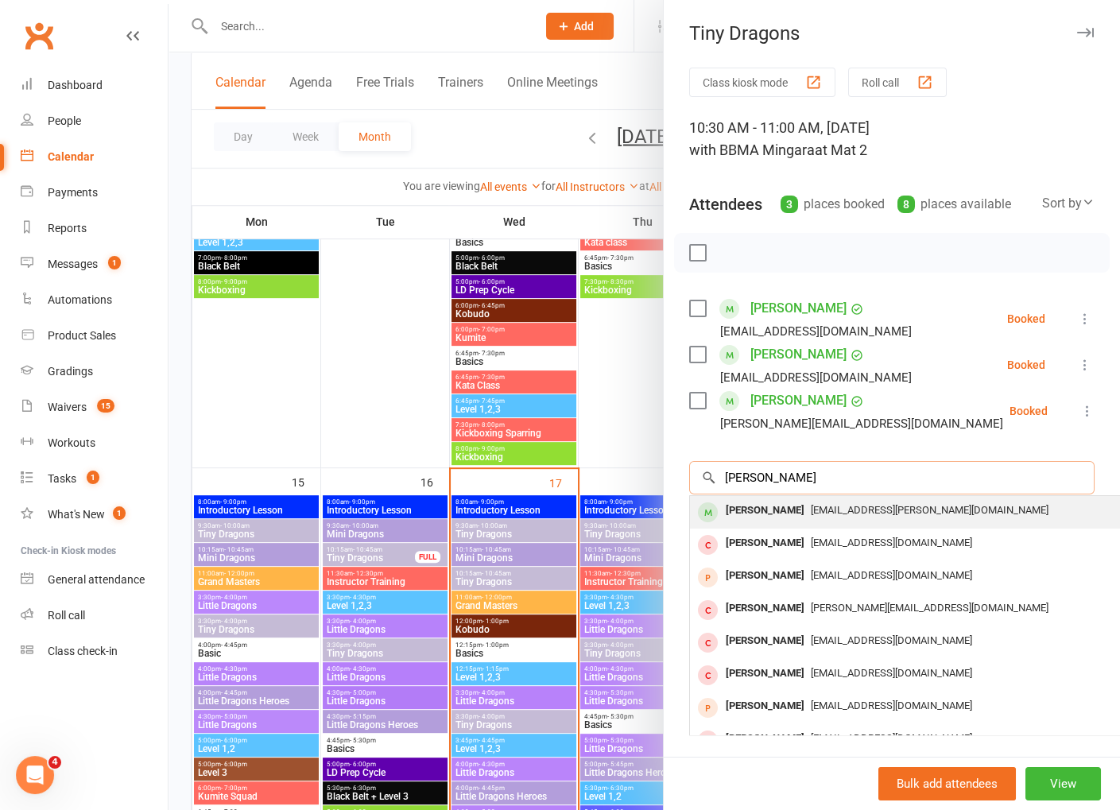
type input "jonathan malone"
click at [784, 522] on div "Jonathan Malone peta.furlong@gmail.com" at bounding box center [927, 511] width 475 height 33
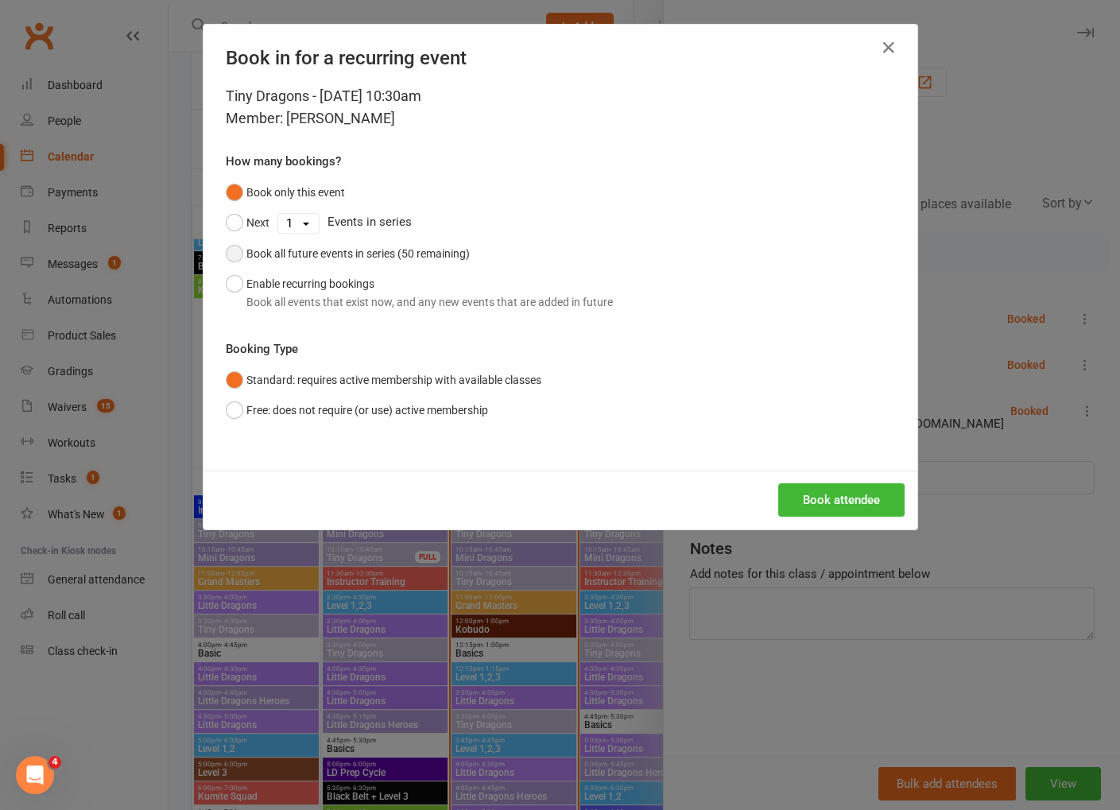
drag, startPoint x: 229, startPoint y: 255, endPoint x: 414, endPoint y: 346, distance: 206.5
click at [230, 256] on button "Book all future events in series (50 remaining)" at bounding box center [348, 253] width 244 height 30
click at [799, 499] on button "Book attendee" at bounding box center [841, 499] width 126 height 33
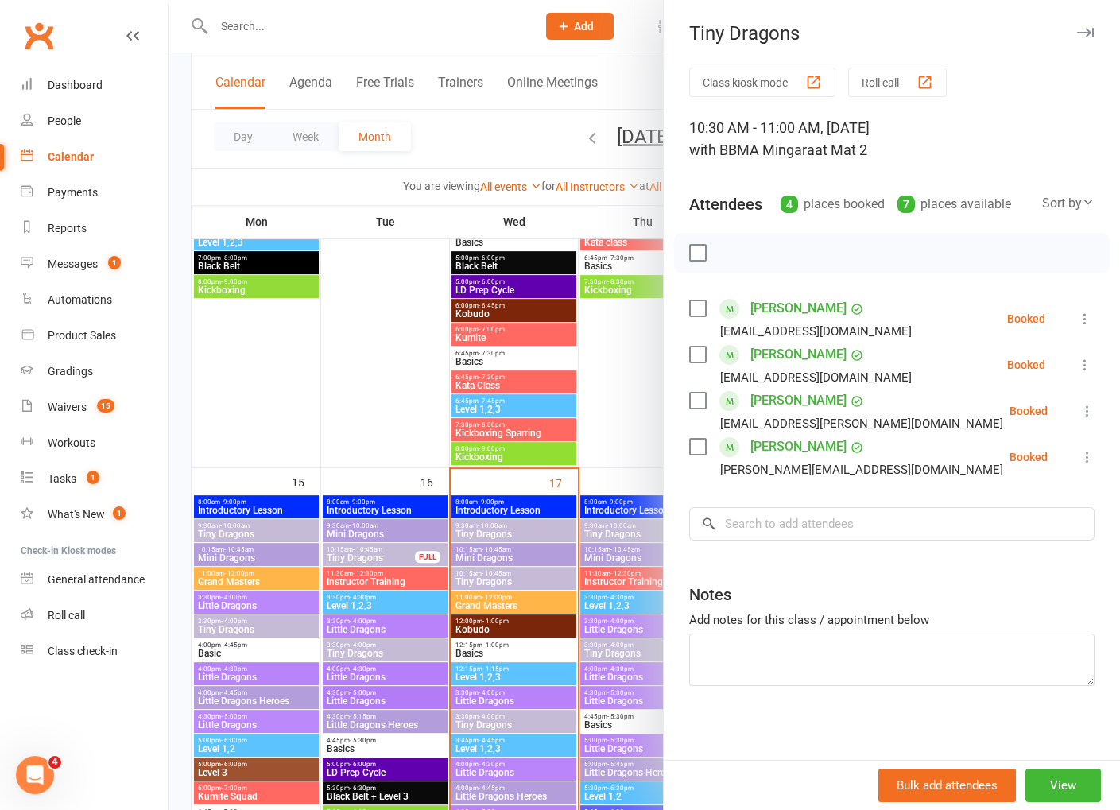
click at [182, 223] on div at bounding box center [643, 405] width 951 height 810
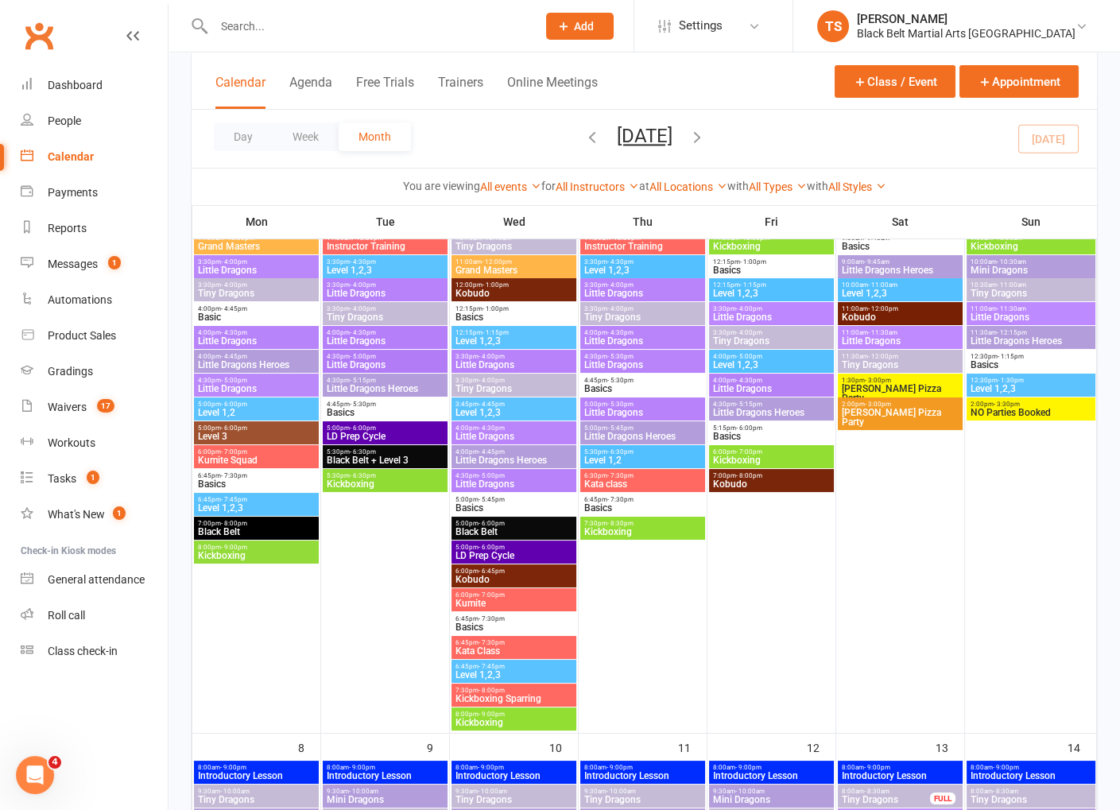
click at [271, 29] on input "text" at bounding box center [367, 26] width 316 height 22
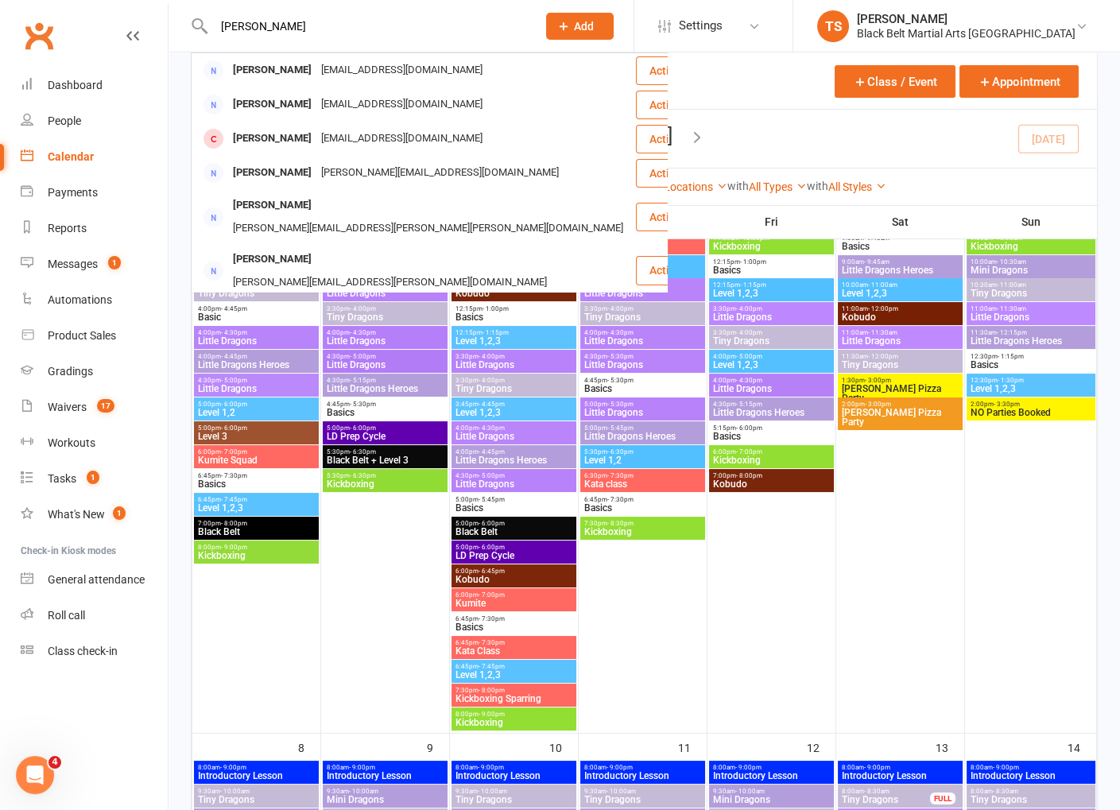
type input "[PERSON_NAME]"
click at [571, 25] on icon at bounding box center [563, 26] width 14 height 14
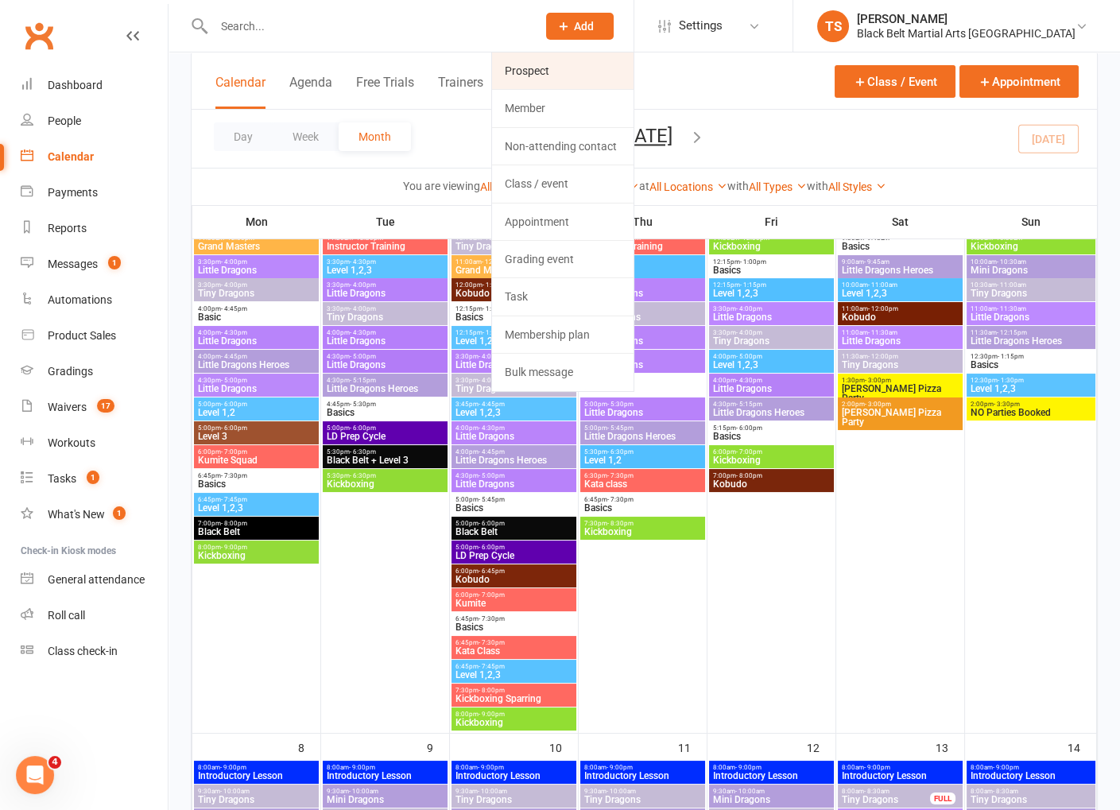
drag, startPoint x: 613, startPoint y: 81, endPoint x: 709, endPoint y: 253, distance: 196.8
click at [613, 81] on link "Prospect" at bounding box center [562, 70] width 141 height 37
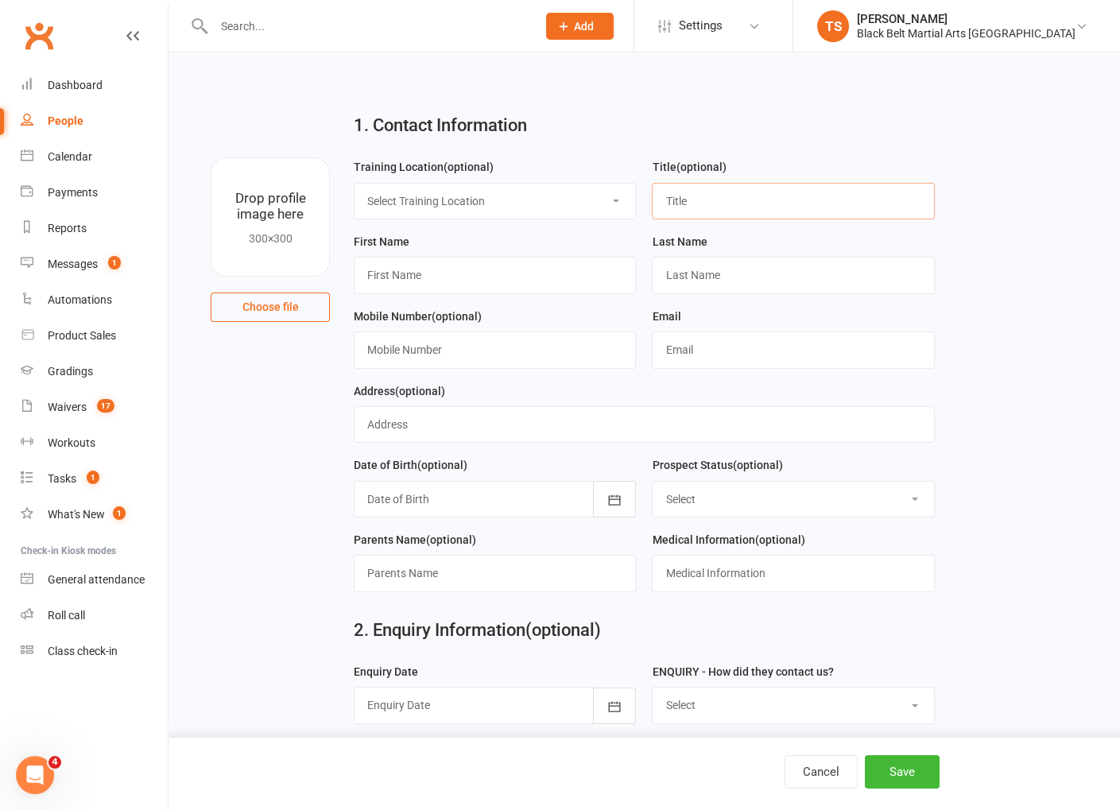
click at [727, 196] on input "text" at bounding box center [793, 201] width 282 height 37
type input "Mr"
click at [529, 255] on div "First Name" at bounding box center [495, 263] width 282 height 62
click at [528, 265] on input "text" at bounding box center [495, 275] width 282 height 37
paste input "[PERSON_NAME]"
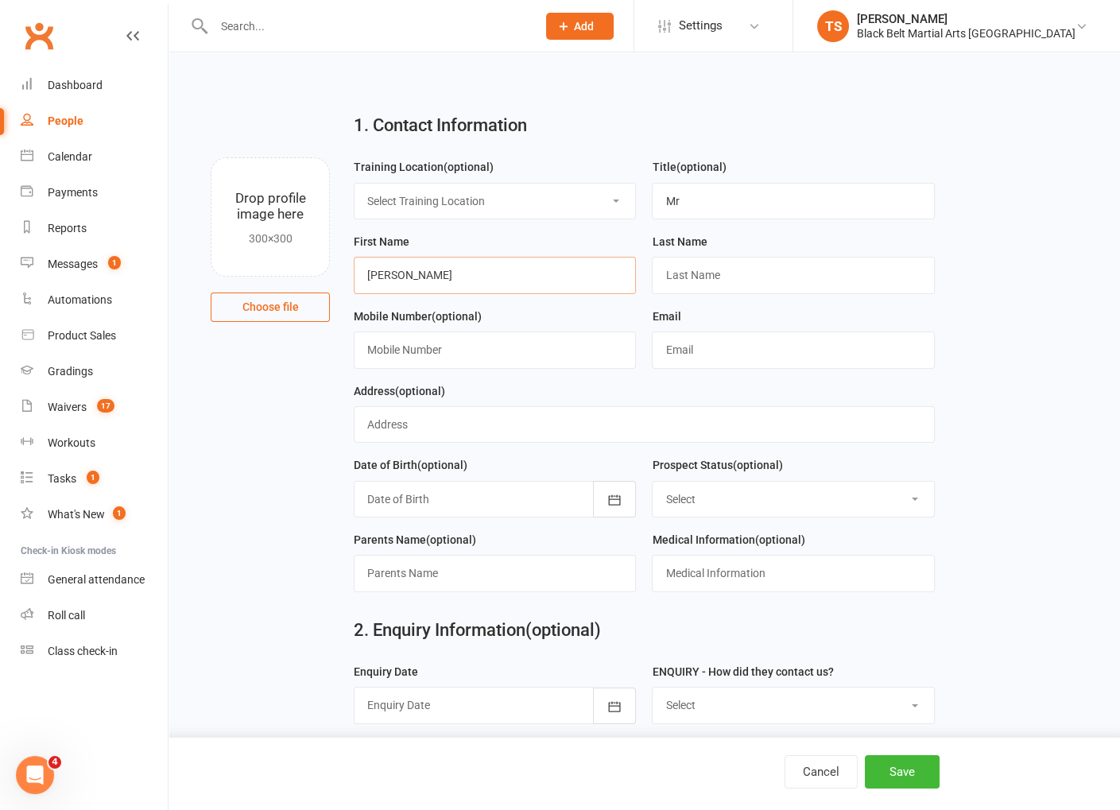
drag, startPoint x: 440, startPoint y: 273, endPoint x: 396, endPoint y: 278, distance: 44.8
click at [394, 278] on input "[PERSON_NAME]" at bounding box center [495, 275] width 282 height 37
type input "Riley"
click at [819, 281] on input "text" at bounding box center [793, 275] width 282 height 37
paste input "Whitty"
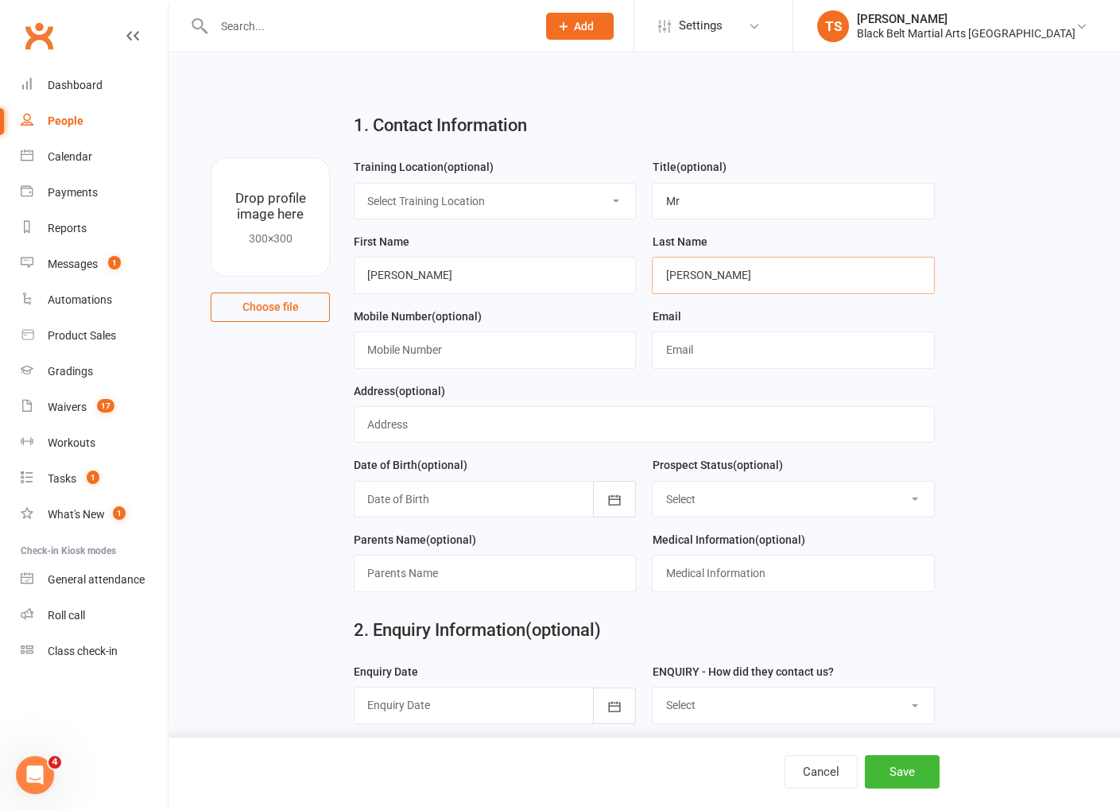
type input "Whitty"
drag, startPoint x: 504, startPoint y: 346, endPoint x: 422, endPoint y: 292, distance: 98.1
click at [504, 346] on input "text" at bounding box center [495, 349] width 282 height 37
paste input "0431060702"
type input "0431060702"
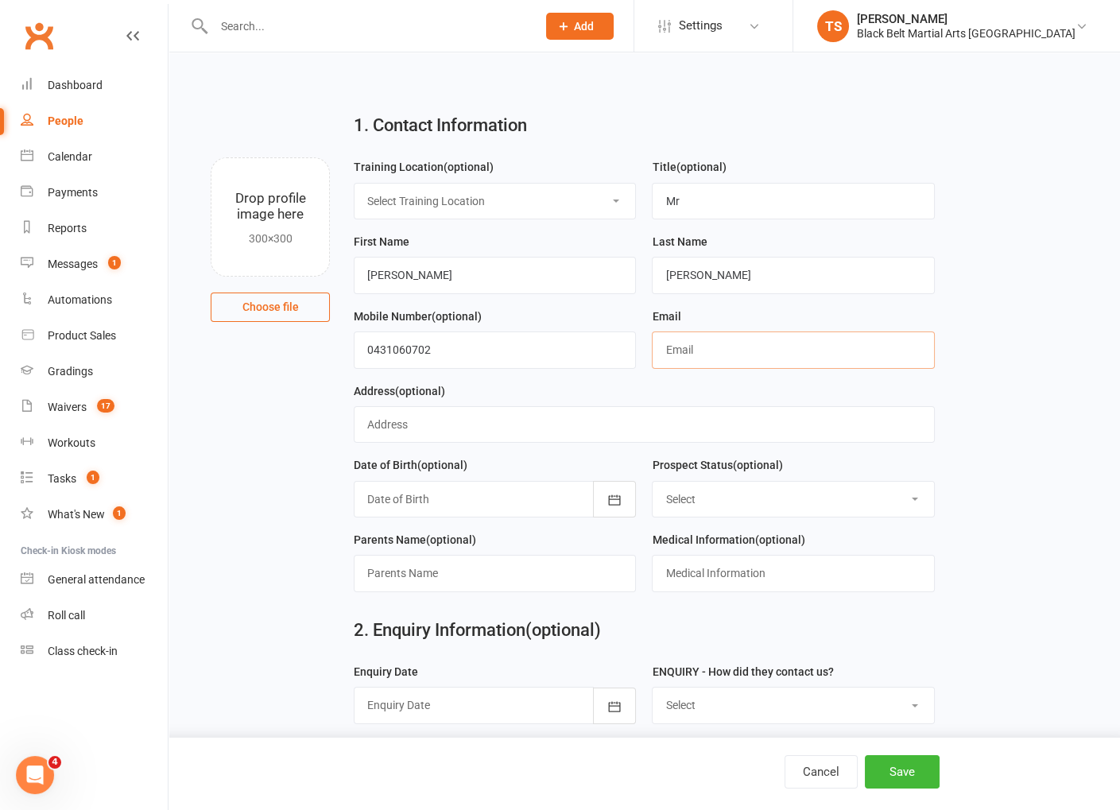
click at [703, 347] on input "text" at bounding box center [793, 349] width 282 height 37
paste input "taylaryan233@gmail.com"
type input "taylaryan233@gmail.com"
click at [730, 501] on select "Select Enquiry (Booked) Enquiry (Not Booked) Pending (enrolment pack sent) DNS …" at bounding box center [792, 499] width 281 height 35
select select "Pizza/birthday party"
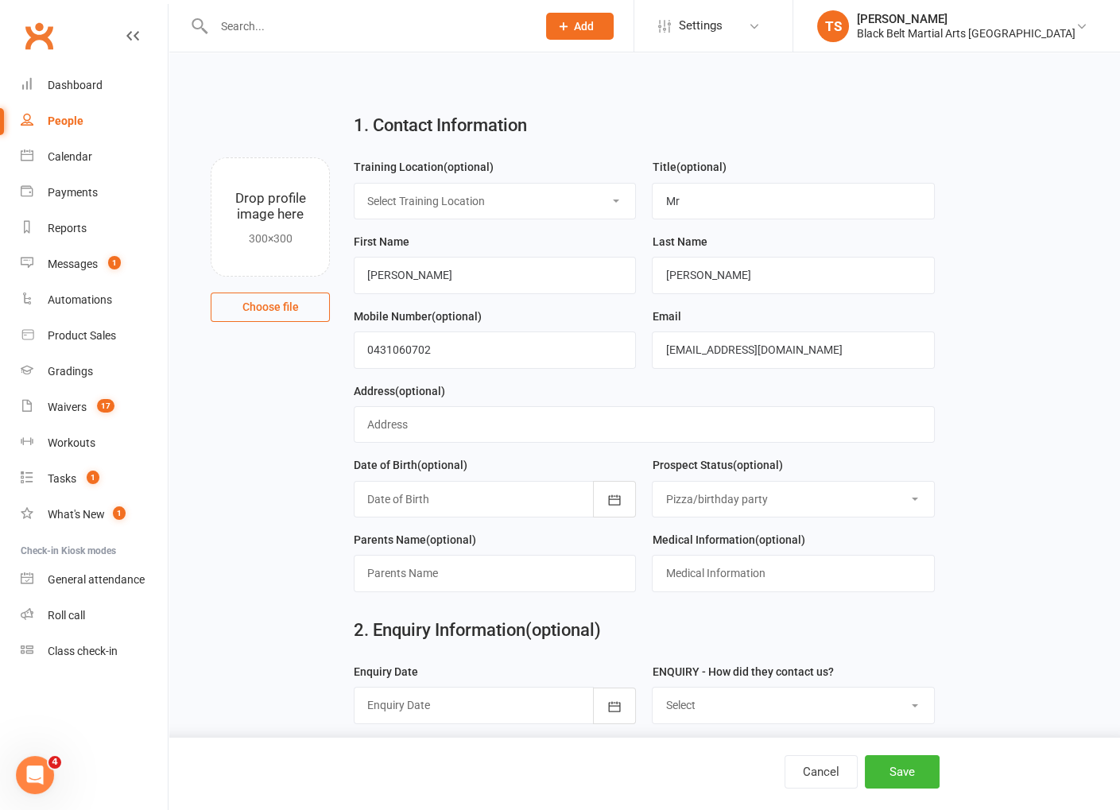
click at [652, 482] on select "Select Enquiry (Booked) Enquiry (Not Booked) Pending (enrolment pack sent) DNS …" at bounding box center [792, 499] width 281 height 35
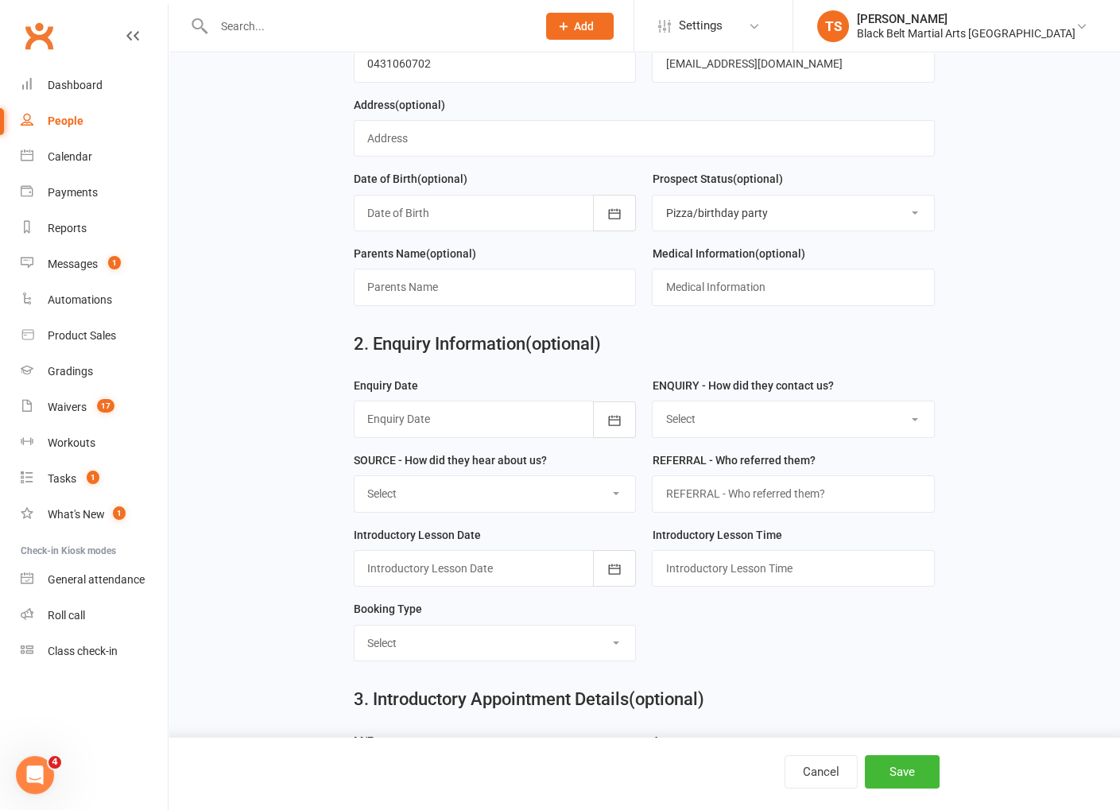
scroll to position [304, 0]
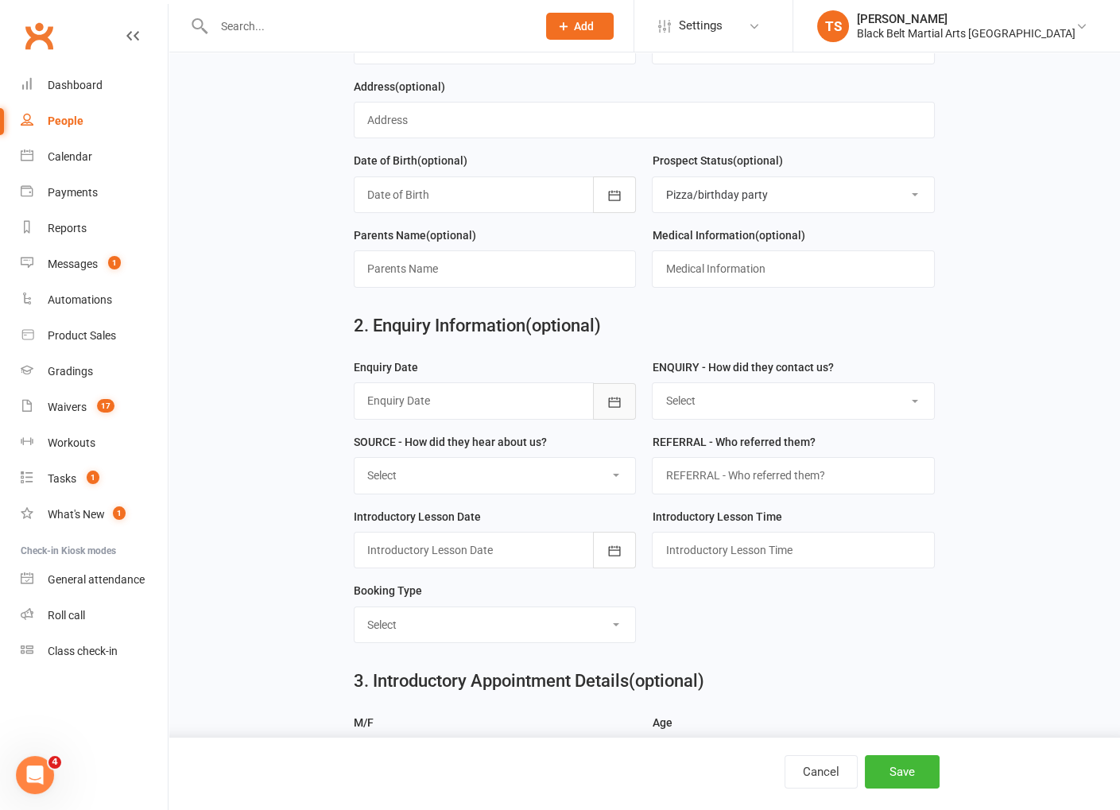
click at [614, 397] on icon "button" at bounding box center [615, 402] width 12 height 10
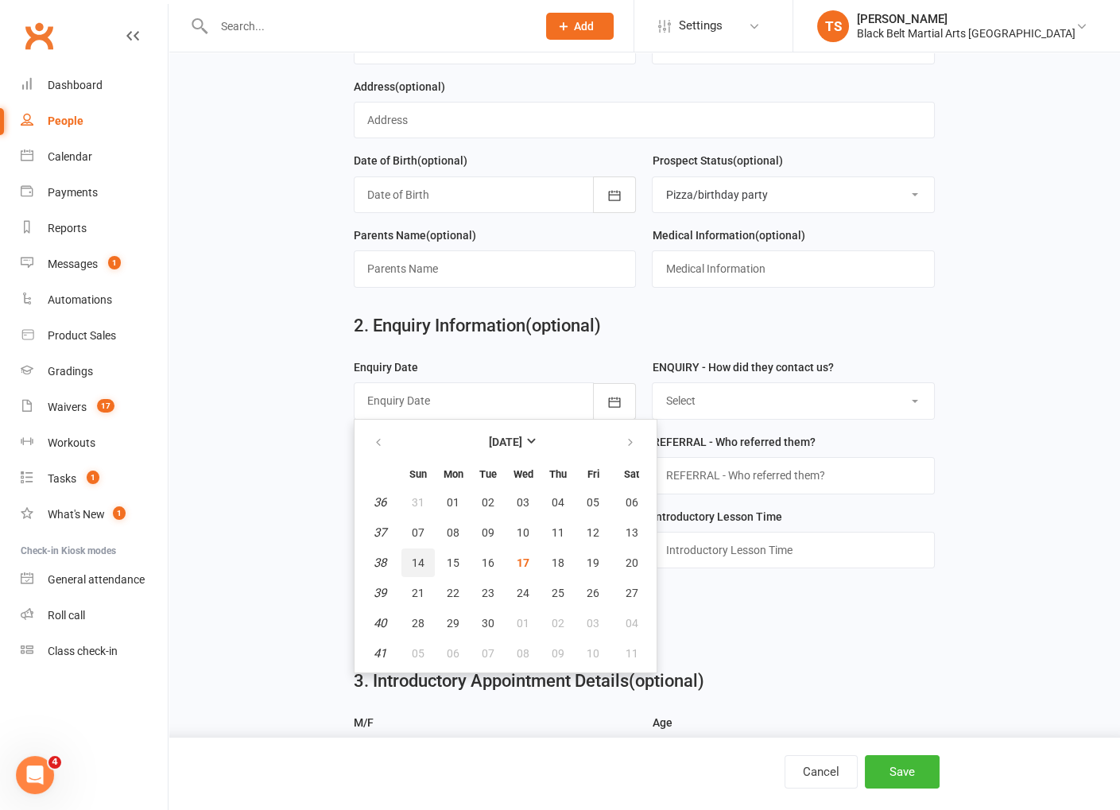
click at [416, 559] on span "14" at bounding box center [418, 562] width 13 height 13
type input "[DATE]"
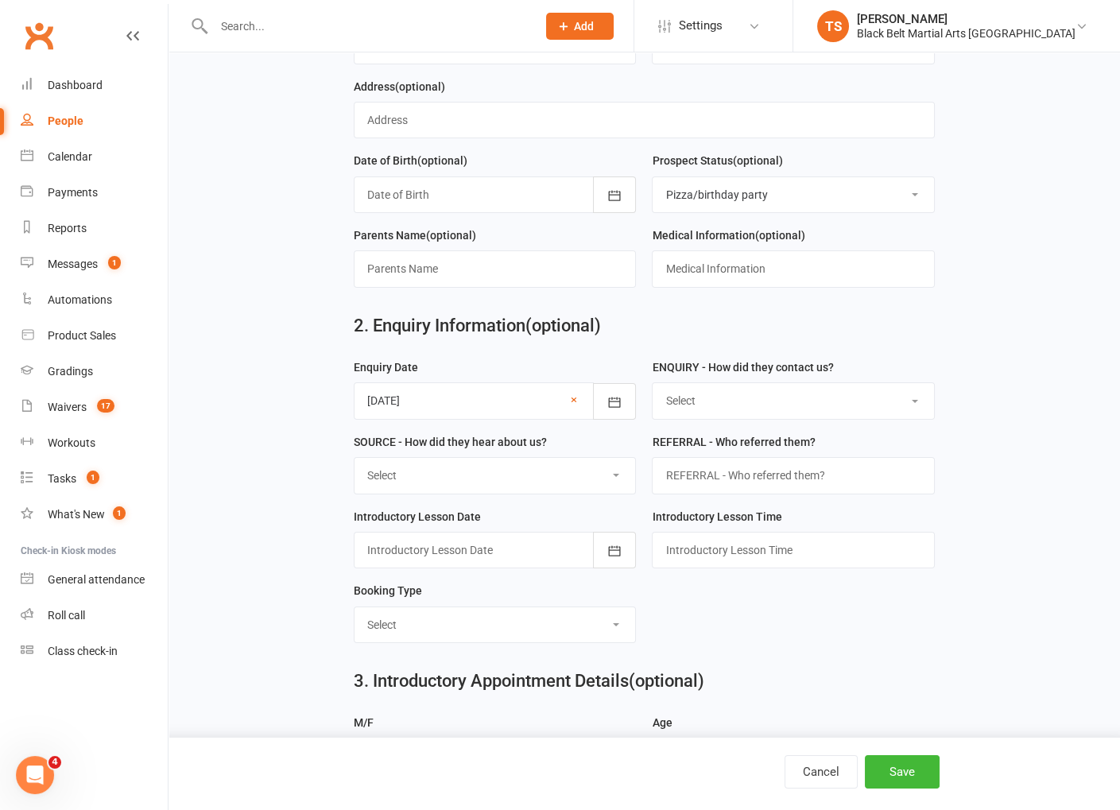
click at [736, 397] on select "Select (W) - Walk In (T) - Telephone (I) - Internet / Email (S) - Studio Initia…" at bounding box center [792, 400] width 281 height 35
select select "(S) - Studio Initiated"
click at [652, 383] on select "Select (W) - Walk In (T) - Telephone (I) - Internet / Email (S) - Studio Initia…" at bounding box center [792, 400] width 281 height 35
click at [544, 473] on select "Select A1 Direct mail A2 Print Media A3 Flyer A5 Radio A6 Sign A7 Televison A8 …" at bounding box center [494, 475] width 281 height 35
select select "I1 Birthday Parties"
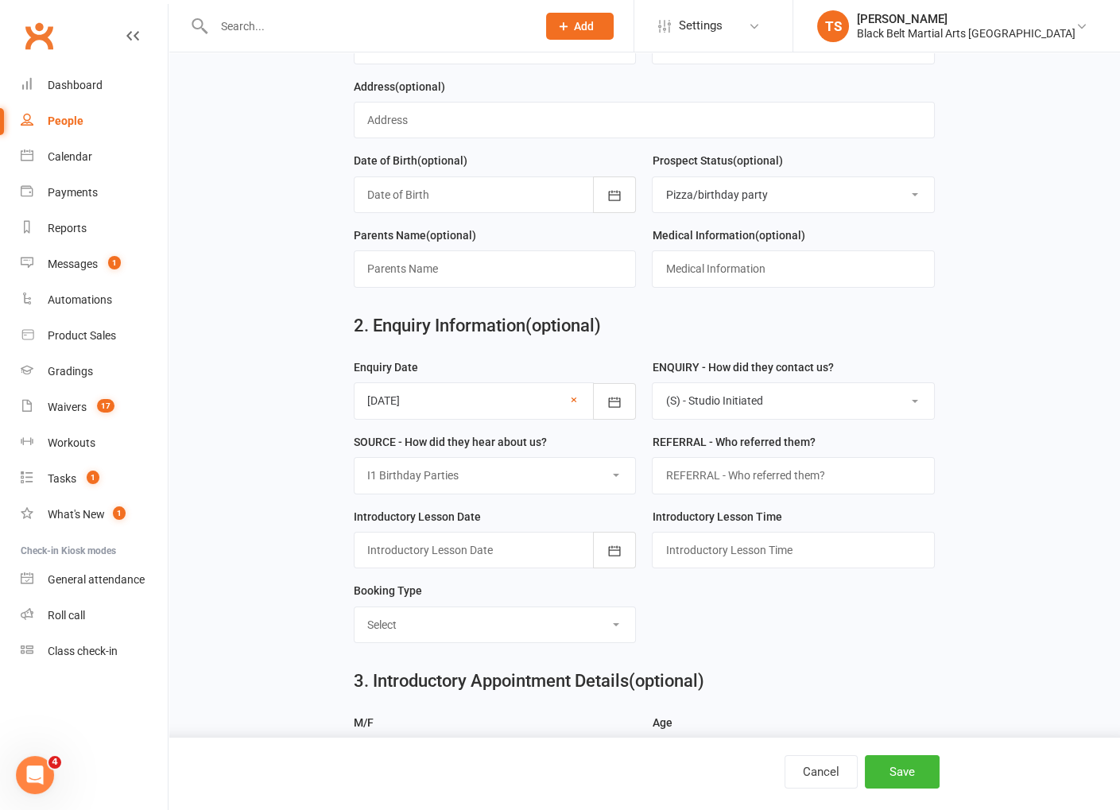
click at [354, 458] on select "Select A1 Direct mail A2 Print Media A3 Flyer A5 Radio A6 Sign A7 Televison A8 …" at bounding box center [494, 475] width 281 height 35
click at [742, 474] on input "text" at bounding box center [793, 475] width 282 height 37
type input "[PERSON_NAME]"
click at [610, 545] on icon "button" at bounding box center [614, 551] width 16 height 16
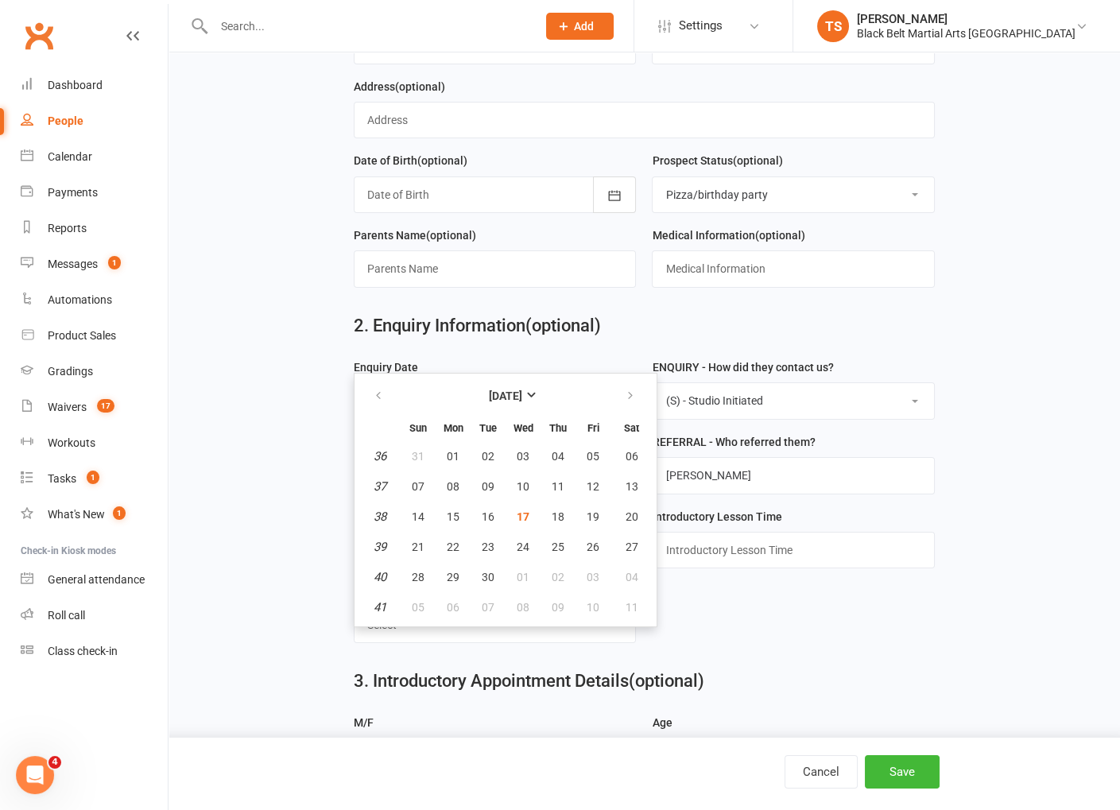
drag, startPoint x: 748, startPoint y: 614, endPoint x: 761, endPoint y: 621, distance: 15.7
click at [749, 614] on form "Enquiry Date 14 Sep 2025 September 2025 Sun Mon Tue Wed Thu Fri Sat 36 31 01 02…" at bounding box center [644, 507] width 597 height 298
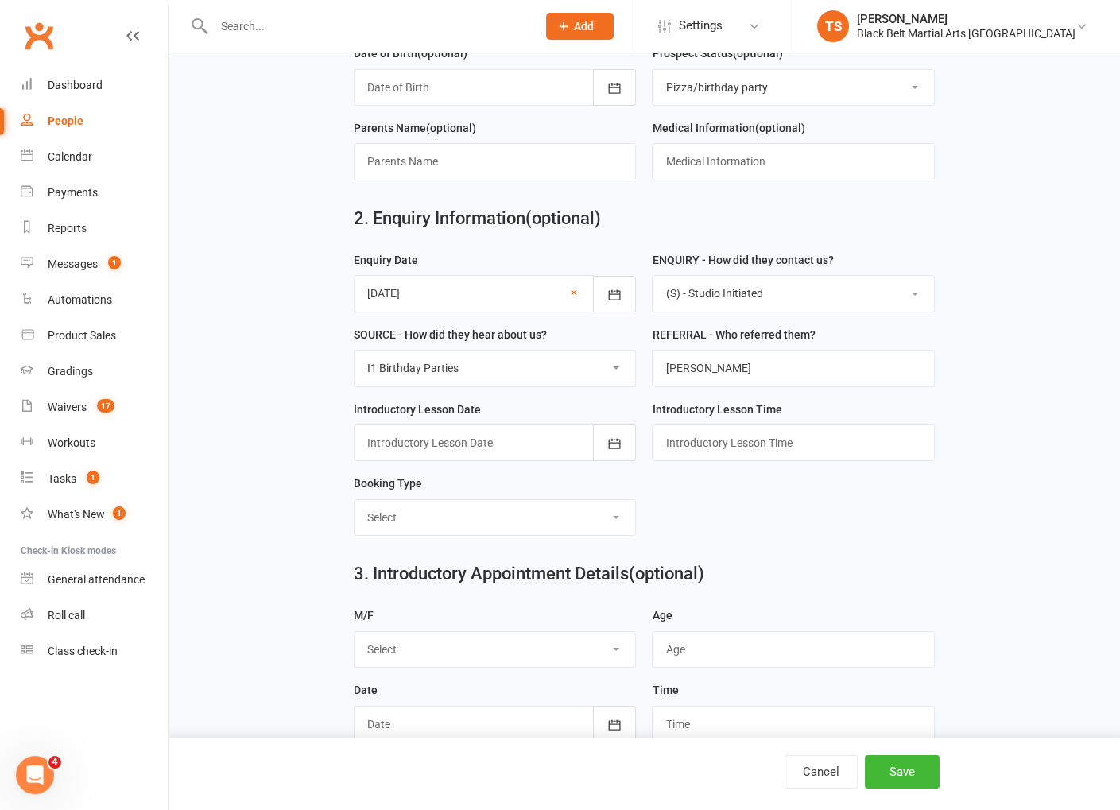
scroll to position [521, 0]
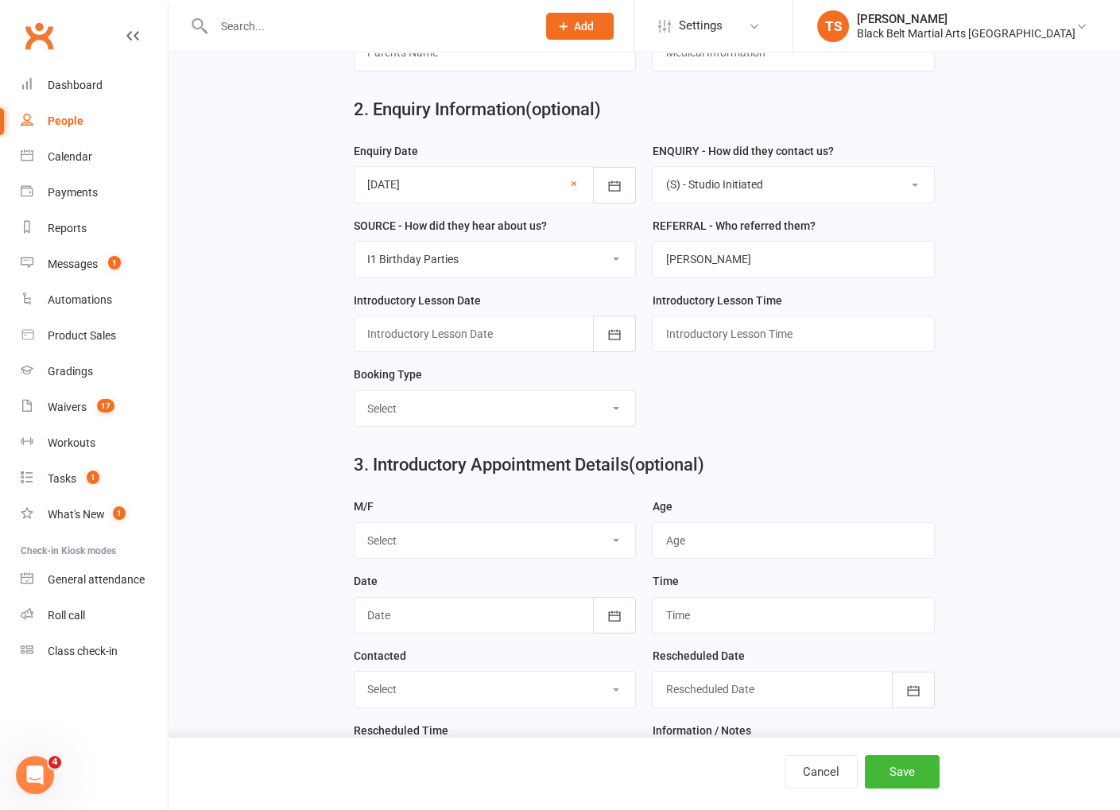
click at [612, 537] on select "Select M F" at bounding box center [494, 540] width 281 height 35
select select "M"
click at [354, 523] on select "Select M F" at bounding box center [494, 540] width 281 height 35
click at [916, 782] on button "Save" at bounding box center [902, 771] width 75 height 33
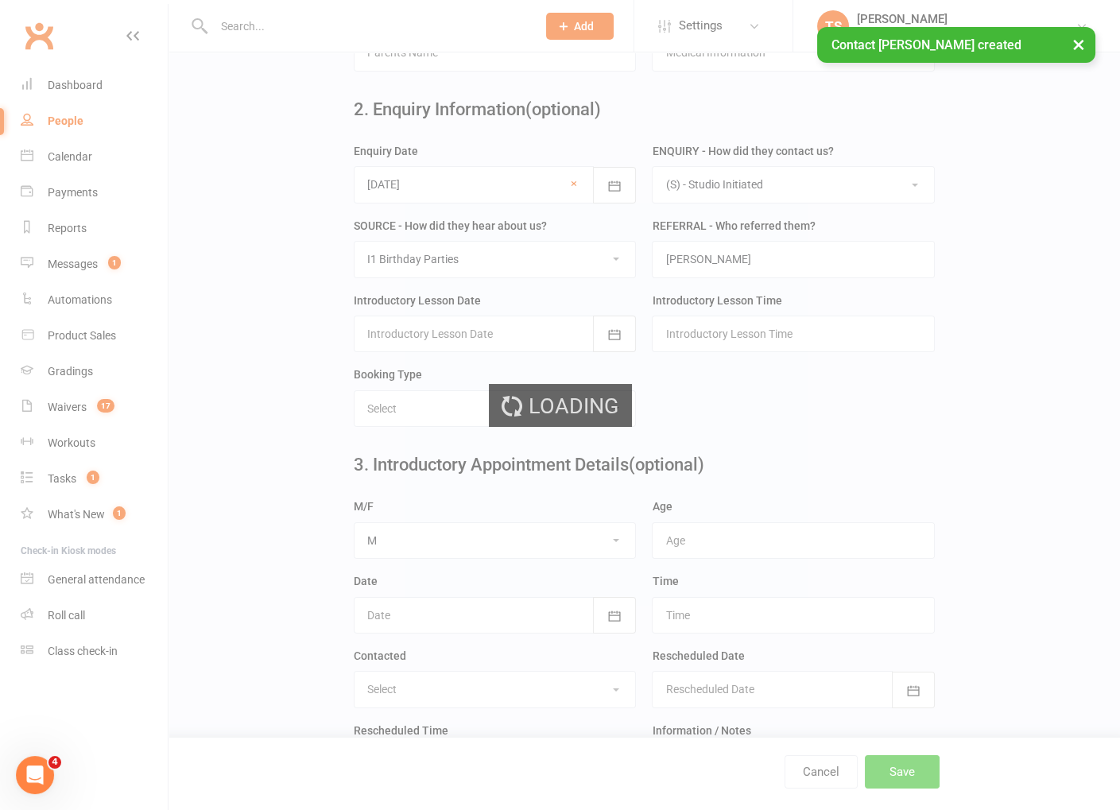
scroll to position [0, 0]
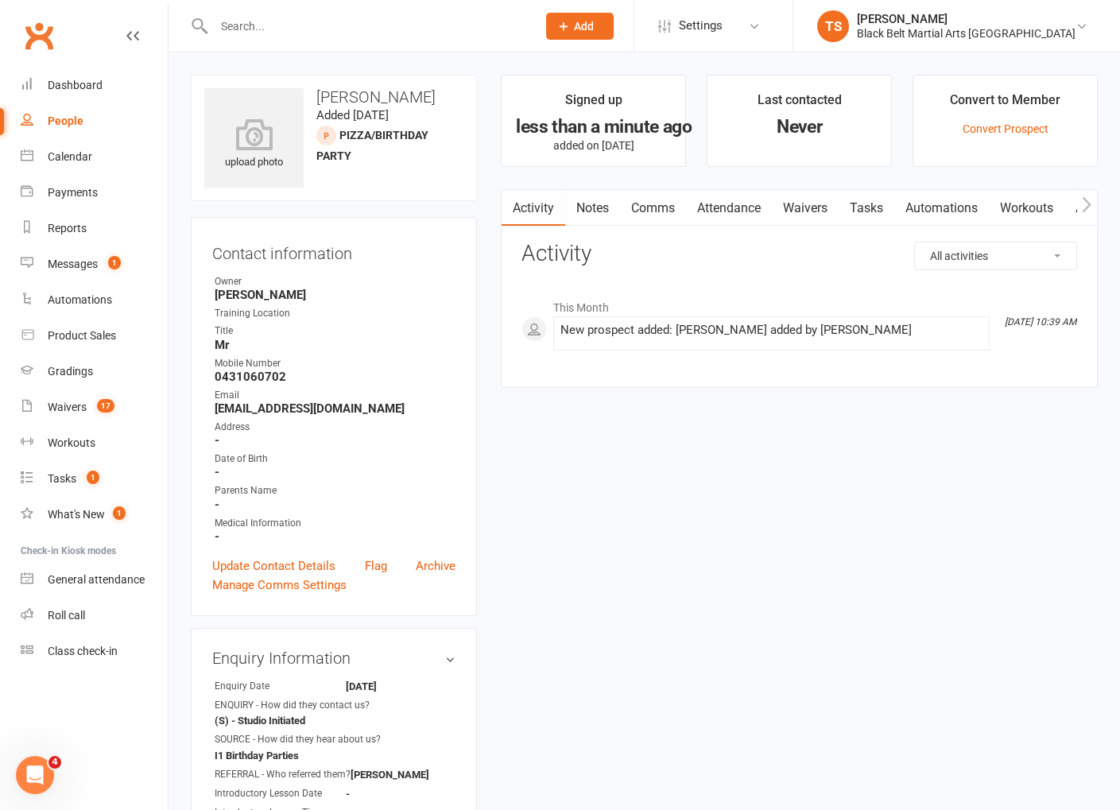
click at [256, 24] on input "text" at bounding box center [367, 26] width 316 height 22
paste input "taylaryan233@gmail.com"
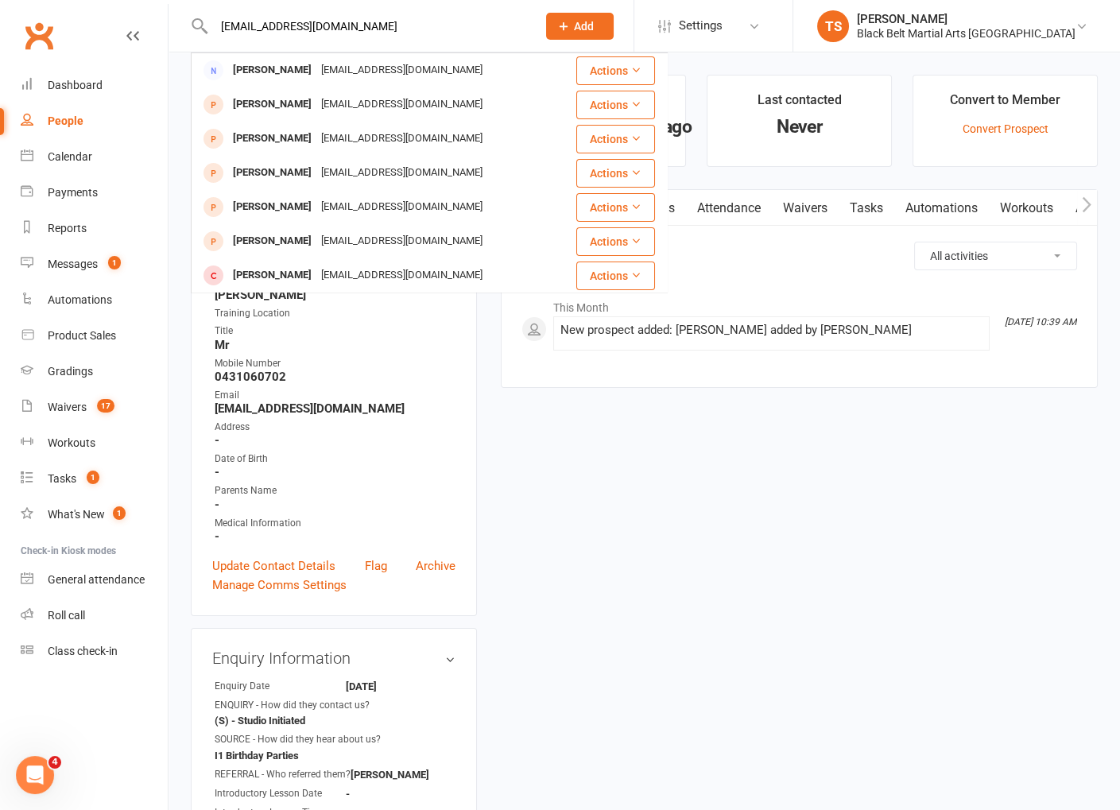
drag, startPoint x: 377, startPoint y: 27, endPoint x: 196, endPoint y: 14, distance: 180.9
click at [196, 14] on div "taylaryan233@gmail.com Tayla Ryan Taylaryan233@gmail.com Actions Riley Whitty T…" at bounding box center [358, 26] width 335 height 52
type input "Jamie Yat"
click at [301, 9] on div "Jamie Yat Jamie Seol yang1113@hotmail.com Actions Jamie noname no@email.com Act…" at bounding box center [358, 26] width 335 height 52
drag, startPoint x: 299, startPoint y: 19, endPoint x: 201, endPoint y: 28, distance: 98.1
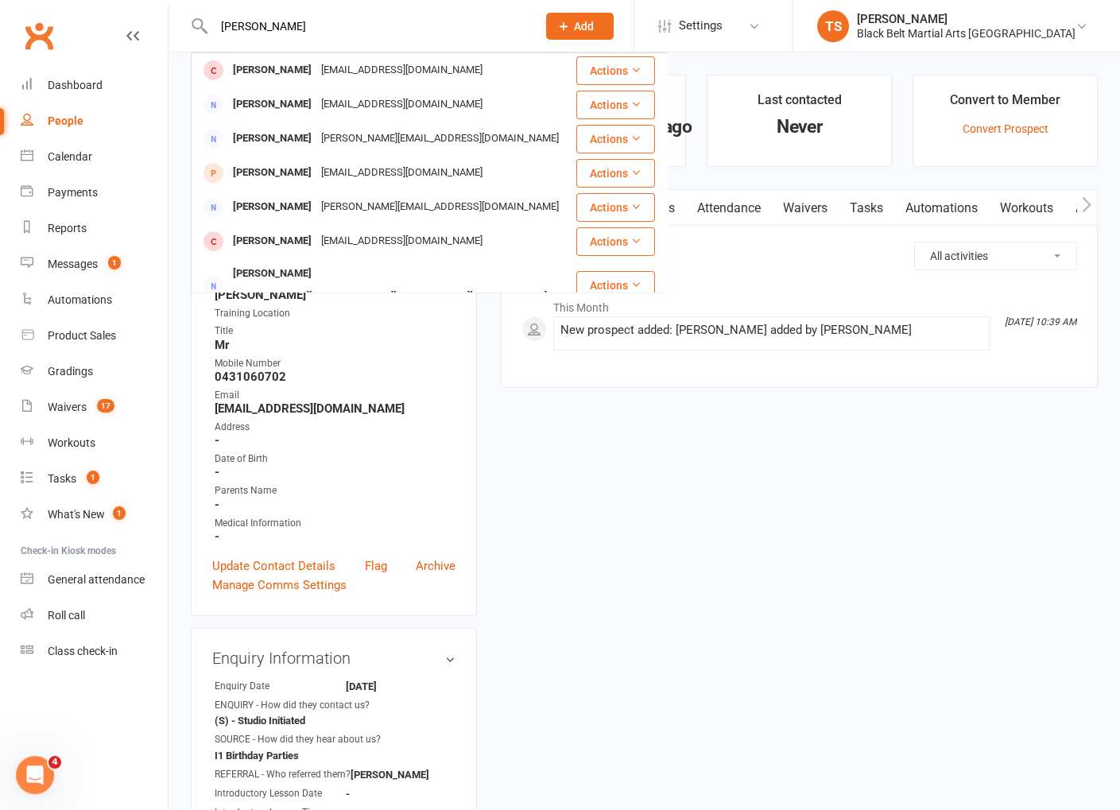
click at [201, 28] on div "Jamie Yat Jamie Seol yang1113@hotmail.com Actions Jamie noname no@email.com Act…" at bounding box center [358, 26] width 335 height 52
drag, startPoint x: 323, startPoint y: 22, endPoint x: 290, endPoint y: 28, distance: 33.8
click at [323, 22] on input "Jamie Yat" at bounding box center [367, 26] width 316 height 22
drag, startPoint x: 249, startPoint y: 29, endPoint x: 210, endPoint y: 19, distance: 40.3
click at [207, 20] on div "Jamie Yat Jamie Seol yang1113@hotmail.com Actions Jamie noname no@email.com Act…" at bounding box center [358, 26] width 335 height 52
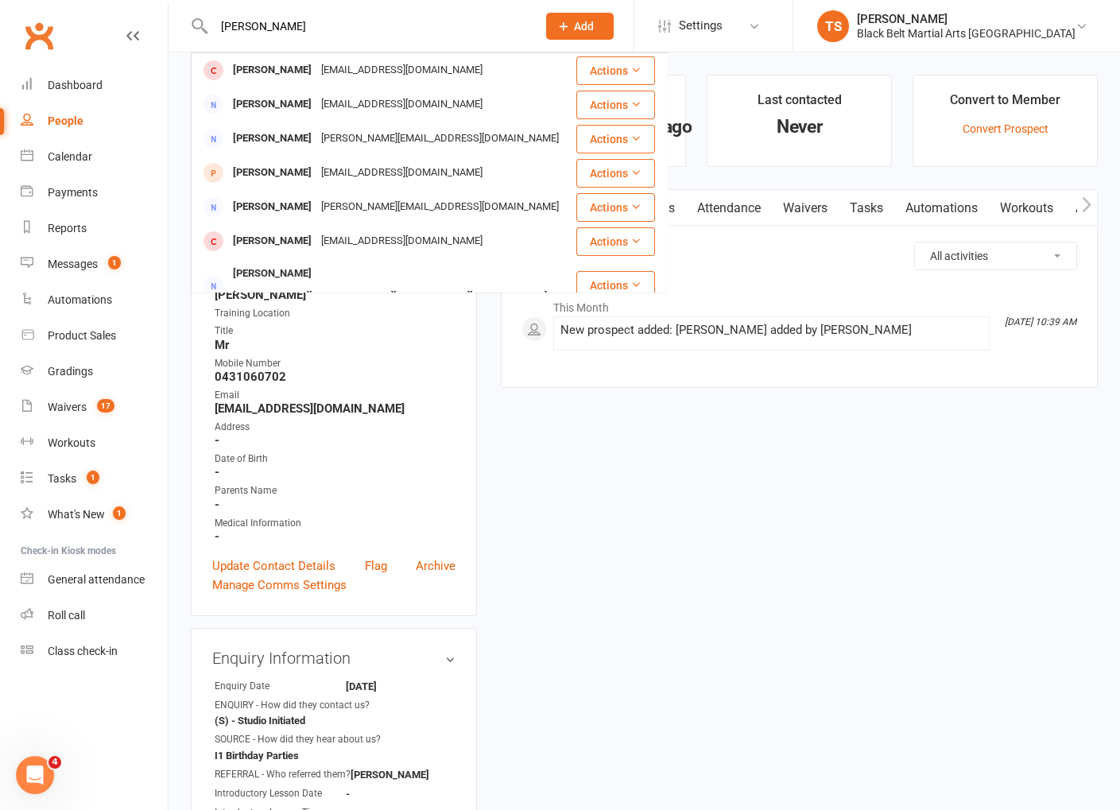
paste input "text"
click at [355, 18] on input "Jamie Yat" at bounding box center [367, 26] width 316 height 22
drag, startPoint x: 290, startPoint y: 29, endPoint x: 165, endPoint y: 24, distance: 124.9
click at [165, 4] on header "Jamie Yat Jamie Seol yang1113@hotmail.com Actions Jamie noname no@email.com Act…" at bounding box center [560, 4] width 1120 height 0
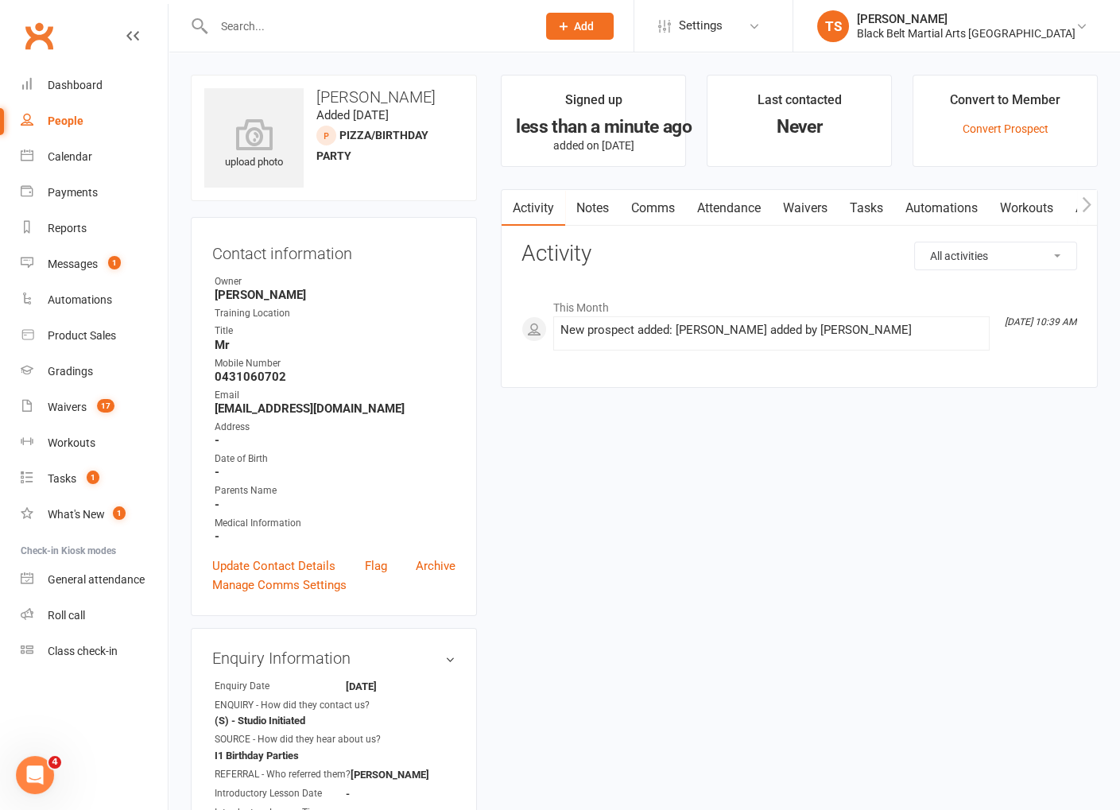
click at [241, 17] on input "text" at bounding box center [367, 26] width 316 height 22
paste input "[PERSON_NAME]"
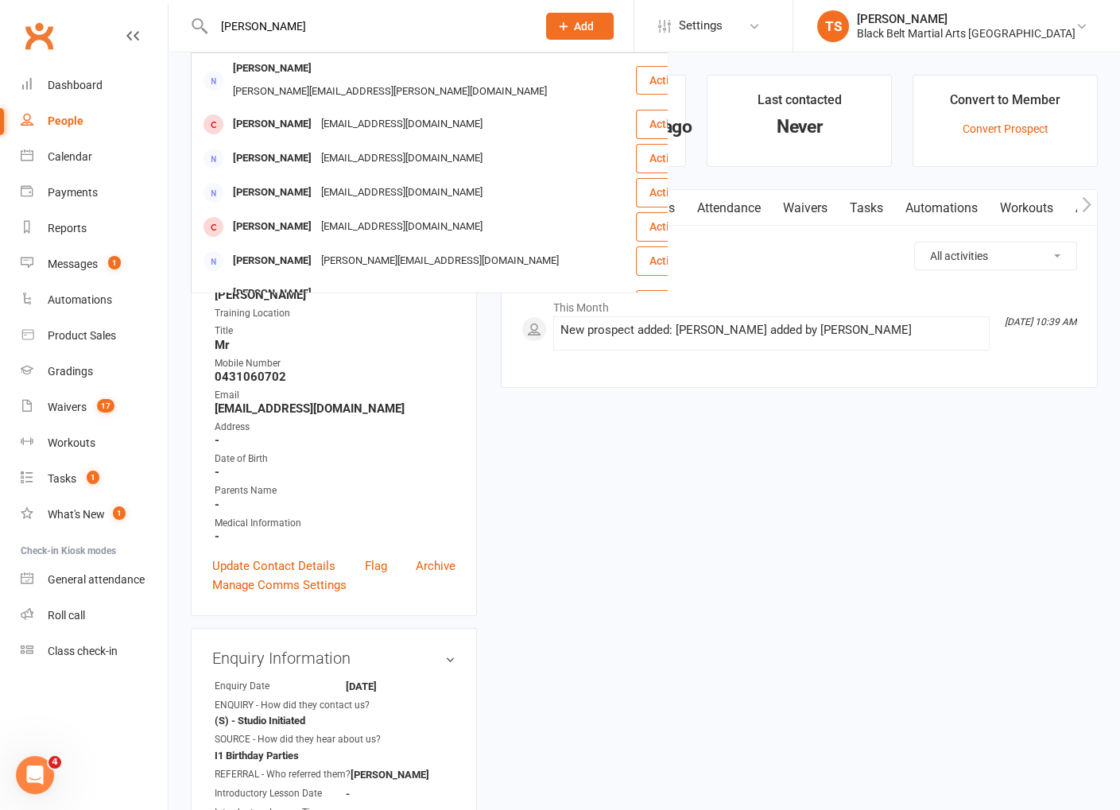
type input "[PERSON_NAME]"
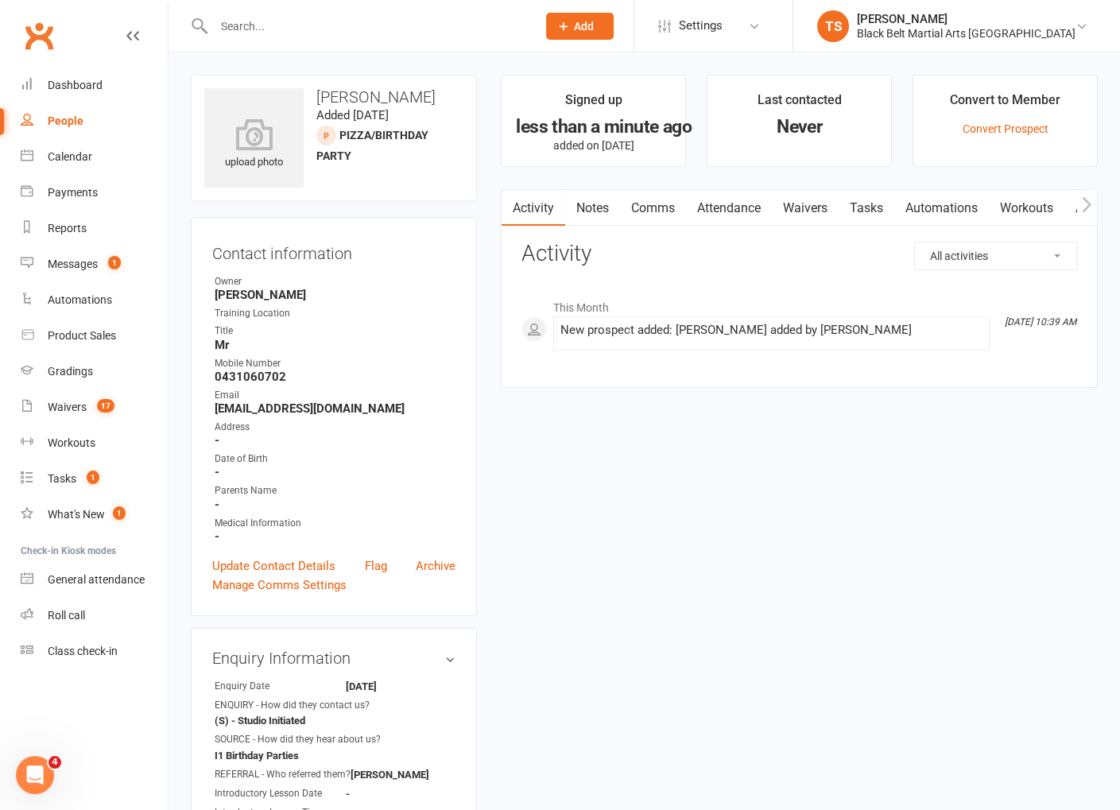
click at [594, 24] on span "Add" at bounding box center [584, 26] width 20 height 13
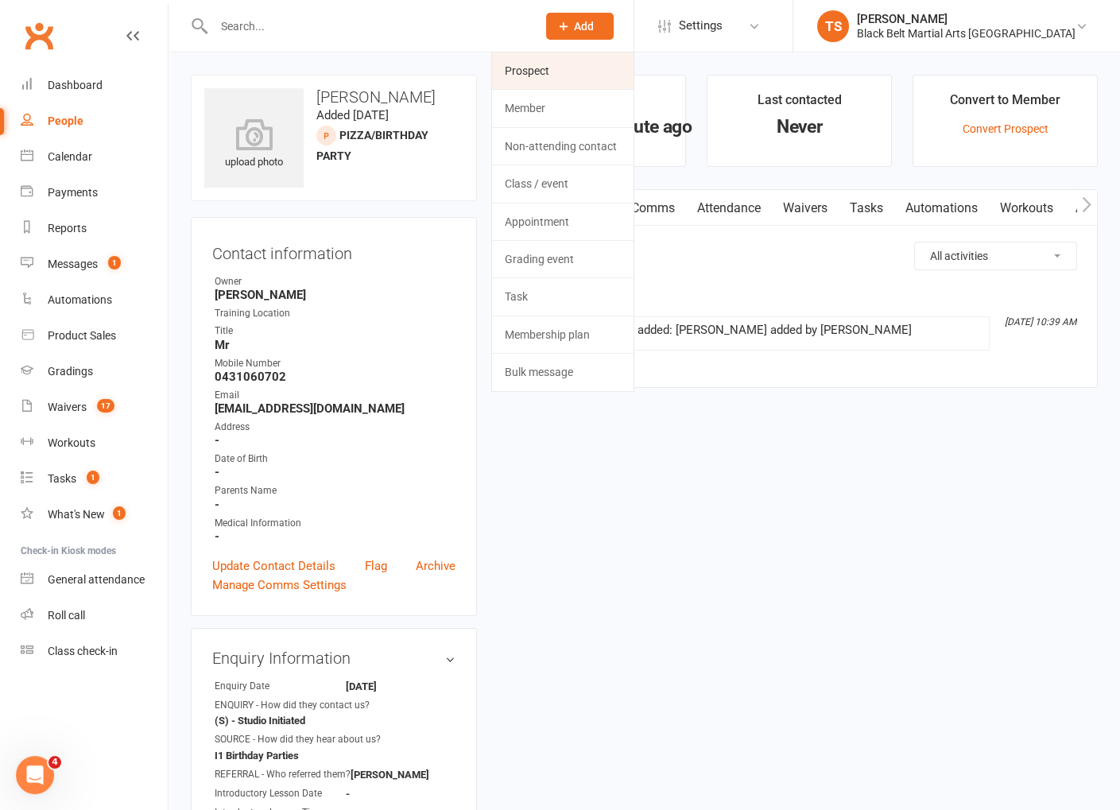
click at [614, 68] on link "Prospect" at bounding box center [562, 70] width 141 height 37
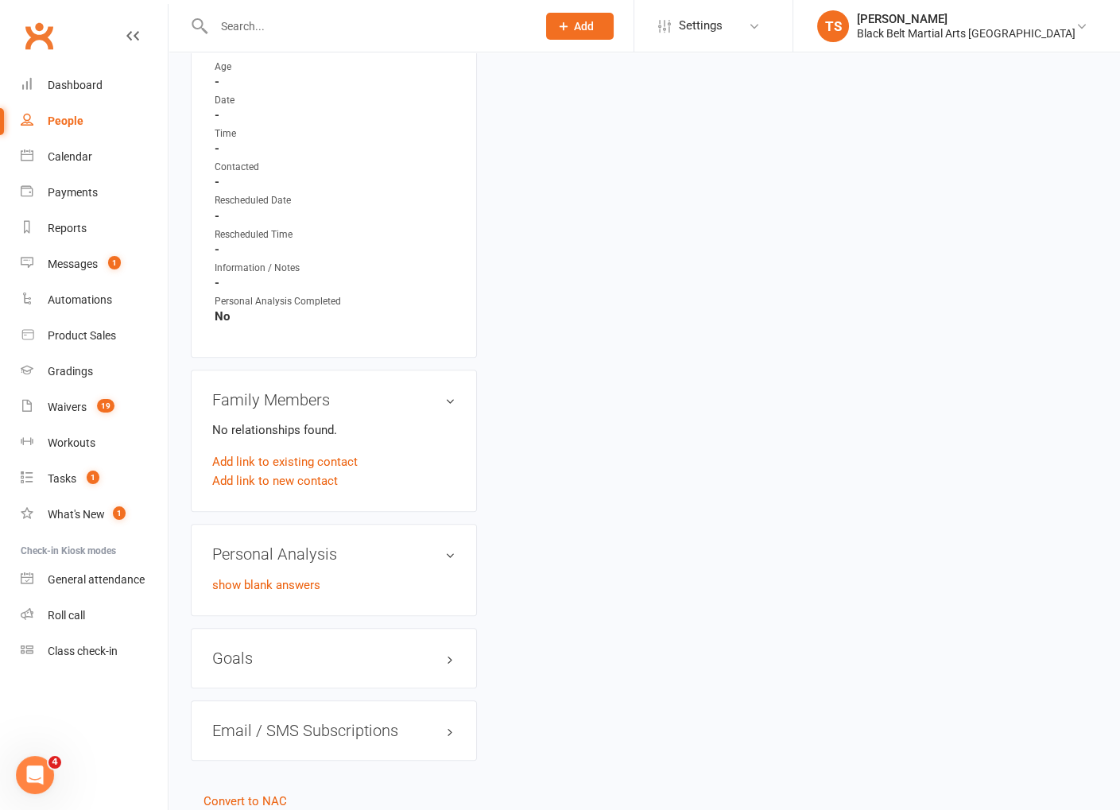
scroll to position [966, 0]
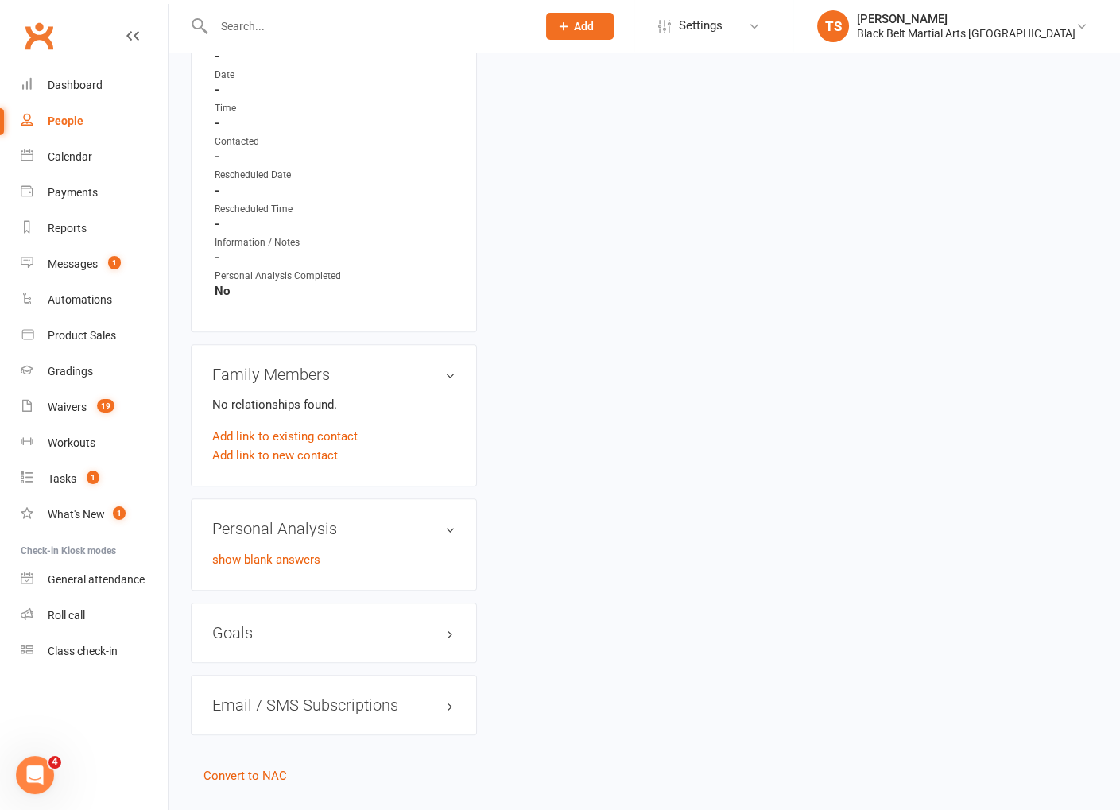
scroll to position [966, 0]
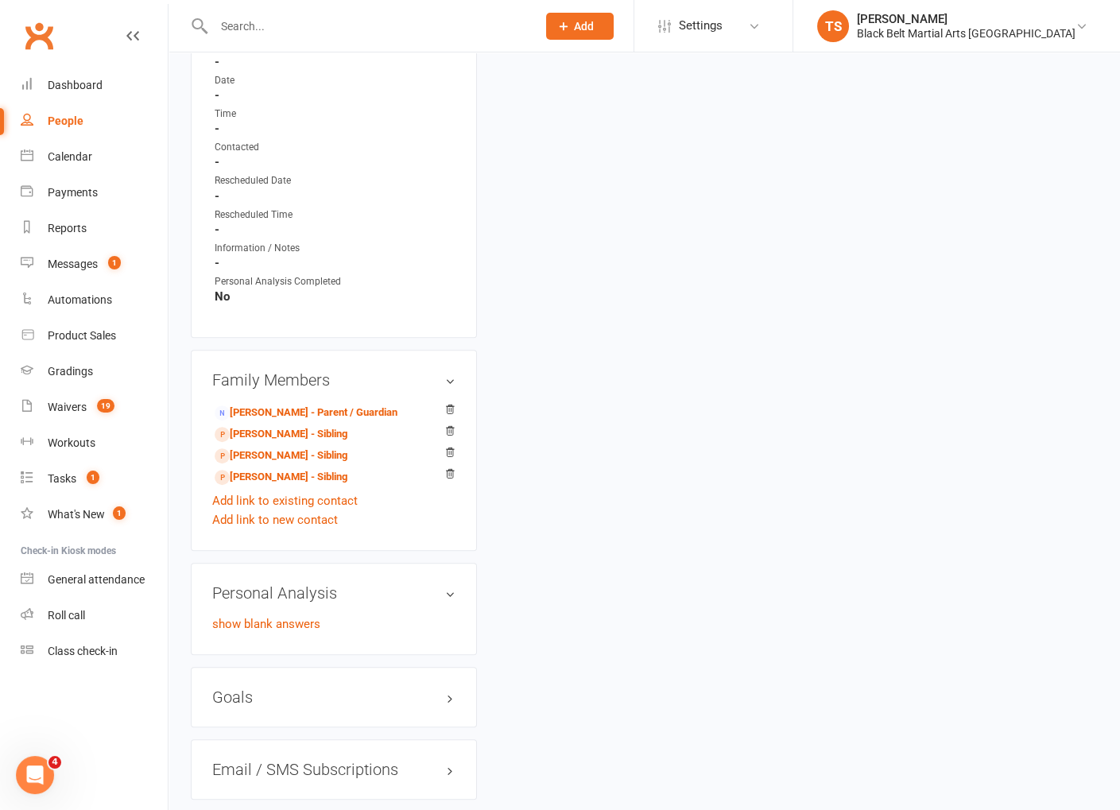
scroll to position [932, 0]
click at [273, 427] on link "[PERSON_NAME] - Sibling" at bounding box center [281, 432] width 133 height 17
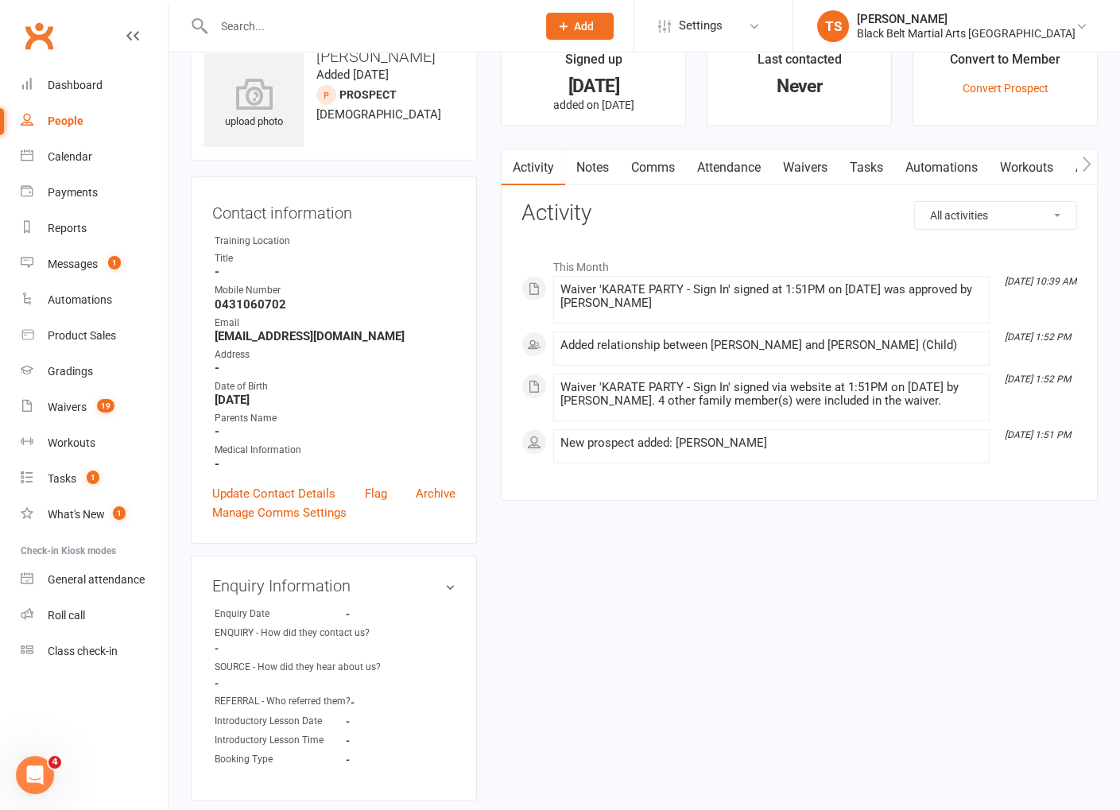
scroll to position [110, 0]
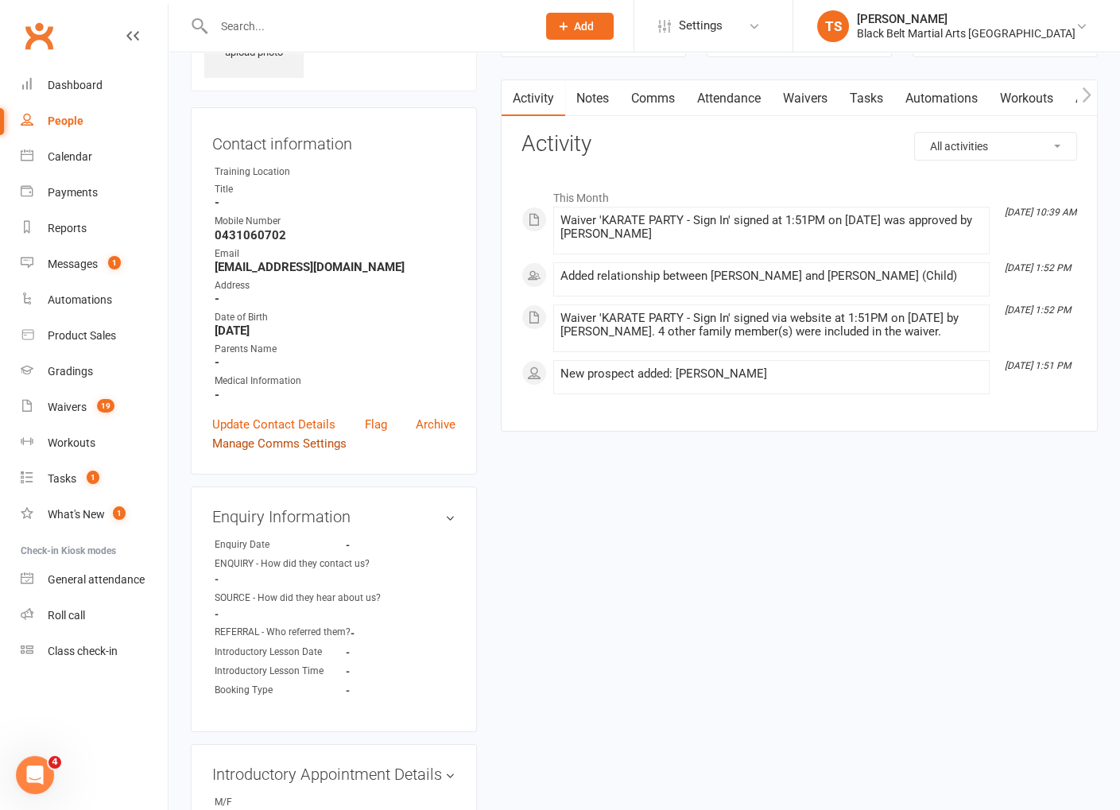
click at [289, 439] on link "Manage Comms Settings" at bounding box center [279, 443] width 134 height 19
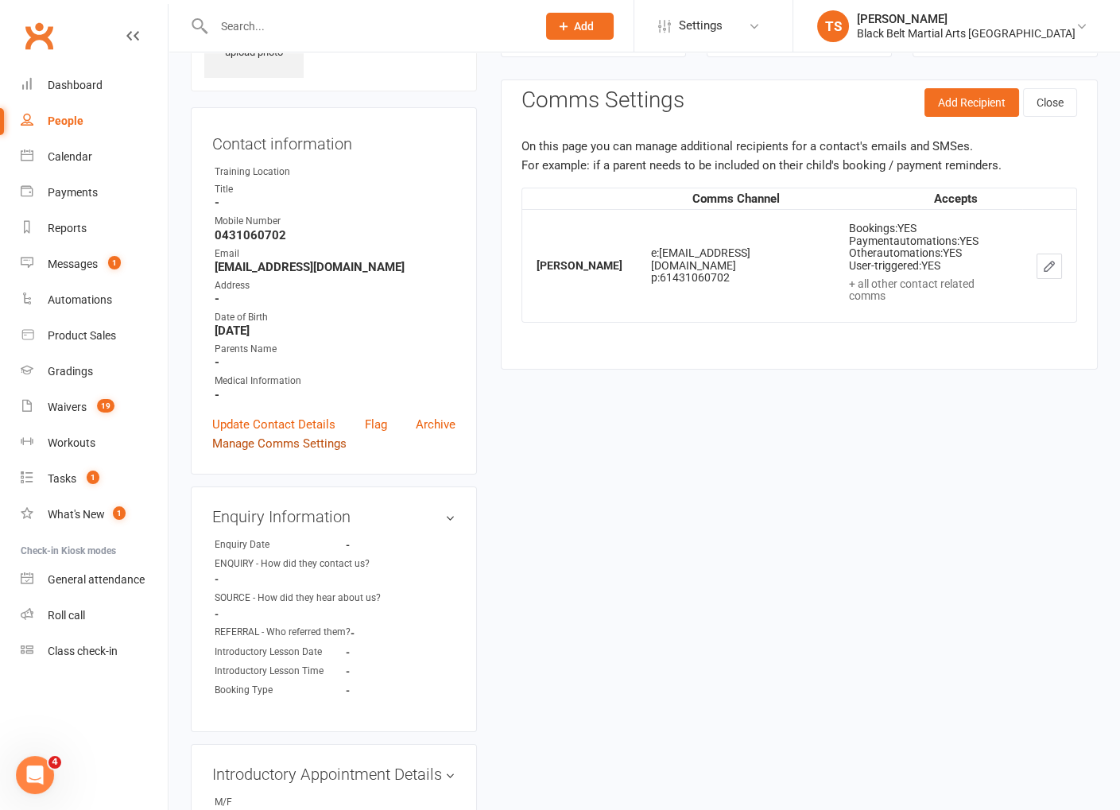
scroll to position [108, 0]
click at [282, 439] on link "Manage Comms Settings" at bounding box center [279, 445] width 134 height 19
click at [279, 423] on link "Update Contact Details" at bounding box center [273, 425] width 123 height 19
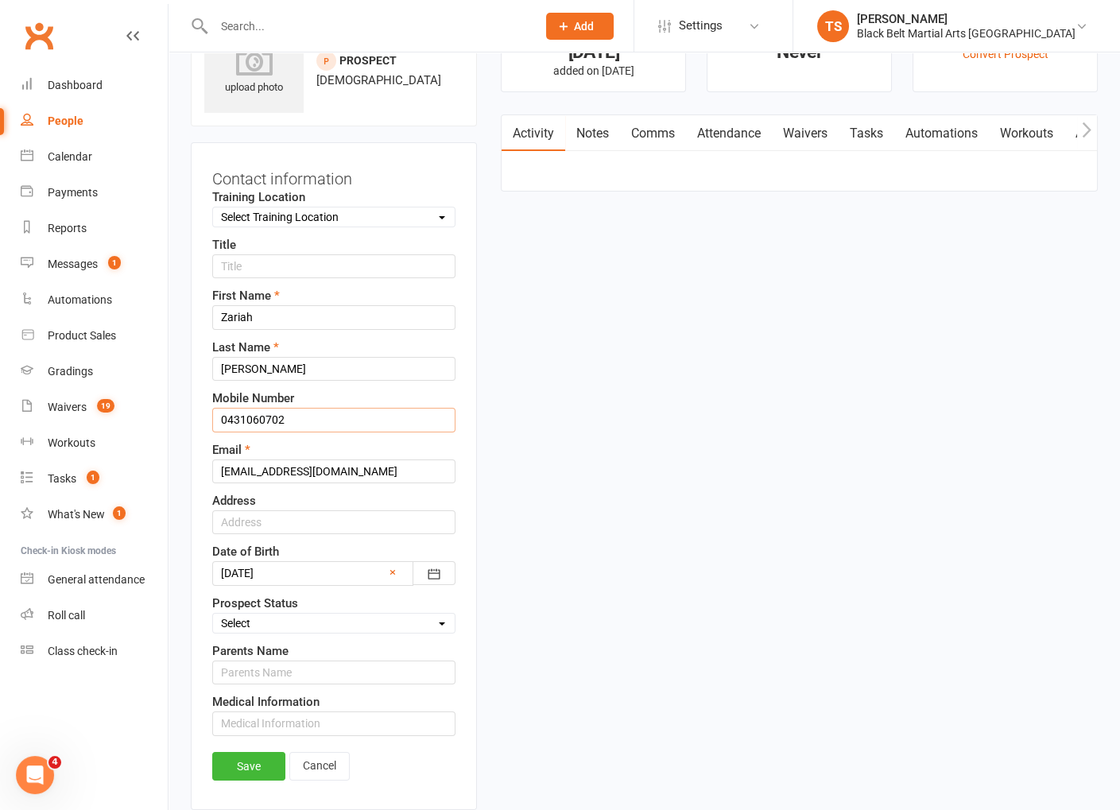
scroll to position [74, 0]
click at [317, 426] on input "0431060702" at bounding box center [333, 420] width 243 height 24
click at [280, 617] on select "Select Enquiry (Booked) Enquiry (Not Booked) Pending (enrolment pack sent) DNS …" at bounding box center [334, 623] width 242 height 17
select select "Pizza/birthday party"
click at [213, 615] on select "Select Enquiry (Booked) Enquiry (Not Booked) Pending (enrolment pack sent) DNS …" at bounding box center [334, 623] width 242 height 17
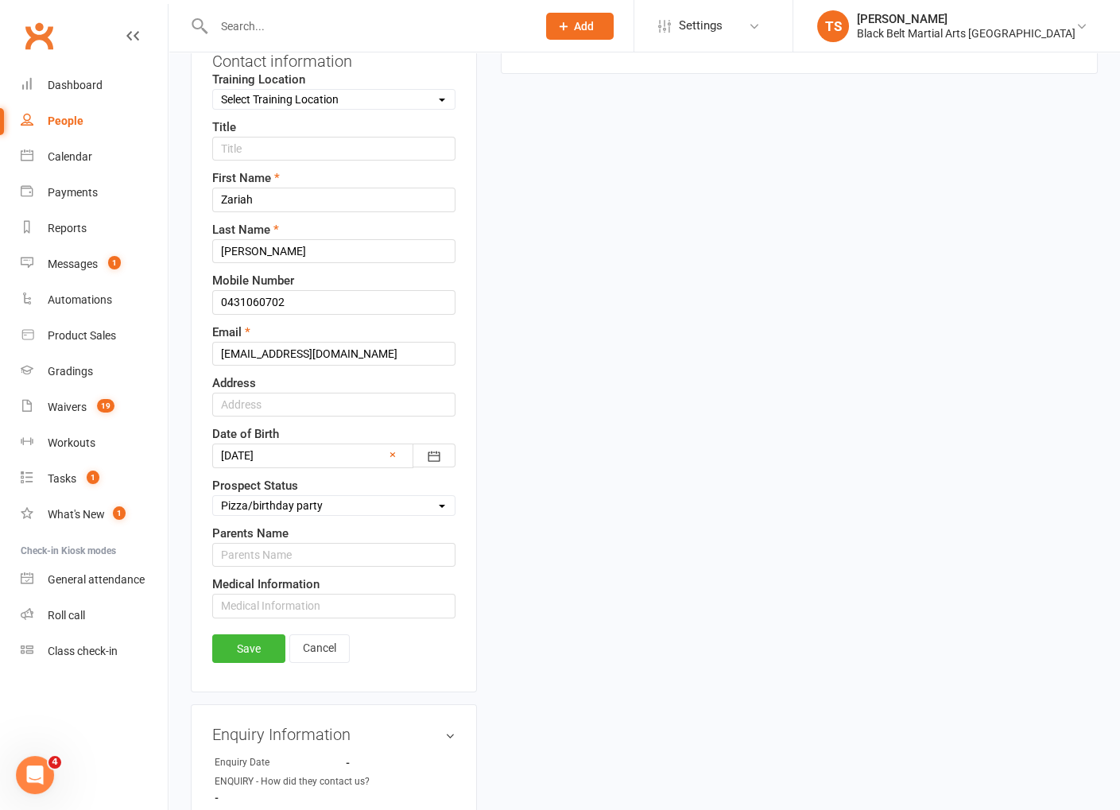
scroll to position [251, 0]
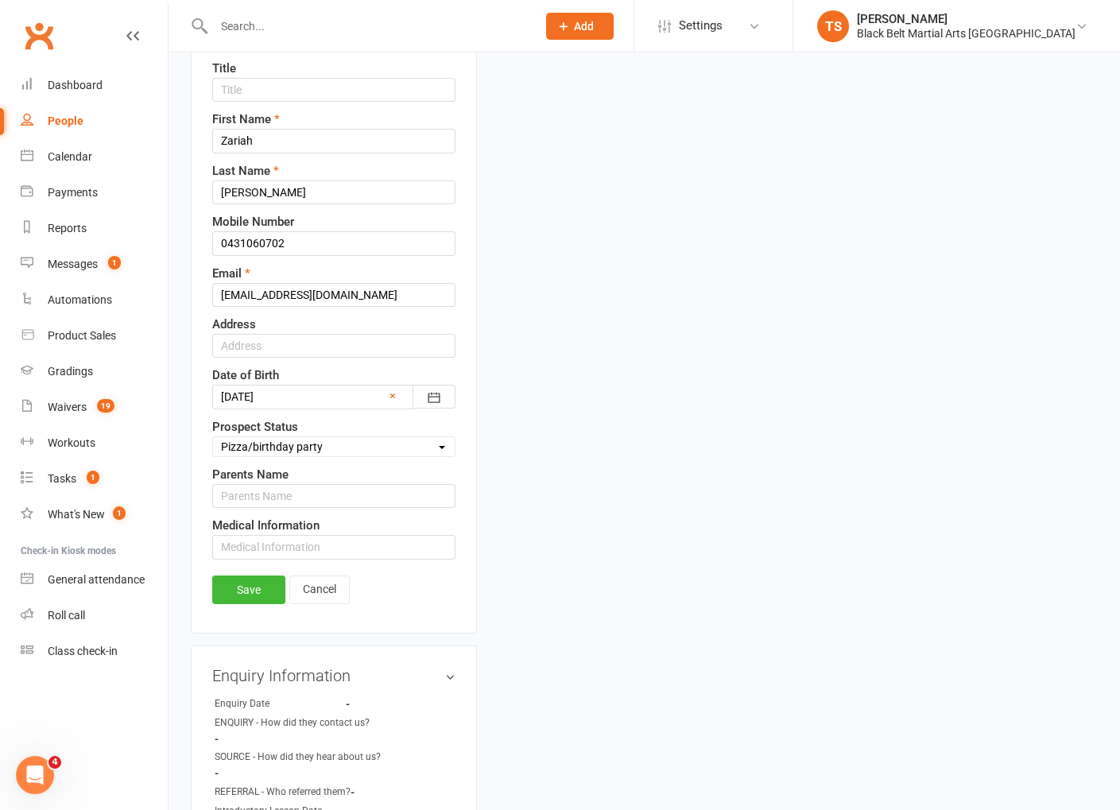
drag, startPoint x: 254, startPoint y: 583, endPoint x: 323, endPoint y: 614, distance: 75.4
click at [257, 584] on link "Save" at bounding box center [248, 589] width 73 height 29
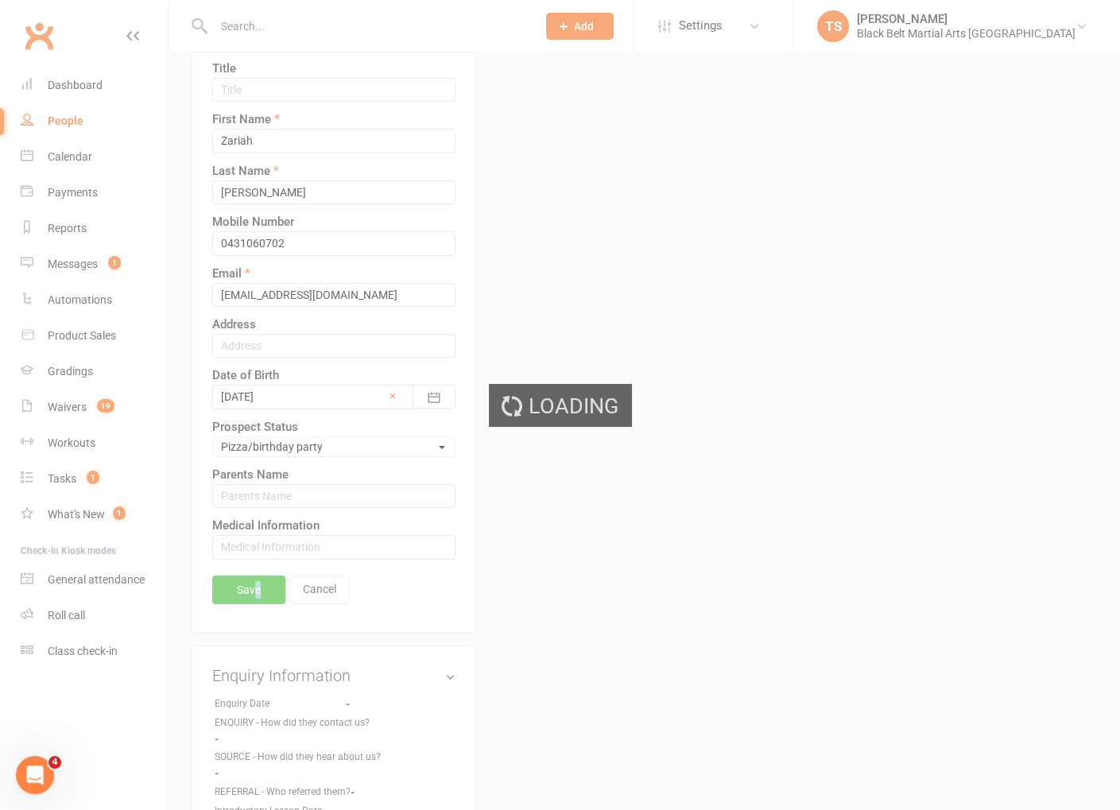
scroll to position [485, 0]
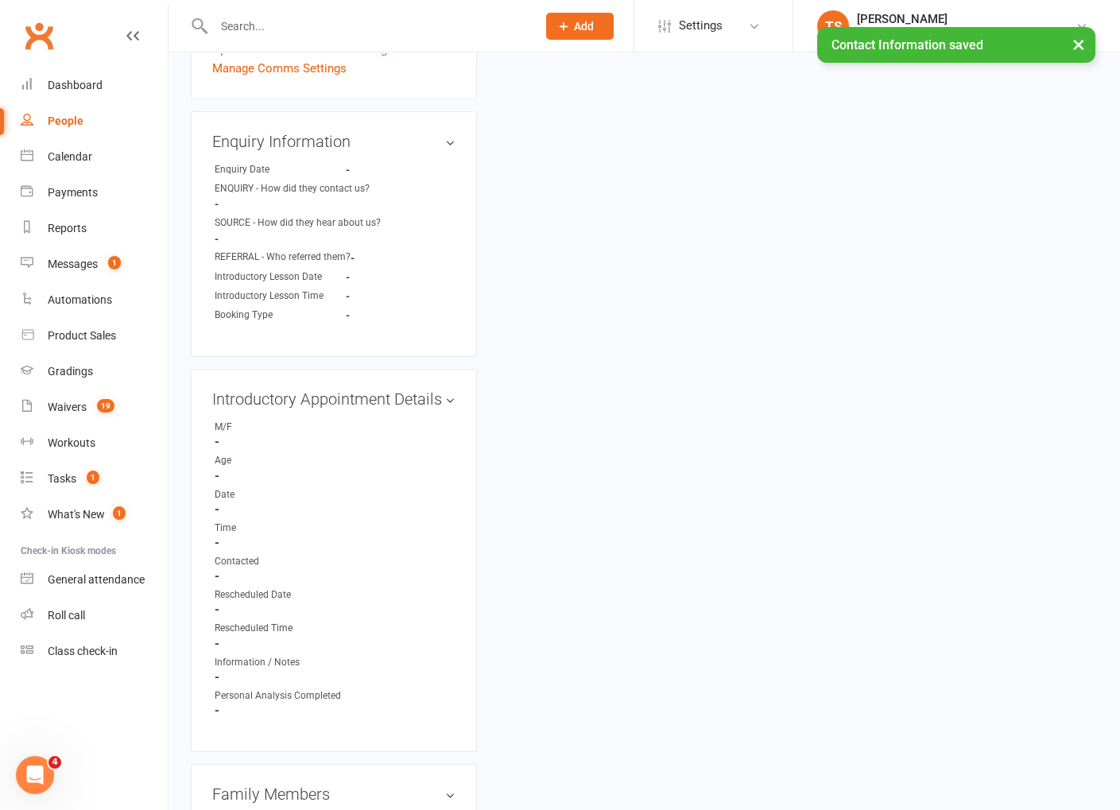
click at [434, 435] on strong "-" at bounding box center [335, 442] width 241 height 14
drag, startPoint x: 424, startPoint y: 137, endPoint x: 402, endPoint y: 160, distance: 32.0
click at [0, 0] on link "edit" at bounding box center [0, 0] width 0 height 0
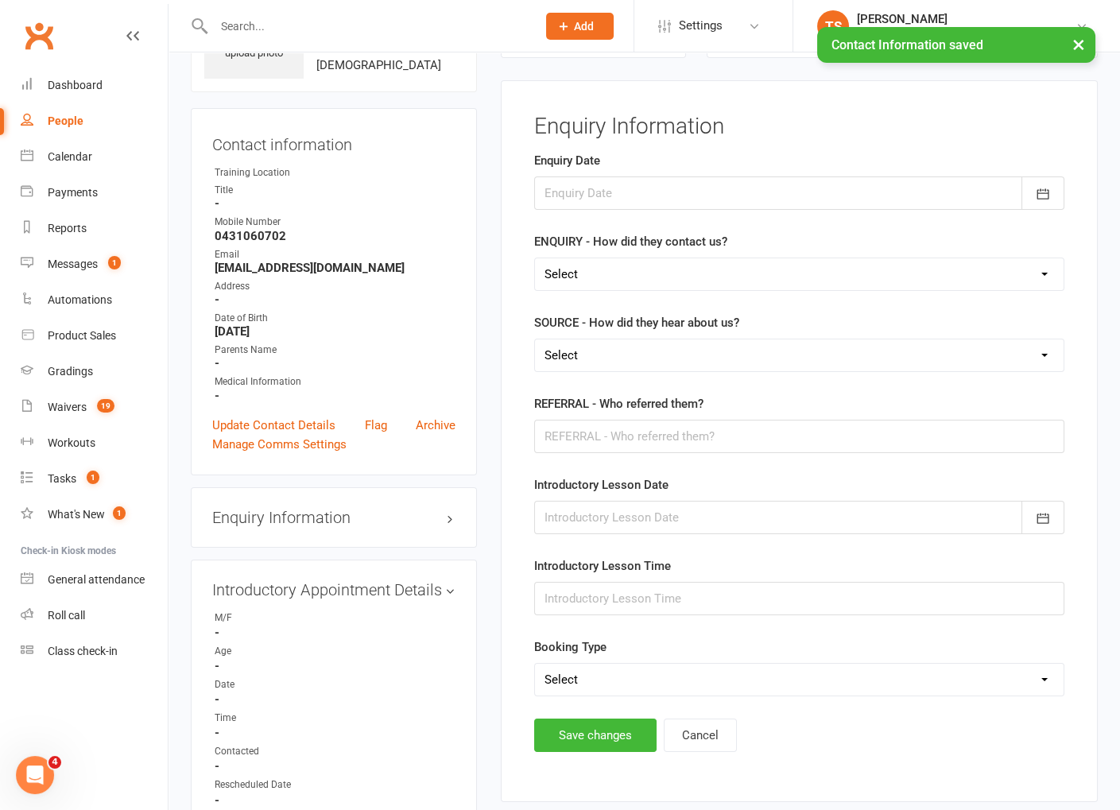
scroll to position [108, 0]
click at [753, 200] on div at bounding box center [799, 193] width 530 height 33
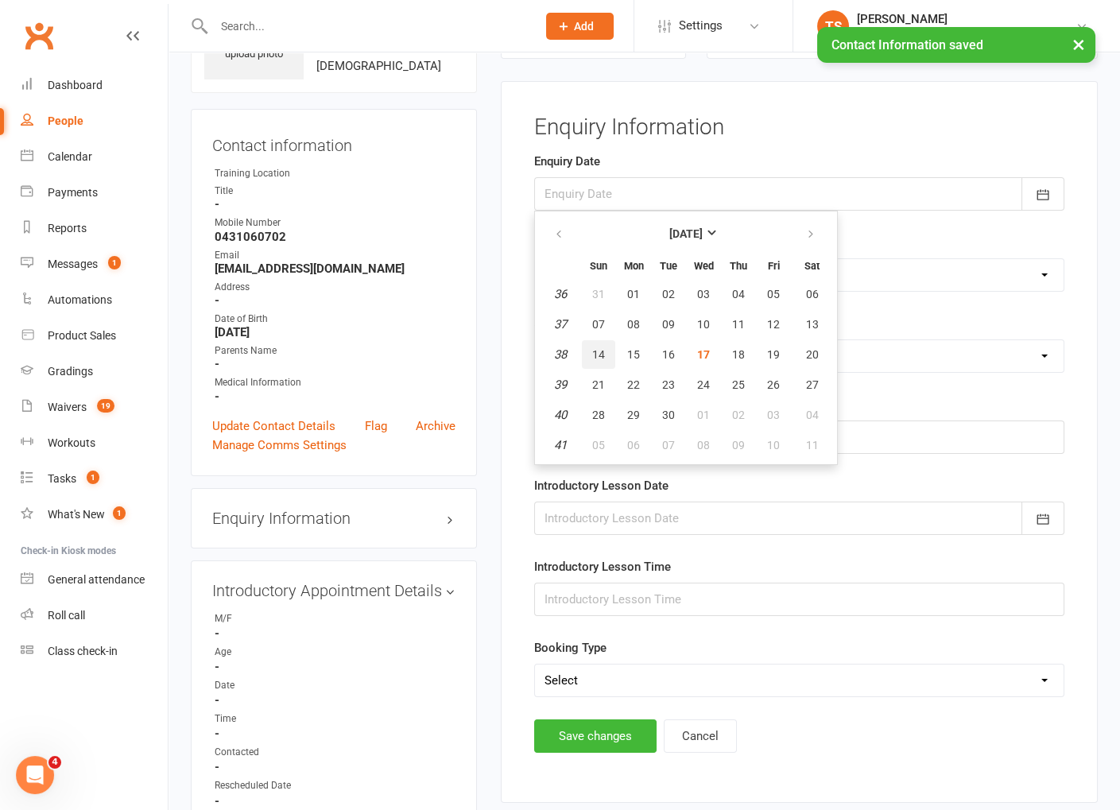
click at [594, 353] on span "14" at bounding box center [598, 354] width 13 height 13
type input "[DATE]"
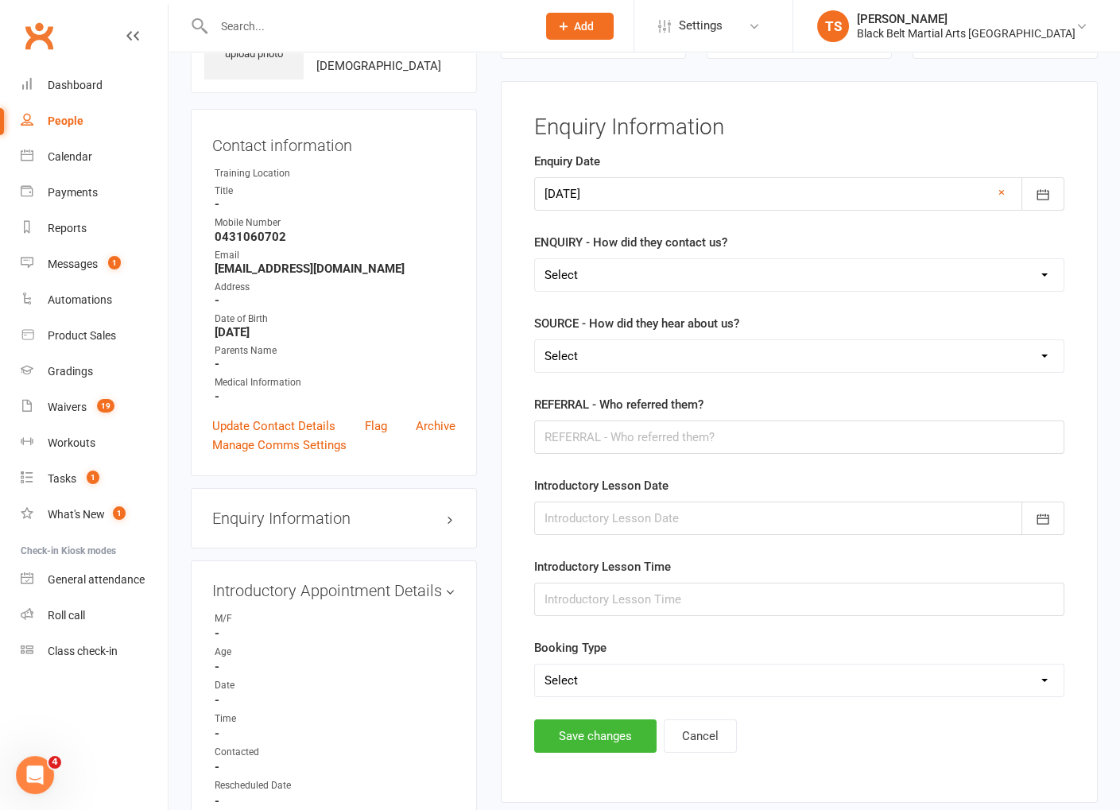
click at [578, 277] on select "Select (W) - Walk In (T) - Telephone (I) - Internet / Email (S) - Studio Initia…" at bounding box center [799, 275] width 528 height 32
select select "(S) - Studio Initiated"
click at [535, 259] on select "Select (W) - Walk In (T) - Telephone (I) - Internet / Email (S) - Studio Initia…" at bounding box center [799, 275] width 528 height 32
click at [572, 347] on select "Select A1 Direct mail A2 Print Media A3 Flyer A5 Radio A6 Sign A7 Televison A8 …" at bounding box center [799, 356] width 528 height 32
select select "I1 Birthday Parties"
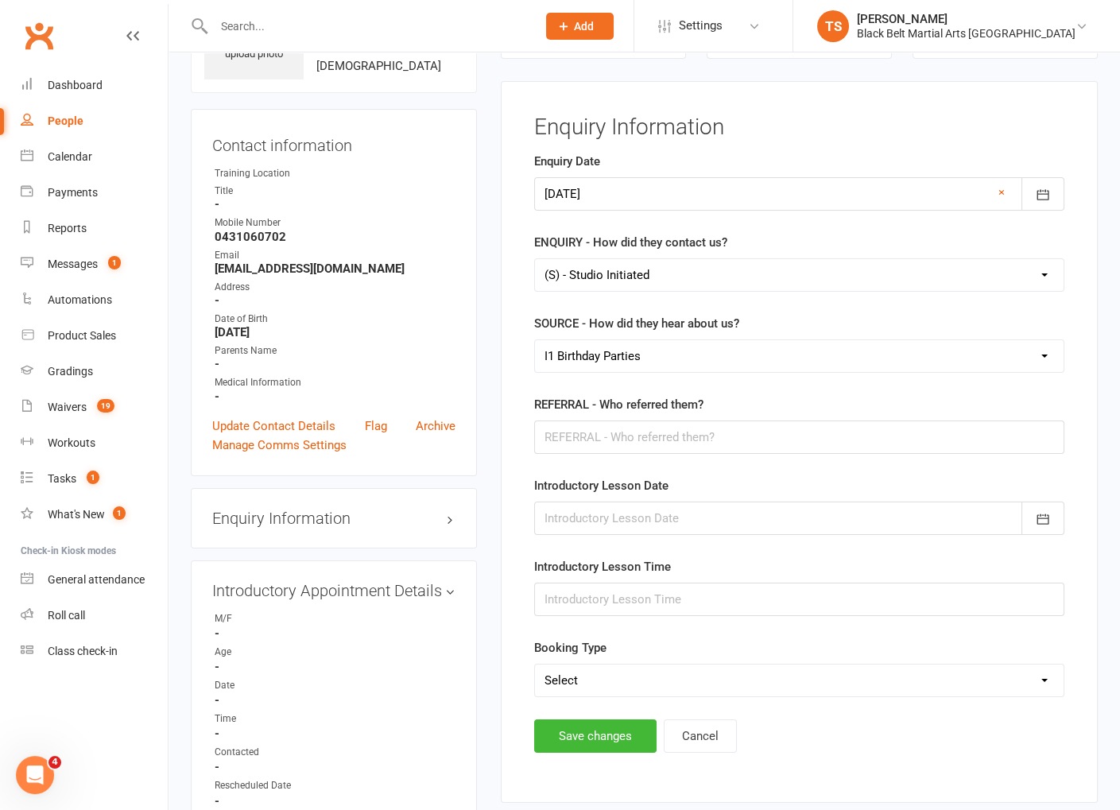
click at [535, 340] on select "Select A1 Direct mail A2 Print Media A3 Flyer A5 Radio A6 Sign A7 Televison A8 …" at bounding box center [799, 356] width 528 height 32
click at [669, 436] on input "text" at bounding box center [799, 436] width 530 height 33
type input "[PERSON_NAME]"
click at [629, 736] on button "Save changes" at bounding box center [595, 735] width 122 height 33
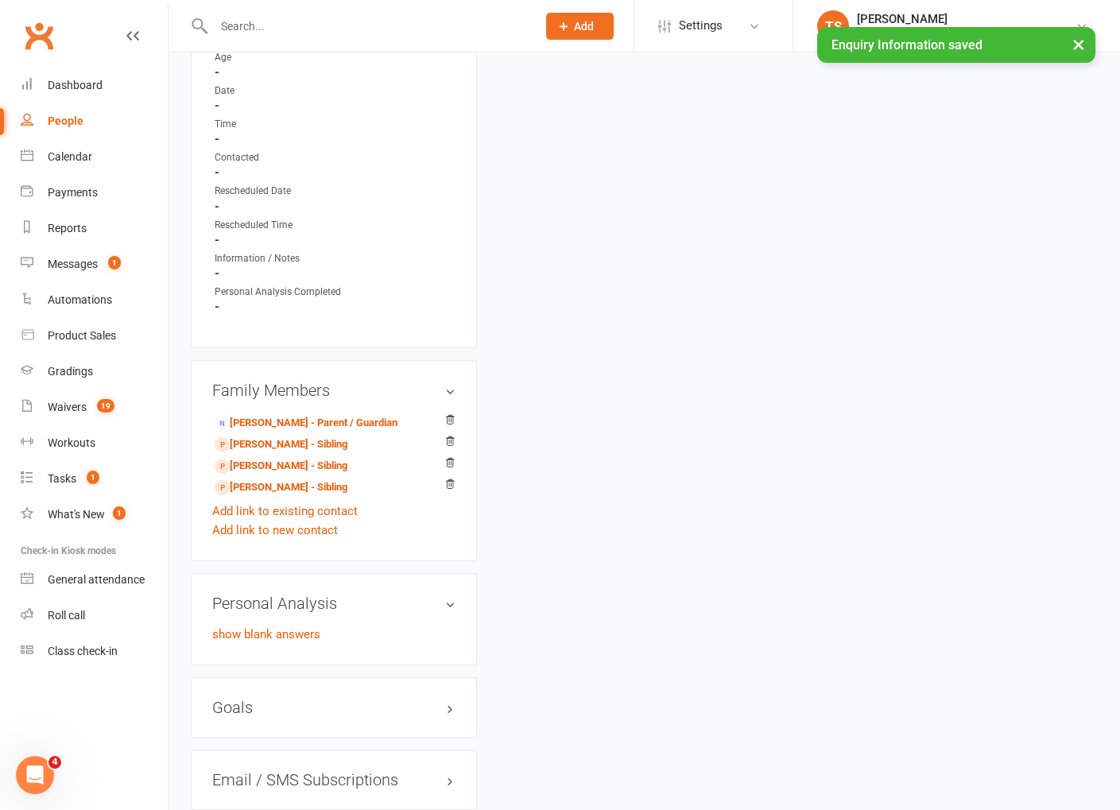
scroll to position [704, 0]
click at [257, 439] on link "[PERSON_NAME] - Sibling" at bounding box center [281, 443] width 133 height 17
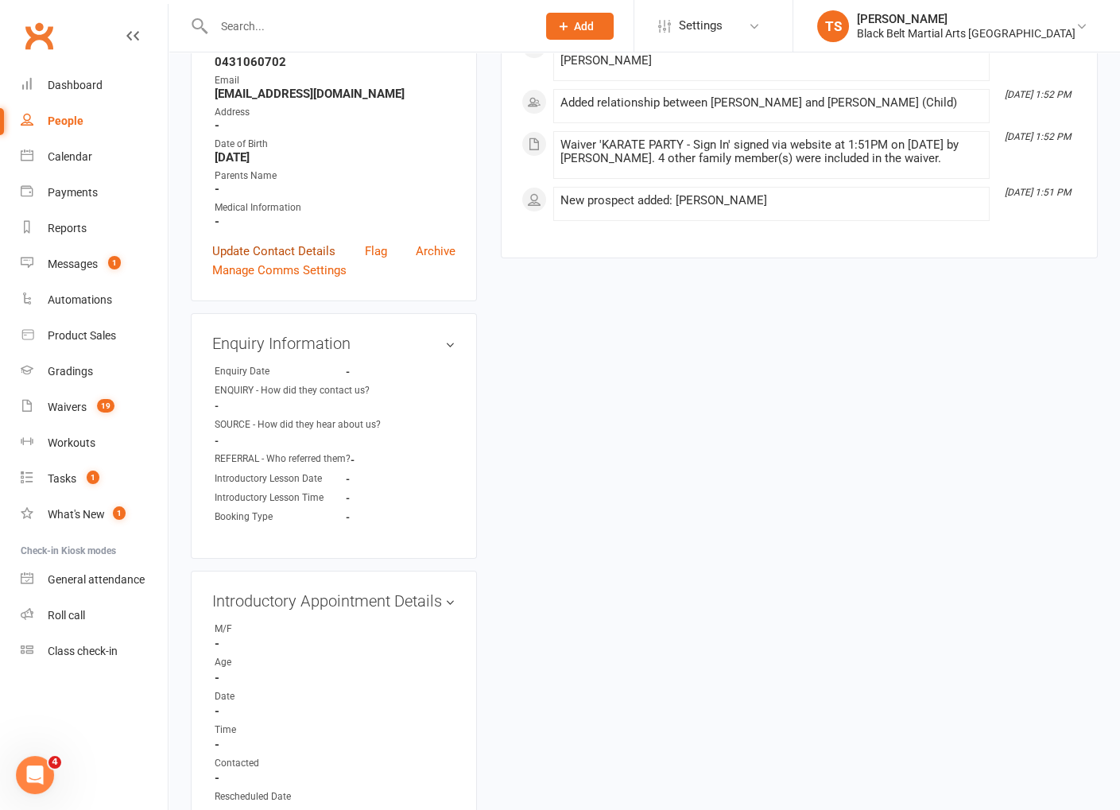
click at [272, 245] on link "Update Contact Details" at bounding box center [273, 251] width 123 height 19
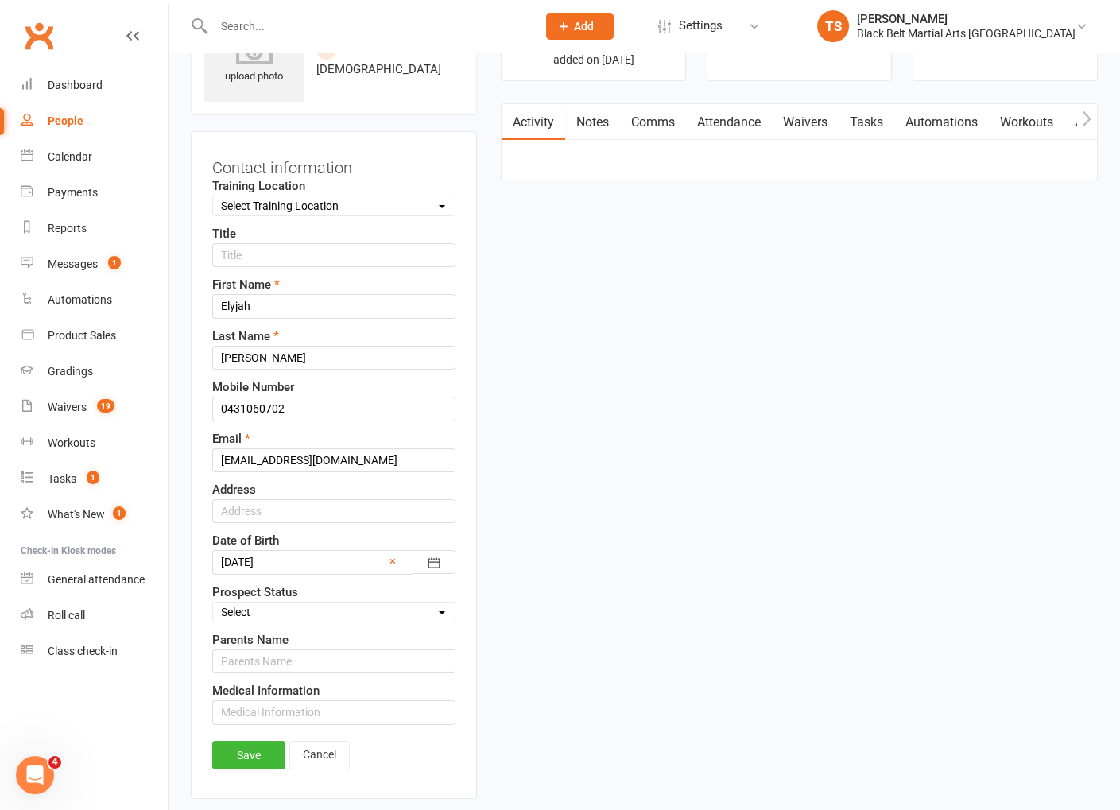
scroll to position [74, 0]
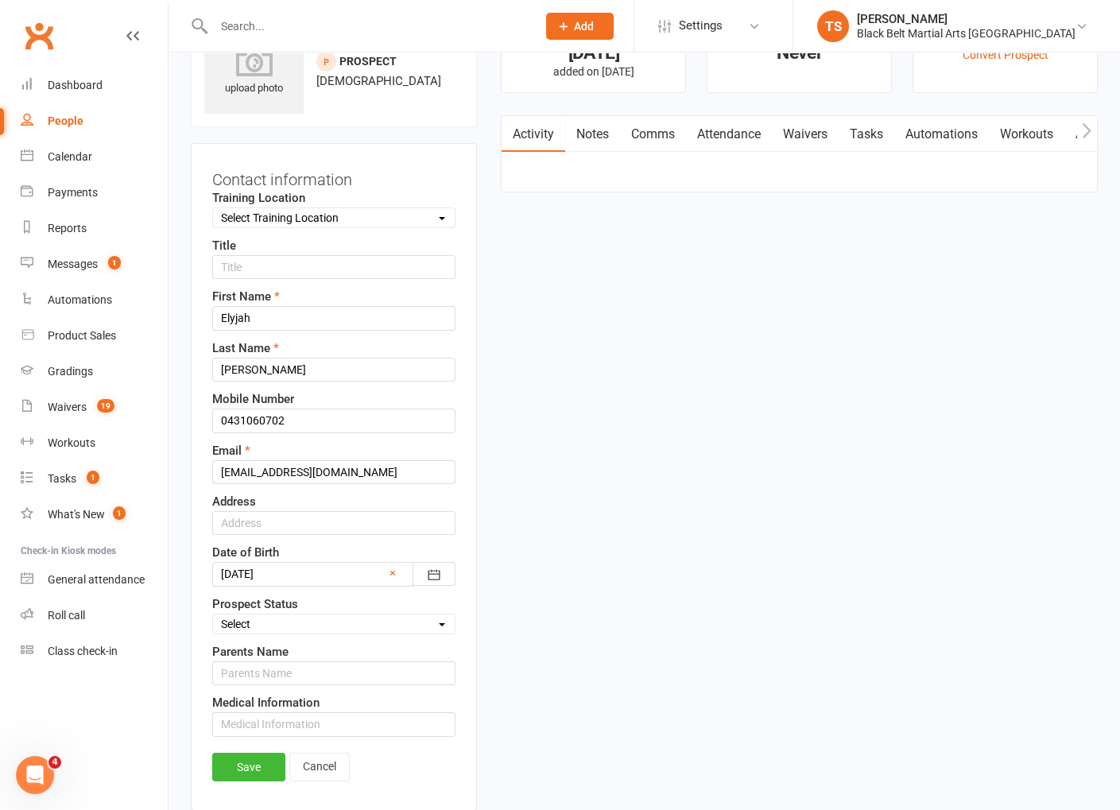
click at [254, 615] on select "Select Enquiry (Booked) Enquiry (Not Booked) Pending (enrolment pack sent) DNS …" at bounding box center [334, 623] width 242 height 17
select select "Pizza/birthday party"
click at [213, 615] on select "Select Enquiry (Booked) Enquiry (Not Booked) Pending (enrolment pack sent) DNS …" at bounding box center [334, 623] width 242 height 17
click at [258, 764] on link "Save" at bounding box center [248, 767] width 73 height 29
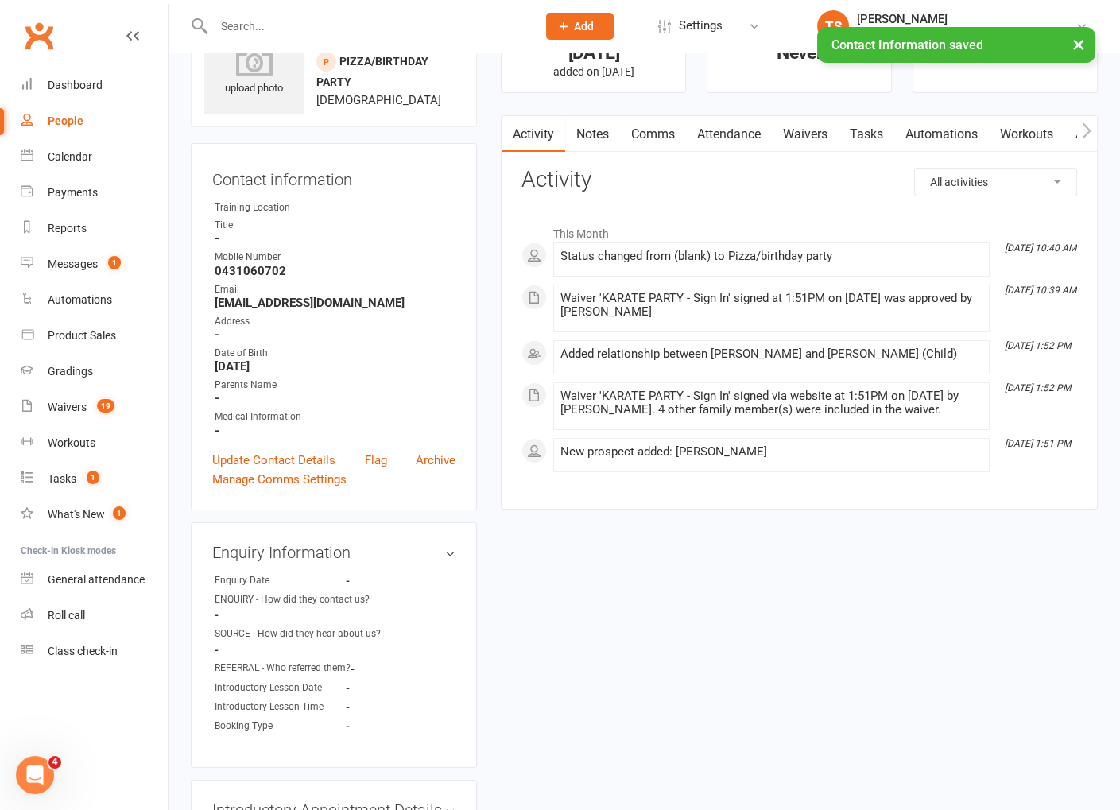
scroll to position [143, 0]
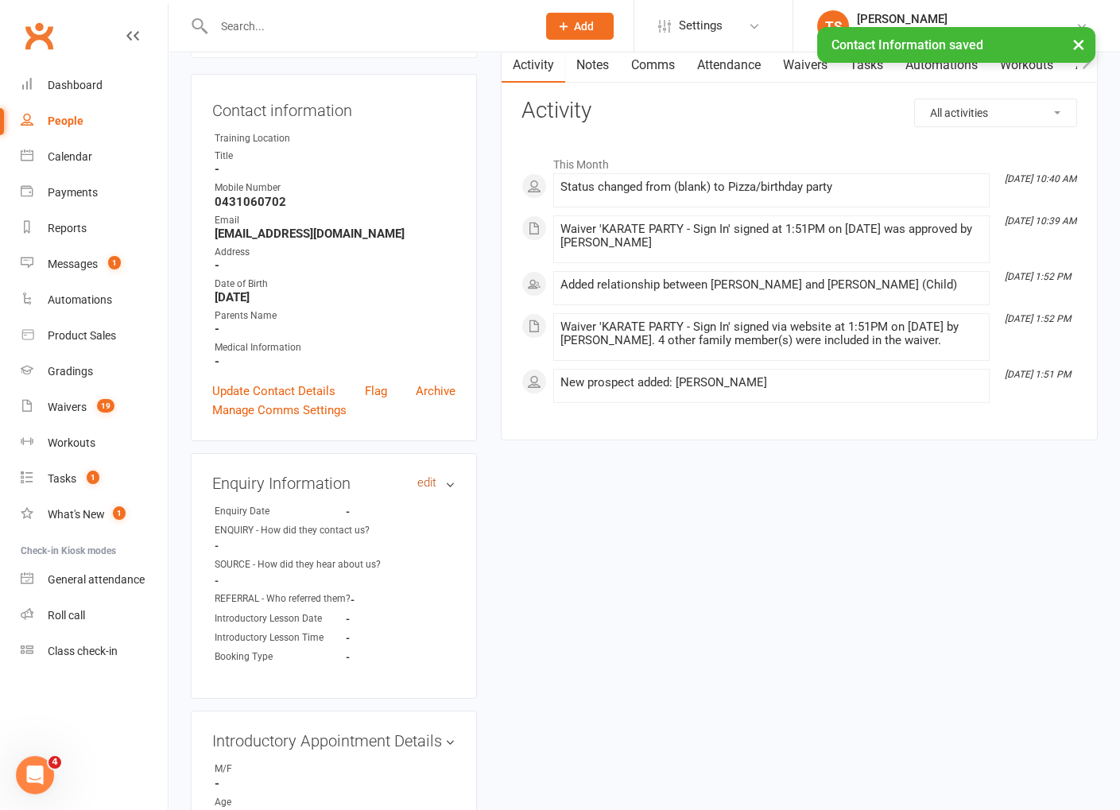
click at [428, 478] on link "edit" at bounding box center [426, 483] width 19 height 14
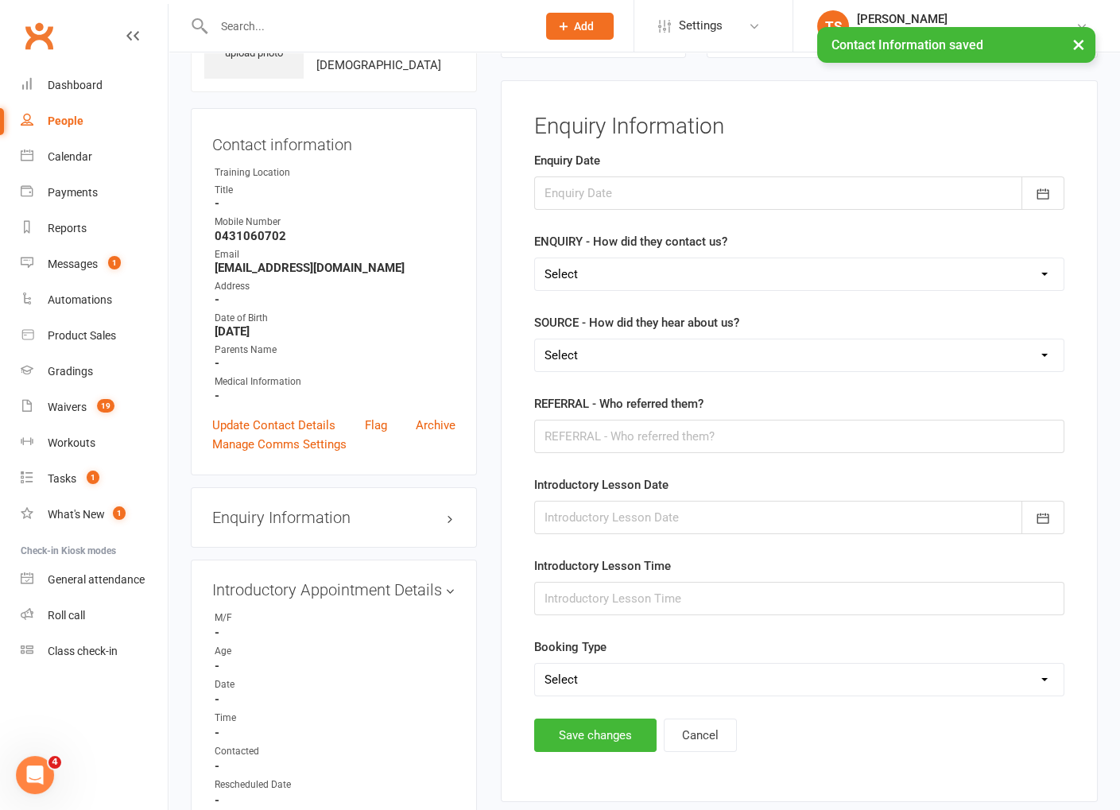
scroll to position [108, 0]
click at [566, 196] on div at bounding box center [799, 193] width 530 height 33
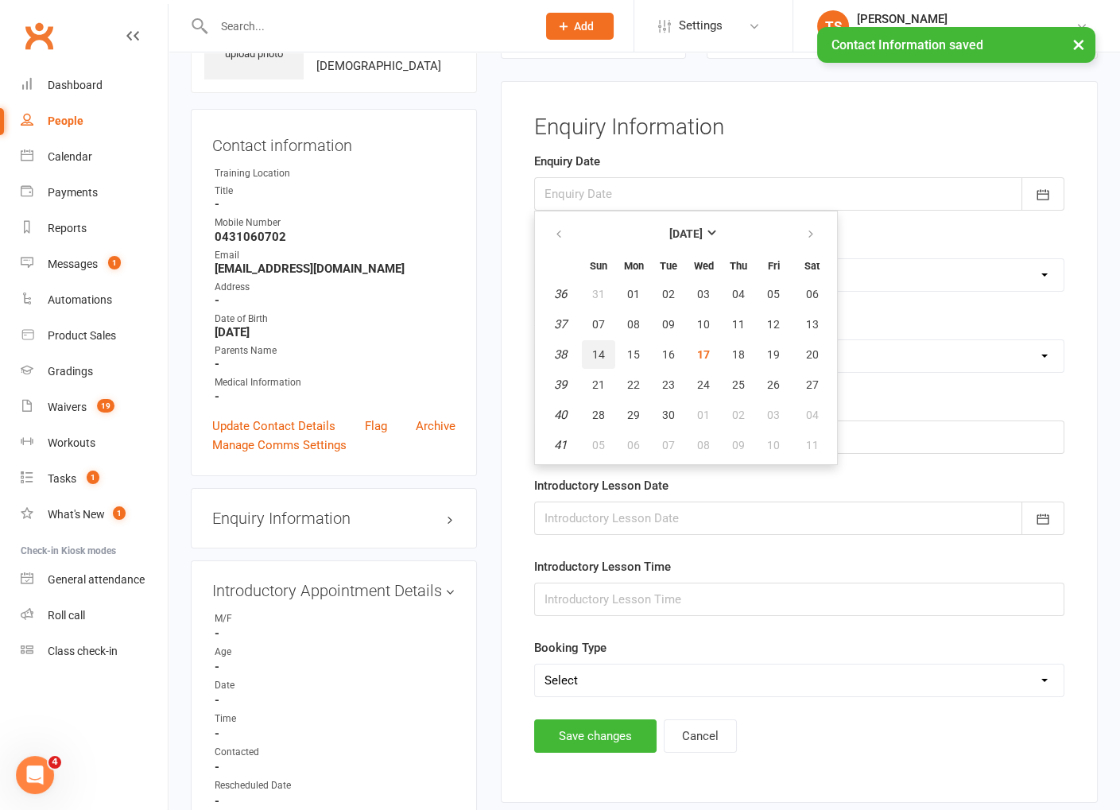
click at [594, 351] on span "14" at bounding box center [598, 354] width 13 height 13
type input "[DATE]"
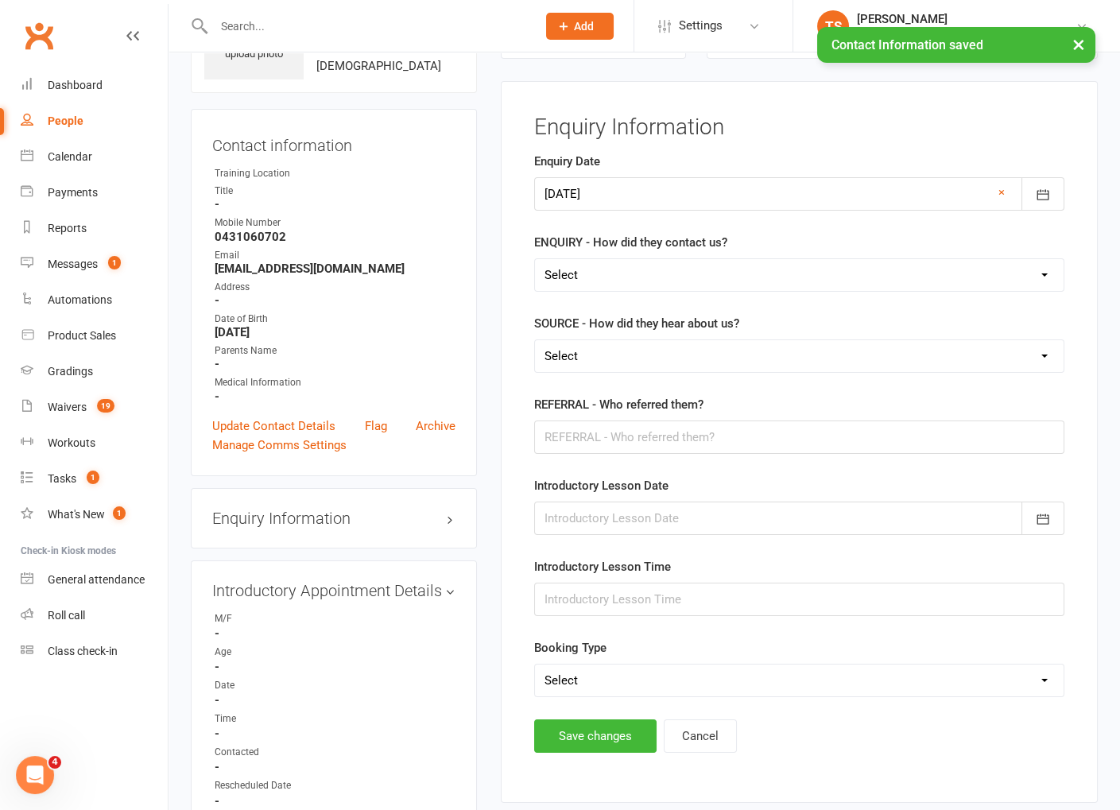
click at [569, 273] on select "Select (W) - Walk In (T) - Telephone (I) - Internet / Email (S) - Studio Initia…" at bounding box center [799, 275] width 528 height 32
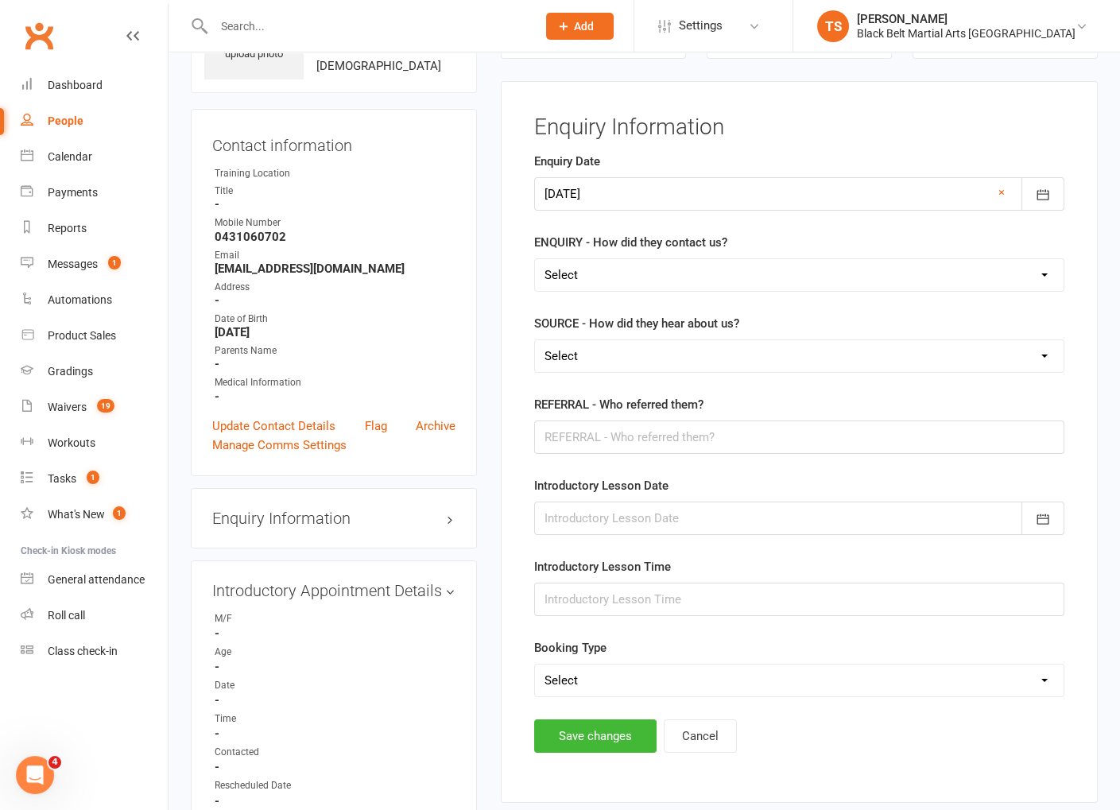
select select "(S) - Studio Initiated"
click at [535, 259] on select "Select (W) - Walk In (T) - Telephone (I) - Internet / Email (S) - Studio Initia…" at bounding box center [799, 275] width 528 height 32
click at [585, 349] on select "Select A1 Direct mail A2 Print Media A3 Flyer A5 Radio A6 Sign A7 Televison A8 …" at bounding box center [799, 356] width 528 height 32
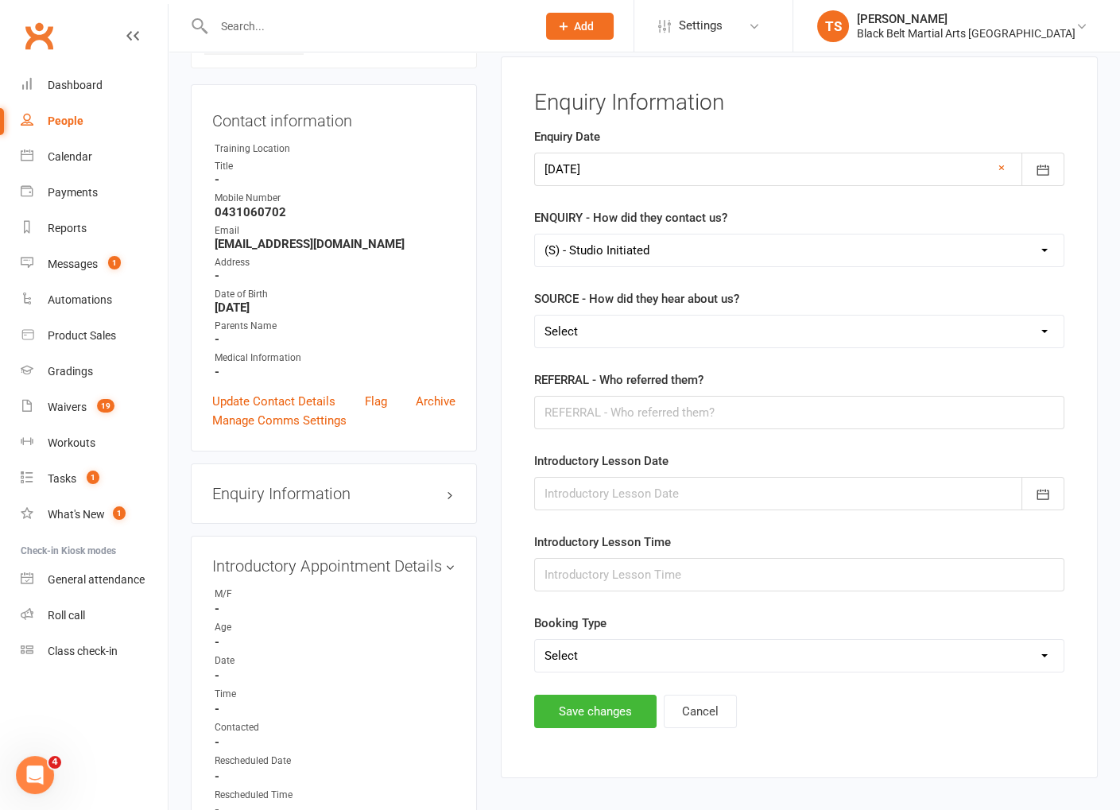
select select "I1 Birthday Parties"
click at [535, 316] on select "Select A1 Direct mail A2 Print Media A3 Flyer A5 Radio A6 Sign A7 Televison A8 …" at bounding box center [799, 332] width 528 height 32
click at [583, 415] on input "text" at bounding box center [799, 412] width 530 height 33
type input "[PERSON_NAME]"
drag, startPoint x: 613, startPoint y: 703, endPoint x: 333, endPoint y: 640, distance: 286.7
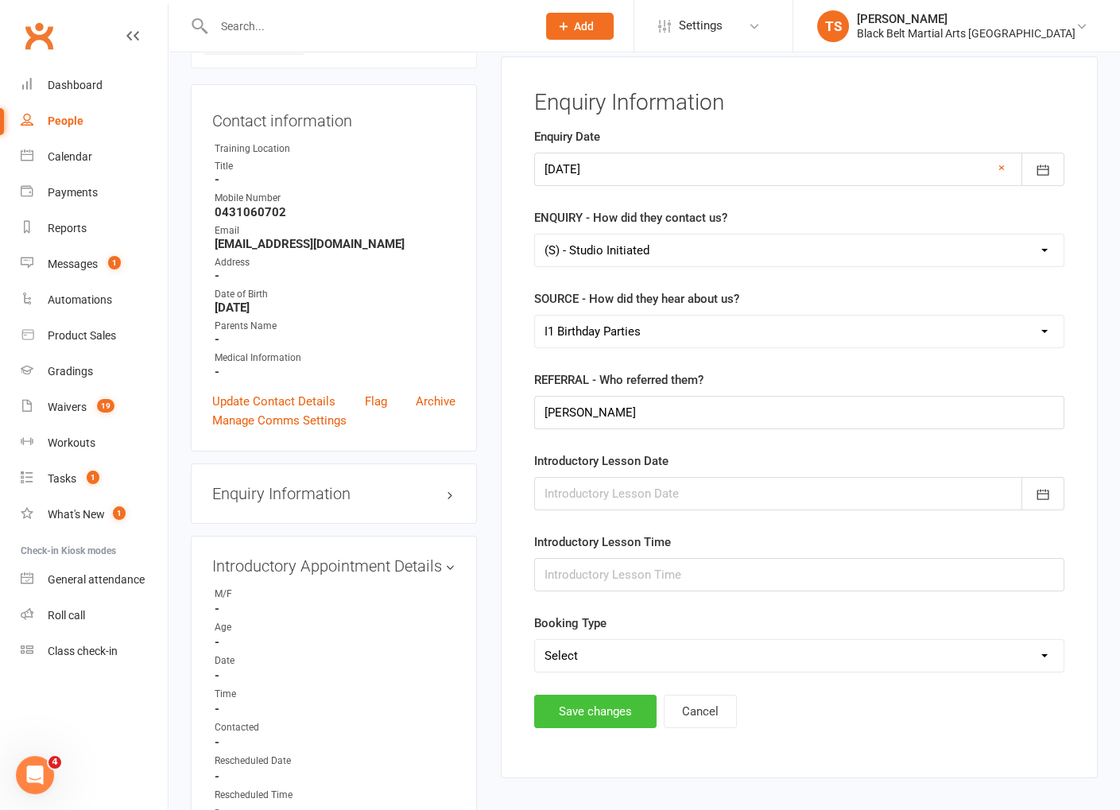
click at [613, 703] on button "Save changes" at bounding box center [595, 711] width 122 height 33
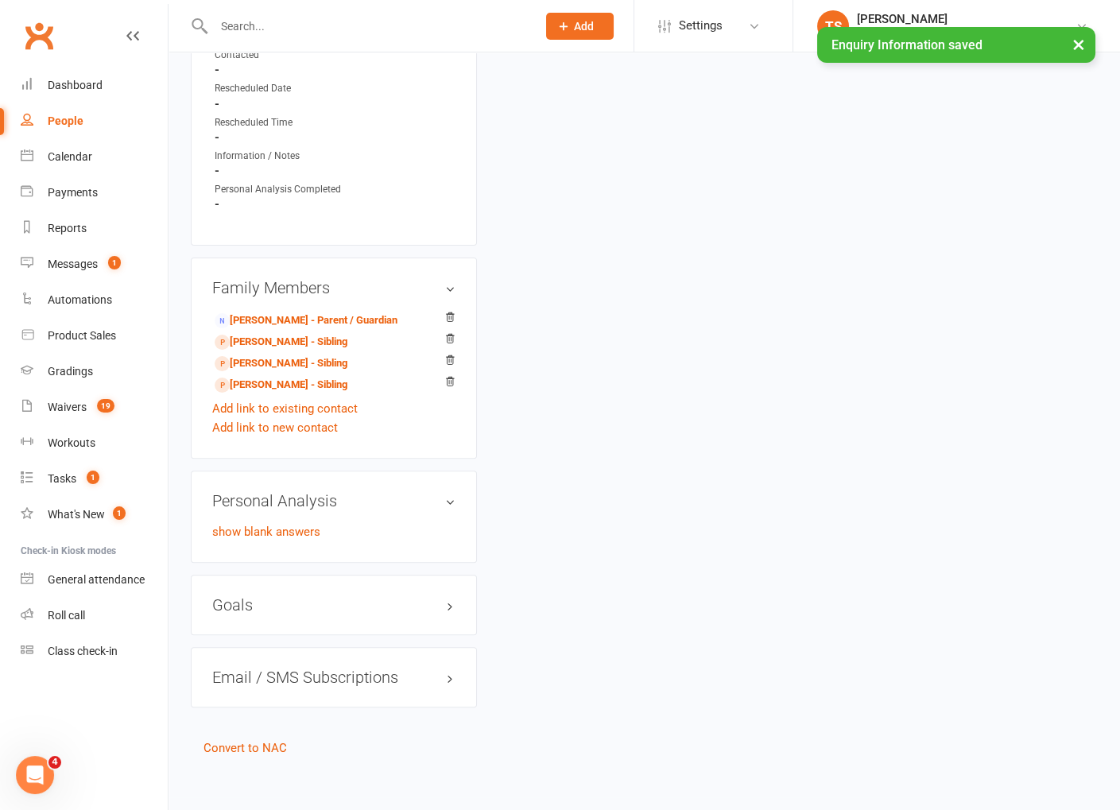
scroll to position [808, 0]
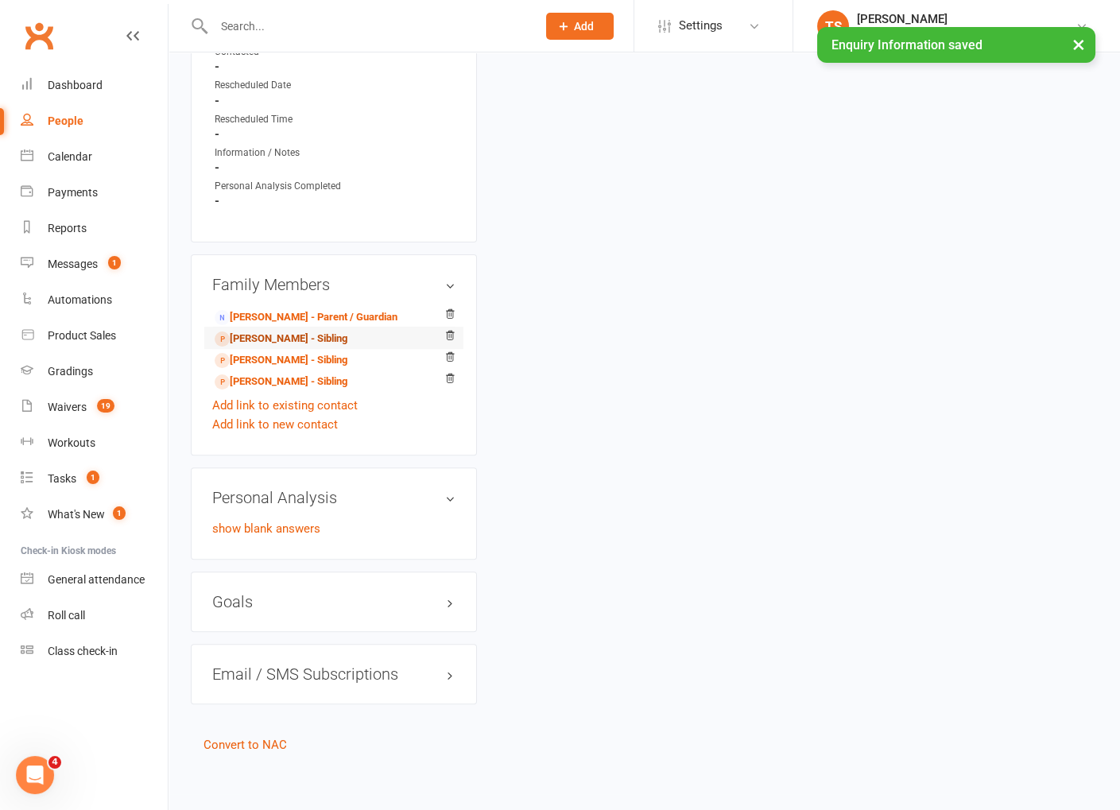
click at [273, 337] on link "[PERSON_NAME] - Sibling" at bounding box center [281, 339] width 133 height 17
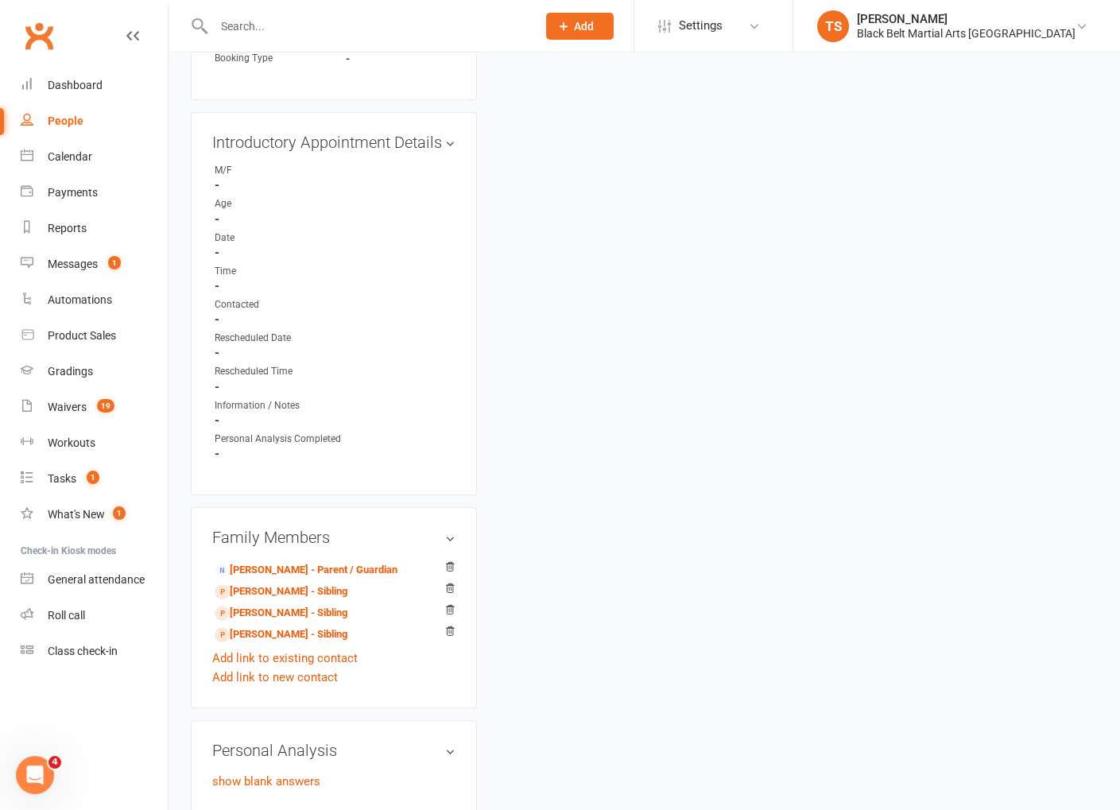
scroll to position [763, 0]
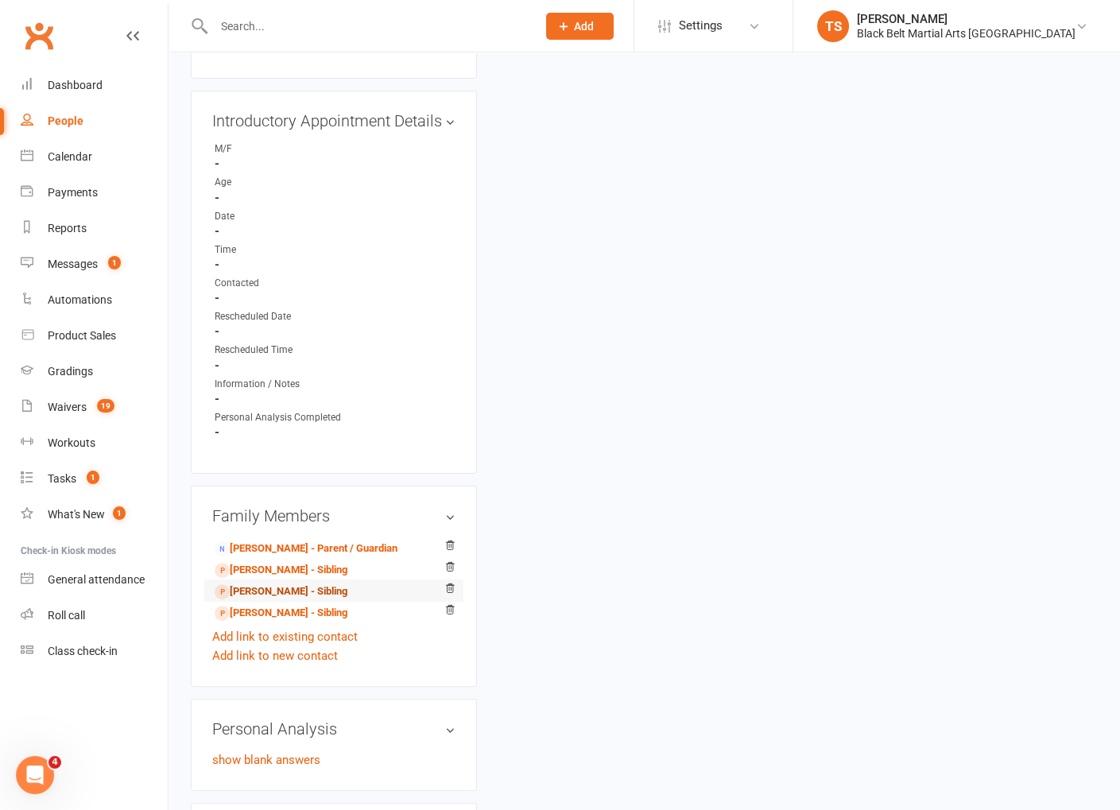
click at [265, 583] on link "[PERSON_NAME] - Sibling" at bounding box center [281, 591] width 133 height 17
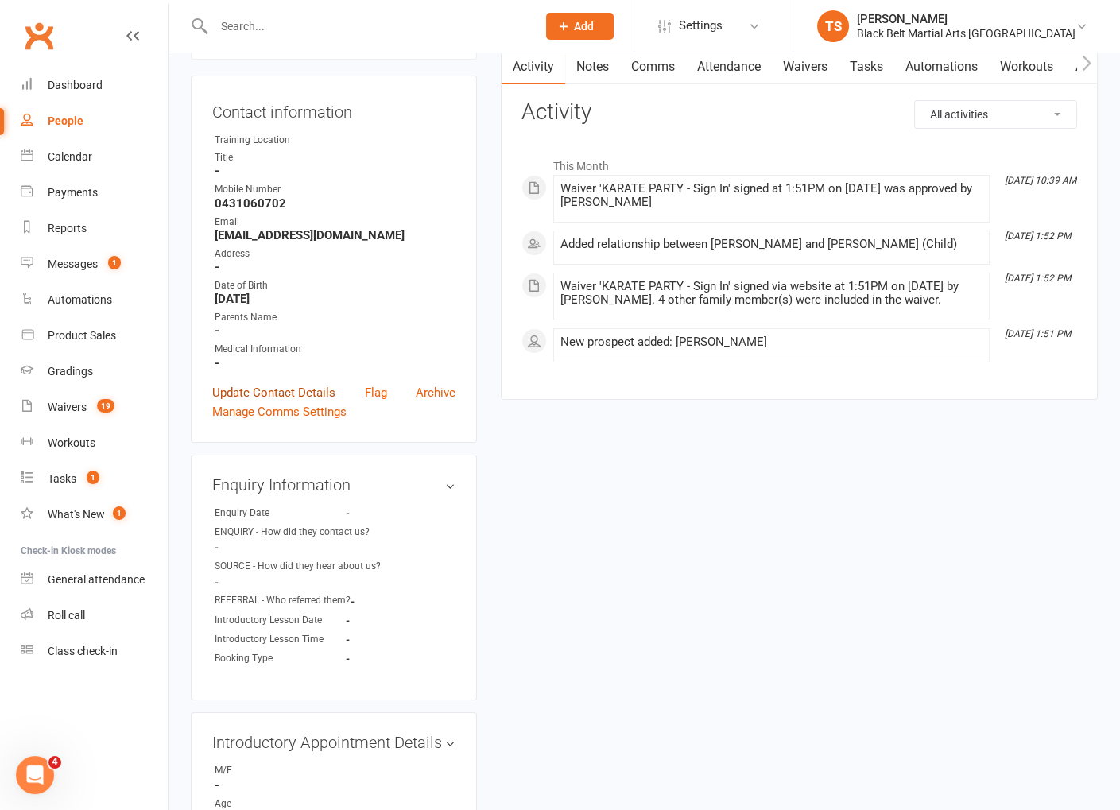
click at [272, 389] on link "Update Contact Details" at bounding box center [273, 392] width 123 height 19
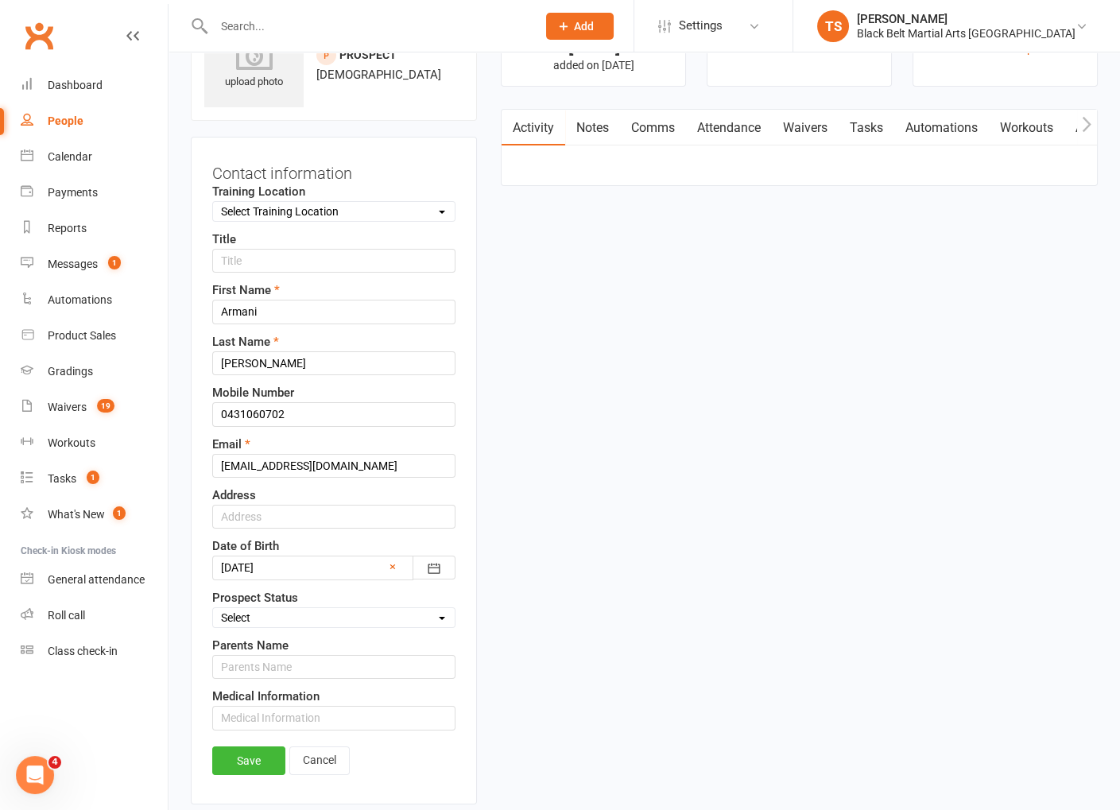
scroll to position [74, 0]
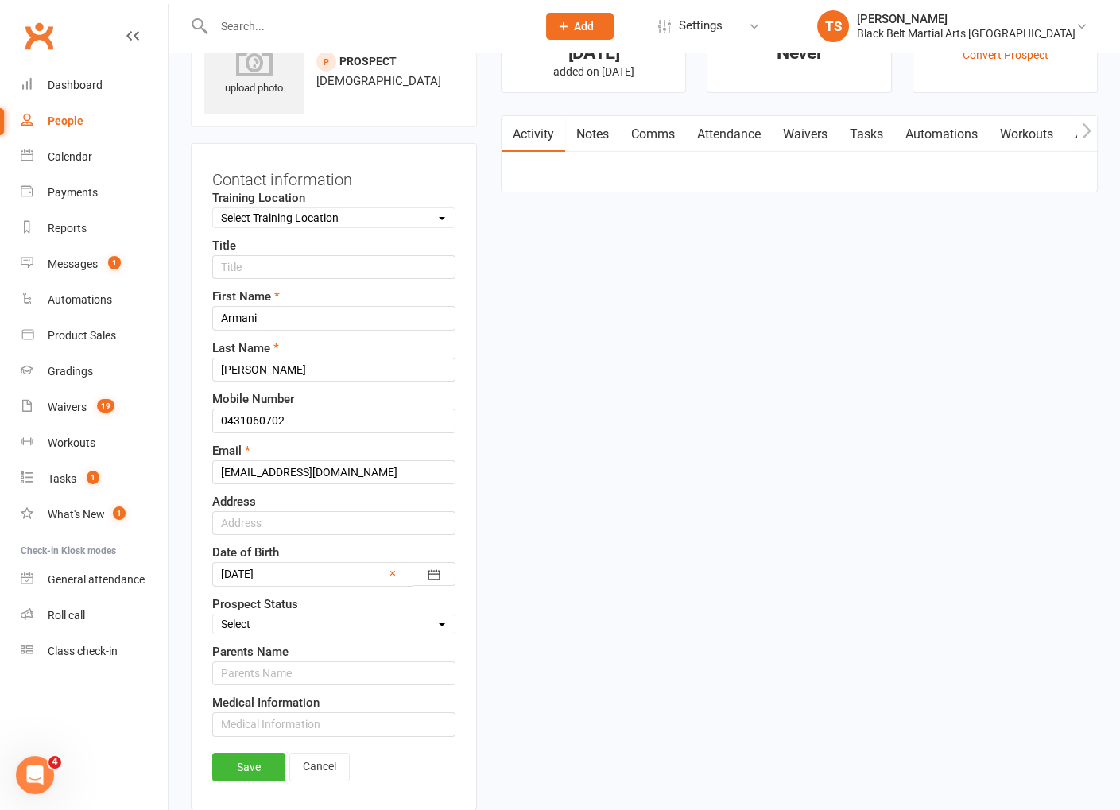
click at [273, 617] on select "Select Enquiry (Booked) Enquiry (Not Booked) Pending (enrolment pack sent) DNS …" at bounding box center [334, 623] width 242 height 17
select select "Pizza/birthday party"
click at [213, 615] on select "Select Enquiry (Booked) Enquiry (Not Booked) Pending (enrolment pack sent) DNS …" at bounding box center [334, 623] width 242 height 17
drag, startPoint x: 245, startPoint y: 753, endPoint x: 426, endPoint y: 739, distance: 181.8
click at [249, 753] on link "Save" at bounding box center [248, 767] width 73 height 29
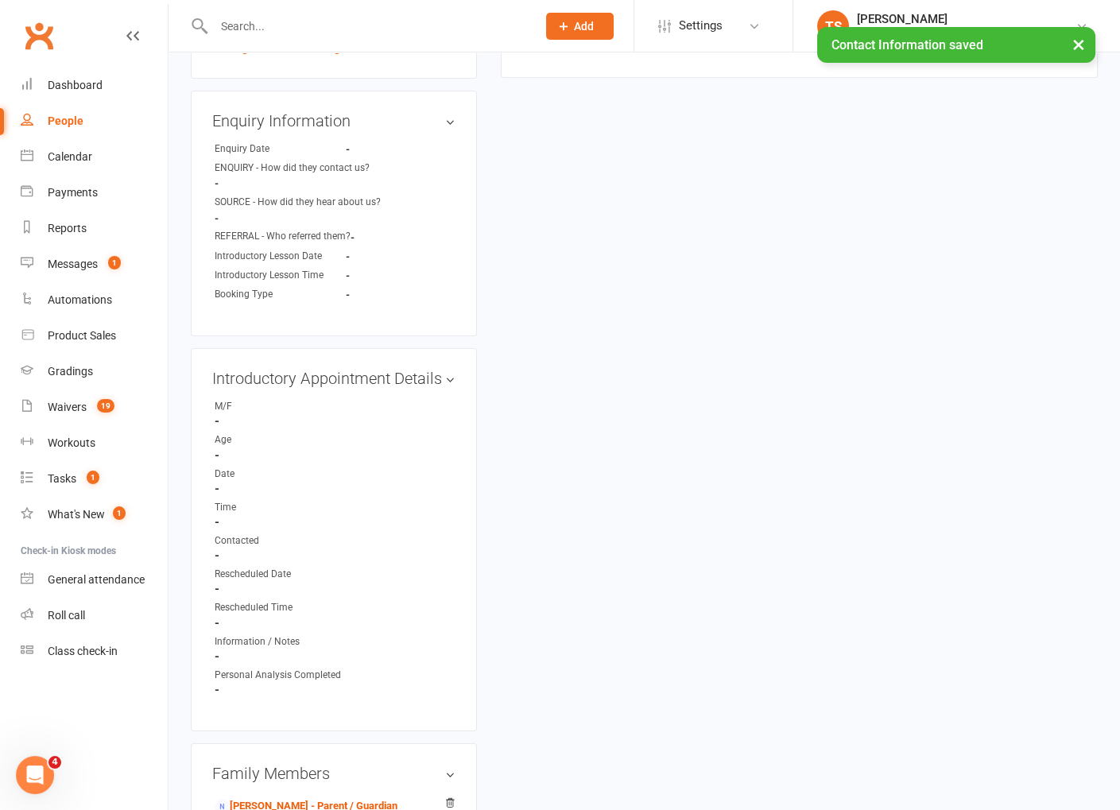
scroll to position [510, 0]
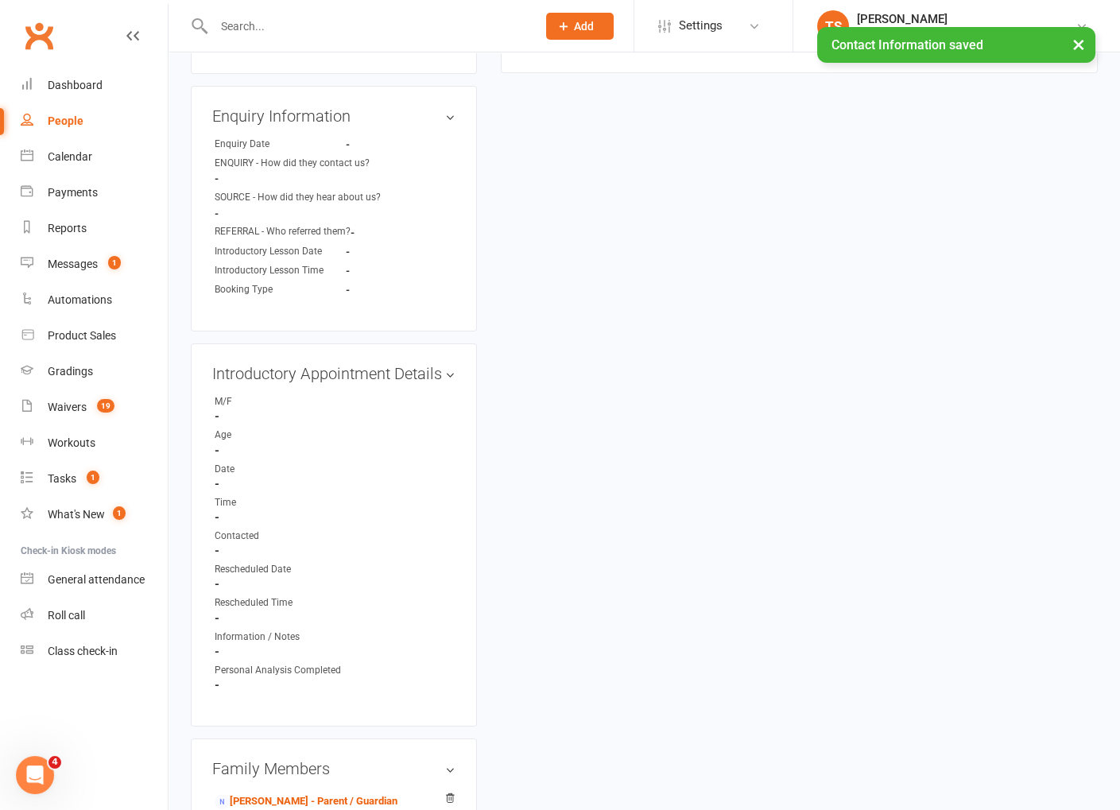
drag, startPoint x: 428, startPoint y: 111, endPoint x: 500, endPoint y: 126, distance: 72.9
click at [0, 0] on link "edit" at bounding box center [0, 0] width 0 height 0
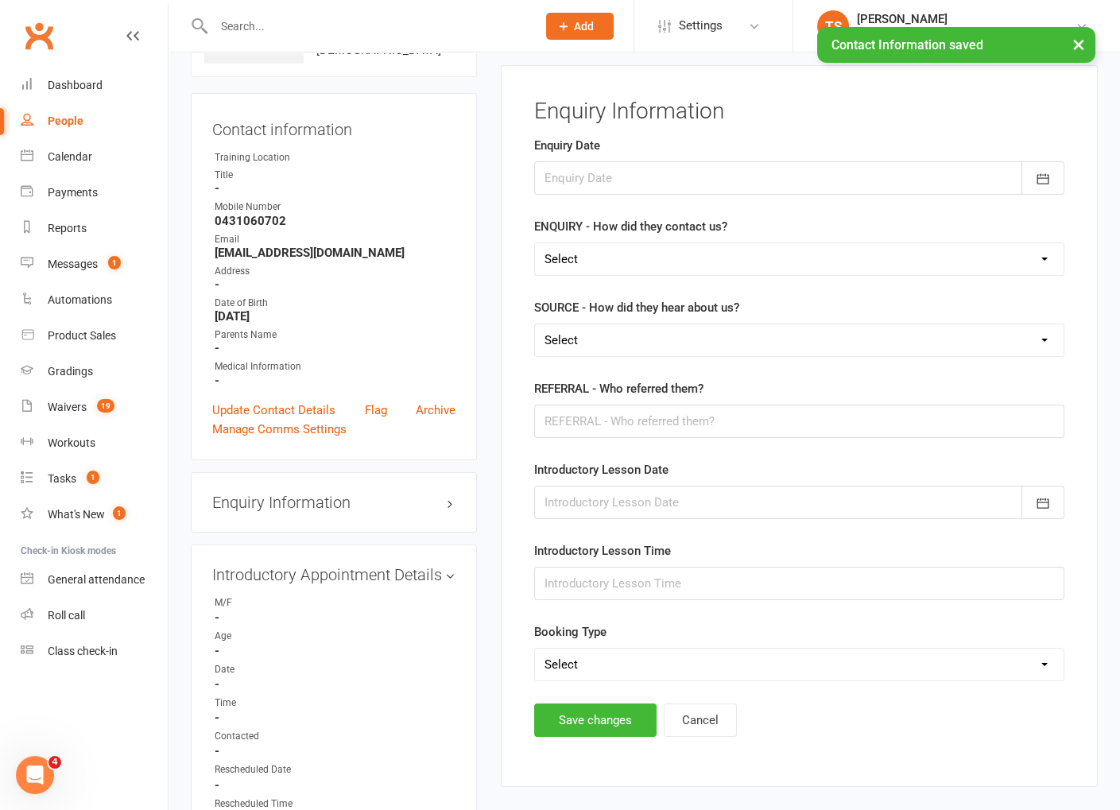
scroll to position [108, 0]
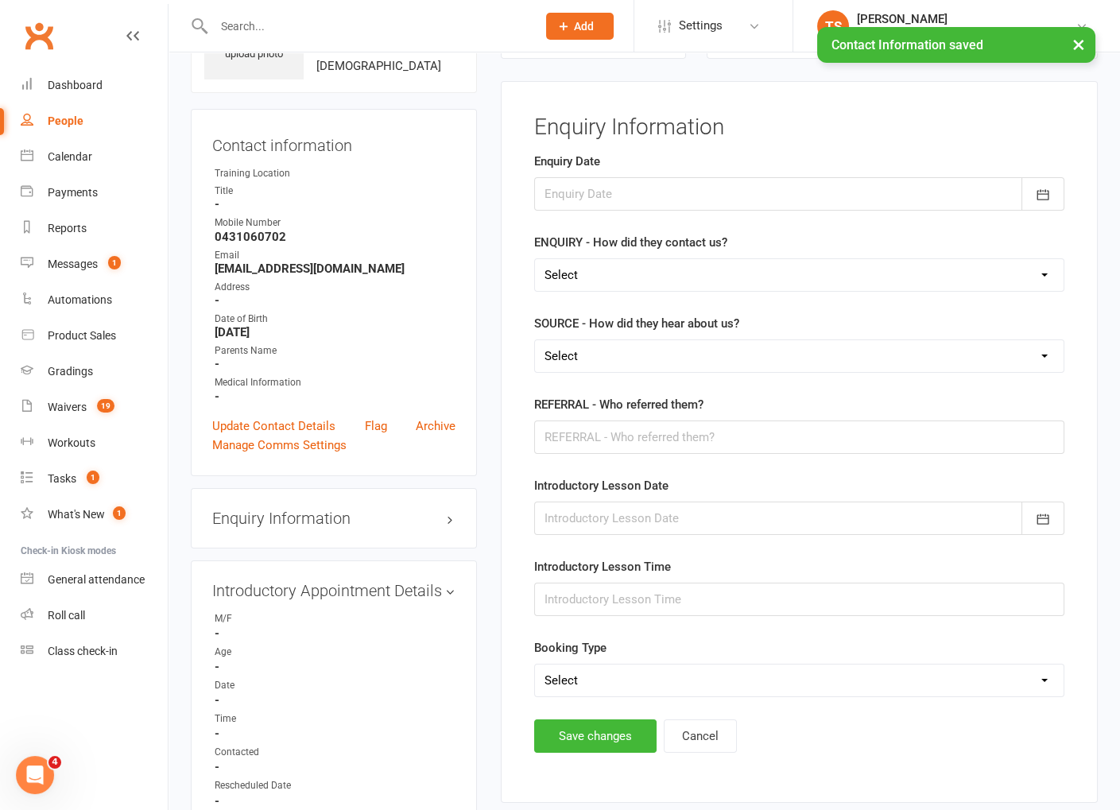
click at [607, 196] on div at bounding box center [799, 193] width 530 height 33
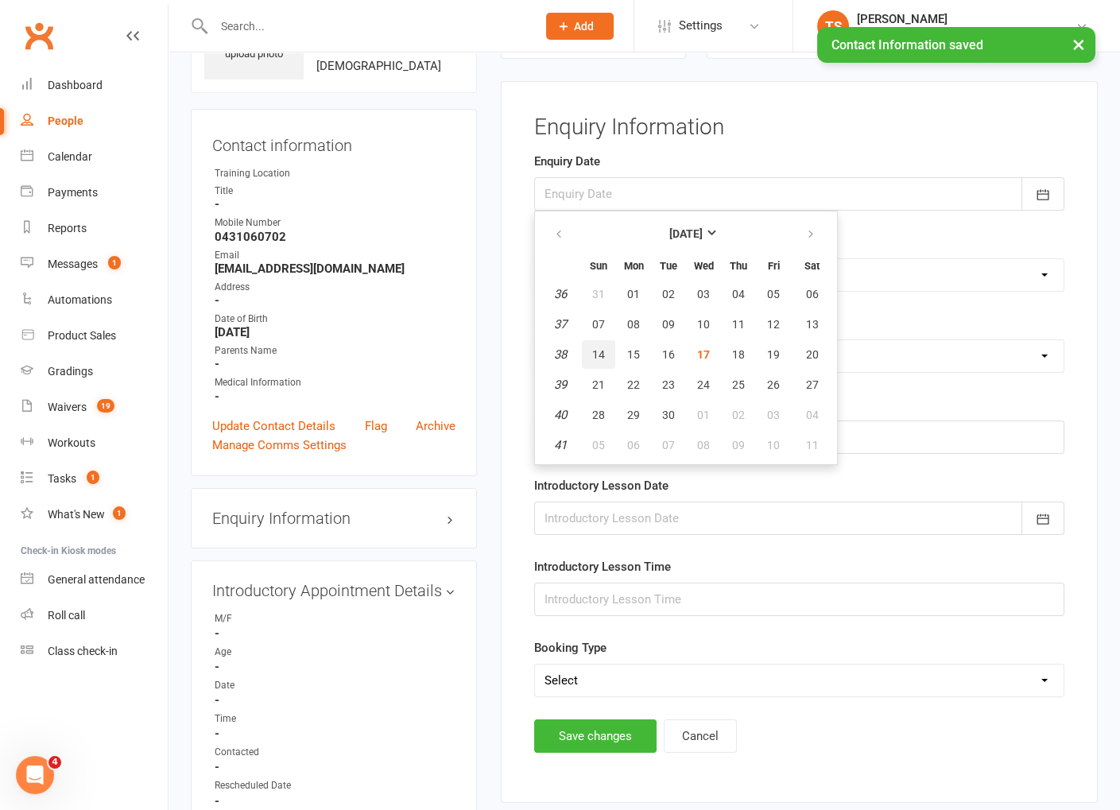
click at [598, 351] on span "14" at bounding box center [598, 354] width 13 height 13
type input "[DATE]"
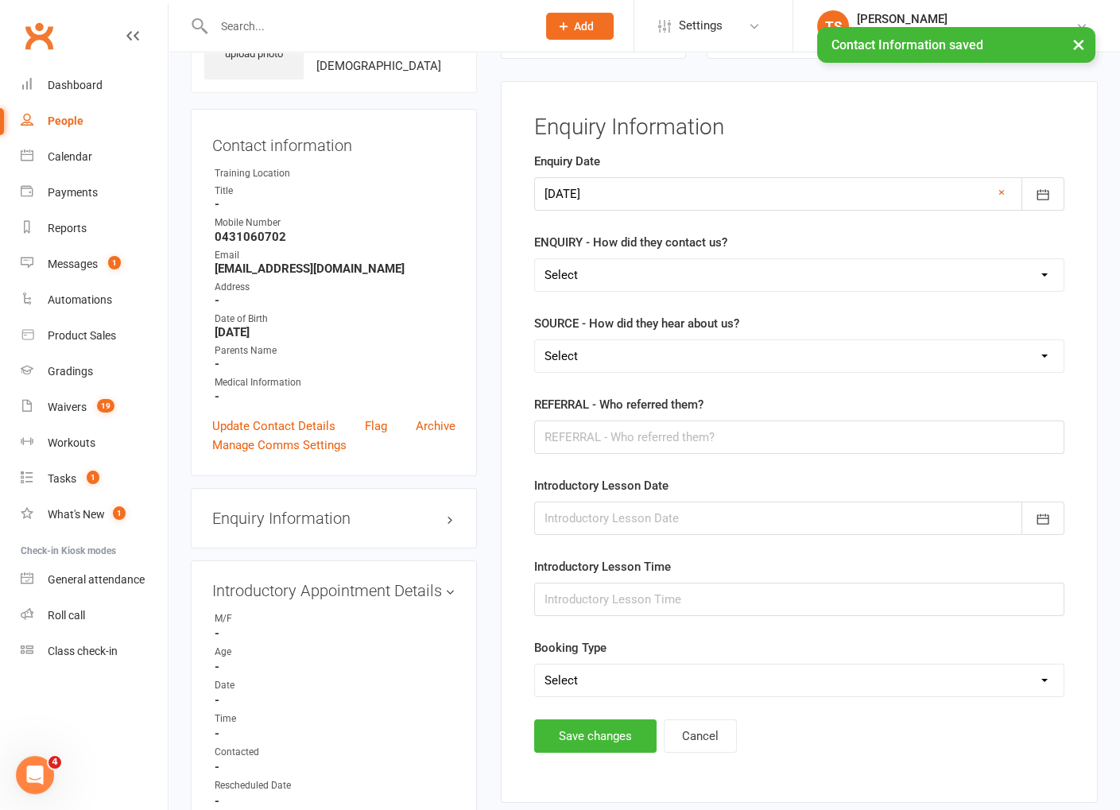
click at [583, 273] on select "Select (W) - Walk In (T) - Telephone (I) - Internet / Email (S) - Studio Initia…" at bounding box center [799, 275] width 528 height 32
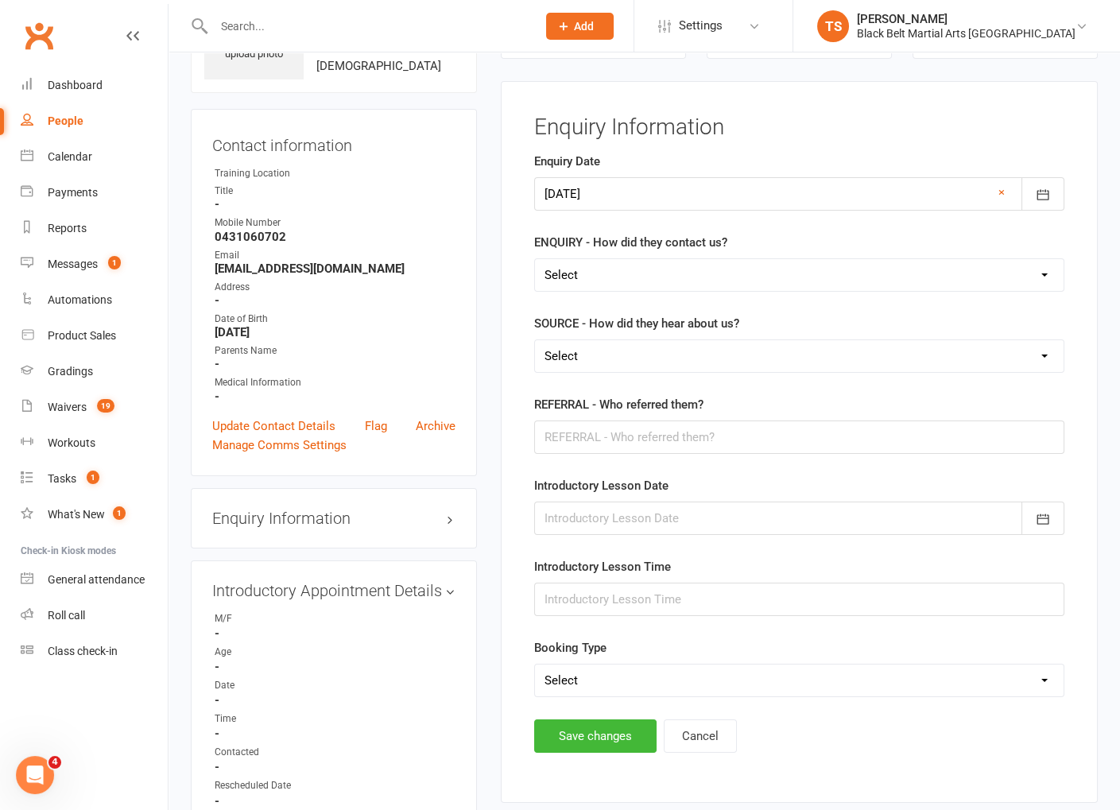
select select "(S) - Studio Initiated"
click at [535, 259] on select "Select (W) - Walk In (T) - Telephone (I) - Internet / Email (S) - Studio Initia…" at bounding box center [799, 275] width 528 height 32
click at [598, 355] on select "Select A1 Direct mail A2 Print Media A3 Flyer A5 Radio A6 Sign A7 Televison A8 …" at bounding box center [799, 356] width 528 height 32
select select "I1 Birthday Parties"
click at [535, 340] on select "Select A1 Direct mail A2 Print Media A3 Flyer A5 Radio A6 Sign A7 Televison A8 …" at bounding box center [799, 356] width 528 height 32
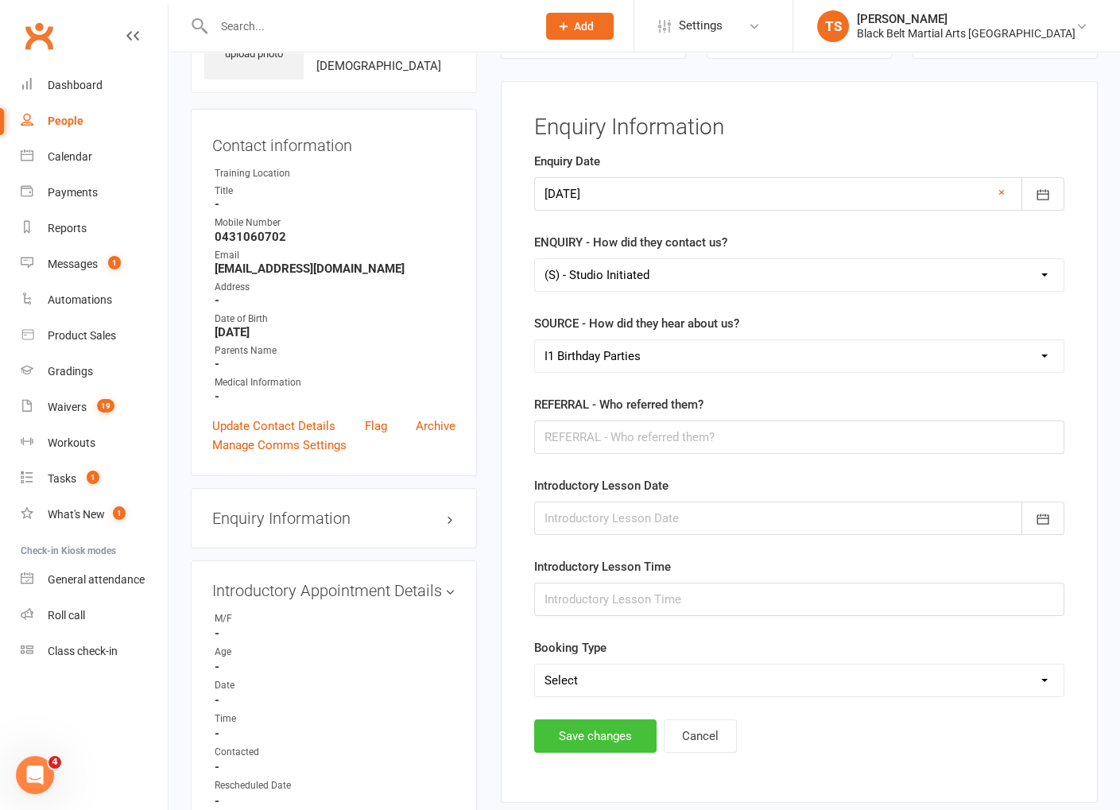
click at [607, 732] on button "Save changes" at bounding box center [595, 735] width 122 height 33
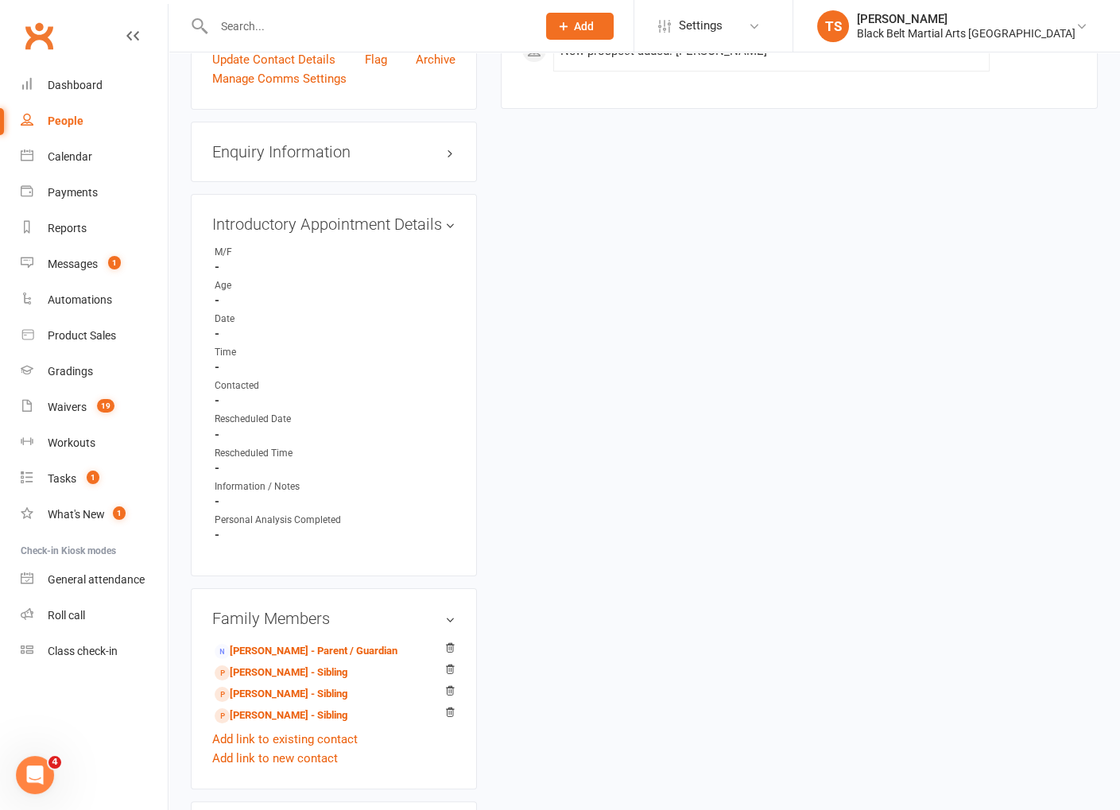
scroll to position [351, 0]
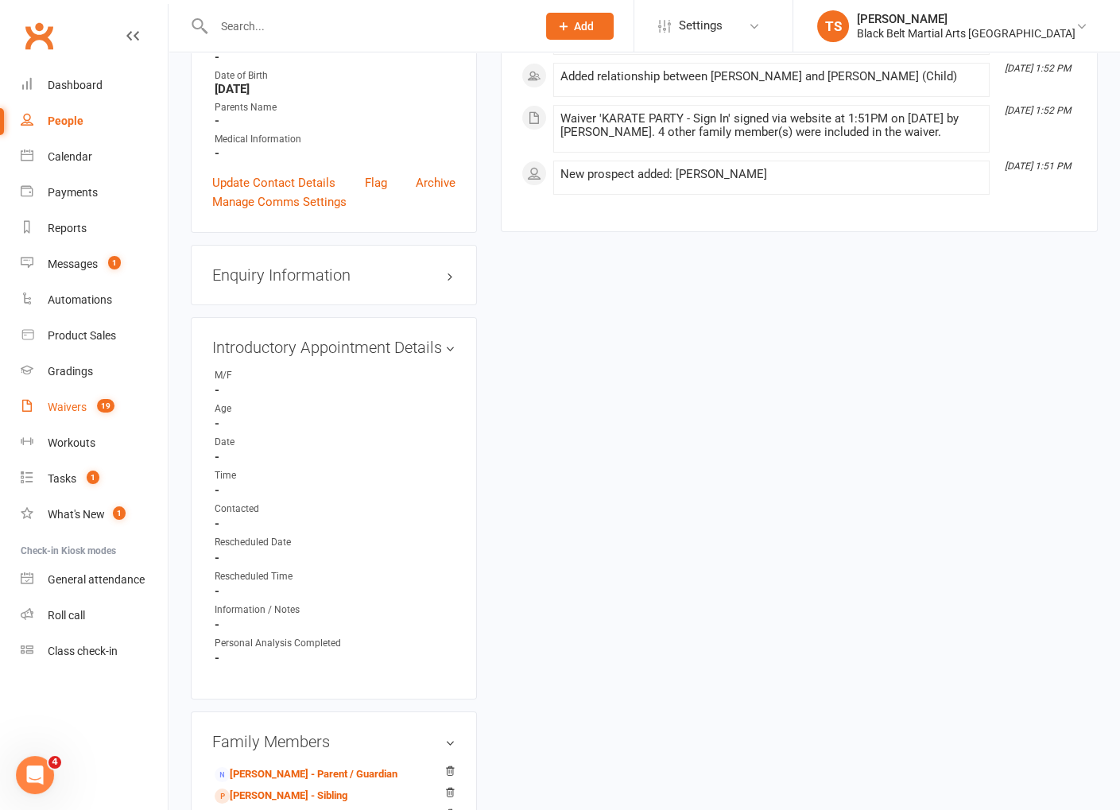
click at [73, 411] on div "Waivers" at bounding box center [67, 407] width 39 height 13
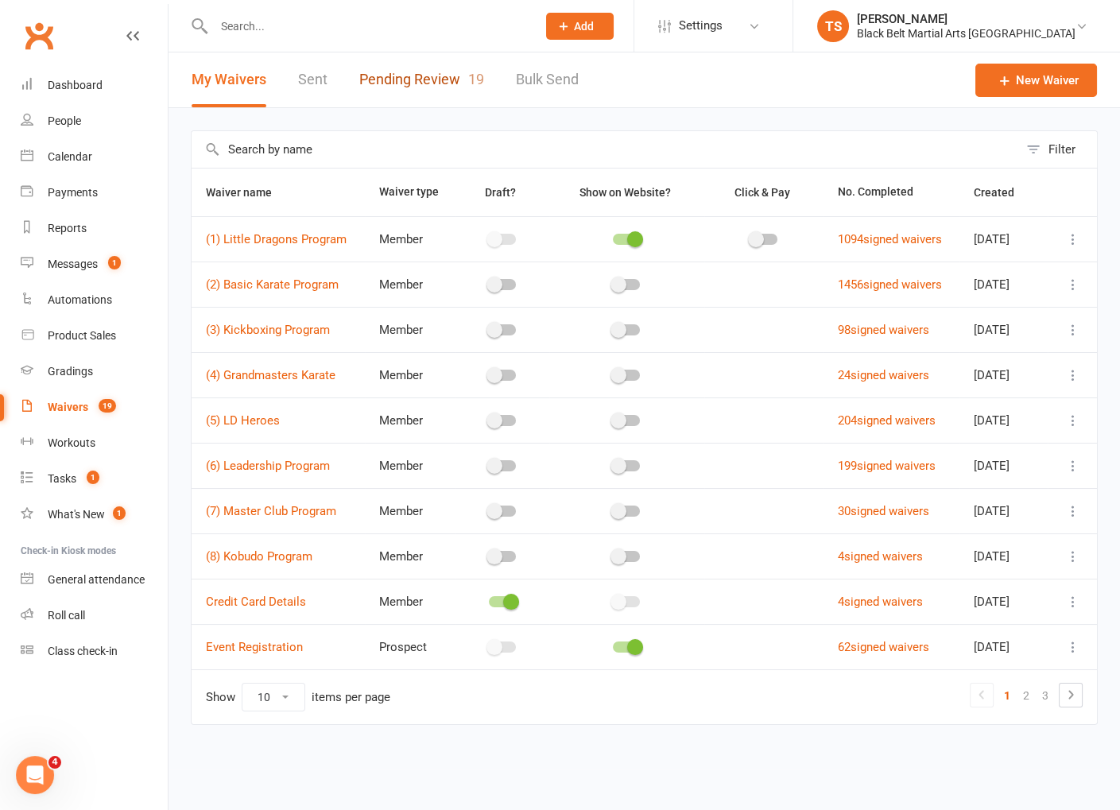
click at [451, 82] on link "Pending Review 19" at bounding box center [421, 79] width 125 height 55
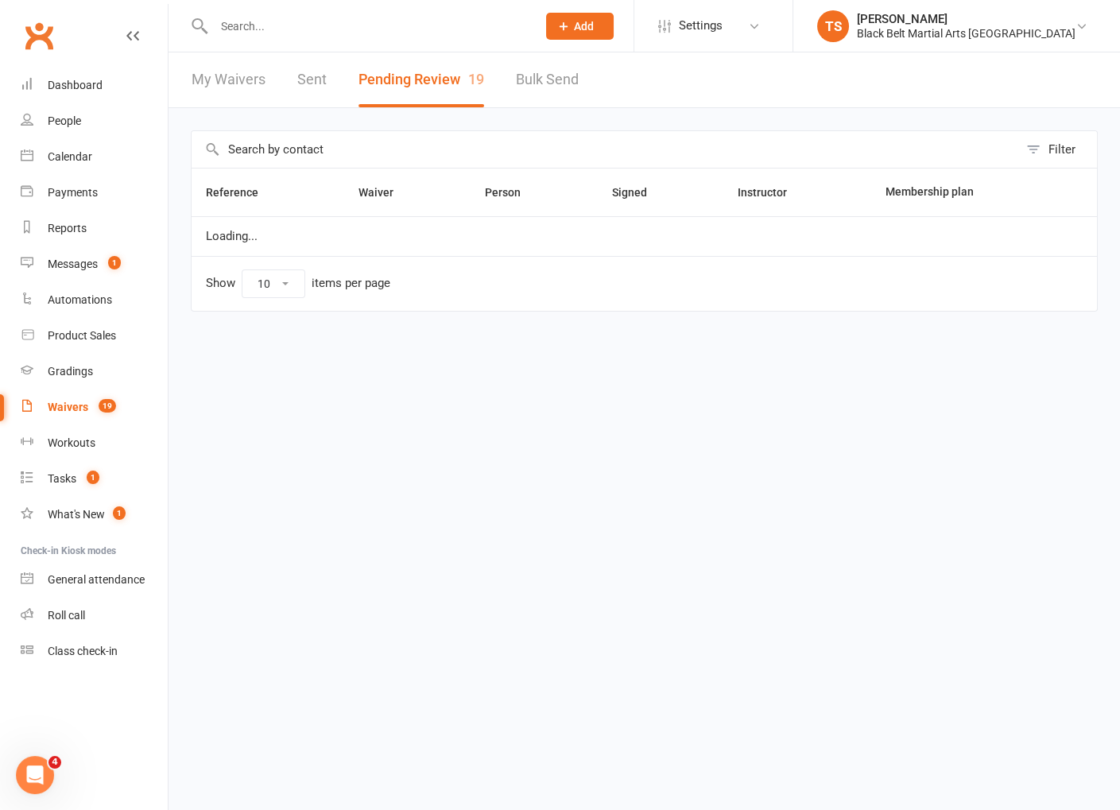
select select "50"
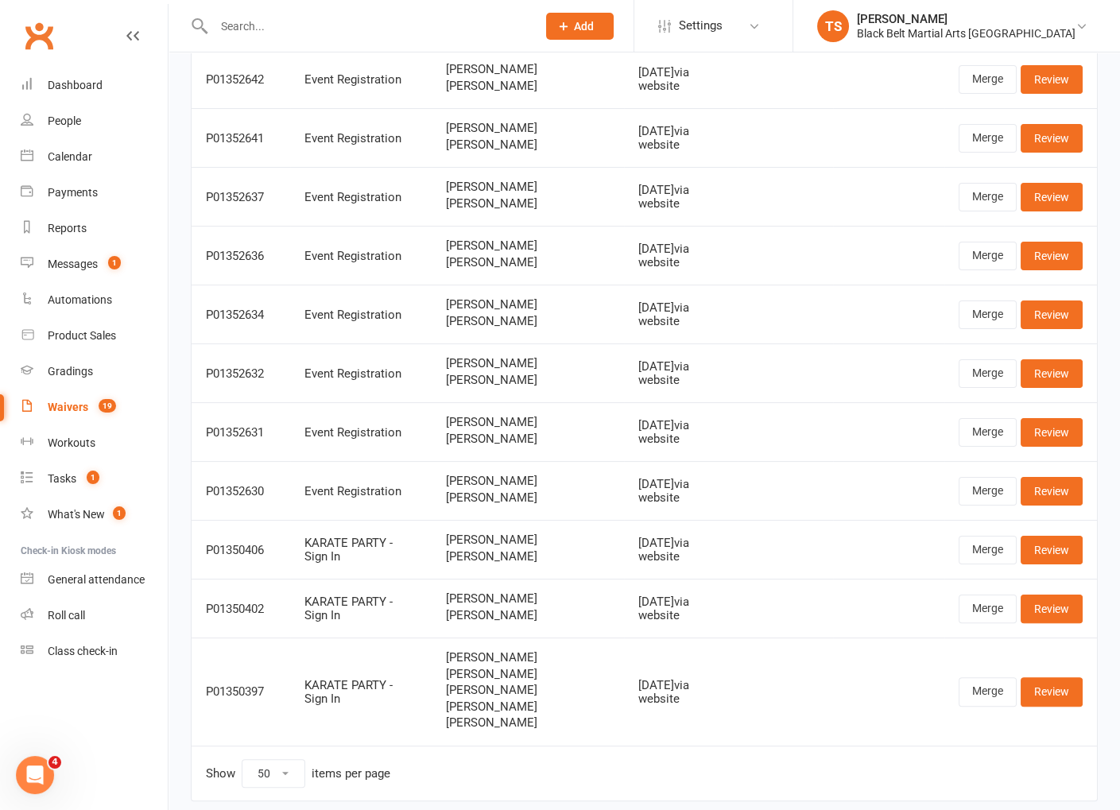
scroll to position [705, 0]
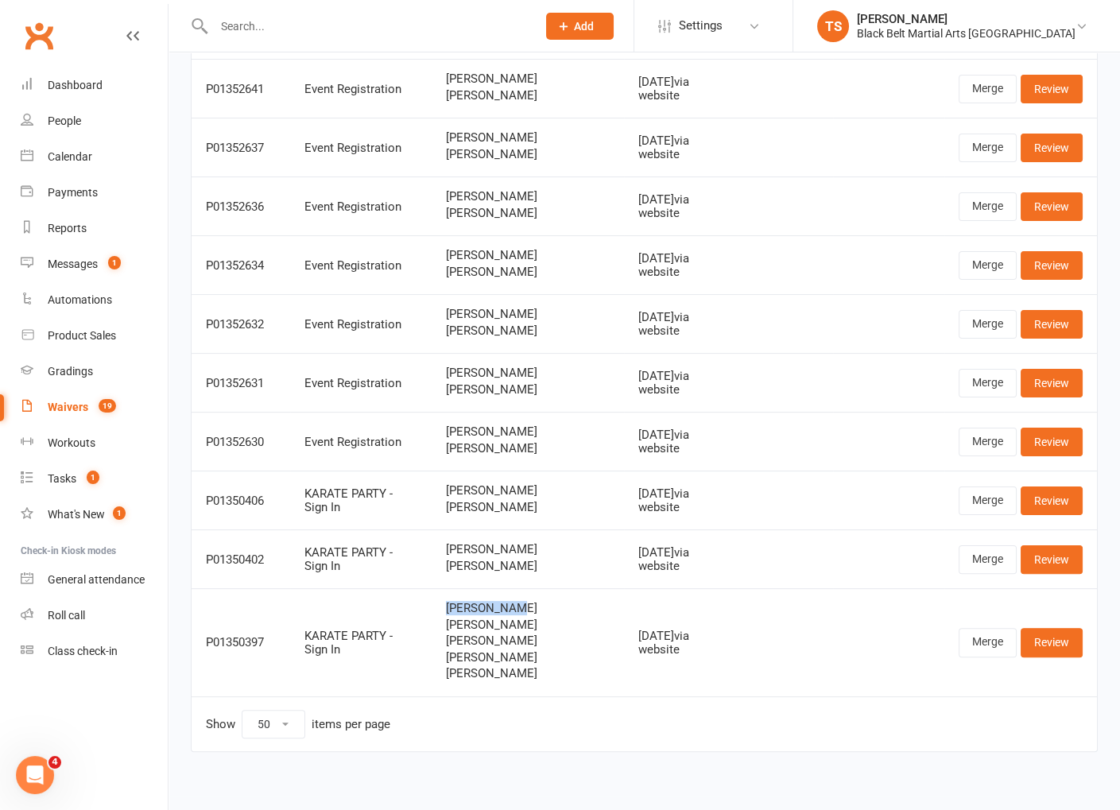
drag, startPoint x: 524, startPoint y: 602, endPoint x: 939, endPoint y: 703, distance: 427.7
click at [455, 602] on span "[PERSON_NAME]" at bounding box center [528, 609] width 164 height 14
drag, startPoint x: 540, startPoint y: 615, endPoint x: 455, endPoint y: 616, distance: 85.0
click at [455, 618] on span "[PERSON_NAME]" at bounding box center [528, 625] width 164 height 14
copy span "[PERSON_NAME]"
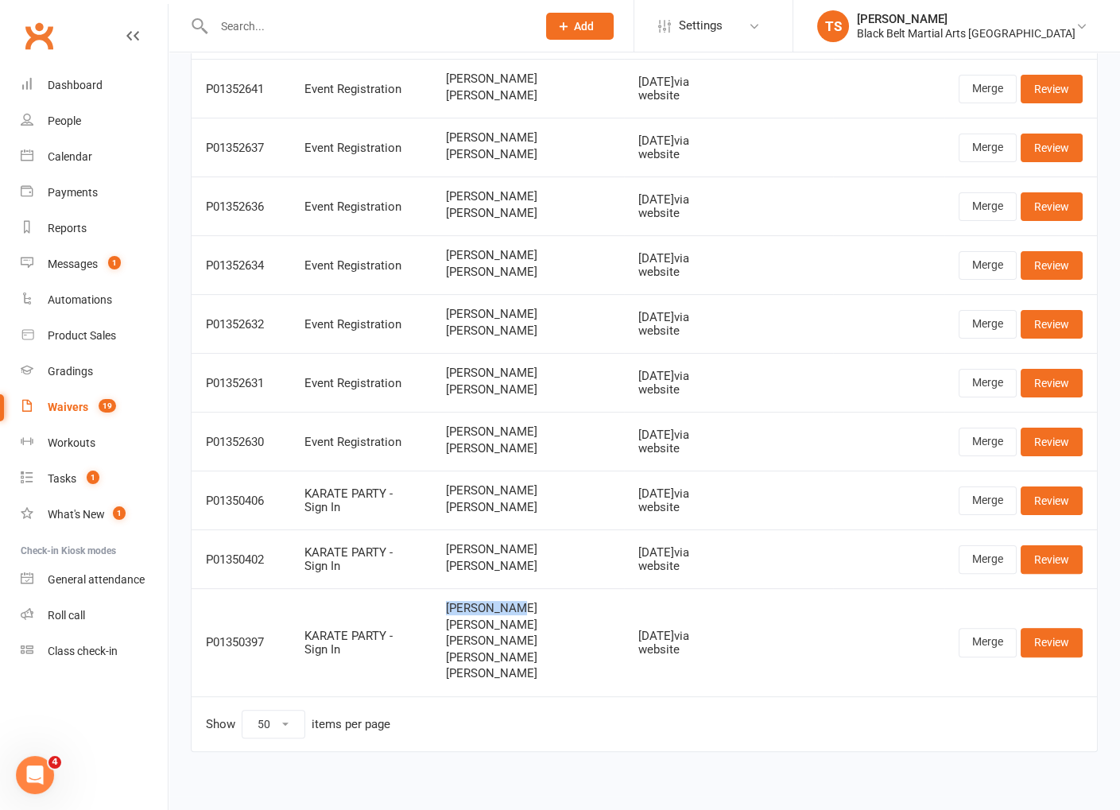
click at [547, 619] on span "[PERSON_NAME]" at bounding box center [528, 625] width 164 height 14
drag, startPoint x: 549, startPoint y: 617, endPoint x: 456, endPoint y: 617, distance: 93.0
click at [456, 618] on span "[PERSON_NAME]" at bounding box center [528, 625] width 164 height 14
drag, startPoint x: 521, startPoint y: 694, endPoint x: 506, endPoint y: 645, distance: 50.5
click at [521, 696] on td "Show 10 25 50 100 items per page" at bounding box center [644, 723] width 905 height 55
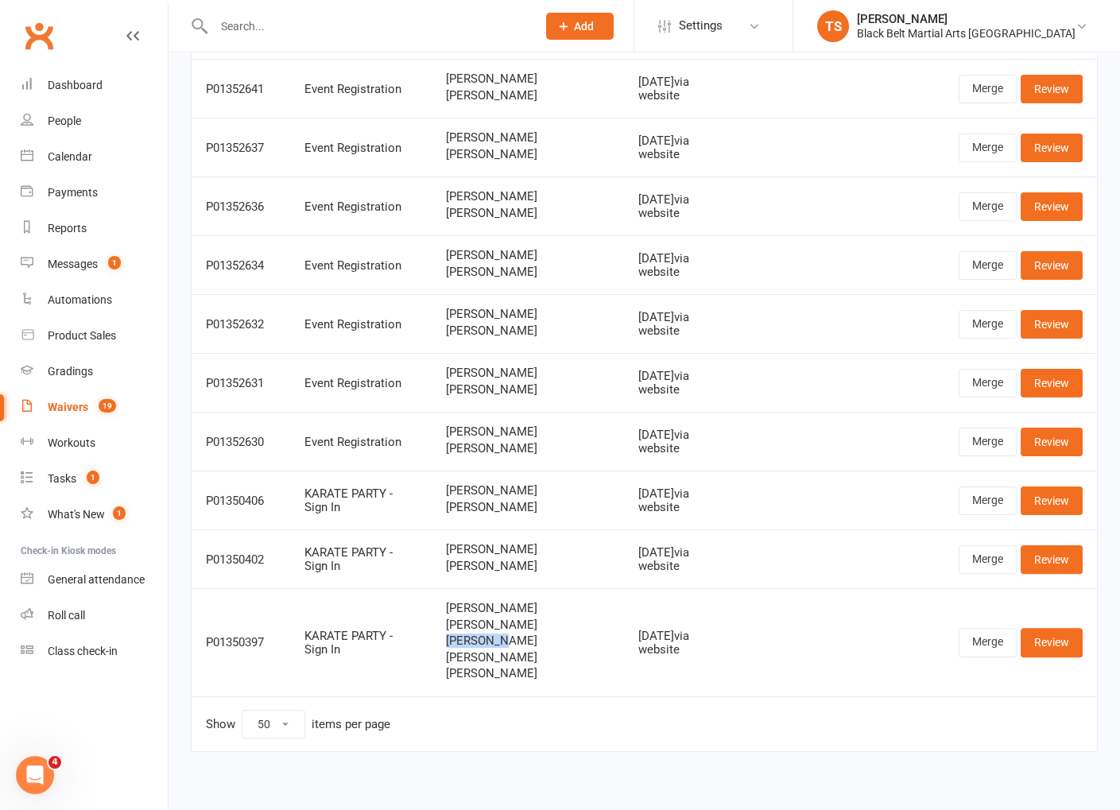
drag, startPoint x: 510, startPoint y: 630, endPoint x: 459, endPoint y: 629, distance: 50.9
click at [459, 634] on span "[PERSON_NAME]" at bounding box center [528, 641] width 164 height 14
copy span "[PERSON_NAME]"
click at [255, 30] on input "text" at bounding box center [367, 26] width 316 height 22
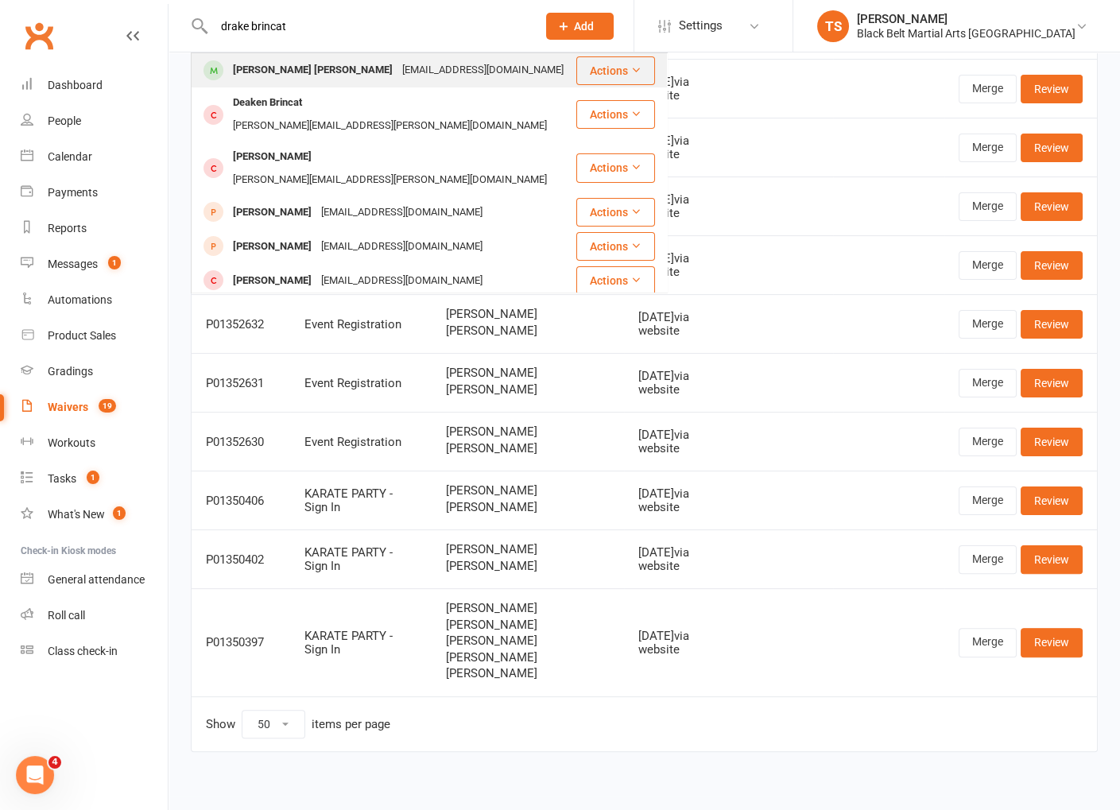
type input "drake brincat"
drag, startPoint x: 256, startPoint y: 65, endPoint x: 367, endPoint y: 141, distance: 134.9
click at [256, 64] on div "[PERSON_NAME] [PERSON_NAME]" at bounding box center [312, 70] width 169 height 23
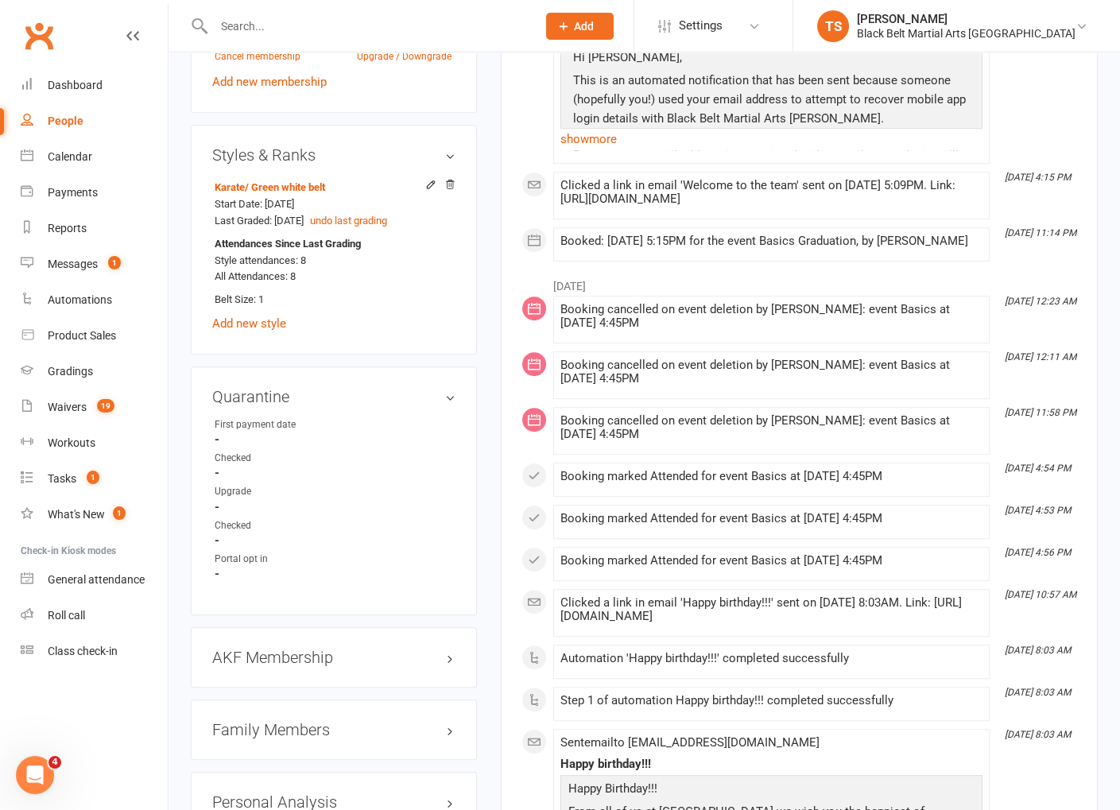
scroll to position [1260, 0]
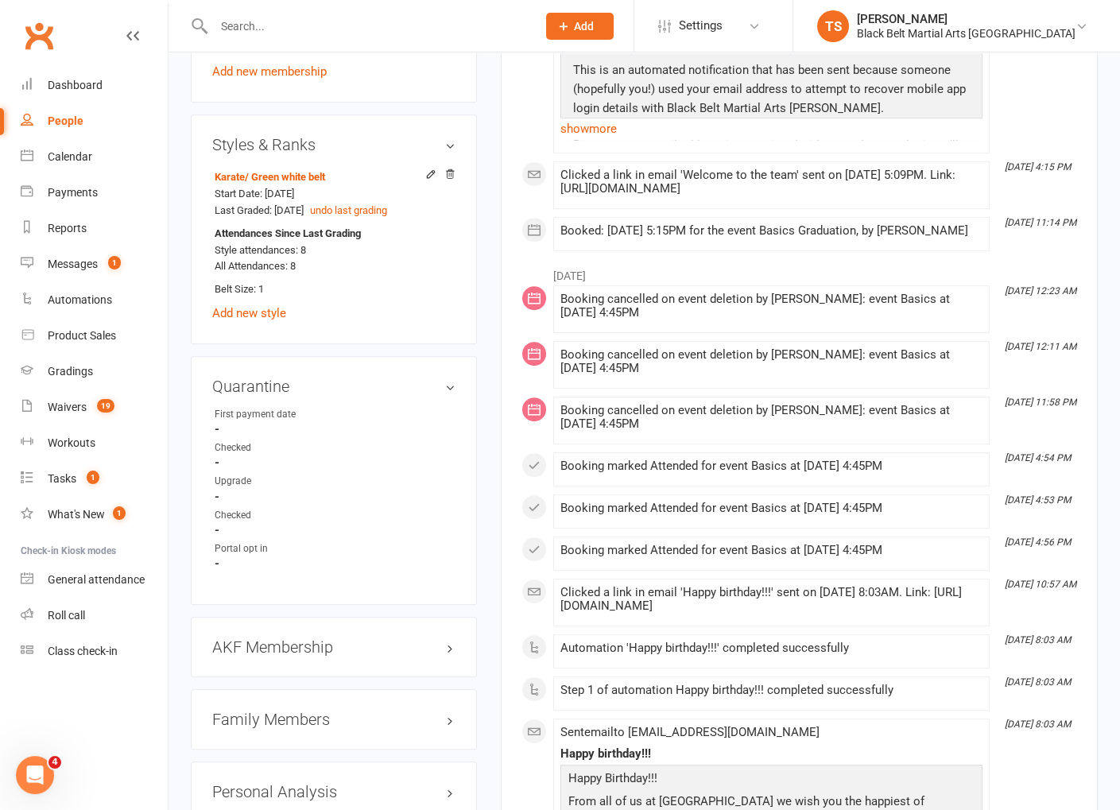
click at [289, 710] on h3 "Family Members" at bounding box center [333, 718] width 243 height 17
click at [288, 744] on link "[PERSON_NAME] - Parent / Guardian" at bounding box center [306, 752] width 183 height 17
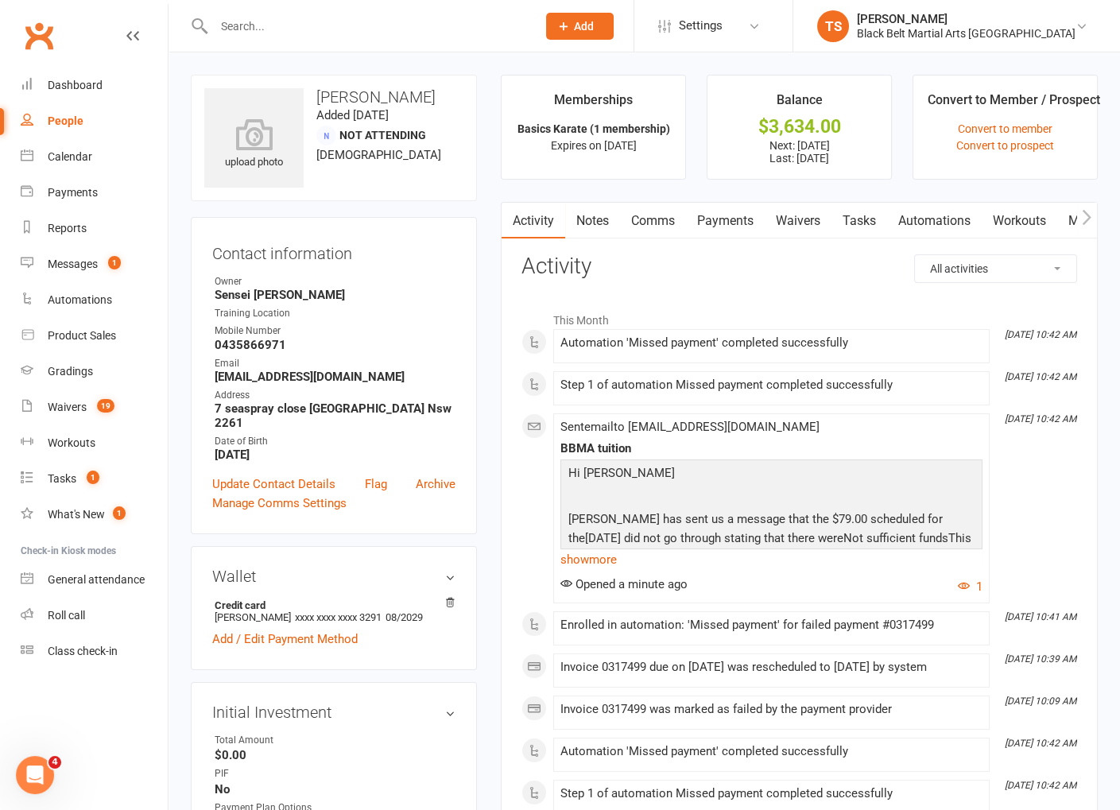
click at [738, 220] on link "Payments" at bounding box center [725, 221] width 79 height 37
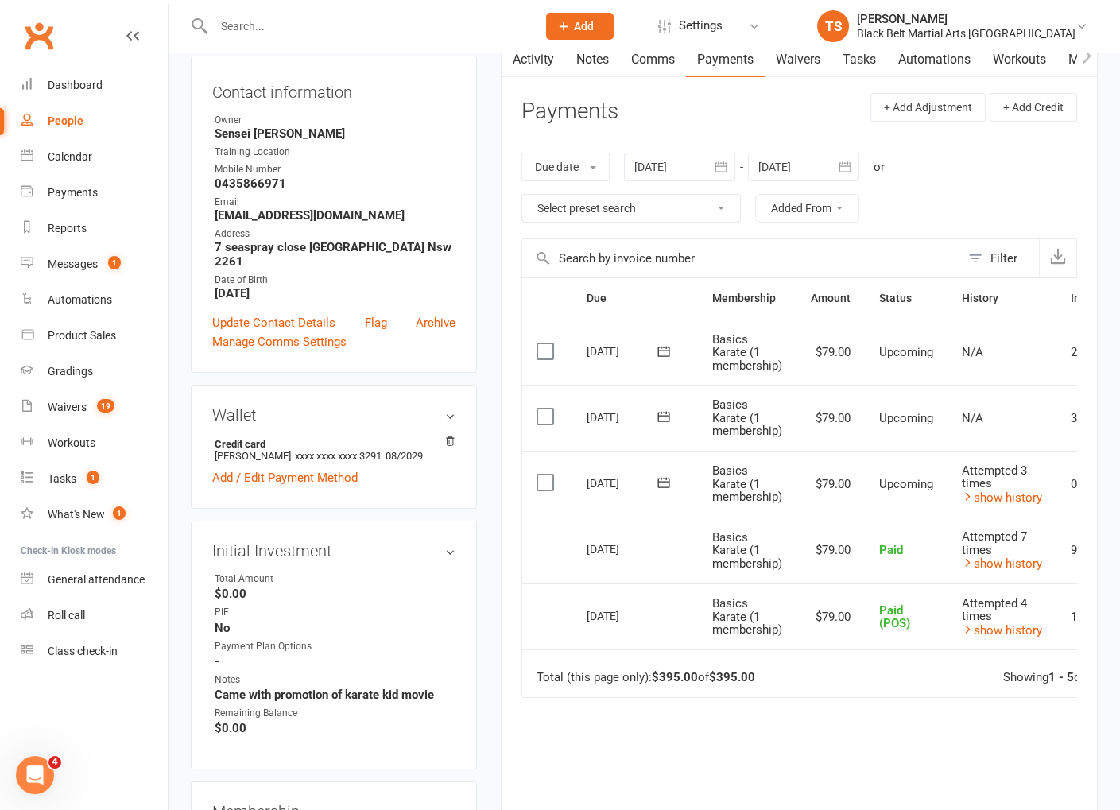
scroll to position [171, 0]
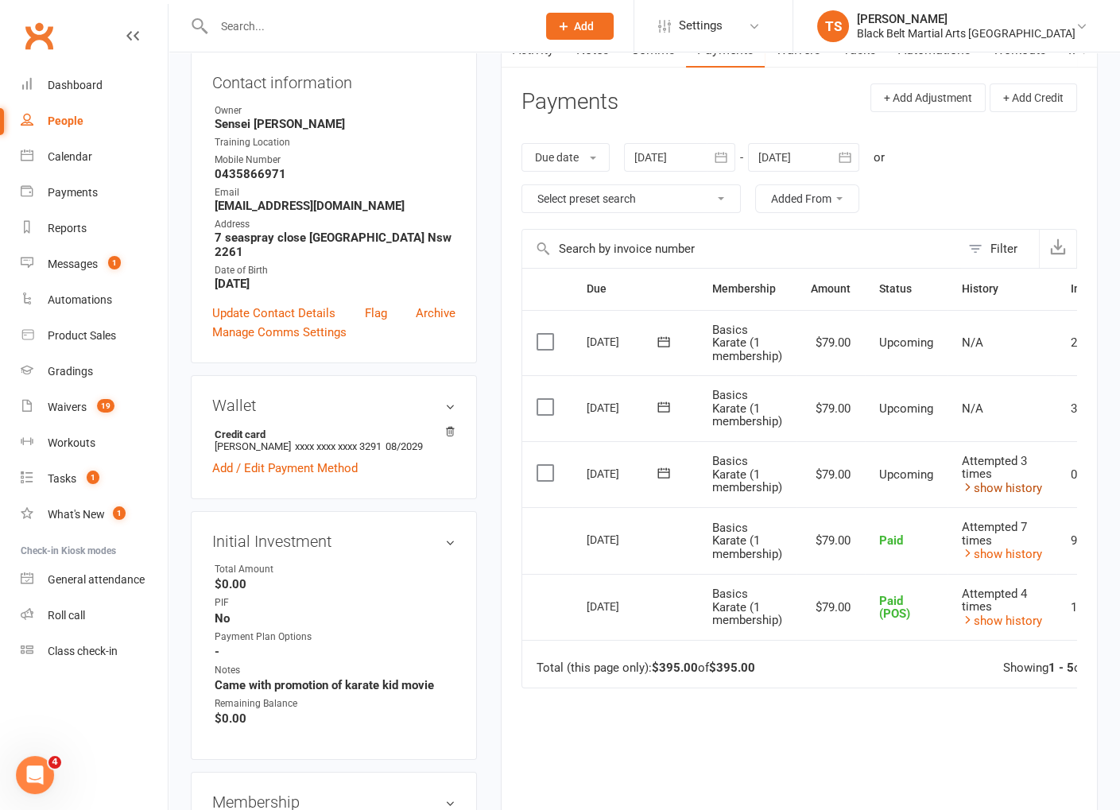
click at [992, 482] on link "show history" at bounding box center [1002, 488] width 80 height 14
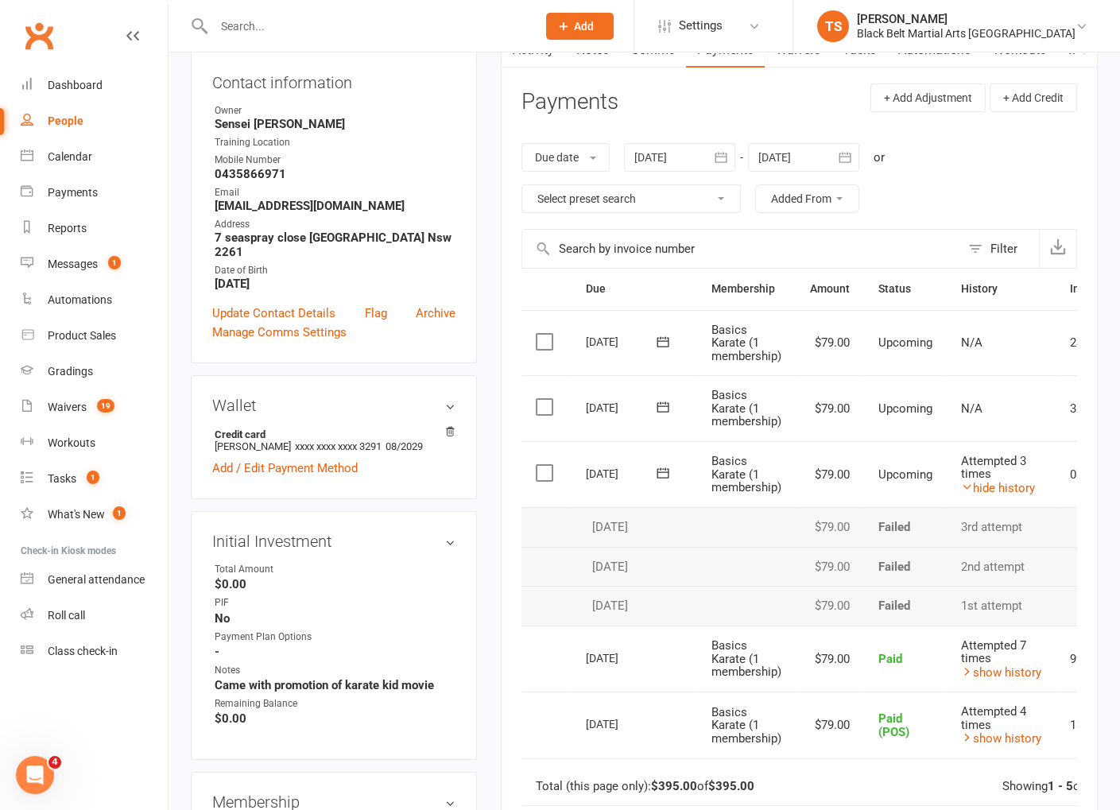
scroll to position [192, 0]
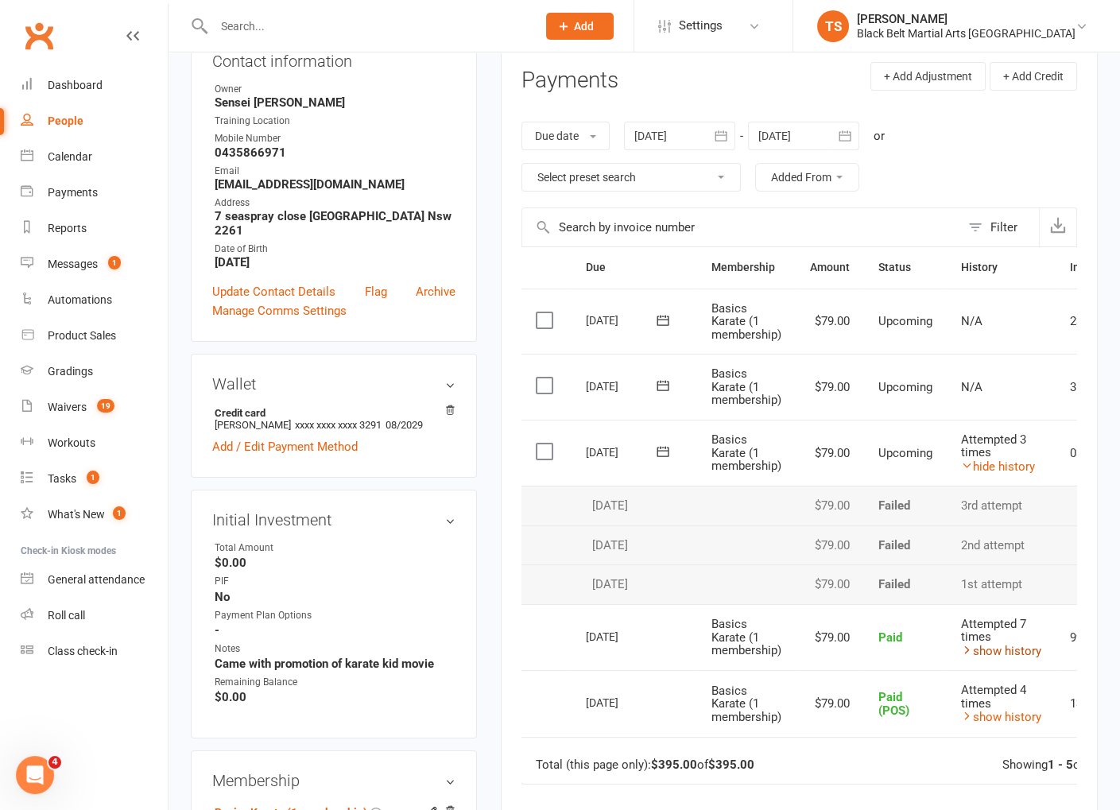
click at [1028, 646] on link "show history" at bounding box center [1001, 651] width 80 height 14
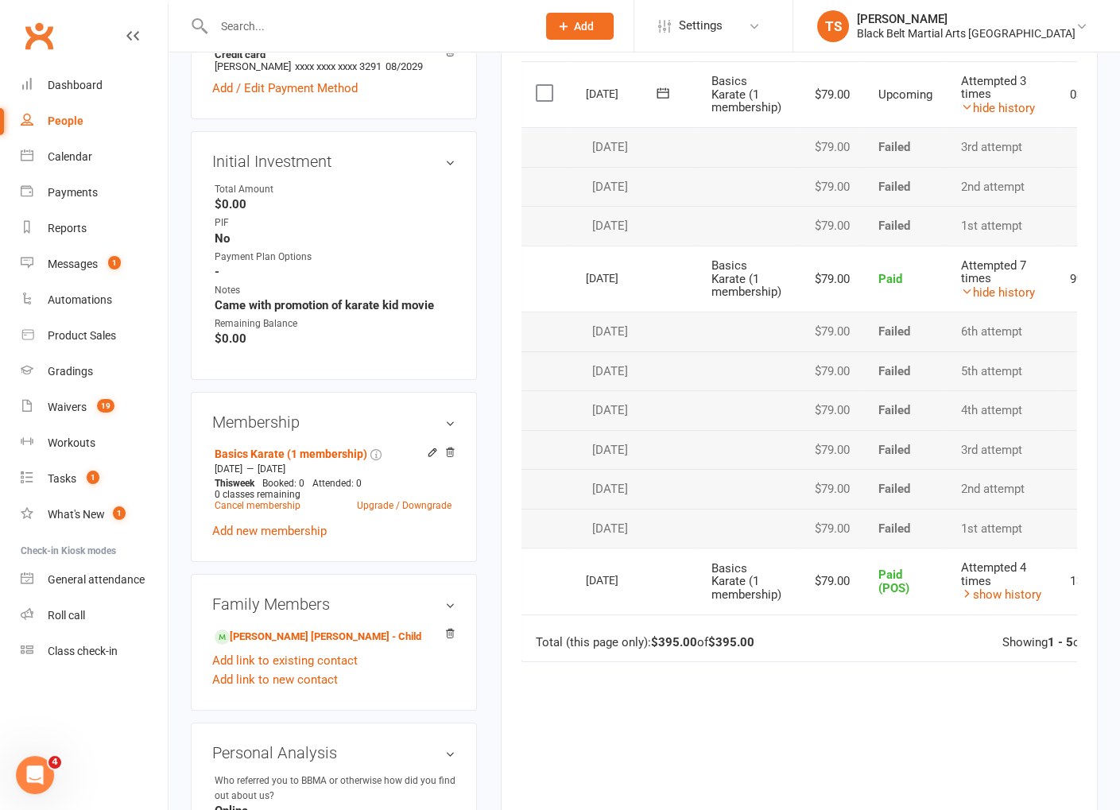
scroll to position [575, 0]
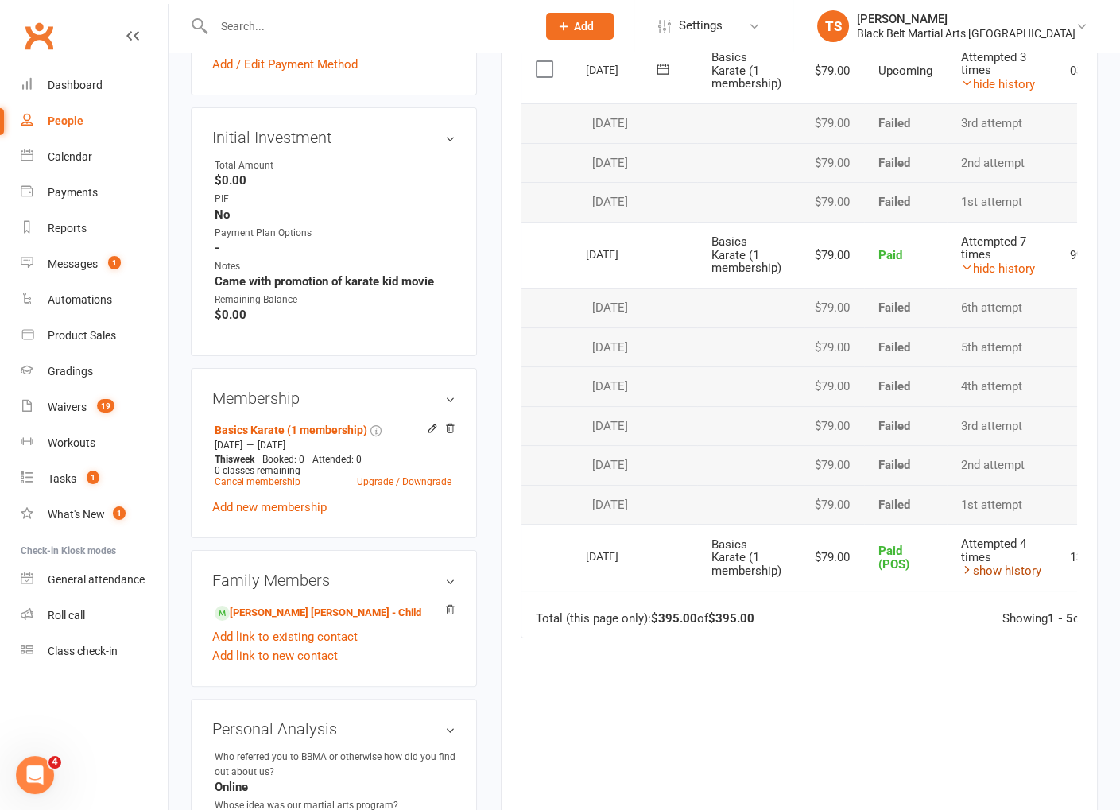
click at [996, 569] on link "show history" at bounding box center [1001, 570] width 80 height 14
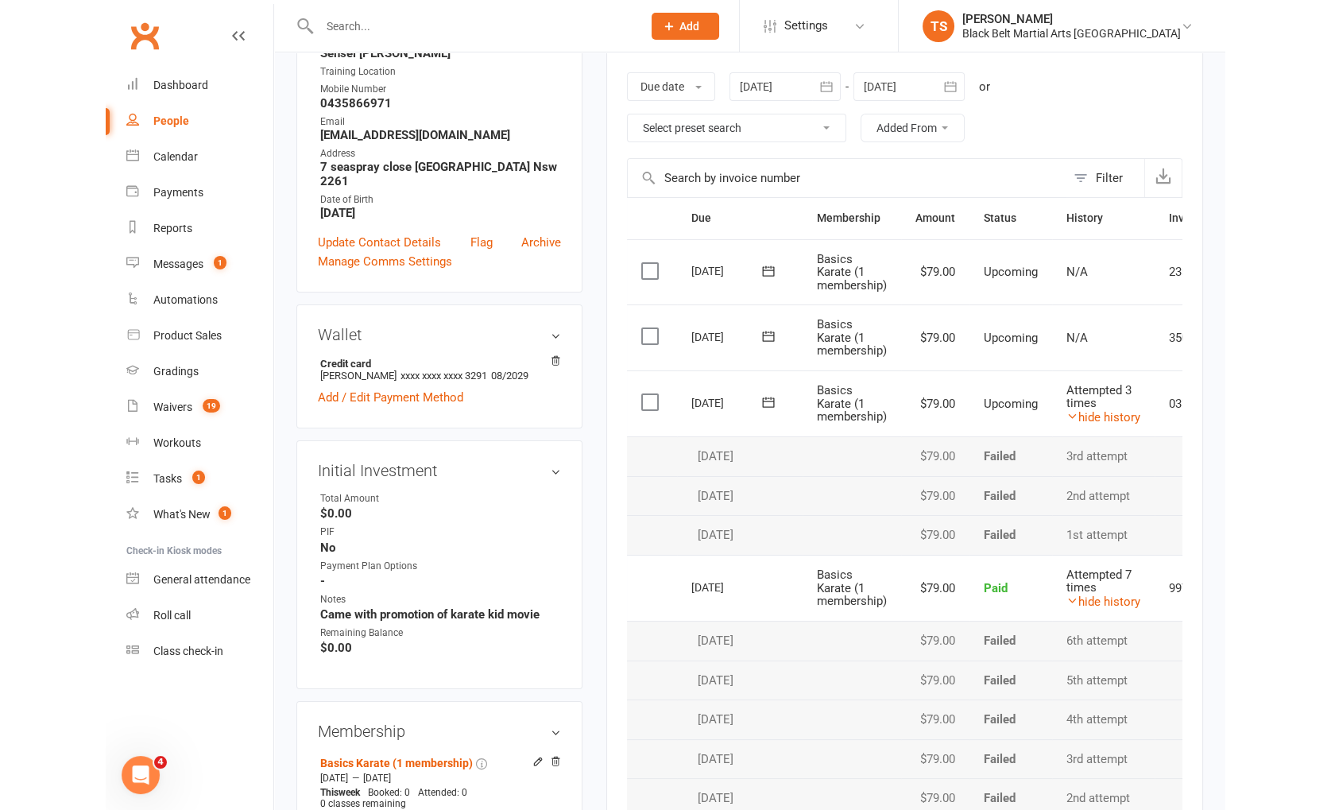
scroll to position [0, 0]
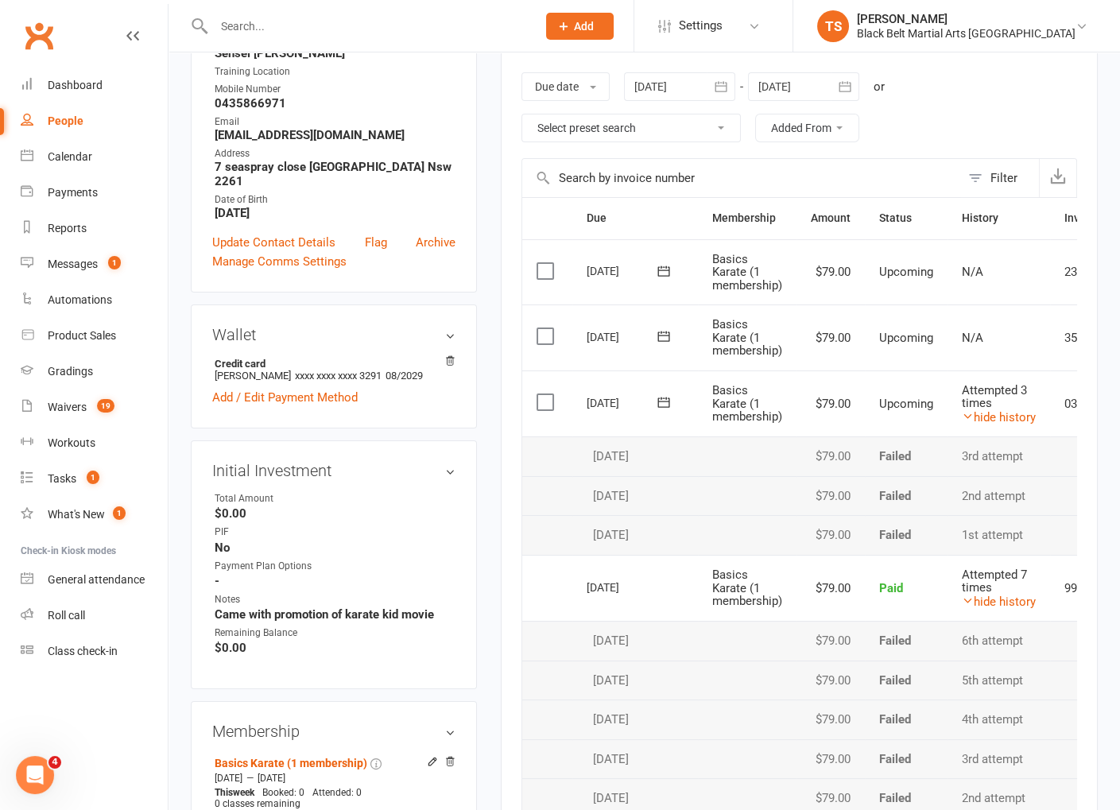
click at [683, 382] on td "[DATE]" at bounding box center [635, 403] width 126 height 67
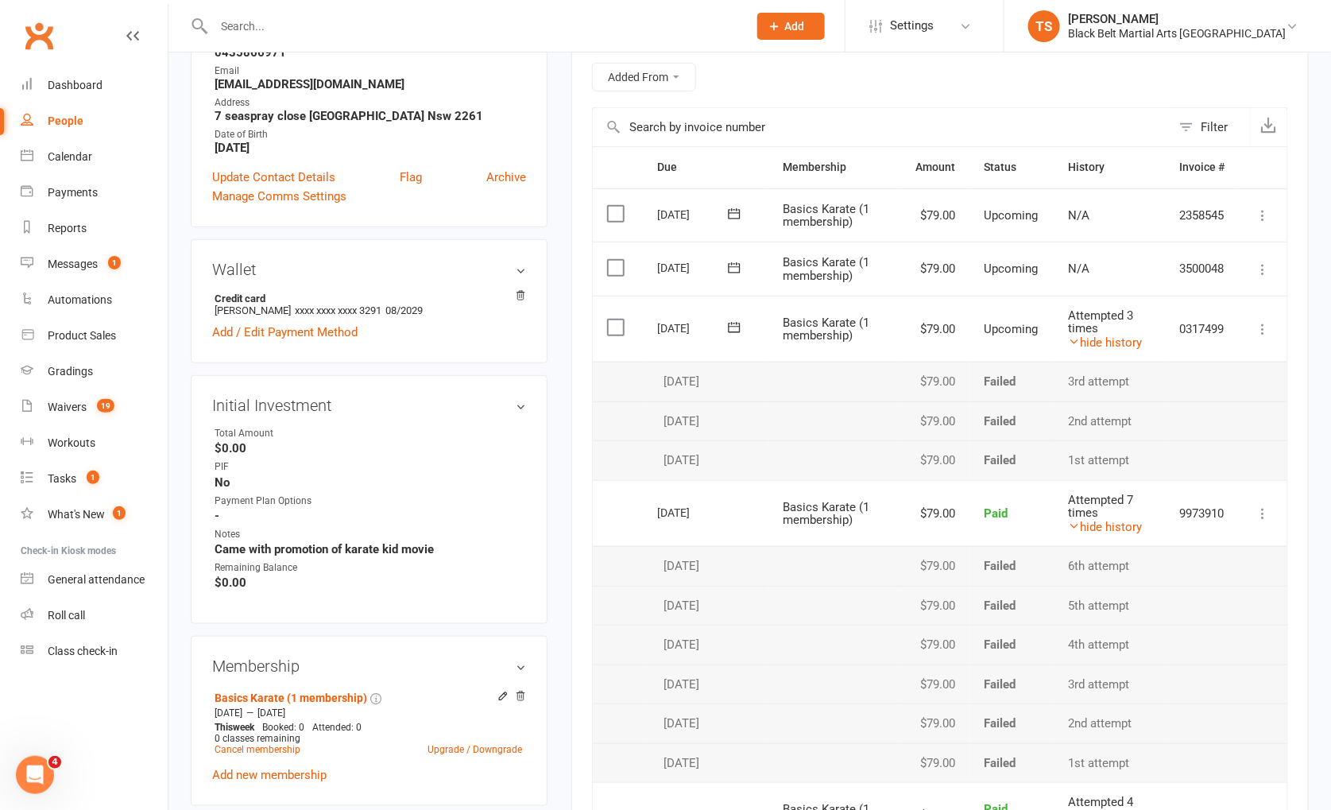
scroll to position [294, 0]
click at [1119, 329] on icon at bounding box center [1264, 327] width 16 height 16
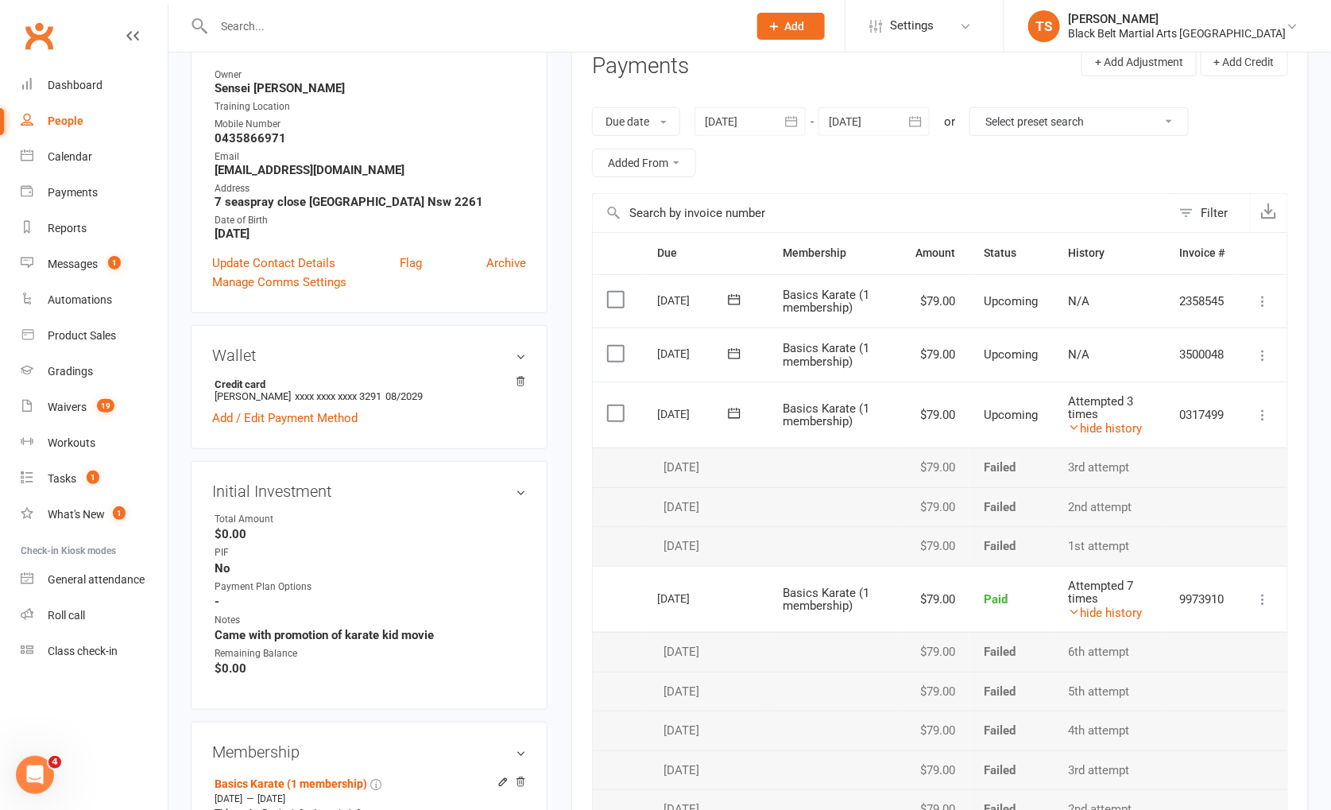
scroll to position [207, 0]
click at [1119, 413] on icon at bounding box center [1264, 416] width 16 height 16
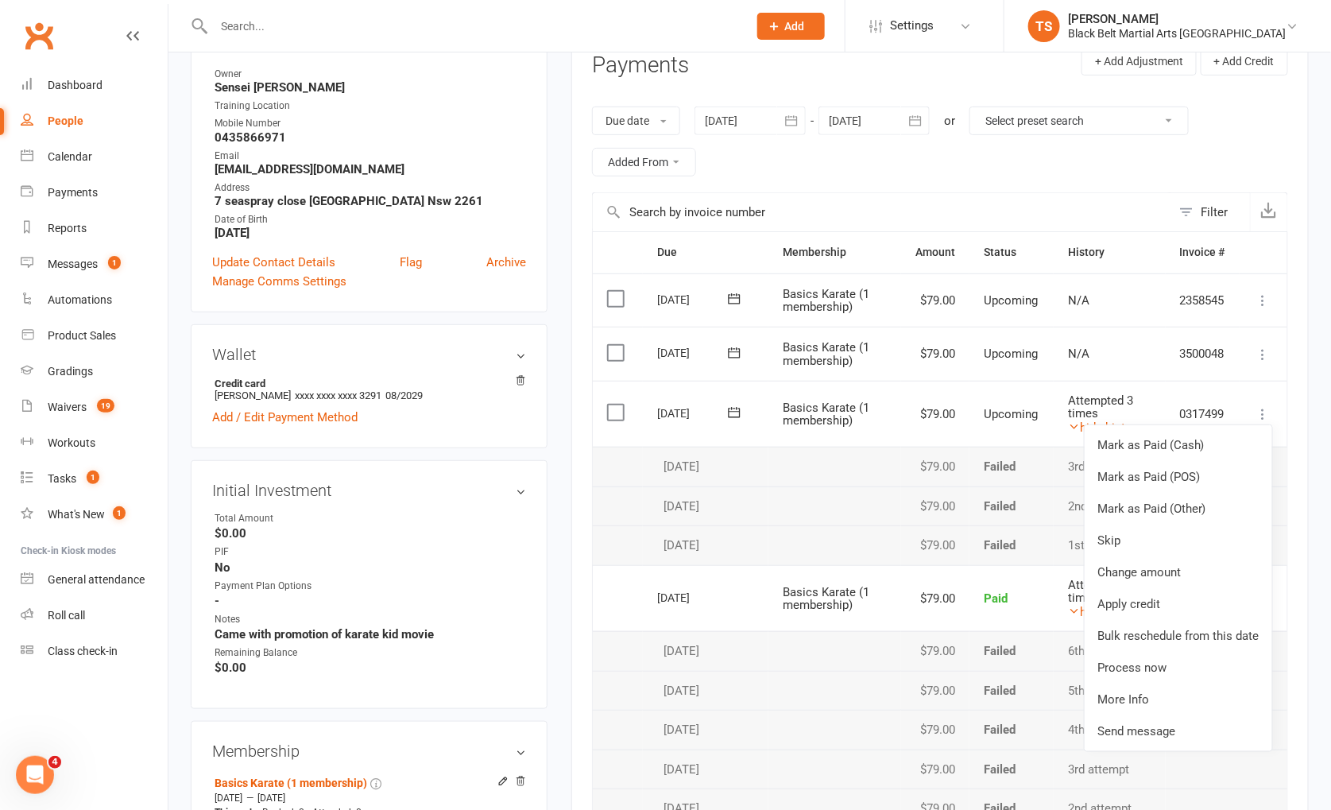
click at [565, 535] on main "Memberships Basics Karate (1 membership) Expires on [DATE] Balance $3,634.00 Ne…" at bounding box center [939, 645] width 761 height 1557
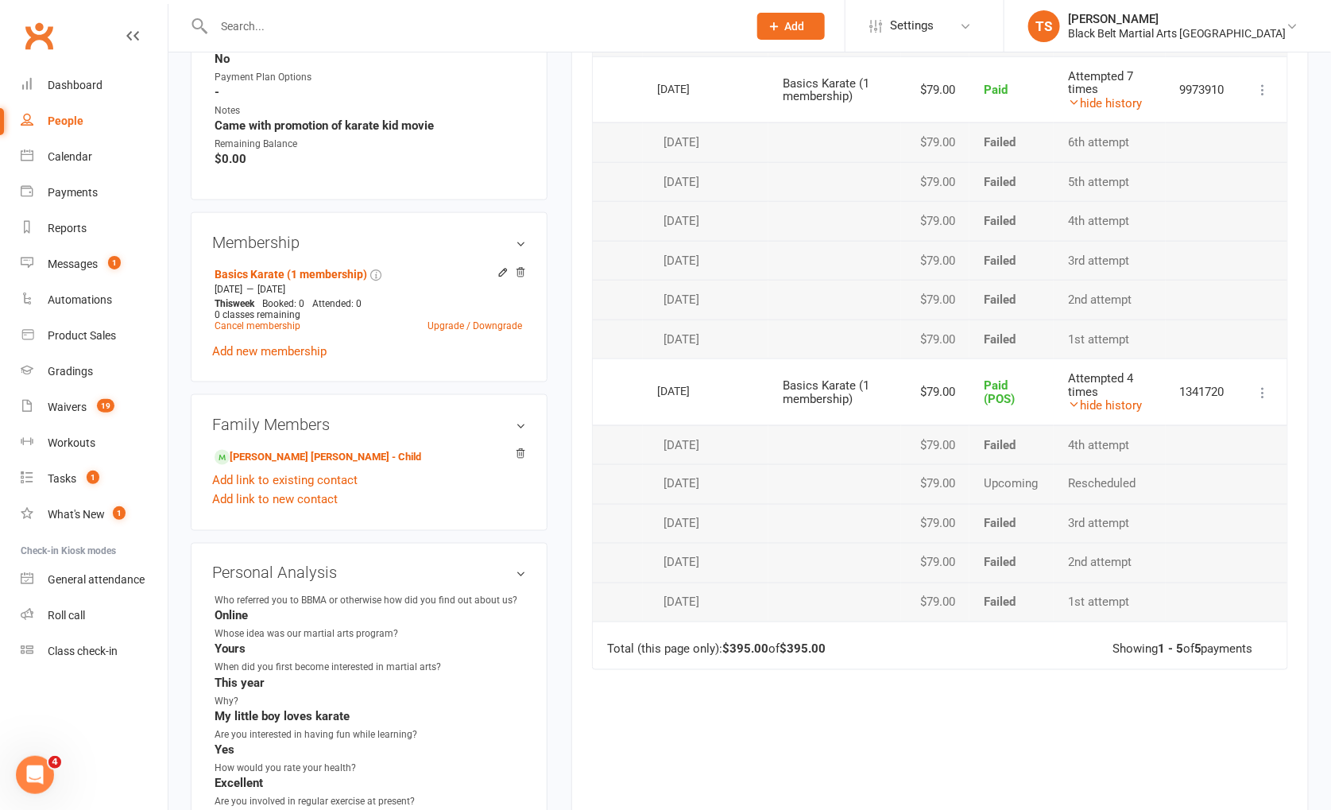
scroll to position [720, 0]
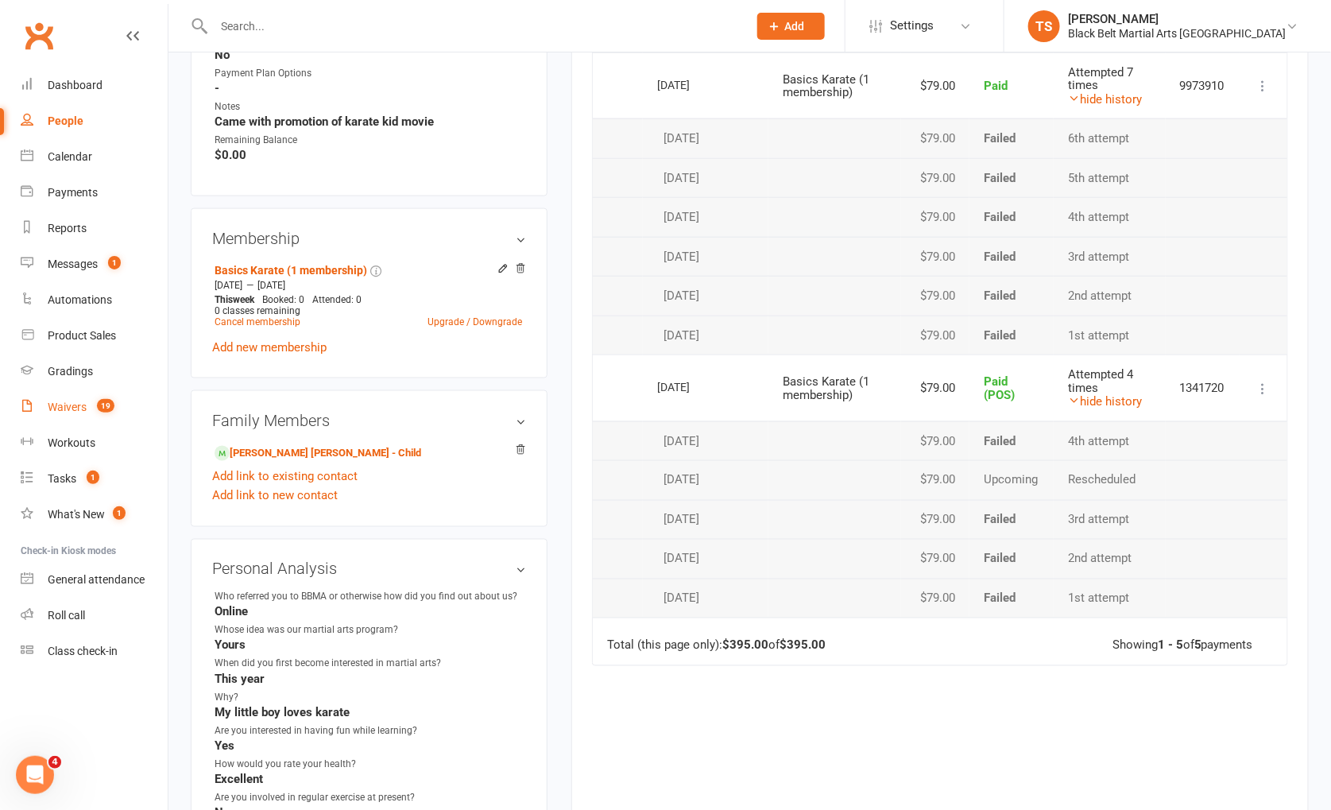
drag, startPoint x: 67, startPoint y: 409, endPoint x: 80, endPoint y: 411, distance: 13.6
click at [67, 409] on div "Waivers" at bounding box center [67, 407] width 39 height 13
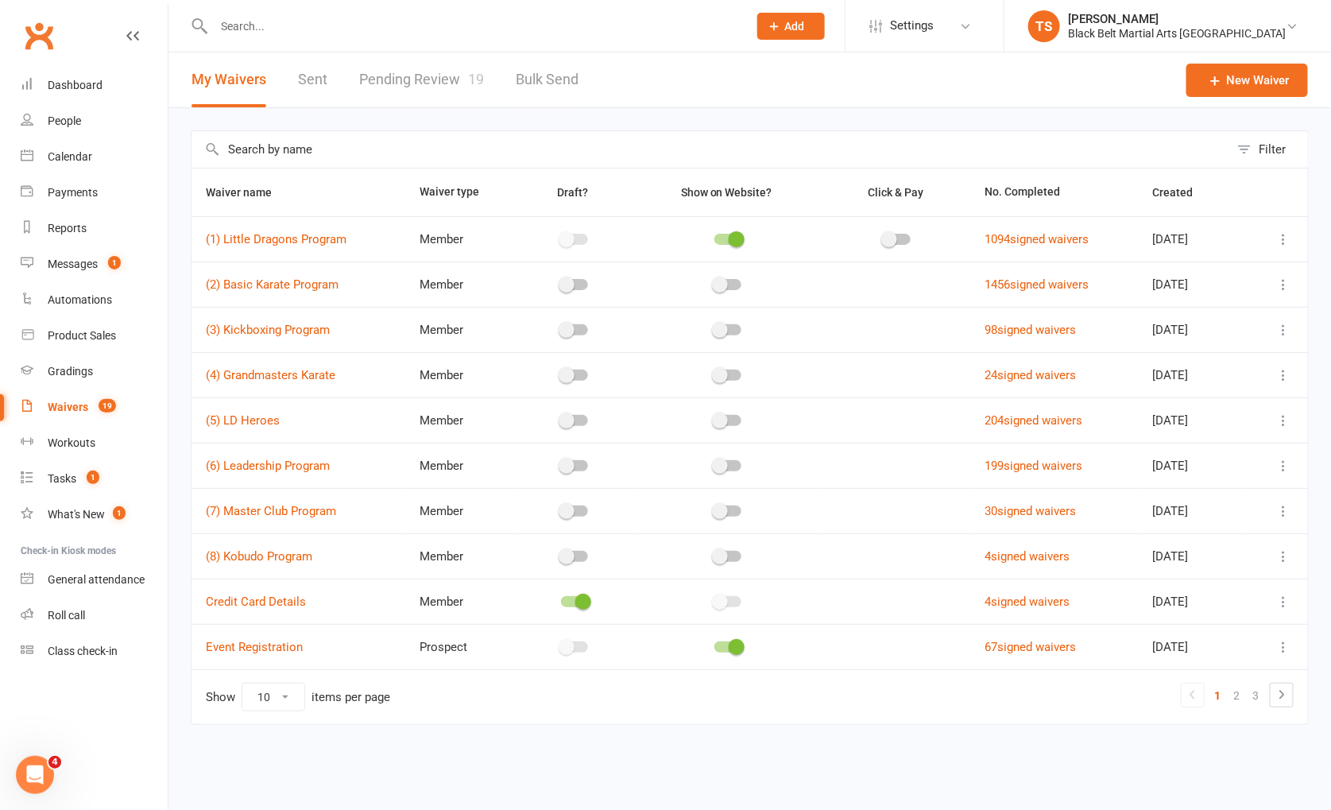
click at [444, 76] on link "Pending Review 19" at bounding box center [421, 79] width 125 height 55
select select "50"
